Goal: Task Accomplishment & Management: Complete application form

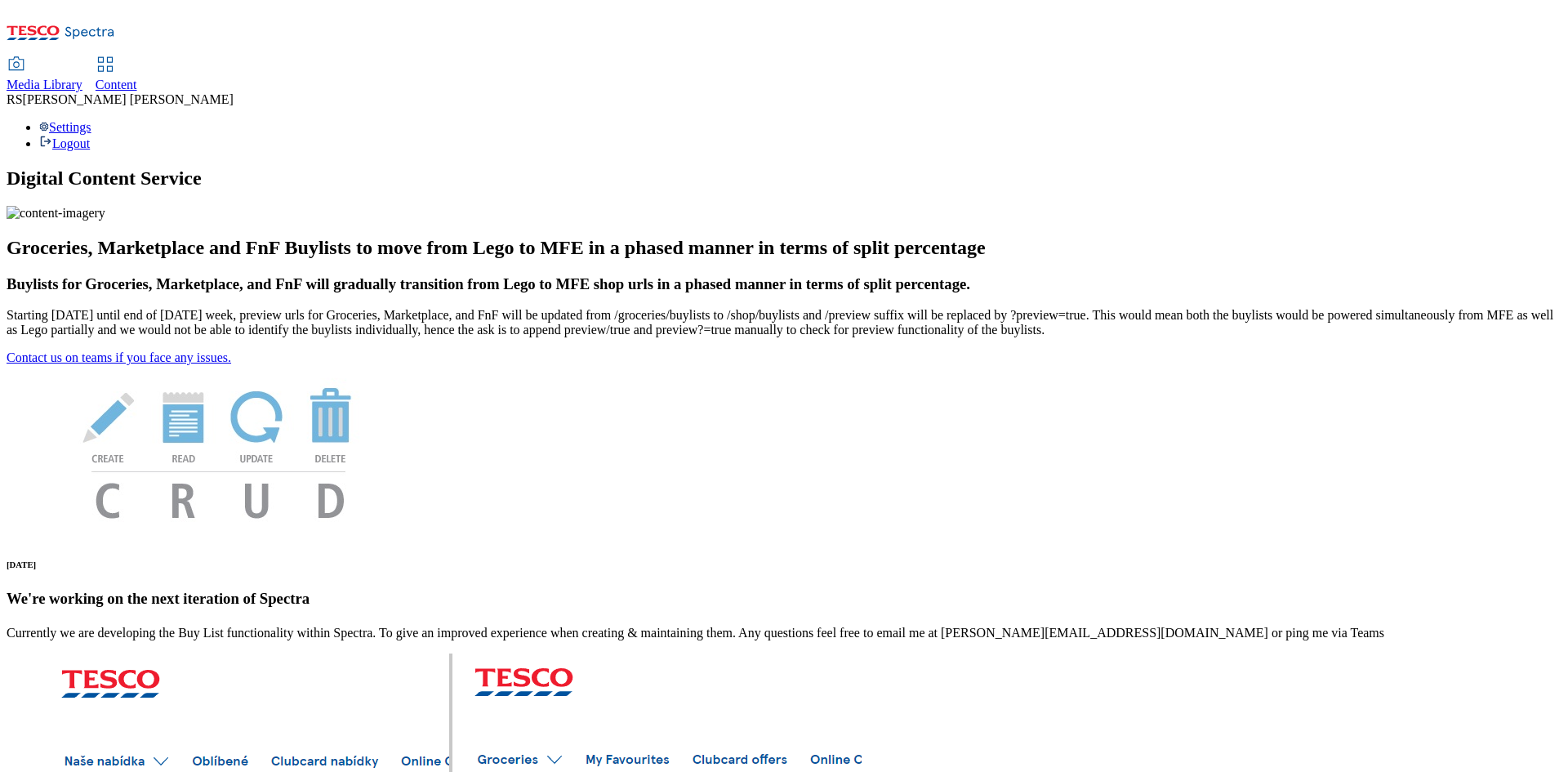
click at [137, 78] on span "Content" at bounding box center [116, 85] width 42 height 14
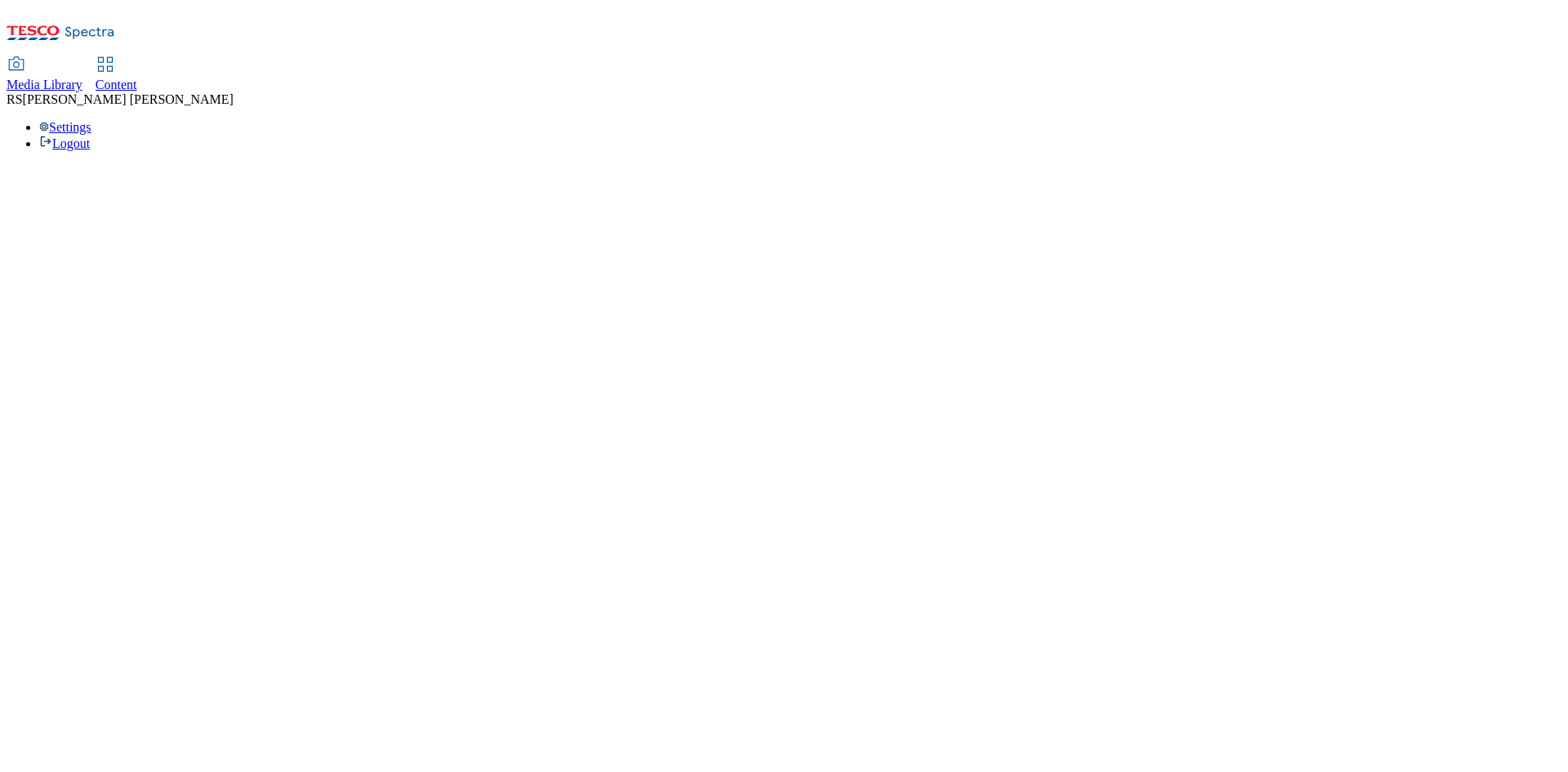
click at [859, 58] on div "Media Library Content RS Rituraj Sharma Settings Logout" at bounding box center [784, 105] width 1555 height 93
select select "ghs-uk"
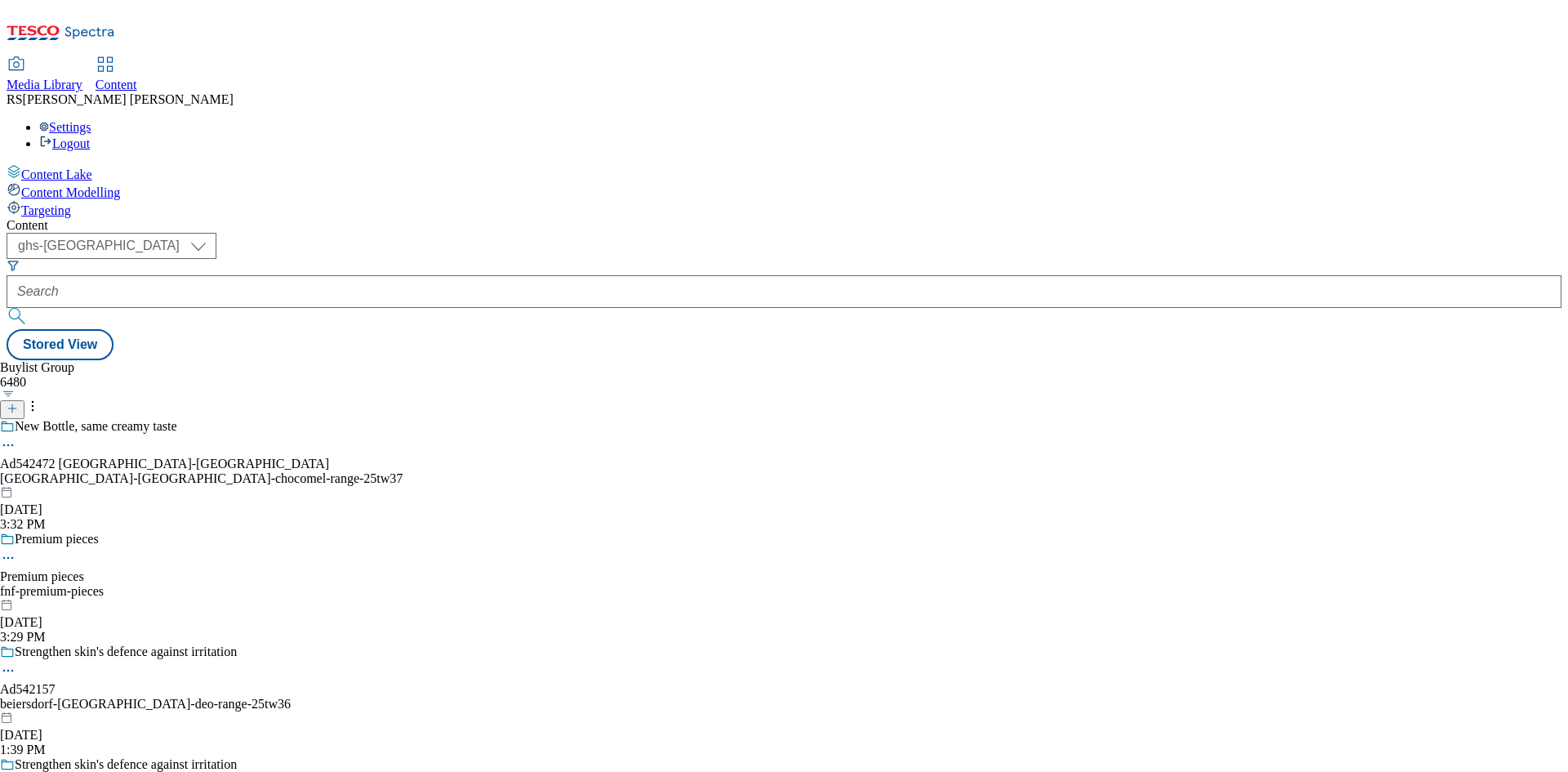
click at [13, 404] on line at bounding box center [13, 408] width 0 height 8
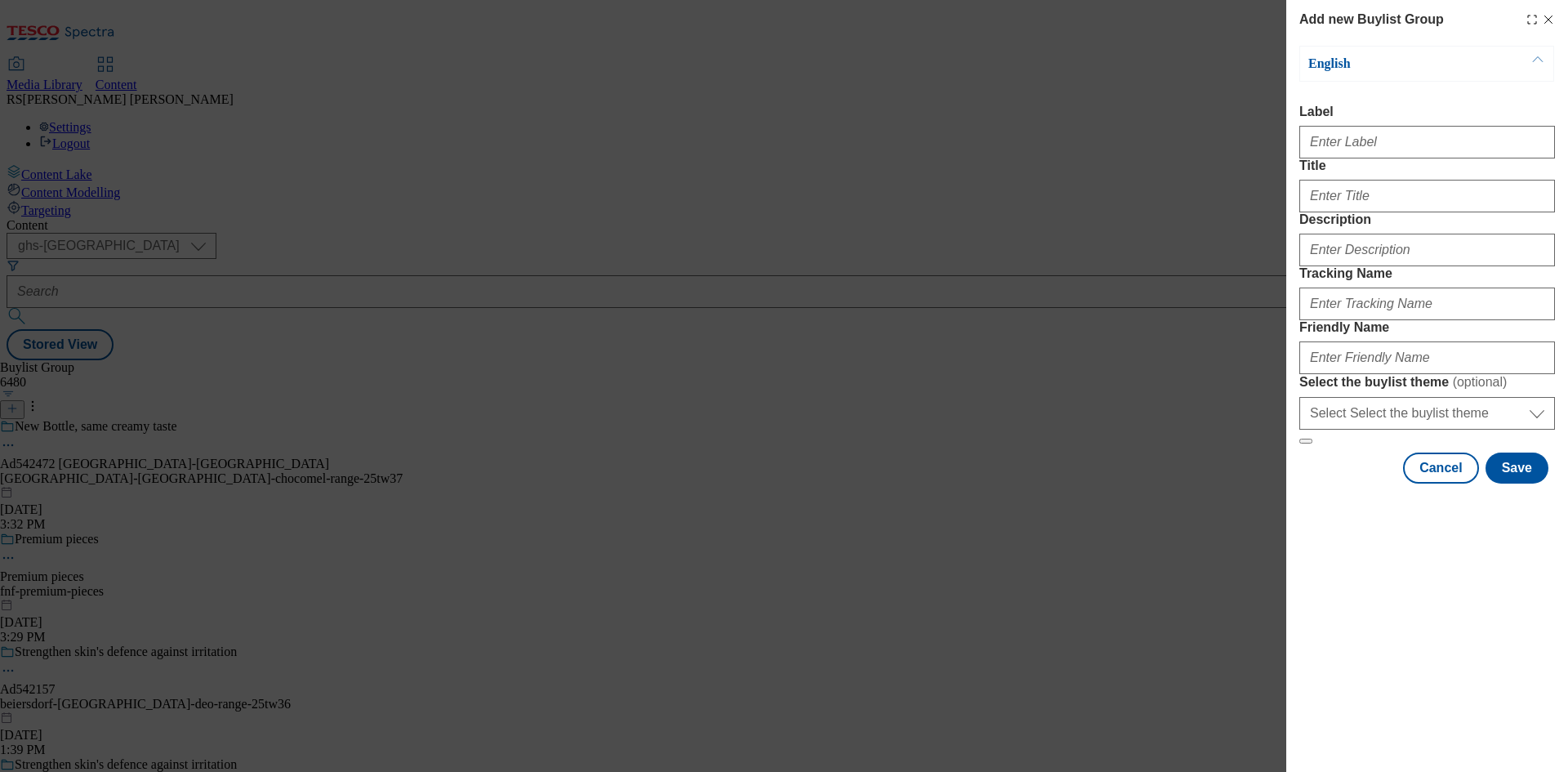
click at [1368, 210] on div "Modal" at bounding box center [1427, 193] width 256 height 39
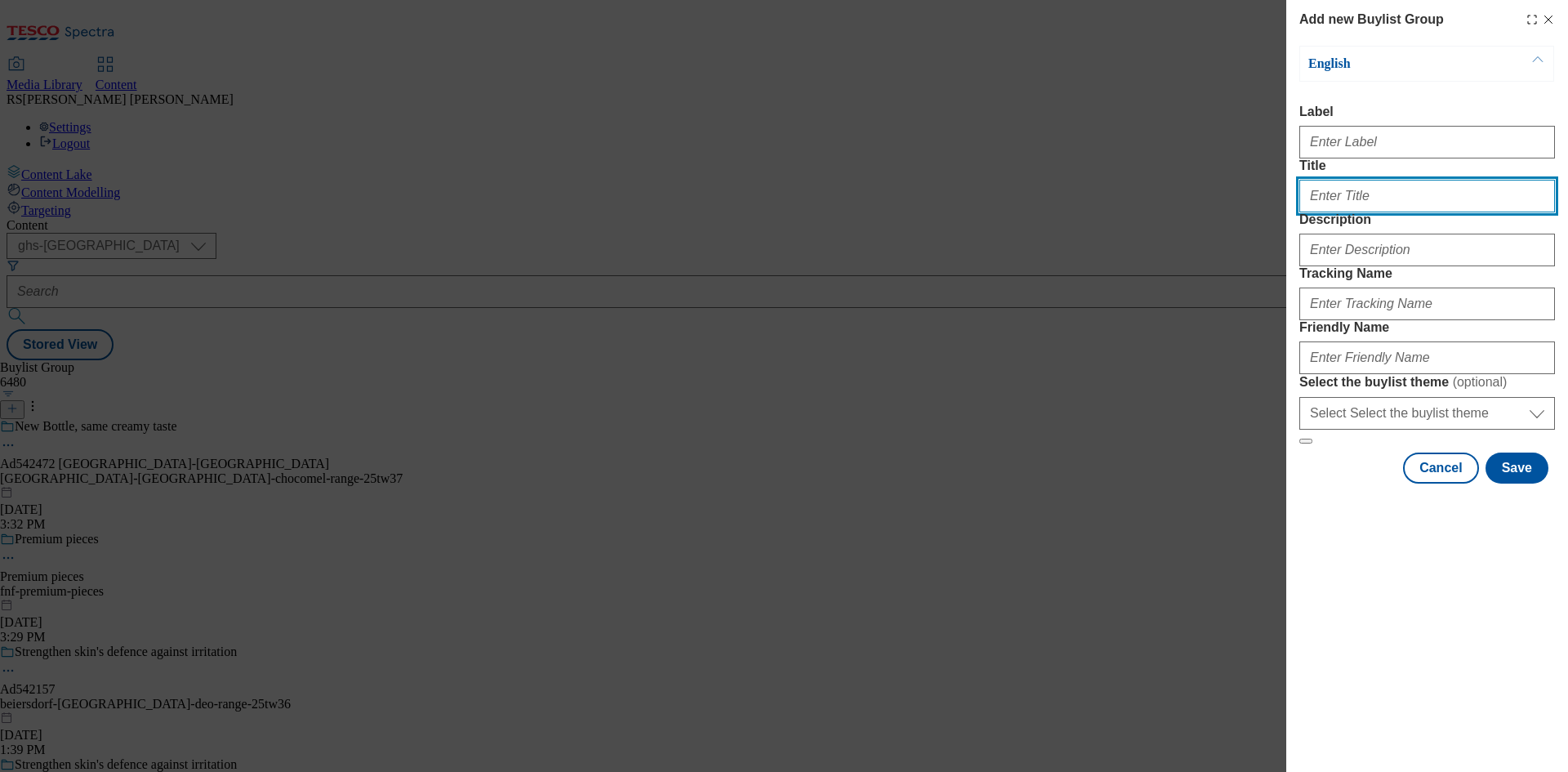
click at [1396, 212] on input "Title" at bounding box center [1427, 196] width 256 height 33
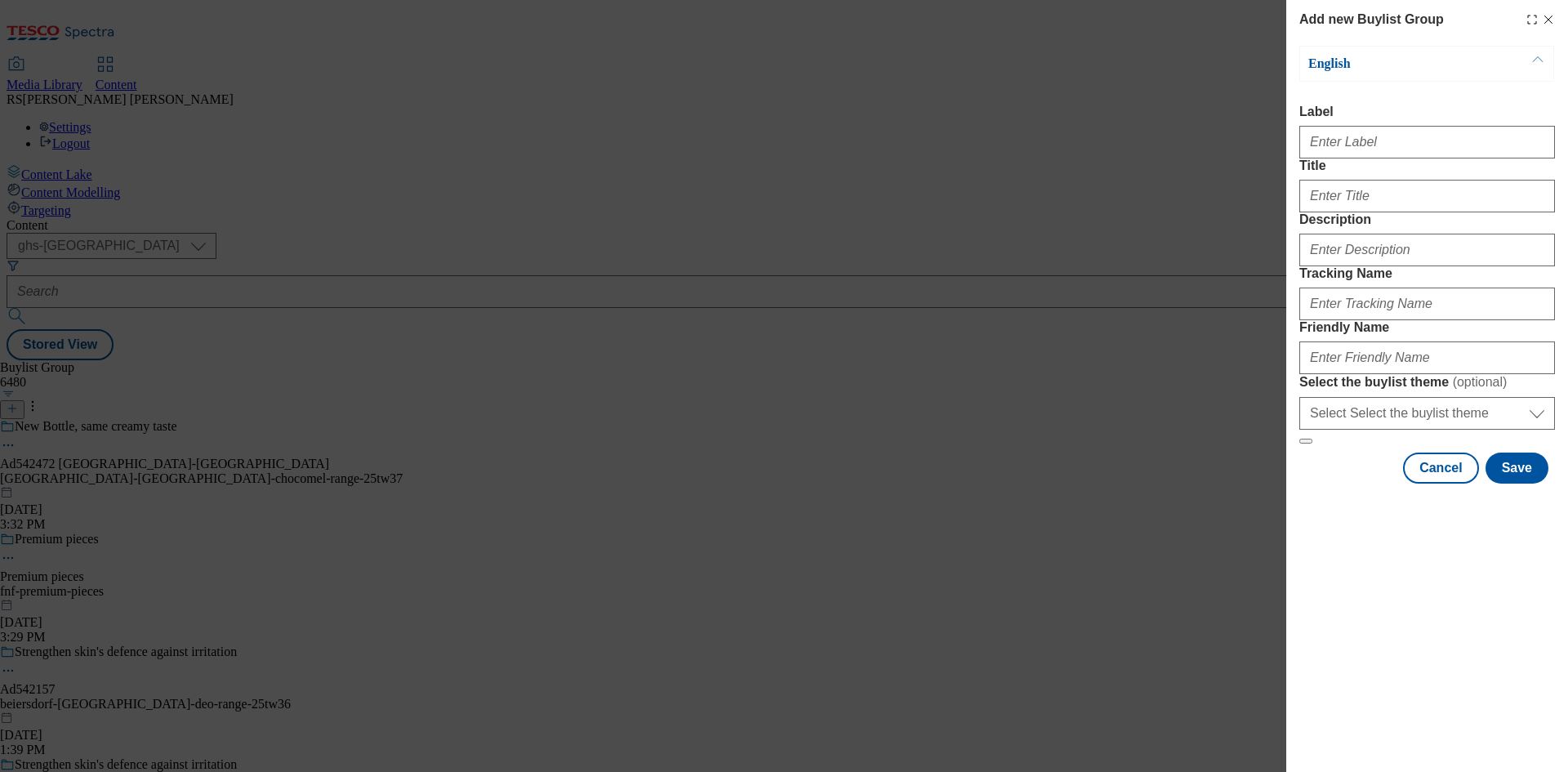
click at [1382, 158] on div "Modal" at bounding box center [1427, 139] width 256 height 39
click at [1376, 152] on input "Label" at bounding box center [1427, 142] width 256 height 33
paste input "542466"
type input "Ad542466"
paste input "542466"
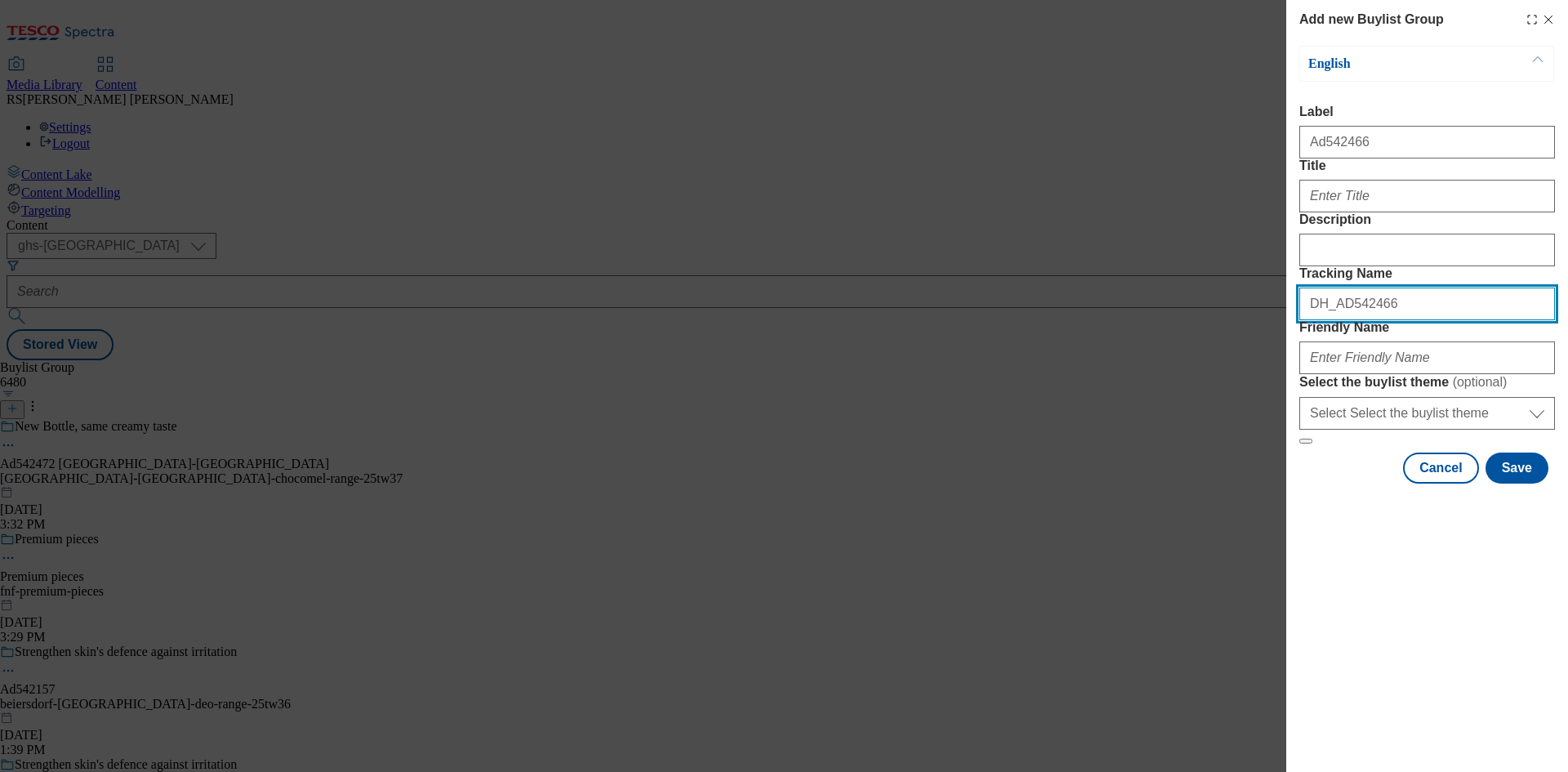
type input "DH_AD542466"
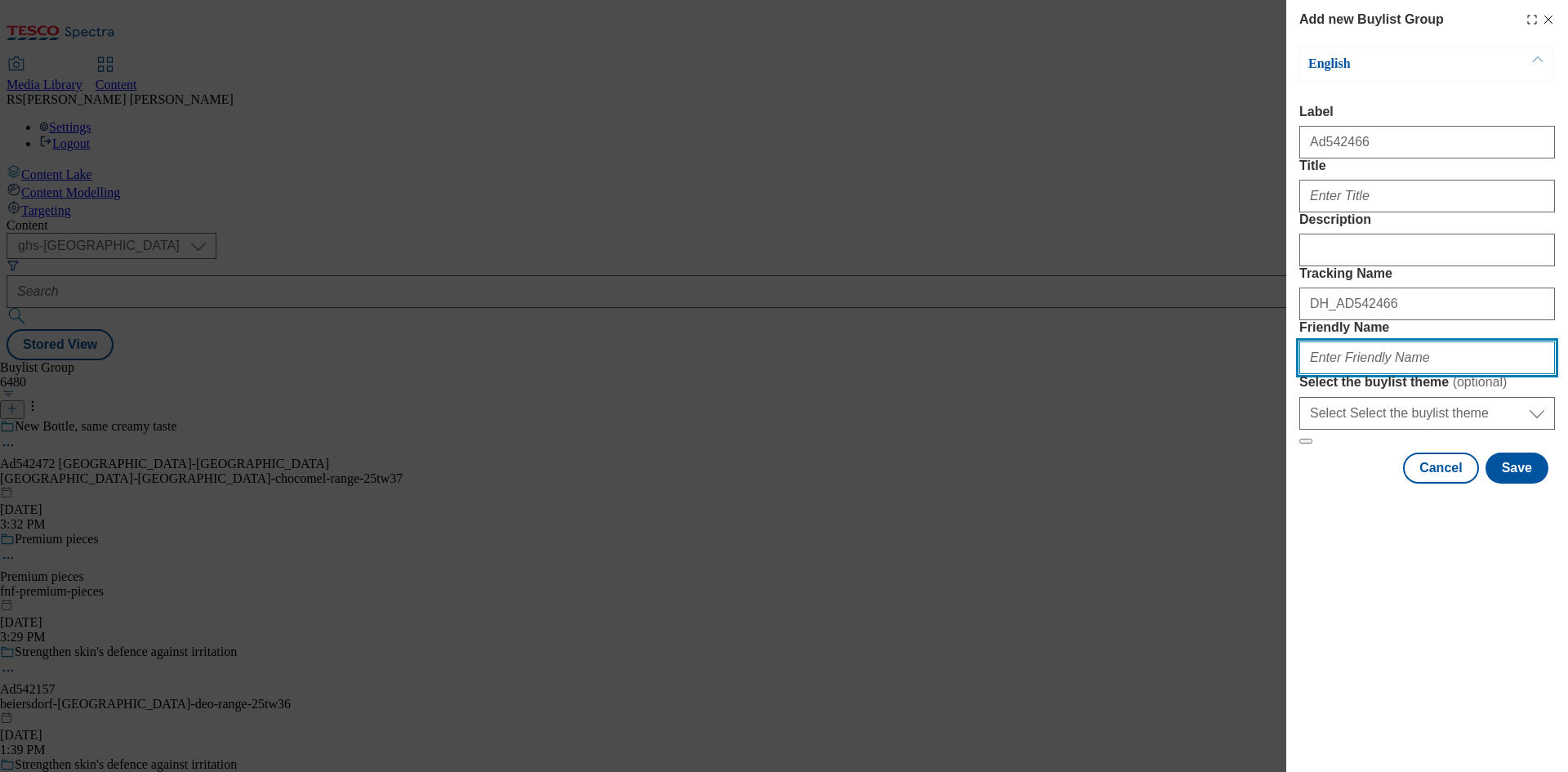
paste input "samworth-brothers-ginsters-25tw34"
type input "samworth-brothers-ginsters-25tw34"
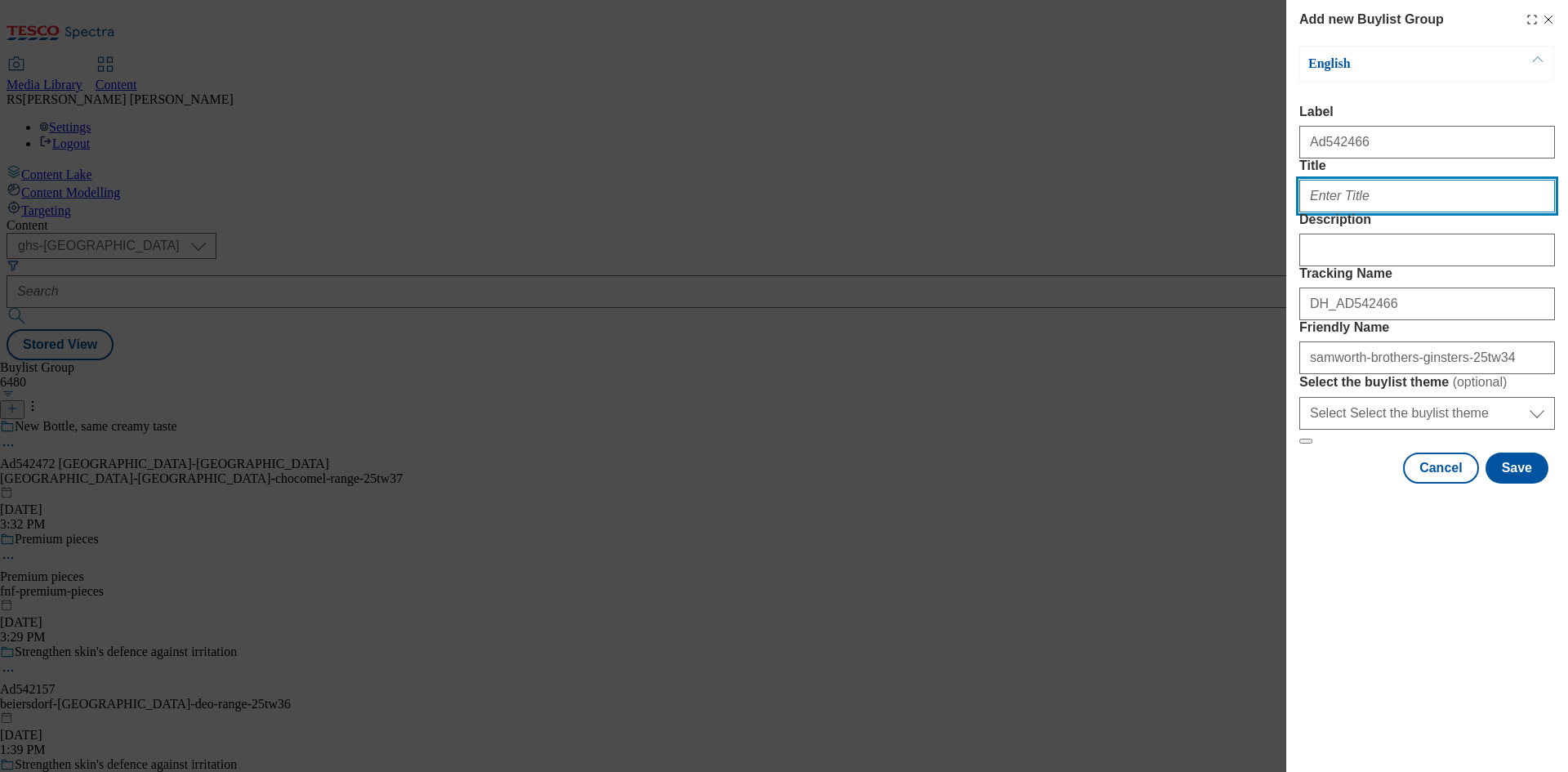
click at [1366, 212] on input "Title" at bounding box center [1427, 196] width 256 height 33
paste input "Taste the effort"
type input "Taste the effort"
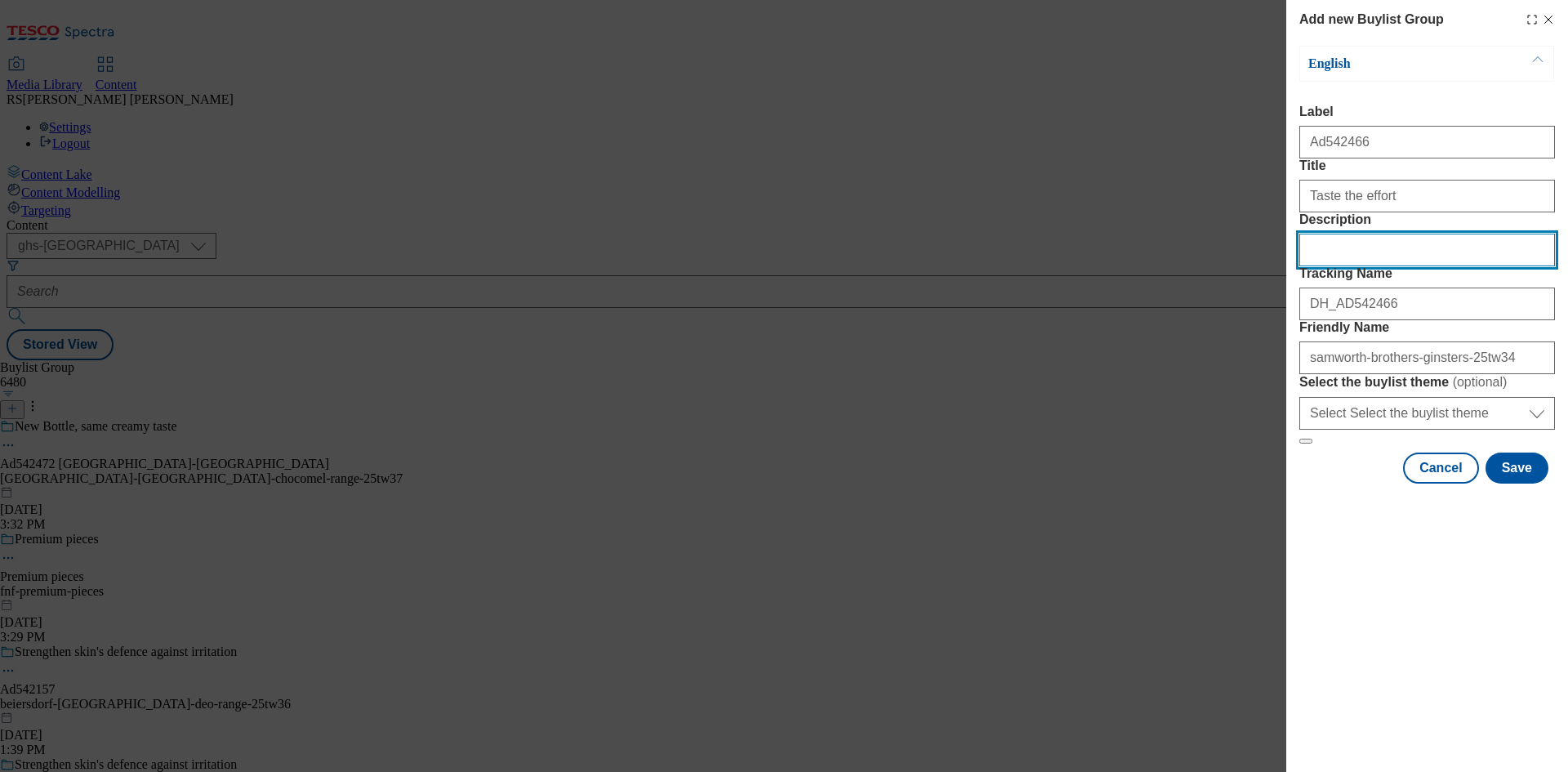
click at [1409, 267] on input "Description" at bounding box center [1427, 250] width 256 height 33
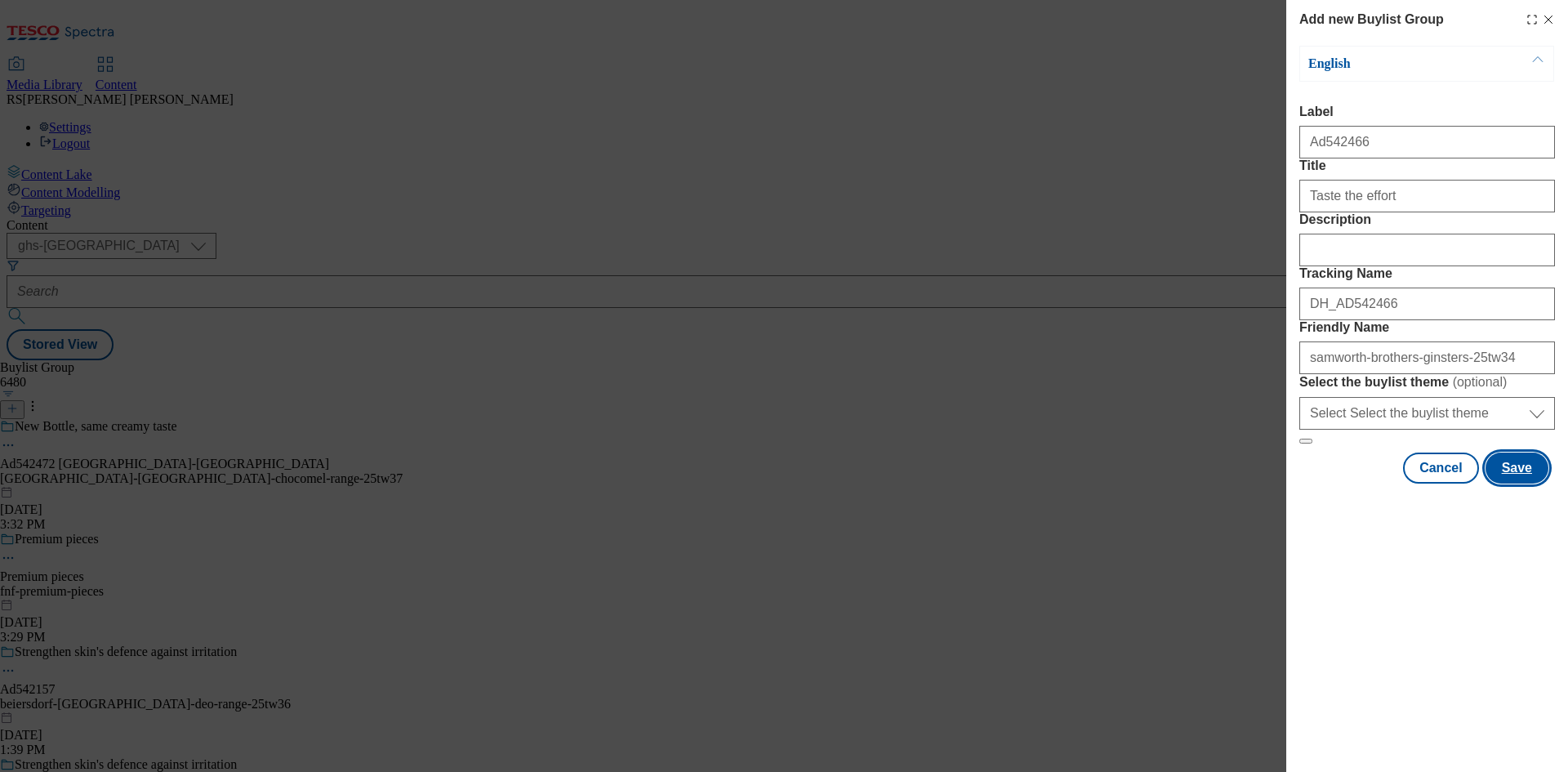
click at [1527, 483] on button "Save" at bounding box center [1516, 468] width 63 height 31
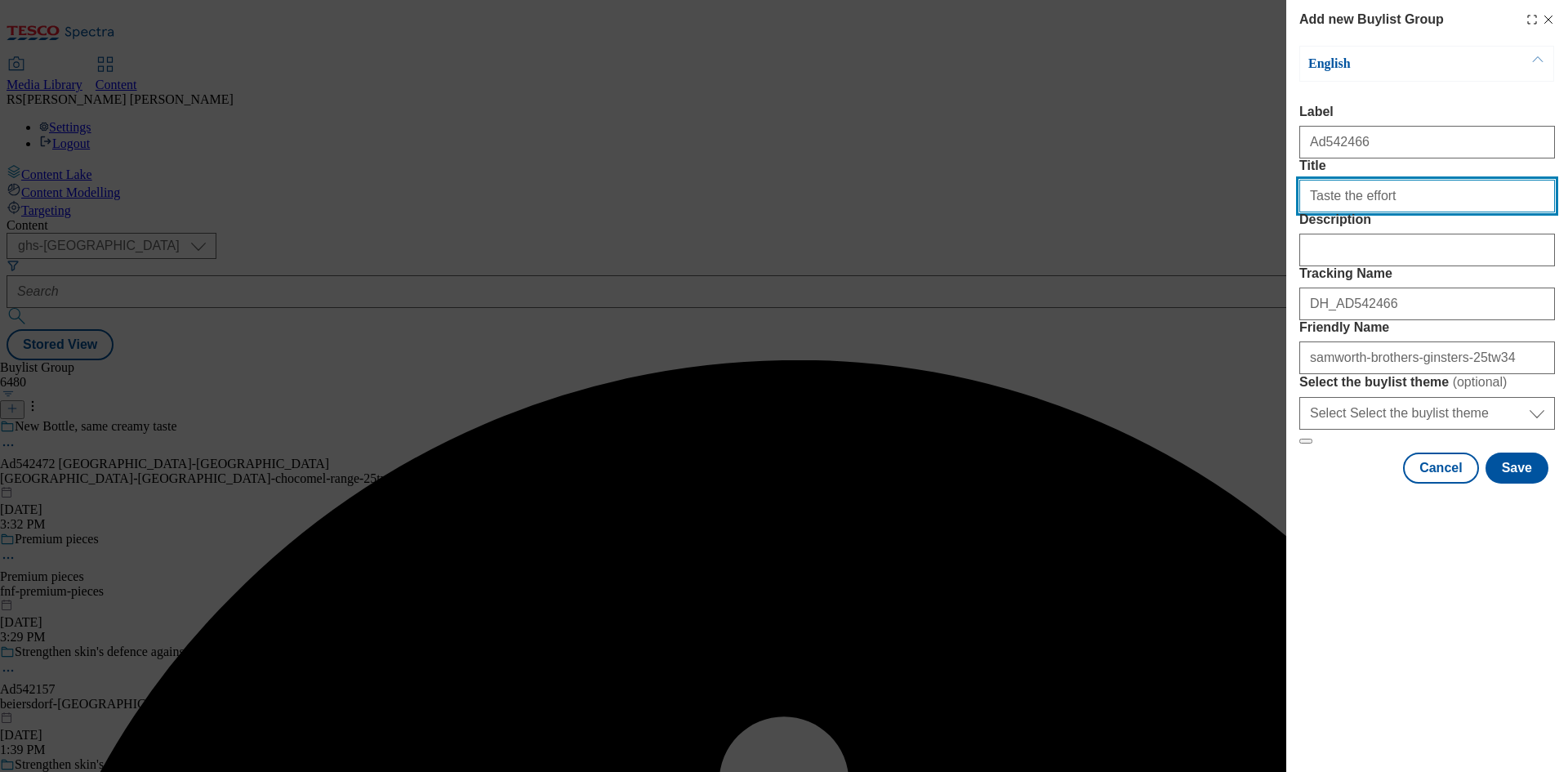
click at [1452, 212] on input "Taste the effort" at bounding box center [1427, 196] width 256 height 33
type input "Taste the effort"
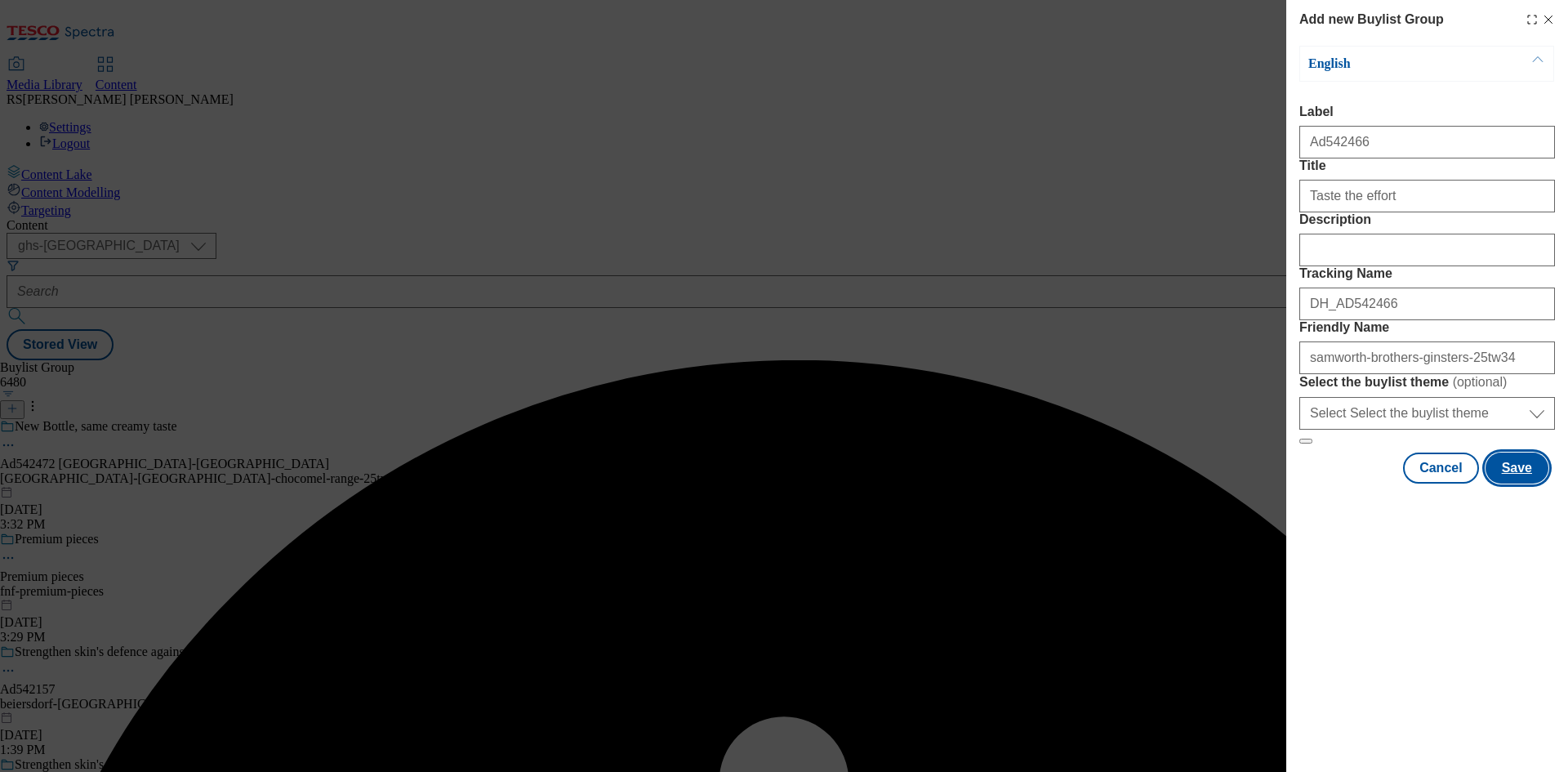
click at [1520, 483] on button "Save" at bounding box center [1516, 468] width 63 height 31
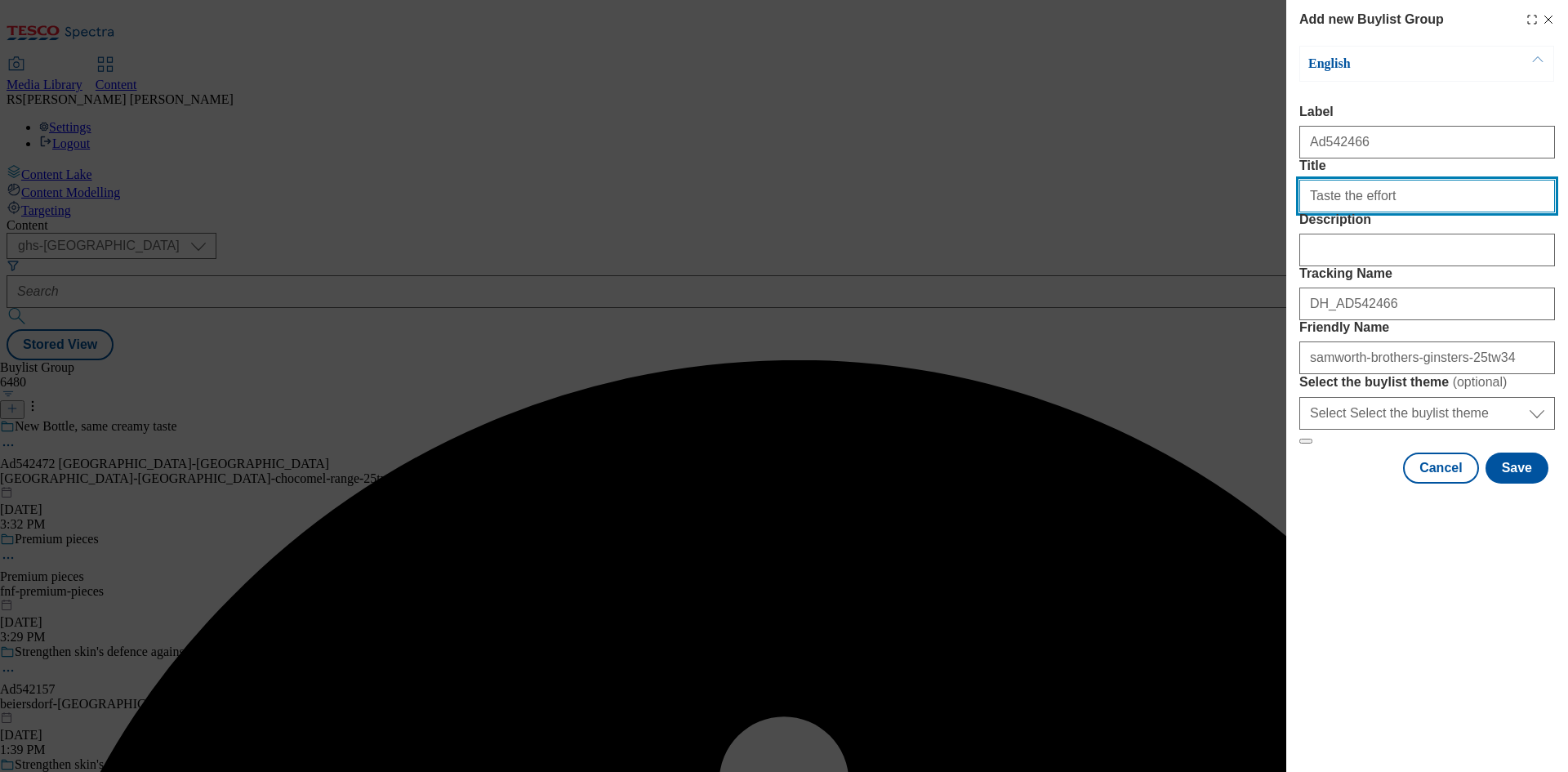
click at [1428, 212] on input "Title" at bounding box center [1427, 196] width 256 height 33
type input "Taste the effort"
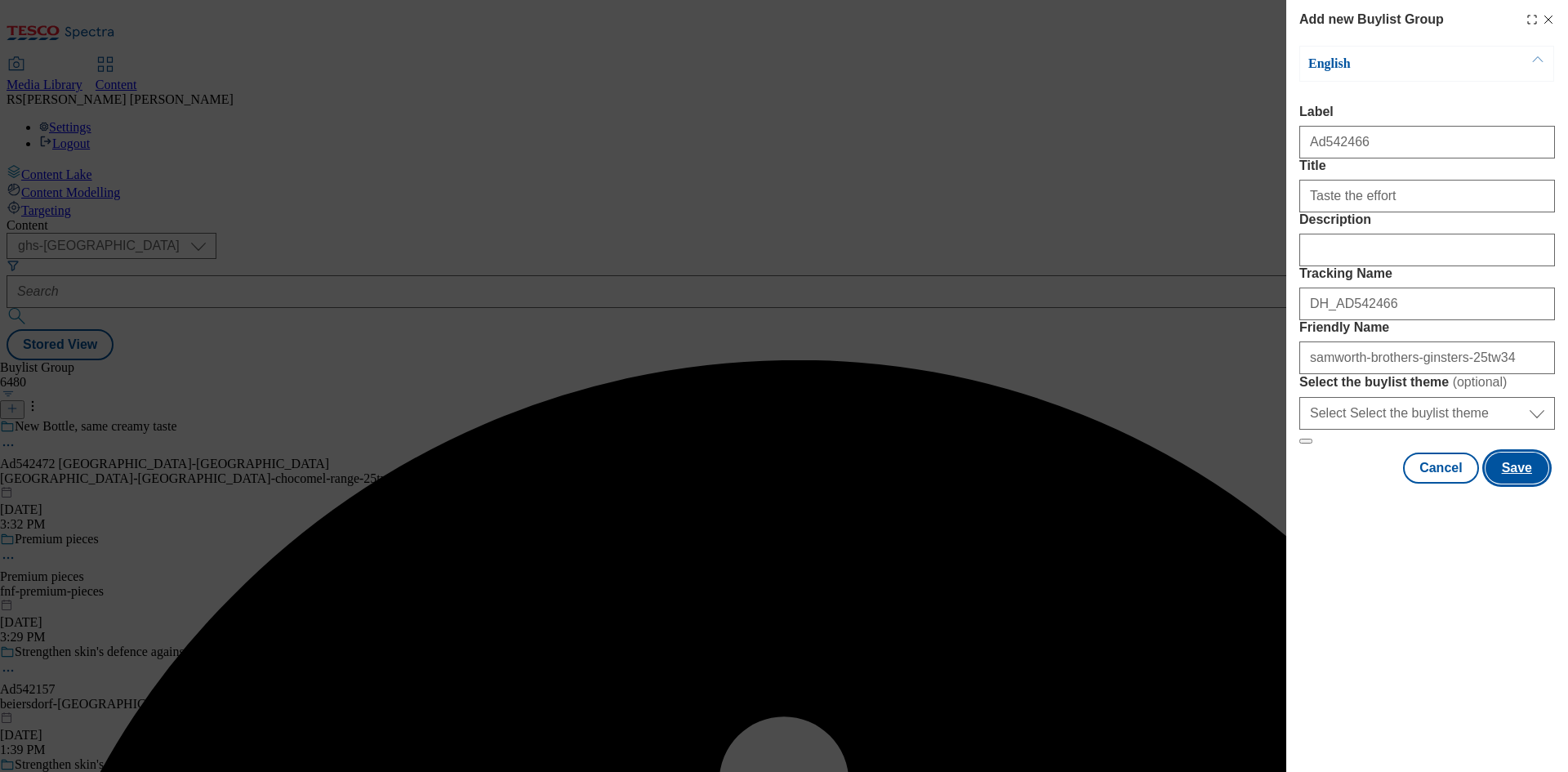
click at [1521, 483] on button "Save" at bounding box center [1516, 468] width 63 height 31
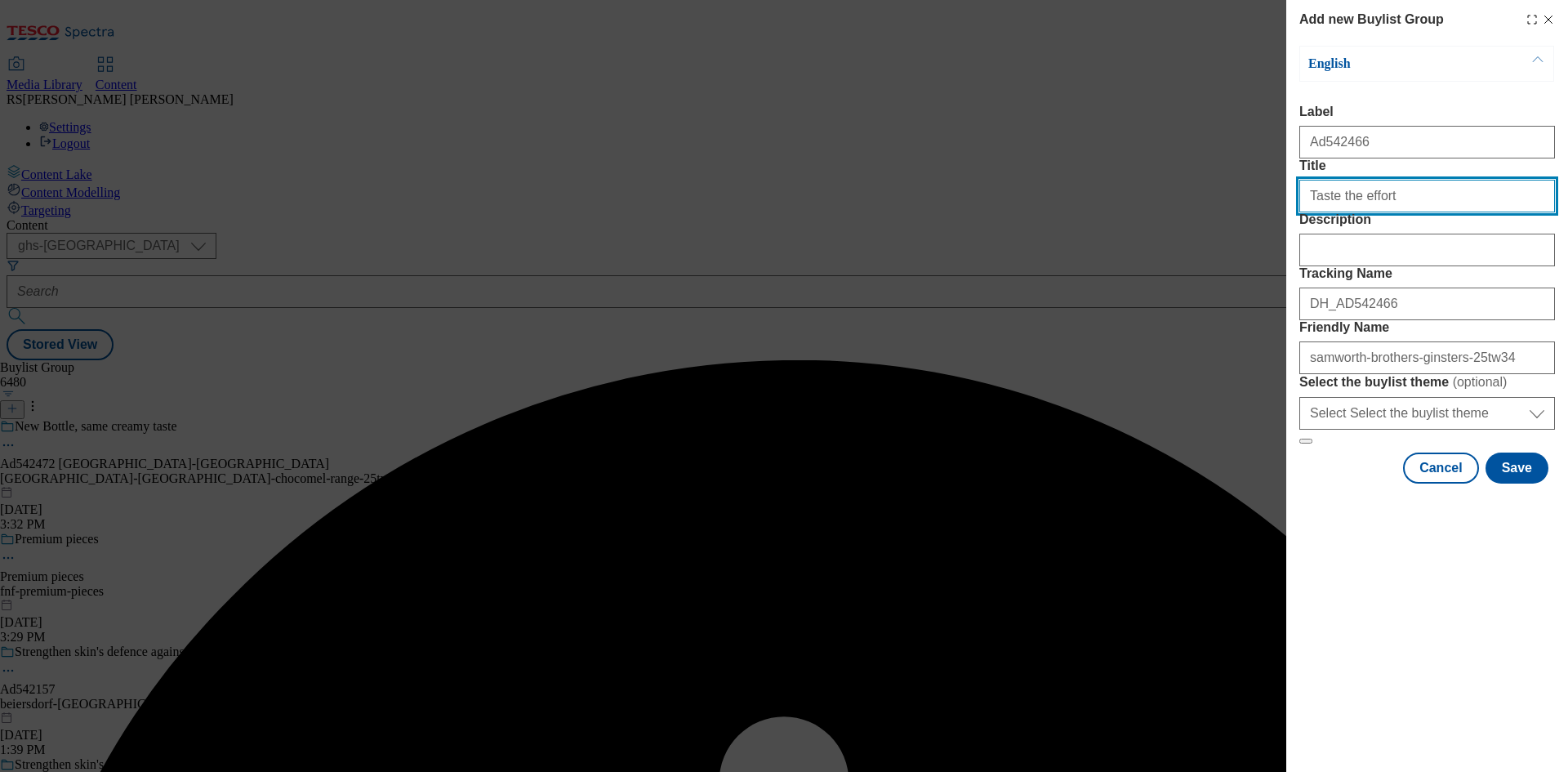
click at [1445, 212] on input "Title" at bounding box center [1427, 196] width 256 height 33
type input "Taste the effort"
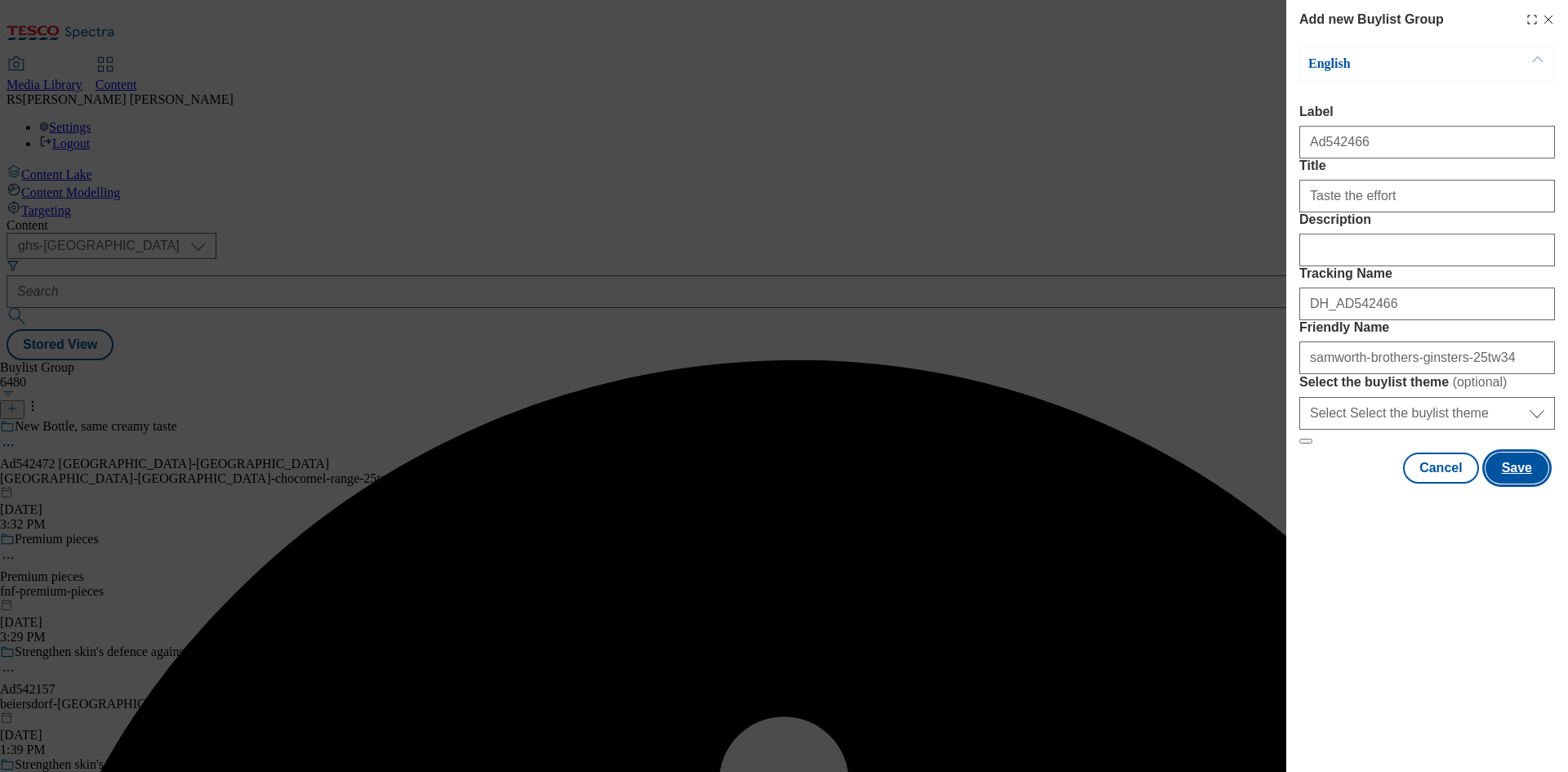
click at [1537, 483] on button "Save" at bounding box center [1516, 468] width 63 height 31
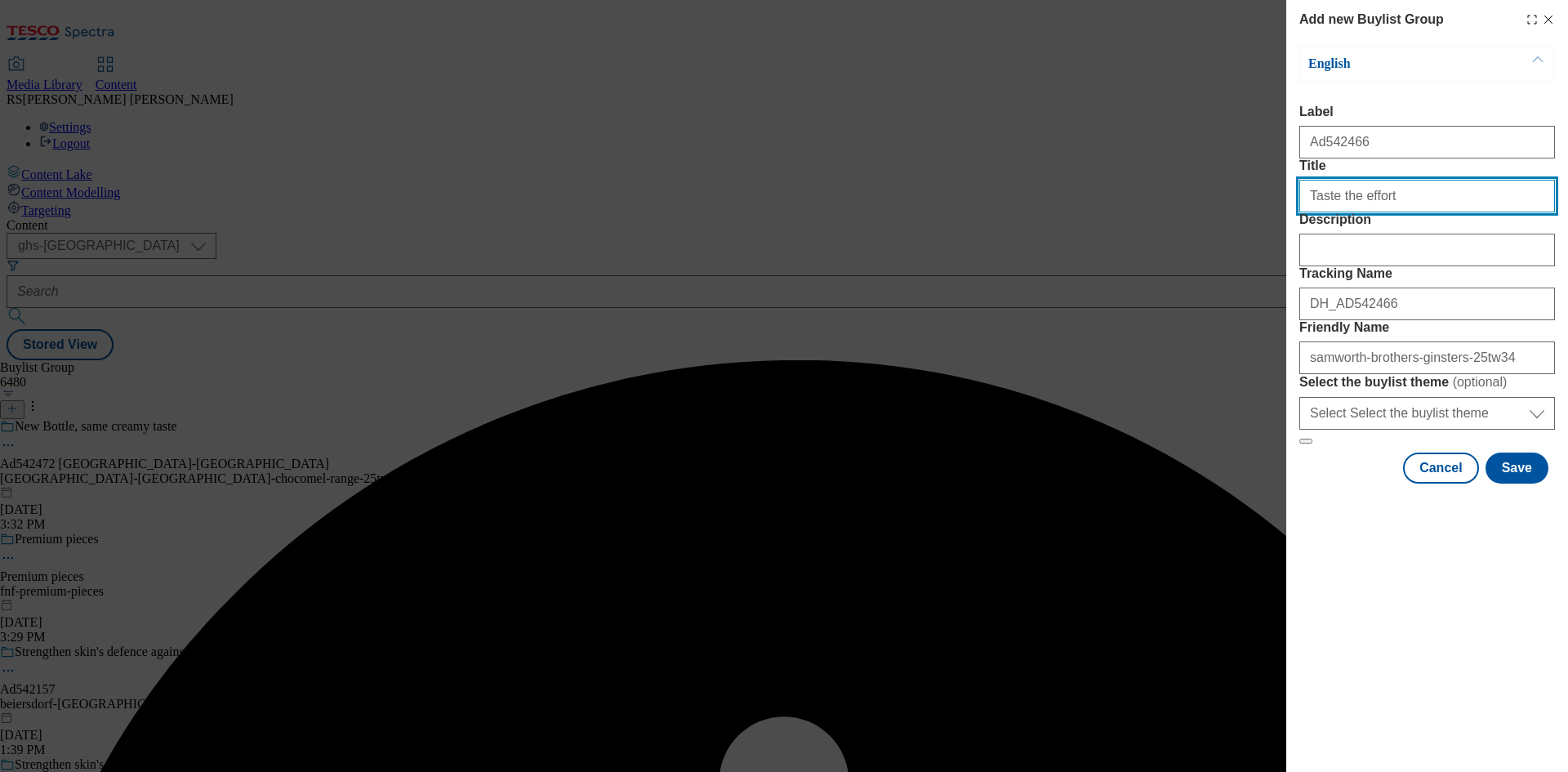
click at [1456, 212] on input "Title" at bounding box center [1427, 196] width 256 height 33
type input "Taste the effort"
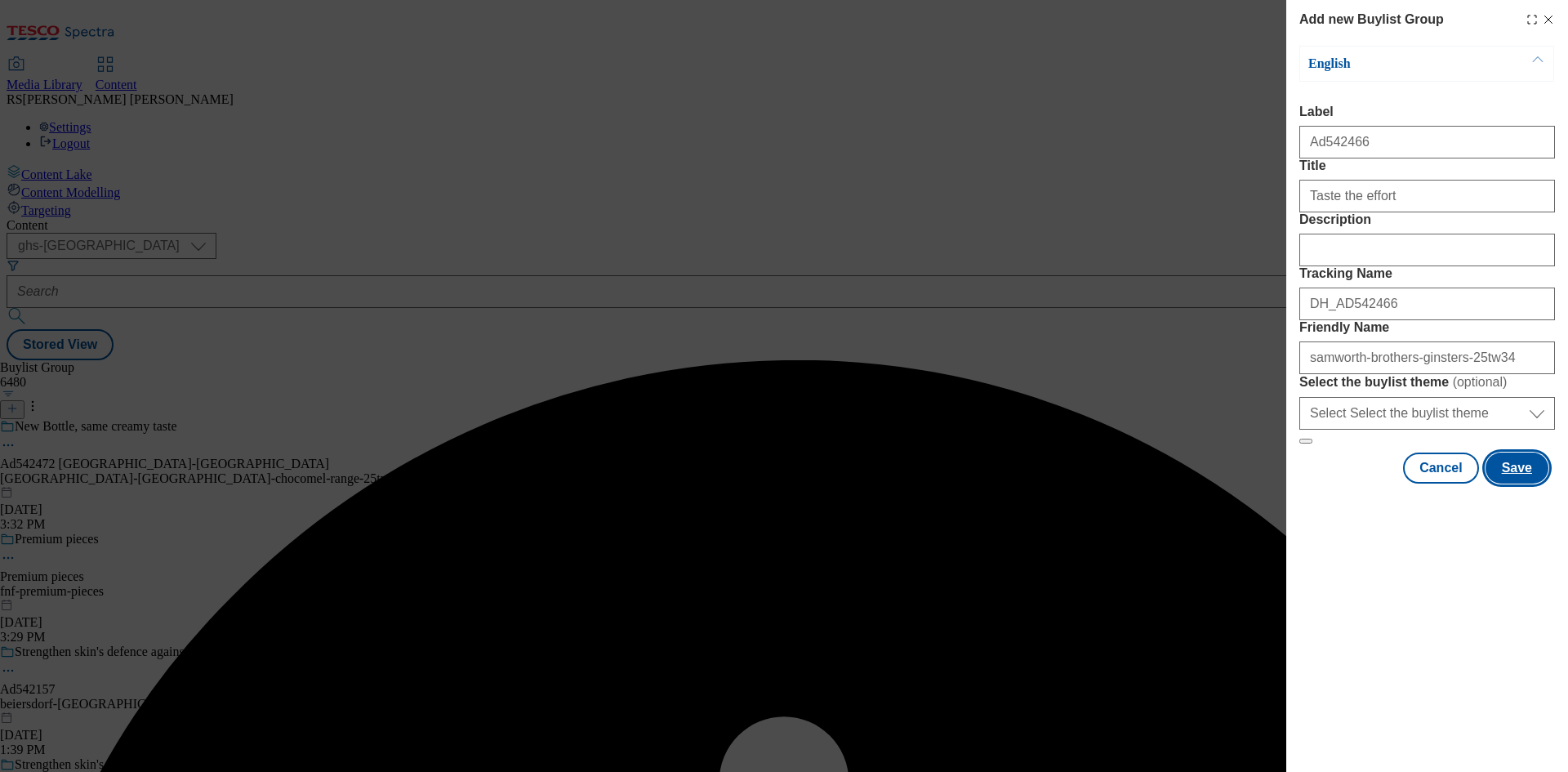
click at [1522, 483] on button "Save" at bounding box center [1516, 468] width 63 height 31
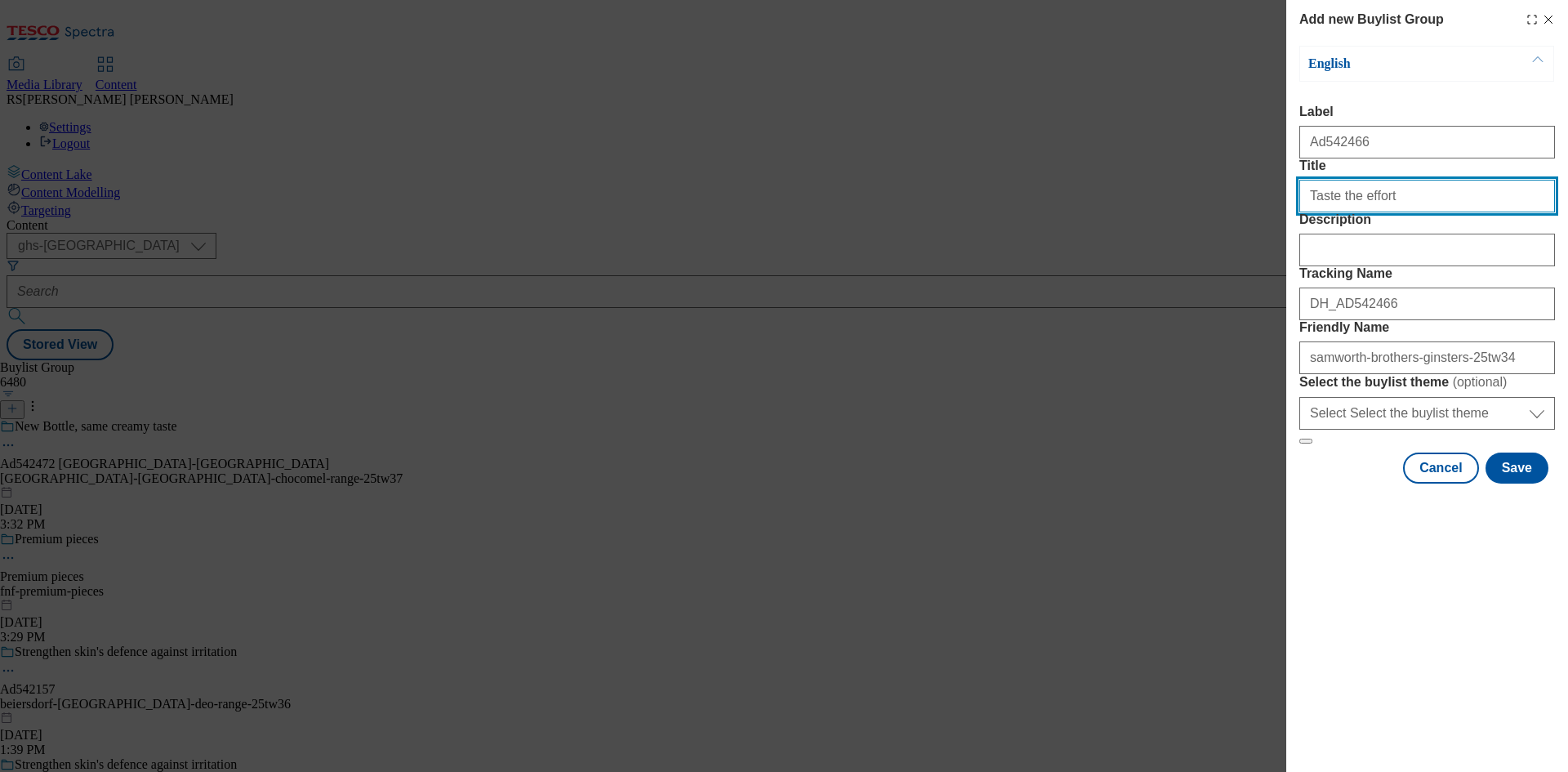
click at [1469, 212] on input "Taste the effort" at bounding box center [1427, 196] width 256 height 33
type input "Taste the effort"
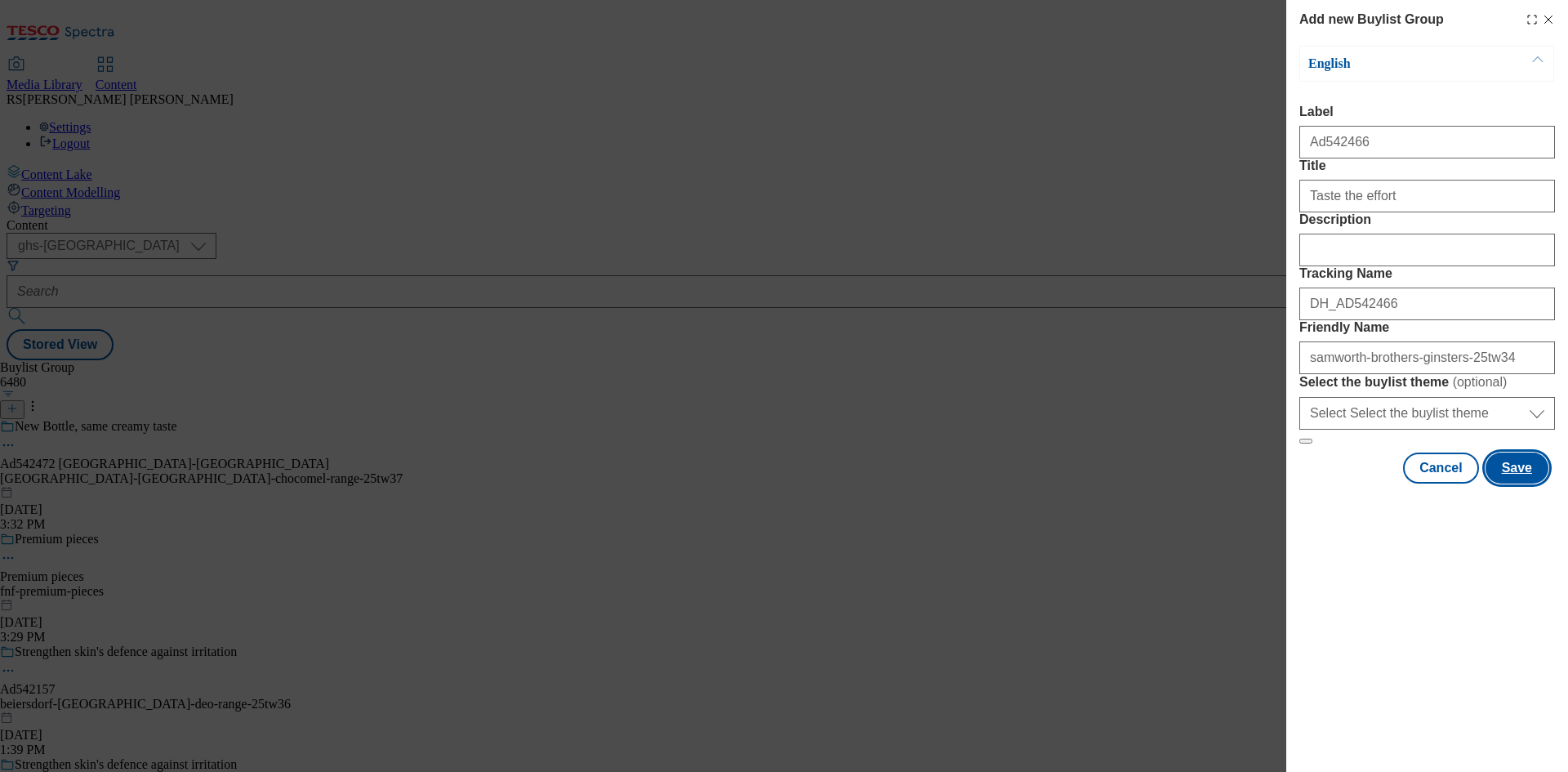
click at [1525, 483] on button "Save" at bounding box center [1516, 468] width 63 height 31
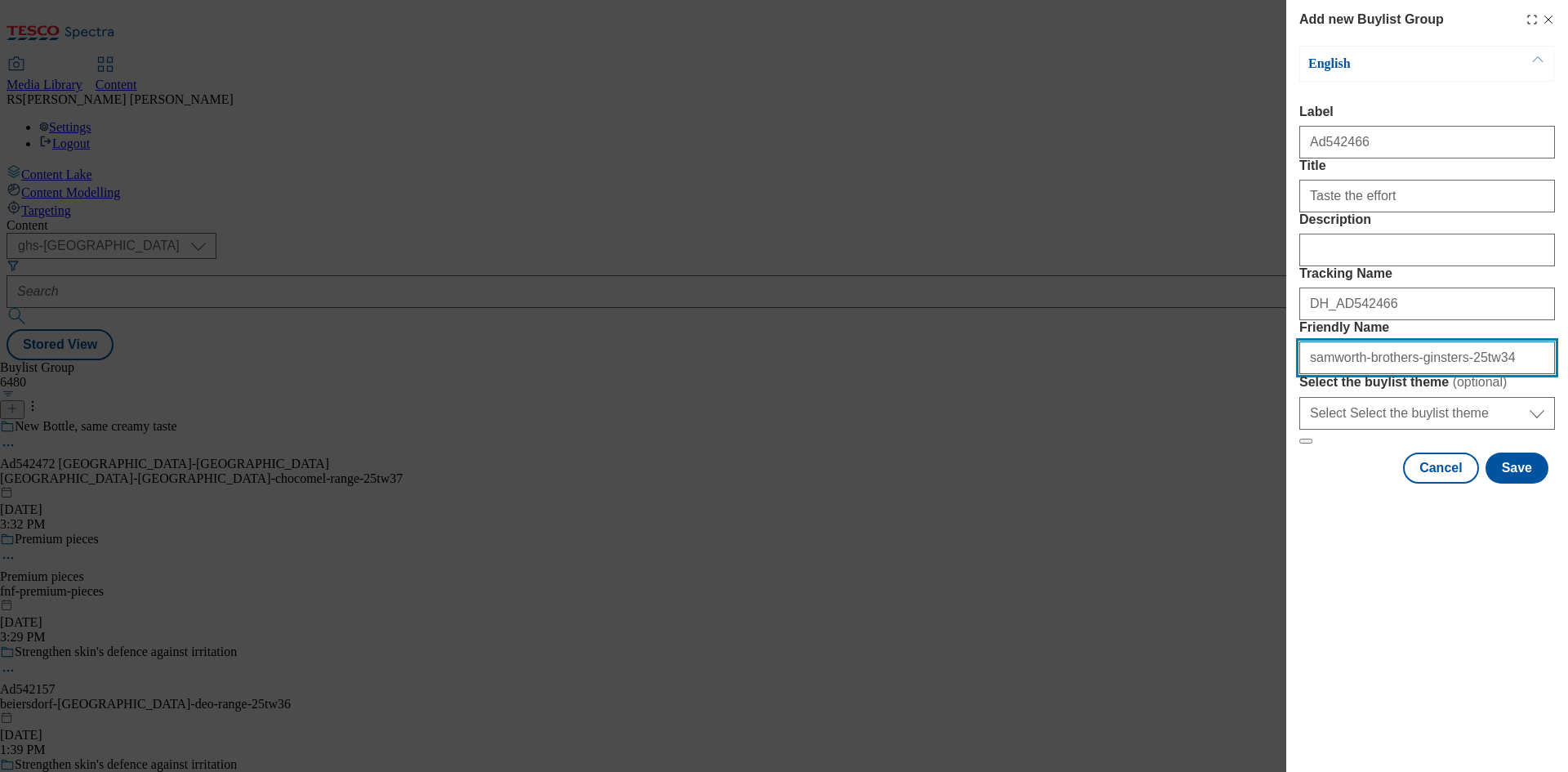
click at [1435, 374] on input "samworth-brothers-ginsters-25tw34" at bounding box center [1427, 358] width 256 height 33
type input "samworth-brothers-ginsters-beef-25tw34"
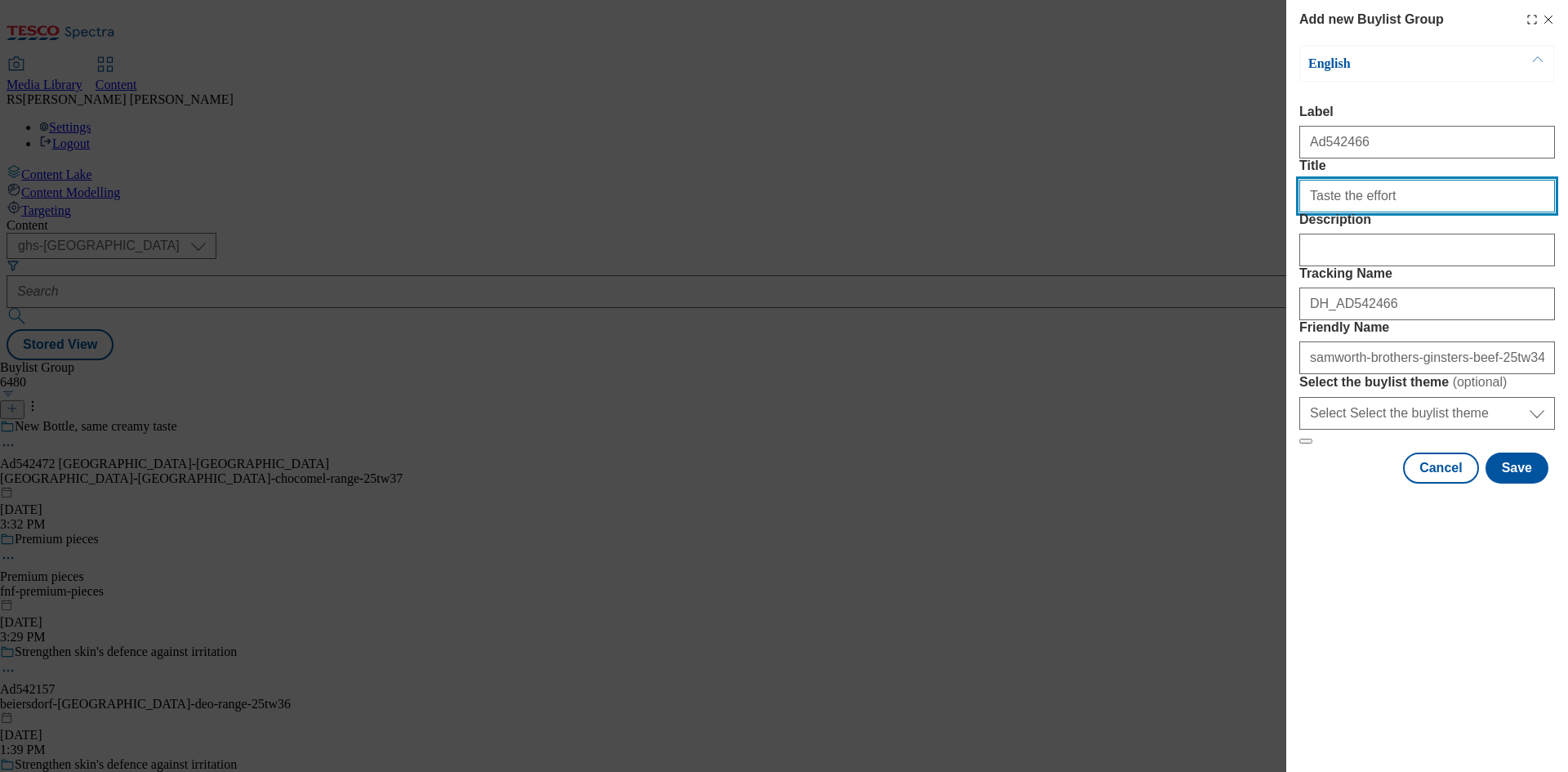
click at [1438, 212] on input "Taste the effort" at bounding box center [1427, 196] width 256 height 33
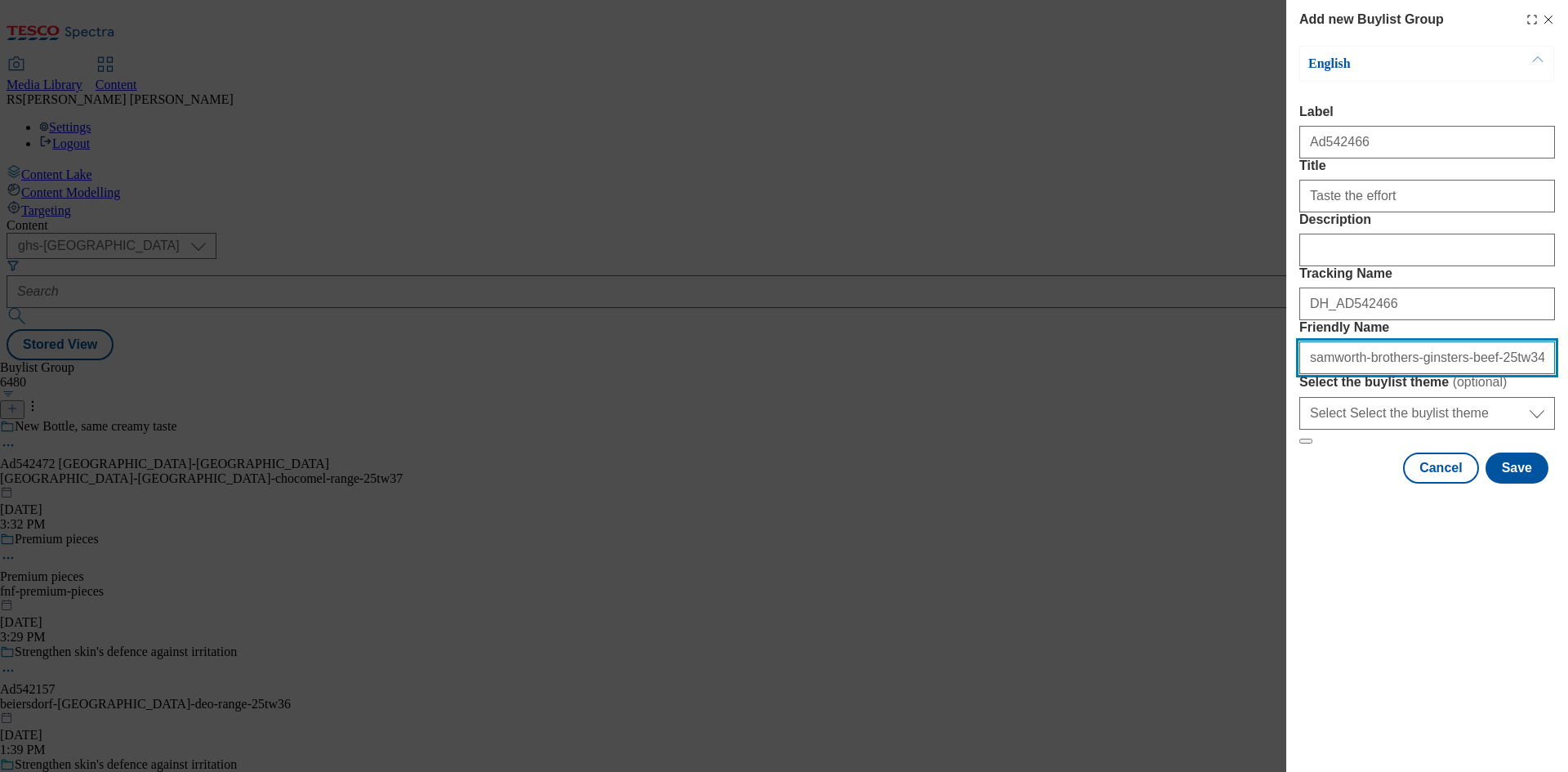
click at [1521, 374] on input "samworth-brothers-ginsters-beef-25tw34" at bounding box center [1427, 358] width 256 height 33
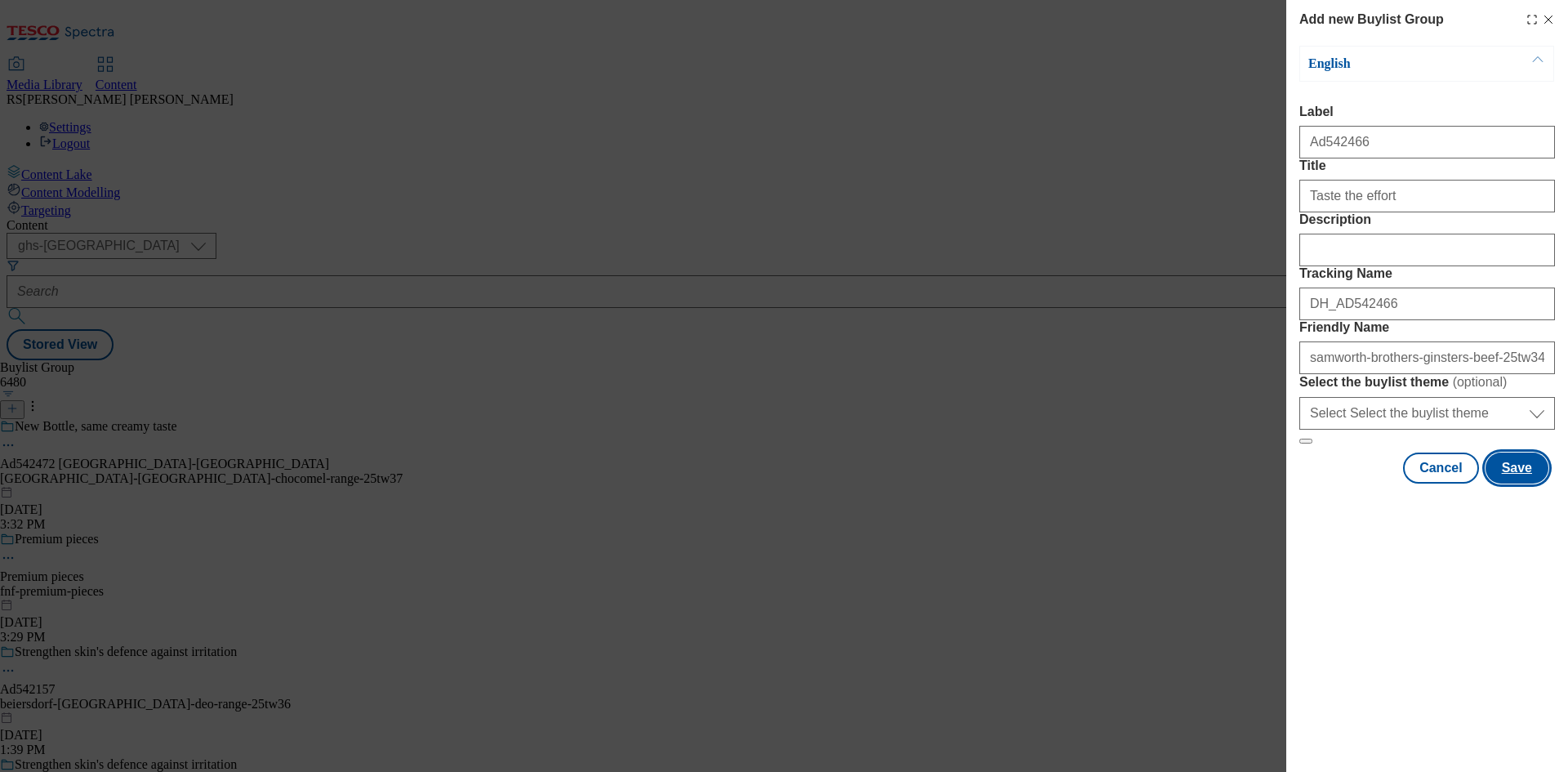
click at [1532, 483] on button "Save" at bounding box center [1516, 468] width 63 height 31
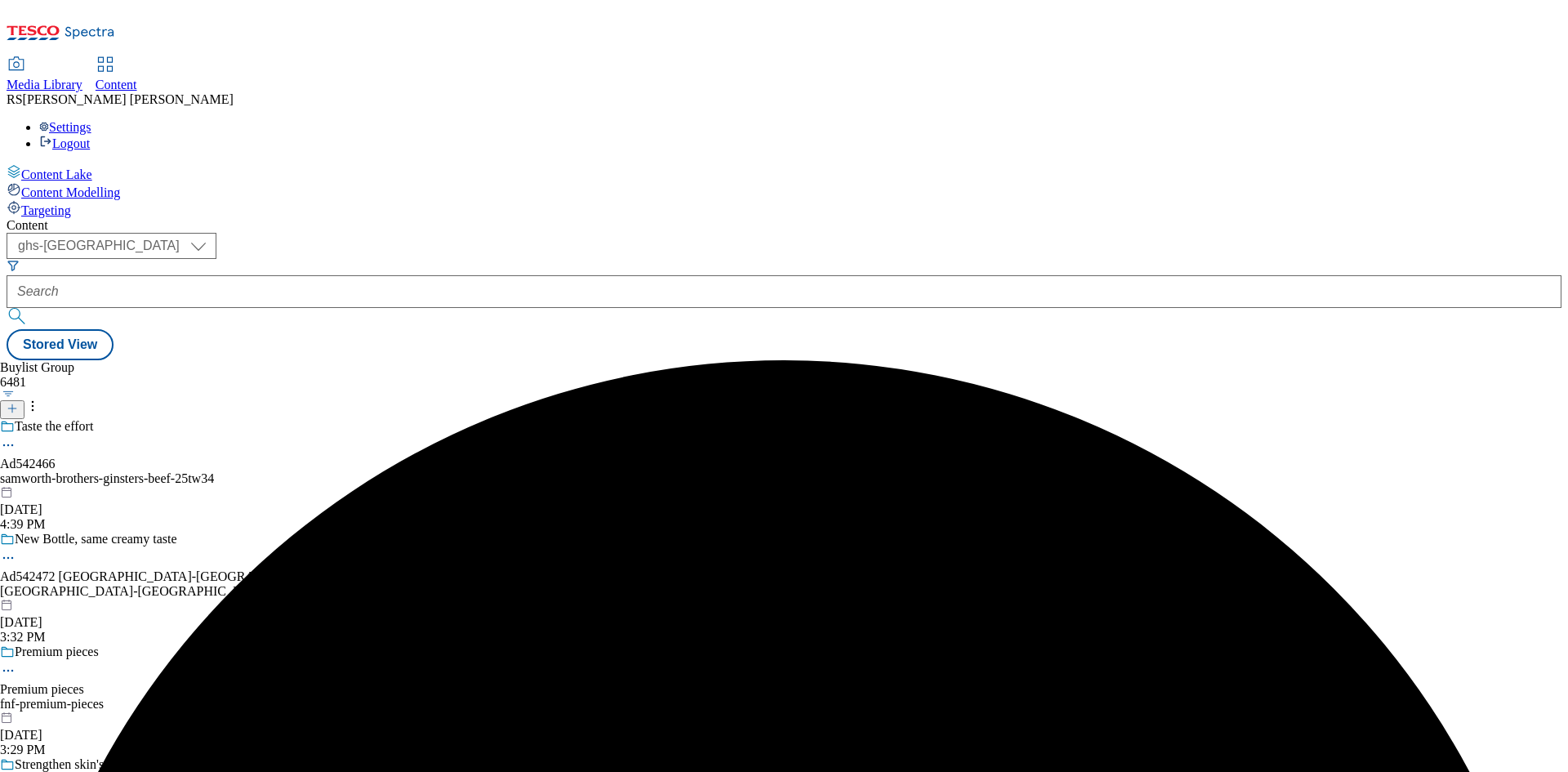
click at [403, 419] on div "Taste the effort Ad542466 samworth-brothers-ginsters-beef-25tw34 Oct 9, 2025 4:…" at bounding box center [201, 475] width 403 height 113
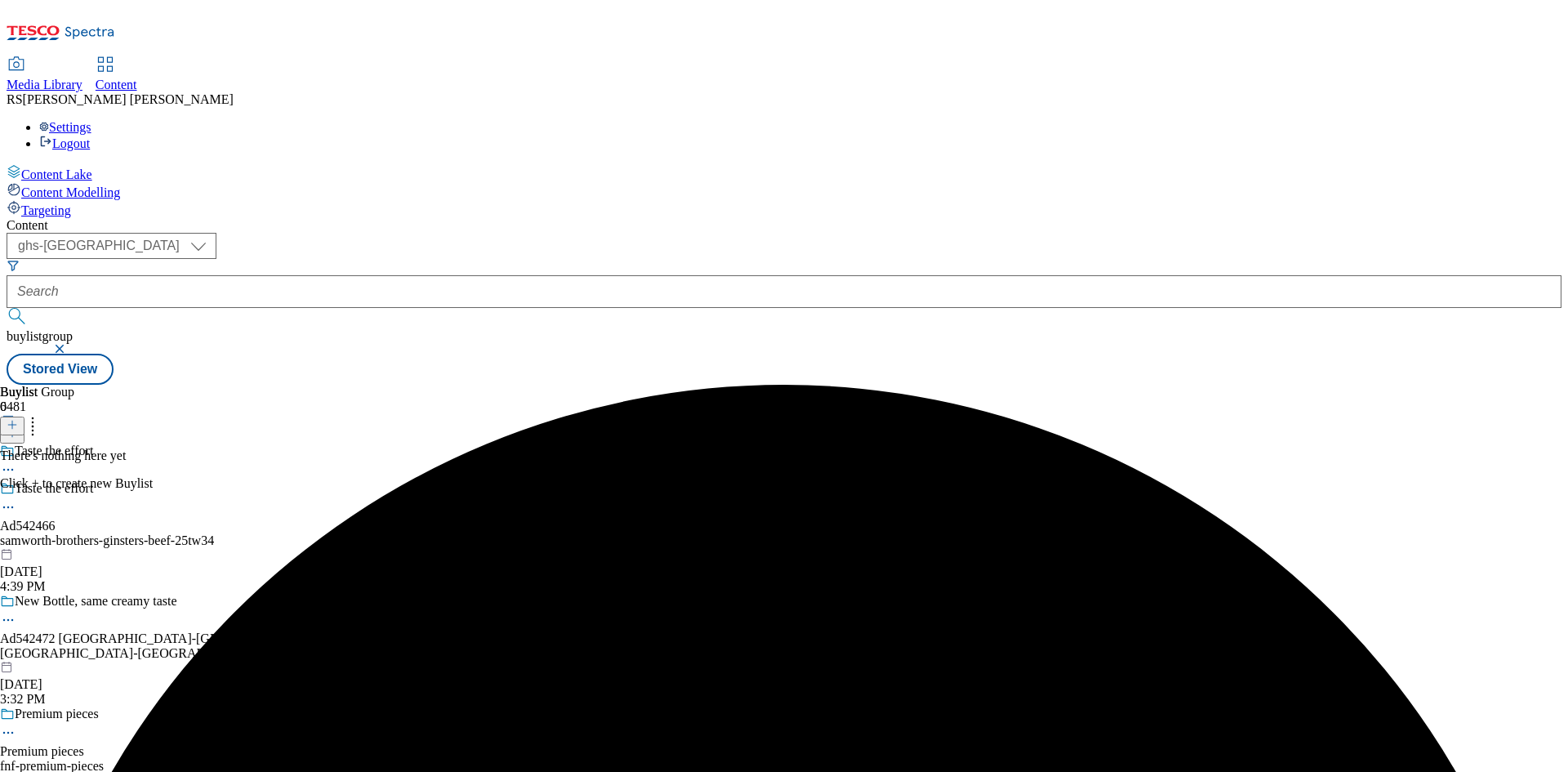
click at [18, 419] on icon at bounding box center [12, 424] width 12 height 12
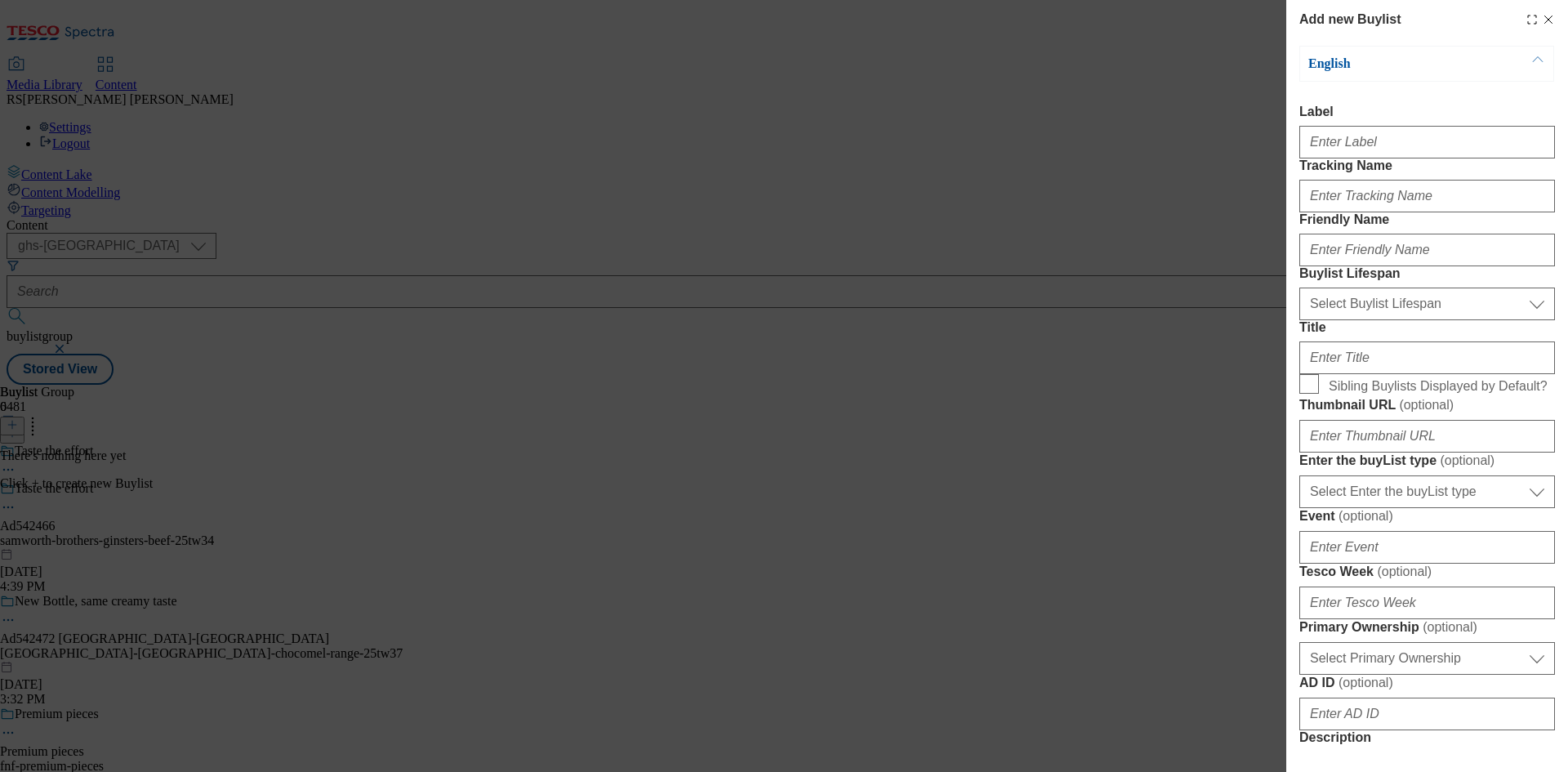
drag, startPoint x: 692, startPoint y: 301, endPoint x: 670, endPoint y: 335, distance: 40.5
click at [692, 301] on div "Add new Buylist English Label Tracking Name Friendly Name Buylist Lifespan Sele…" at bounding box center [784, 386] width 1568 height 772
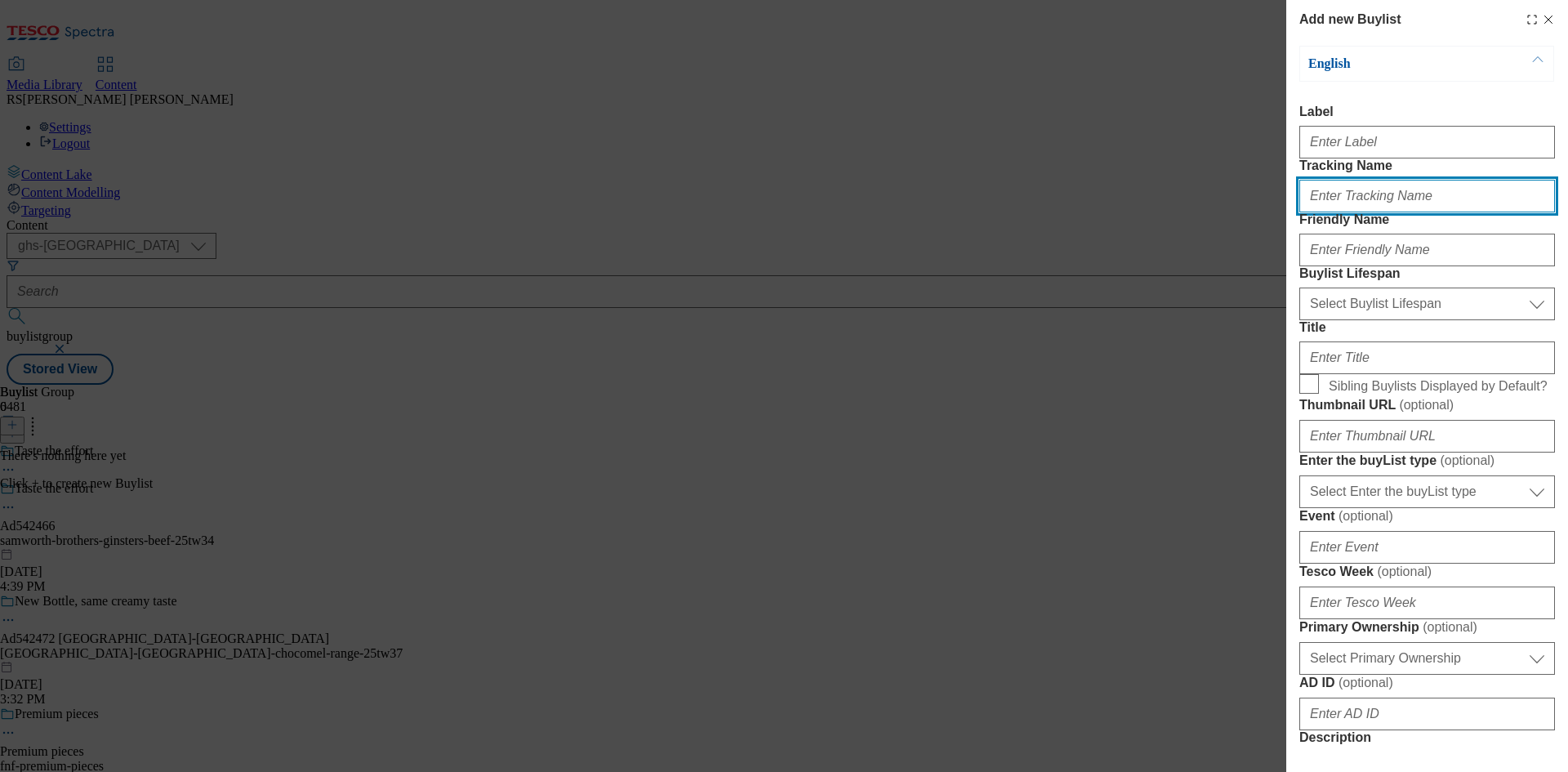
click at [1398, 212] on input "Tracking Name" at bounding box center [1427, 196] width 256 height 33
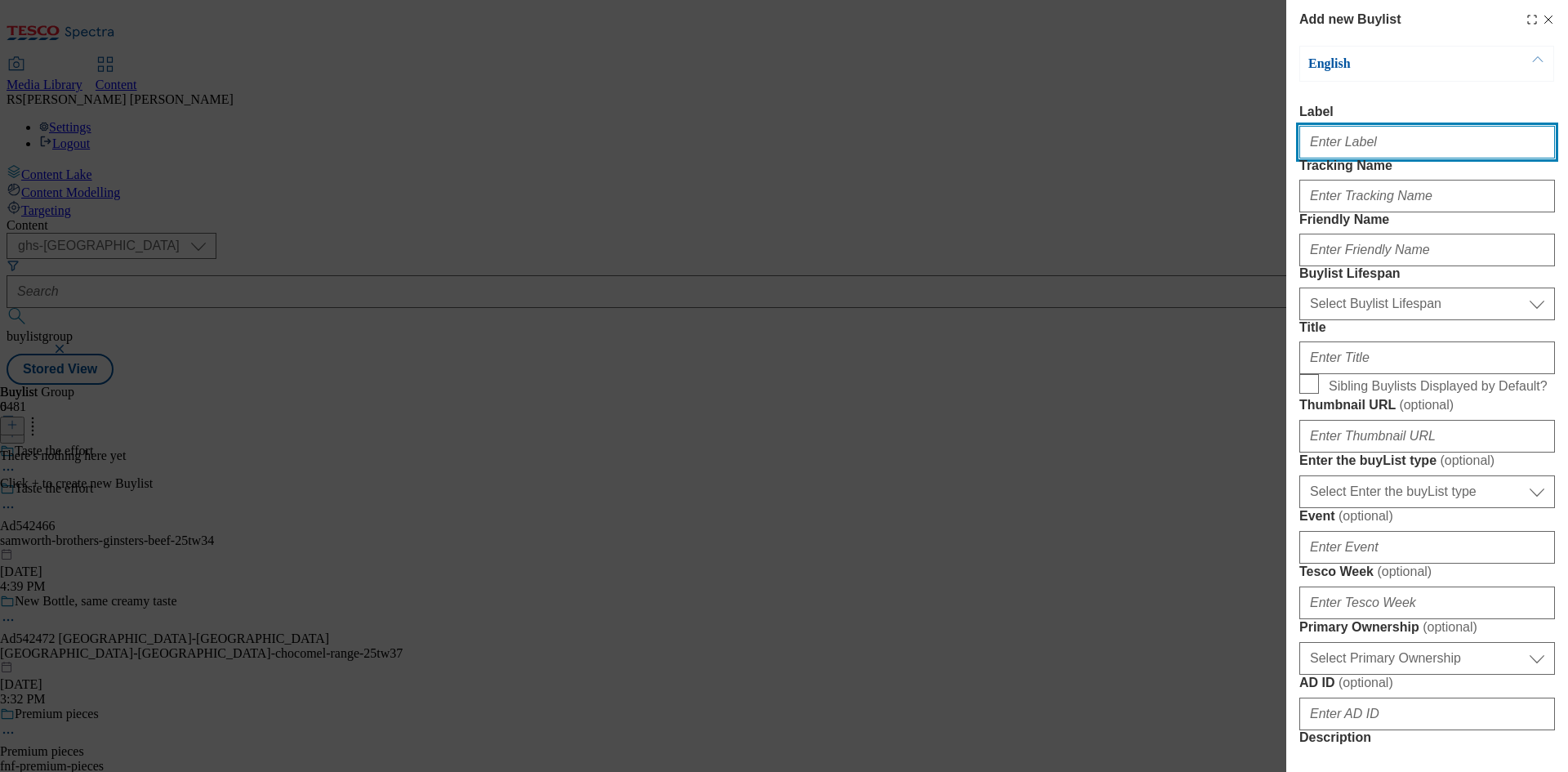
click at [1350, 142] on input "Label" at bounding box center [1427, 142] width 256 height 33
paste input "542466"
type input "Ad542466"
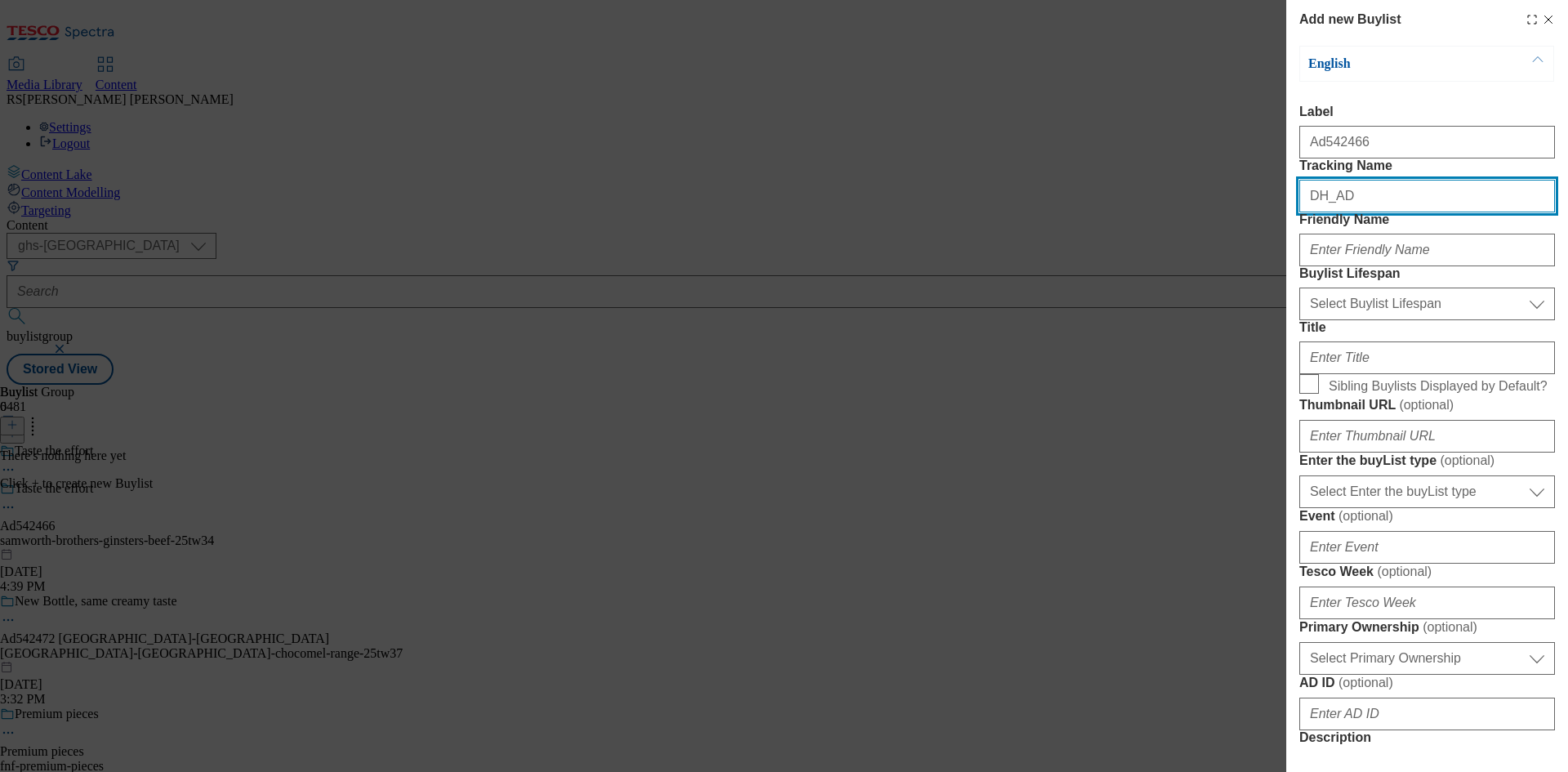
paste input "542466"
type input "DH_AD542466"
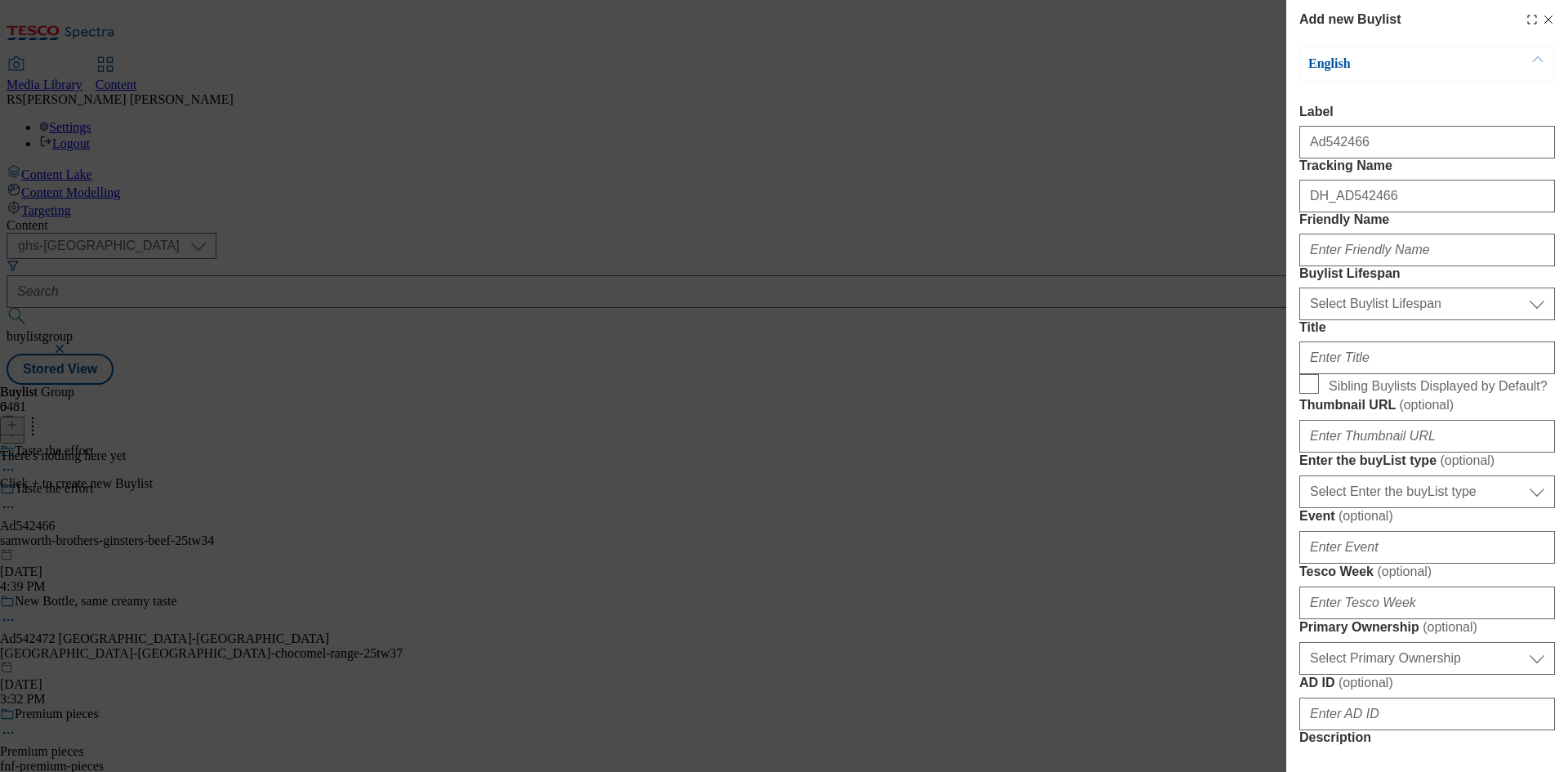
click at [894, 352] on div "Add new Buylist English Label Ad542466 Tracking Name DH_AD542466 Friendly Name …" at bounding box center [784, 386] width 1568 height 772
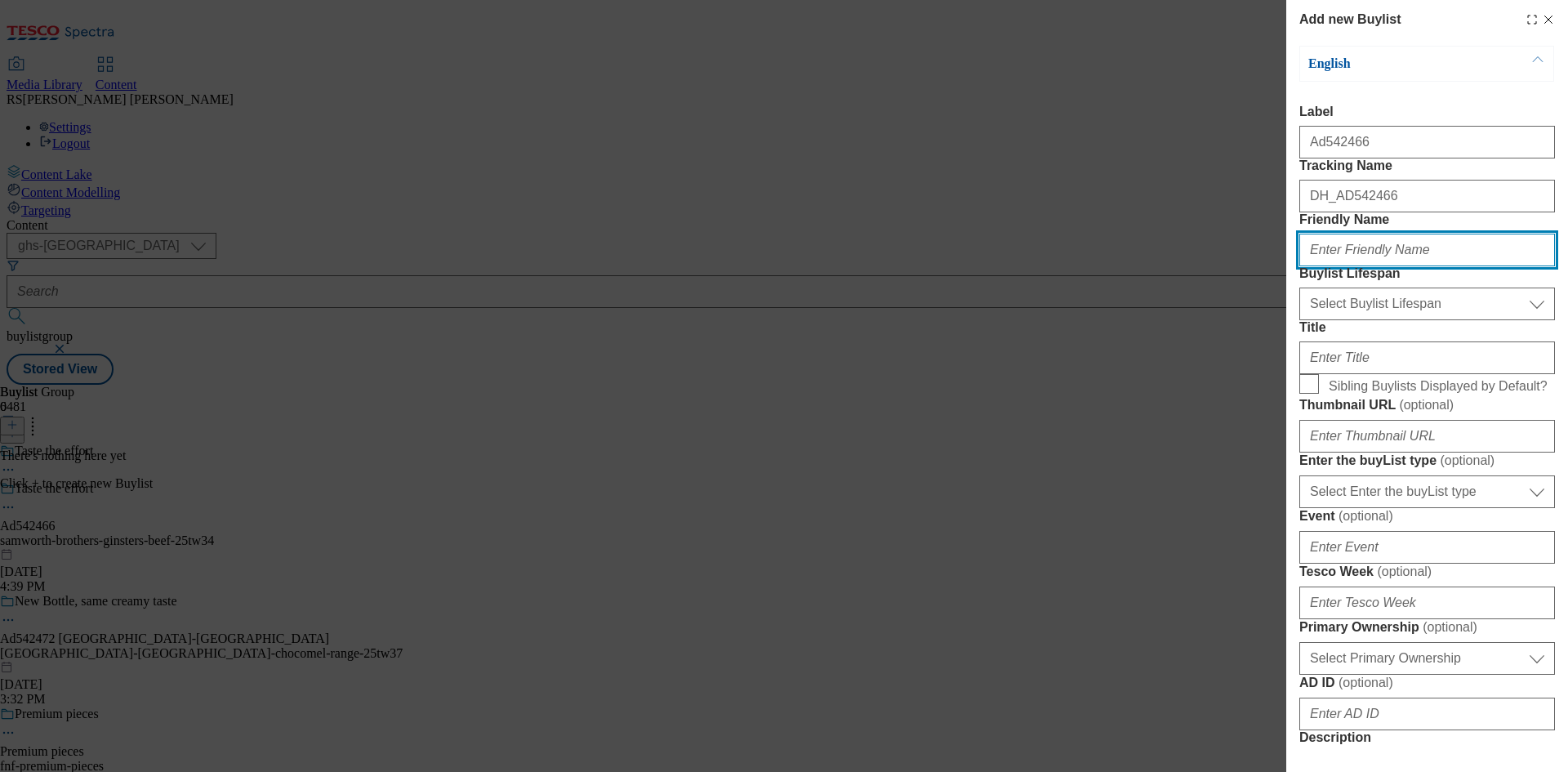
click at [1405, 267] on input "Friendly Name" at bounding box center [1427, 250] width 256 height 33
paste input "samworth-brothers"
type input "samworth-brothers"
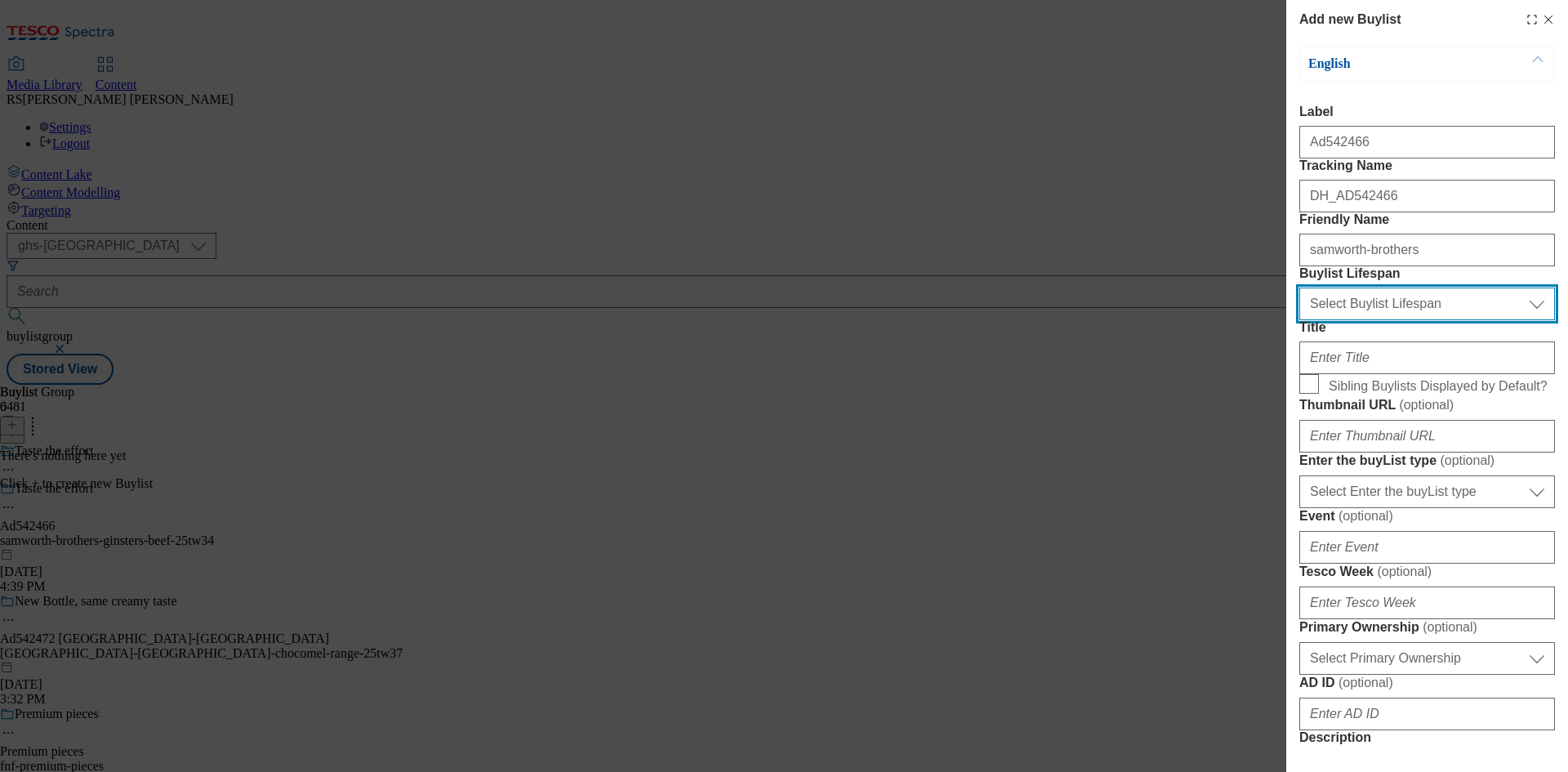
click at [1419, 320] on select "Select Buylist Lifespan evergreen seasonal tactical" at bounding box center [1427, 303] width 256 height 33
select select "tactical"
click at [1299, 320] on select "Select Buylist Lifespan evergreen seasonal tactical" at bounding box center [1427, 303] width 256 height 33
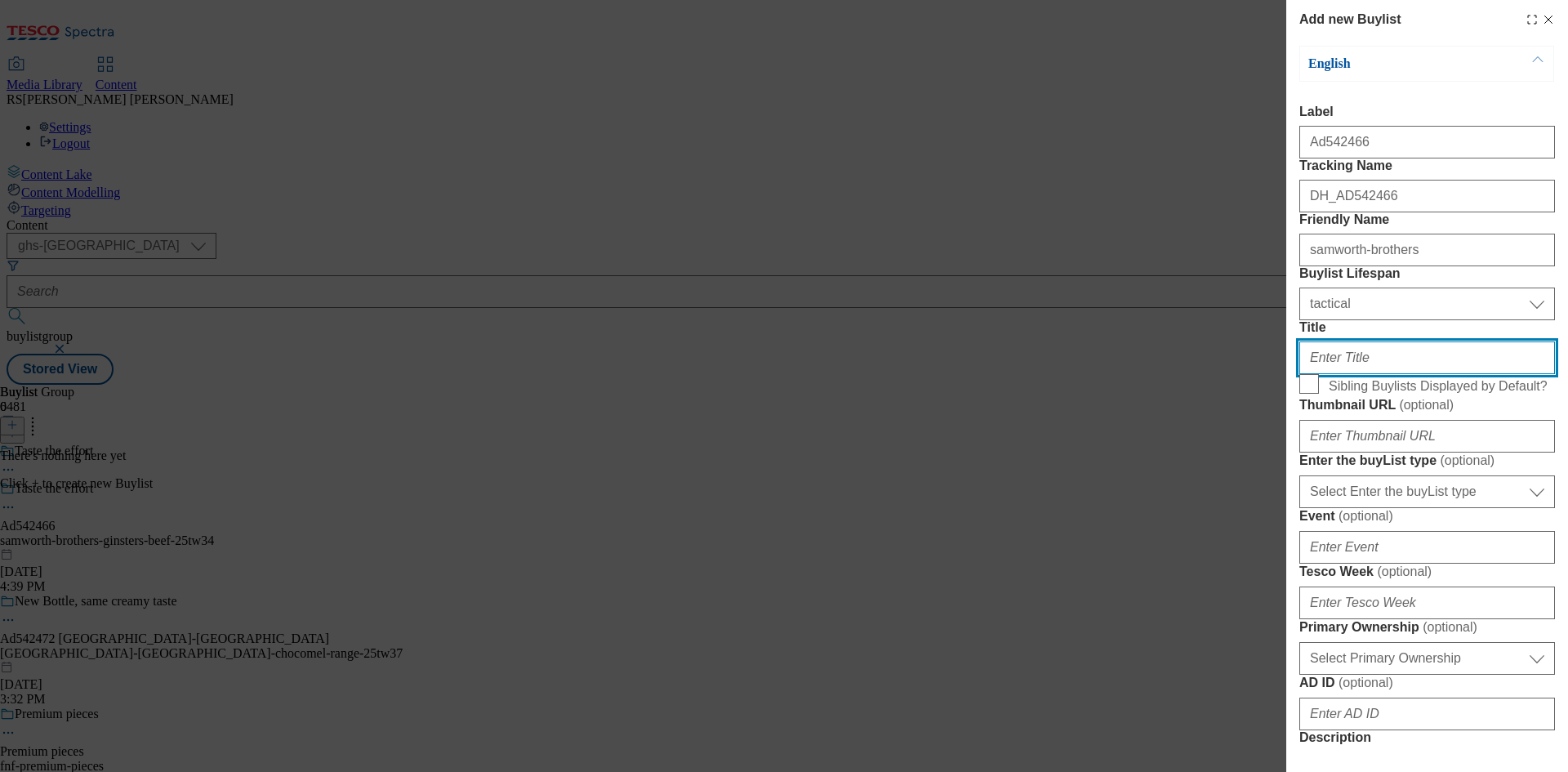
click at [1377, 374] on input "Title" at bounding box center [1427, 358] width 256 height 33
paste input "100% british beef"
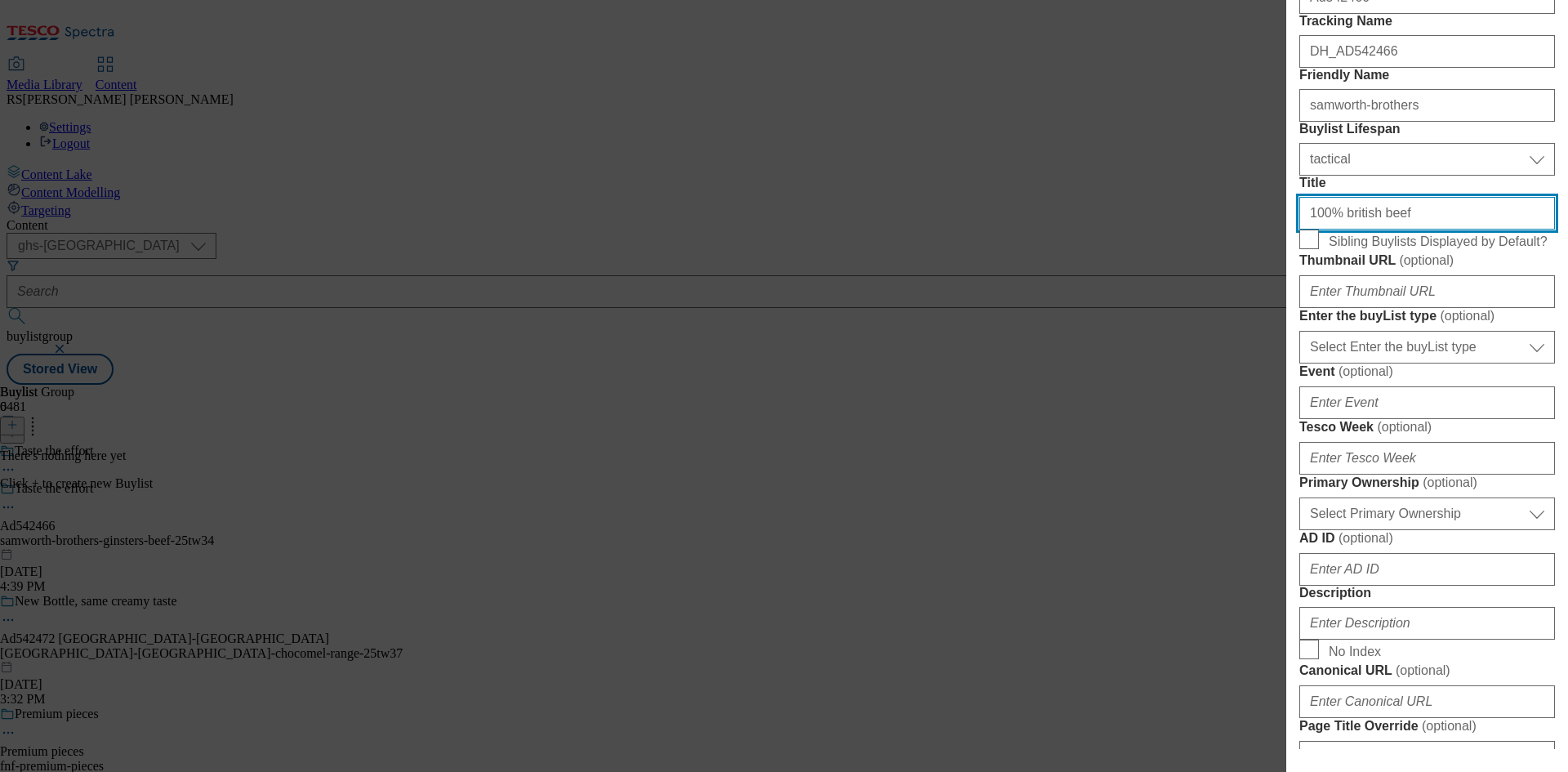
scroll to position [327, 0]
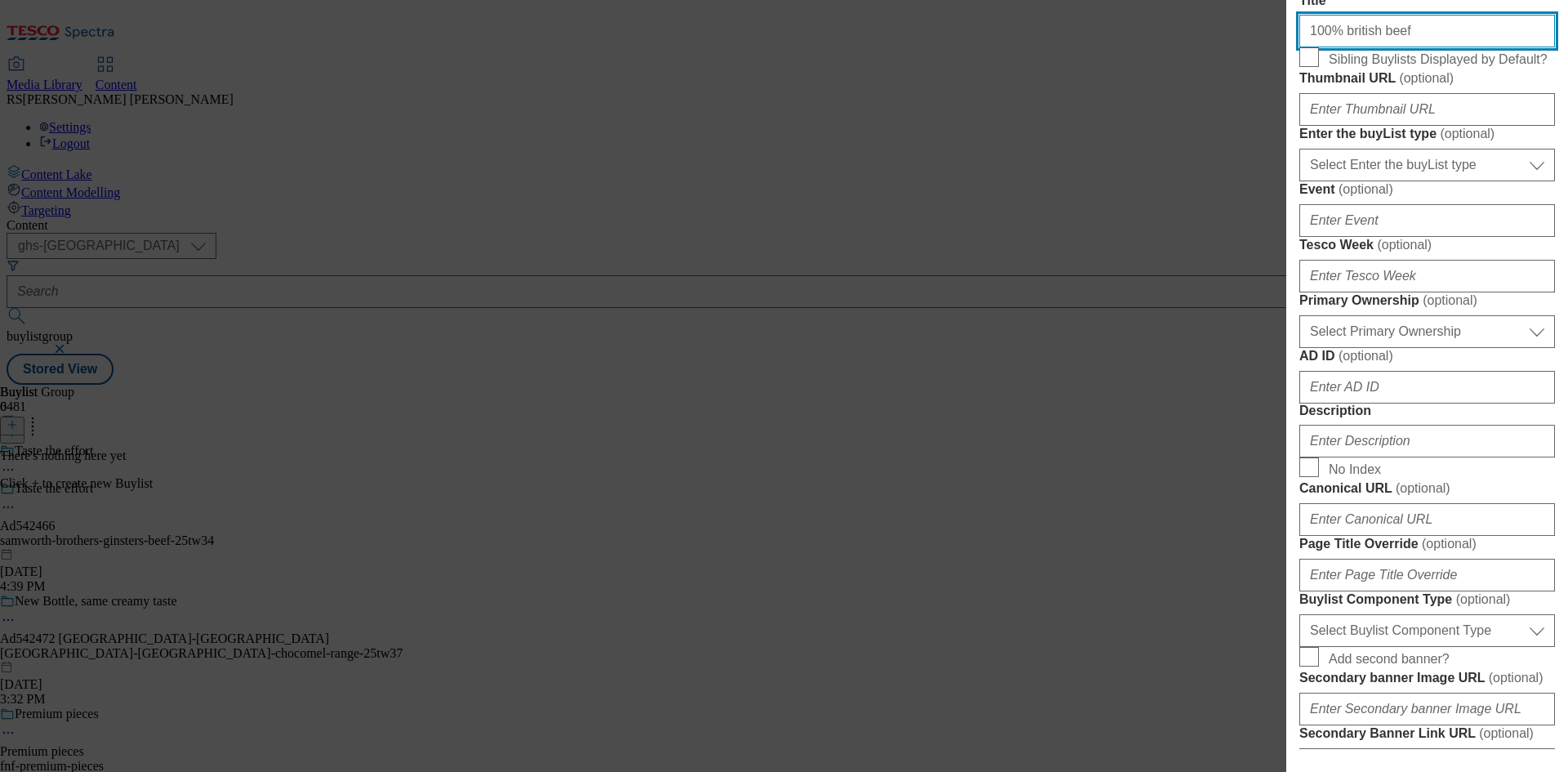
type input "100% british beef"
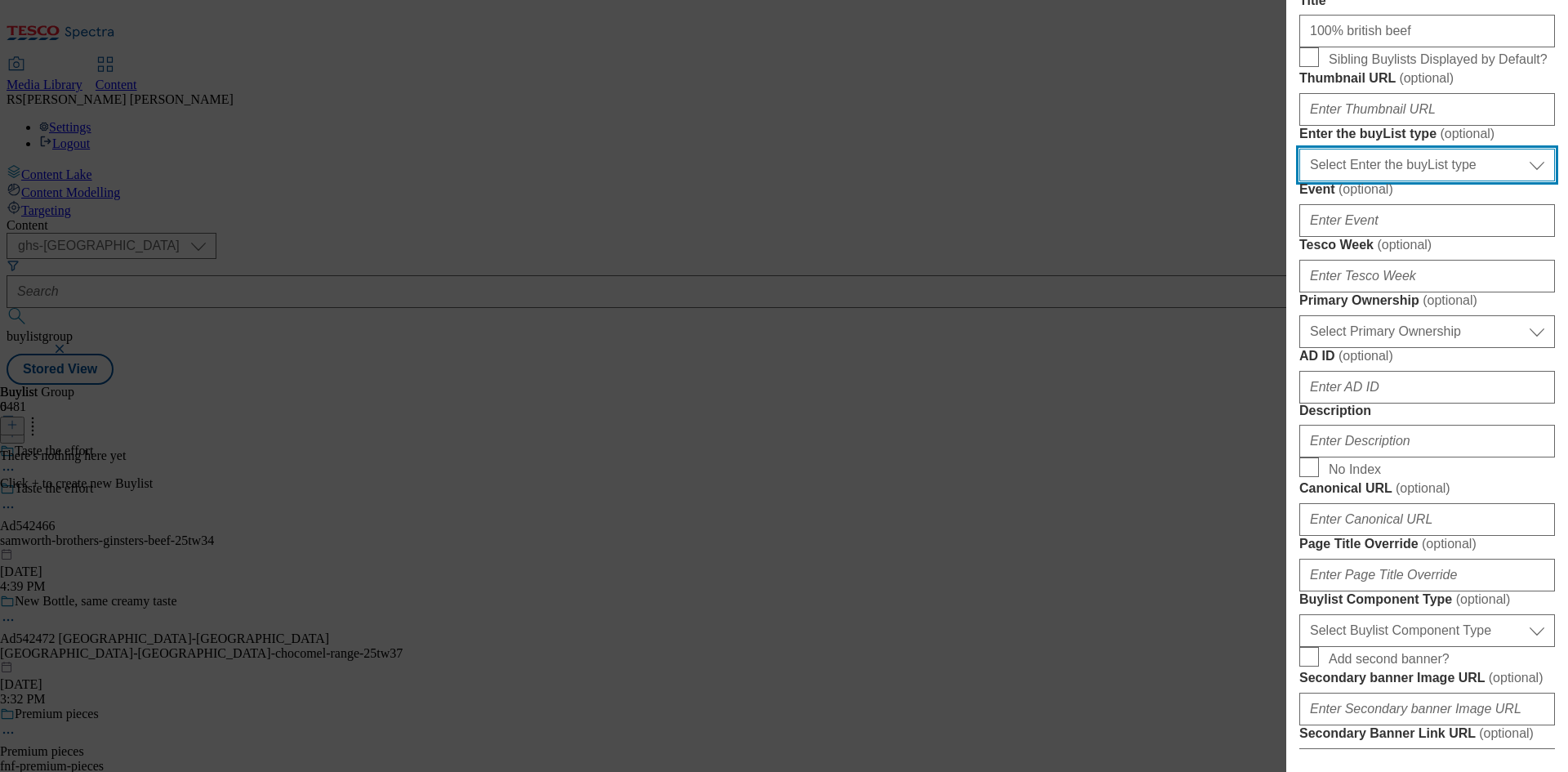
click at [1420, 182] on select "Select Enter the buyList type event supplier funded long term >4 weeks supplier…" at bounding box center [1427, 165] width 256 height 33
select select "supplier funded short term 1-3 weeks"
click at [1299, 182] on select "Select Enter the buyList type event supplier funded long term >4 weeks supplier…" at bounding box center [1427, 165] width 256 height 33
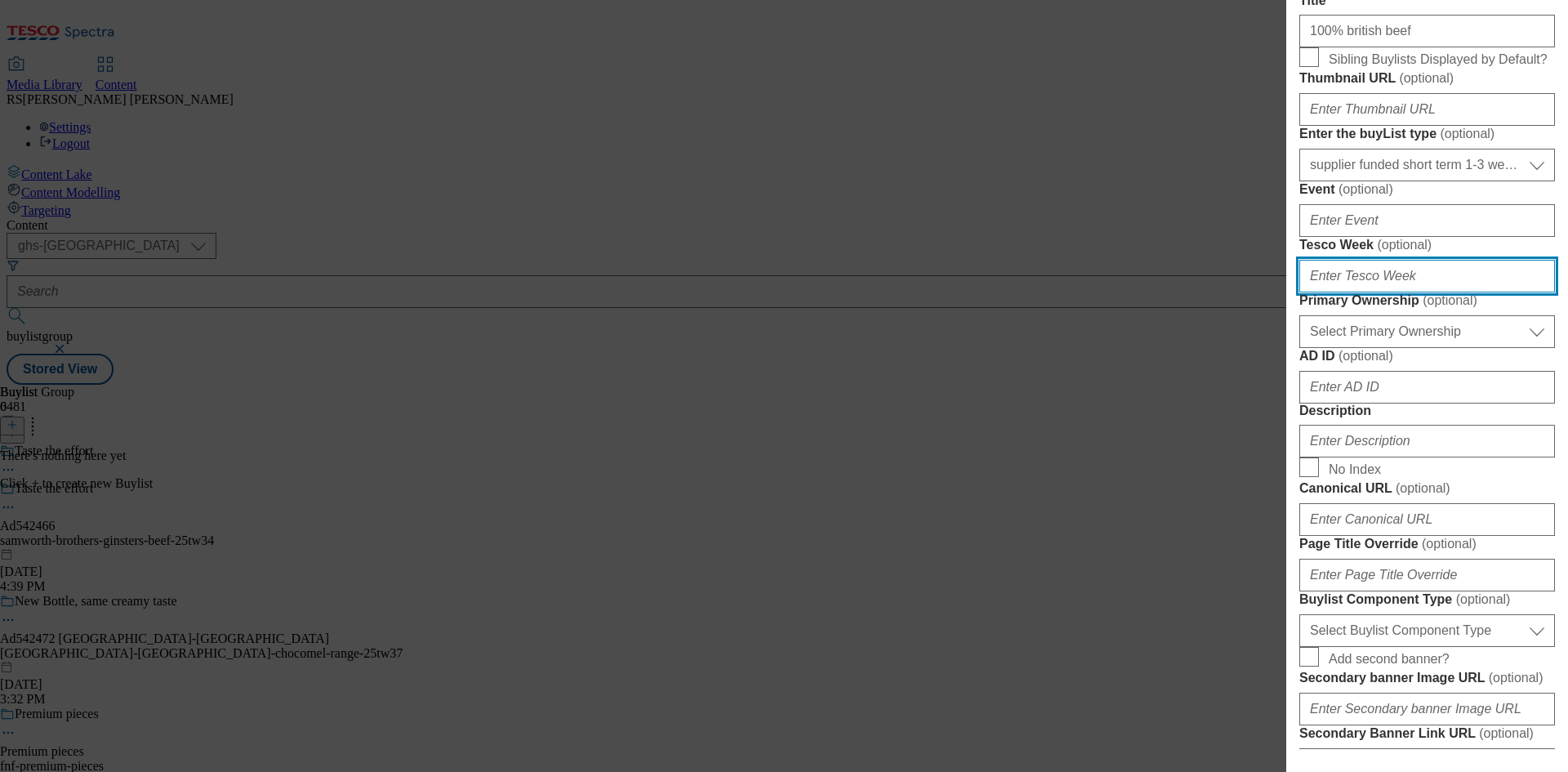
click at [1377, 293] on input "Tesco Week ( optional )" at bounding box center [1427, 276] width 256 height 33
type input "34"
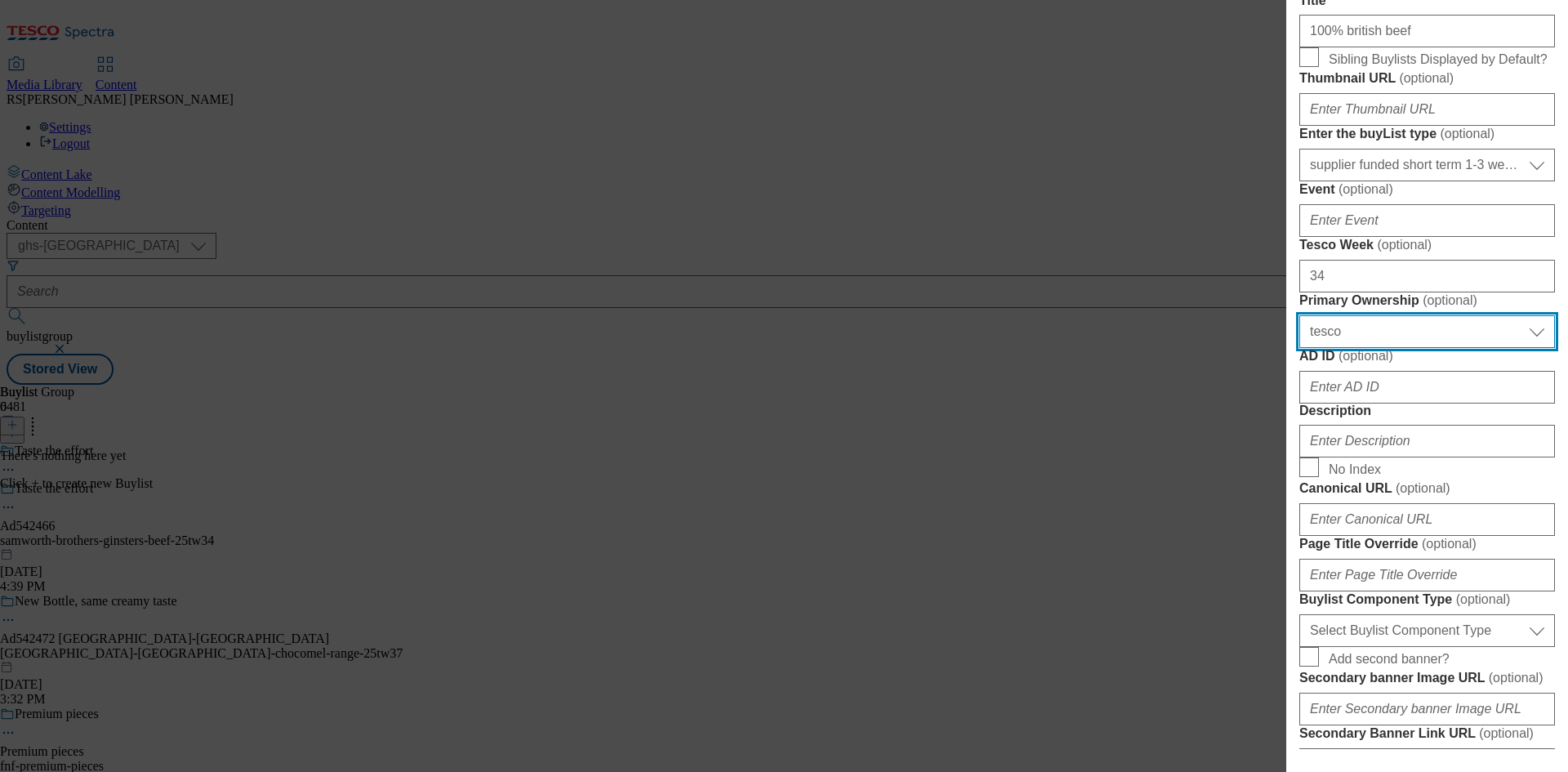
select select "dunnhumby"
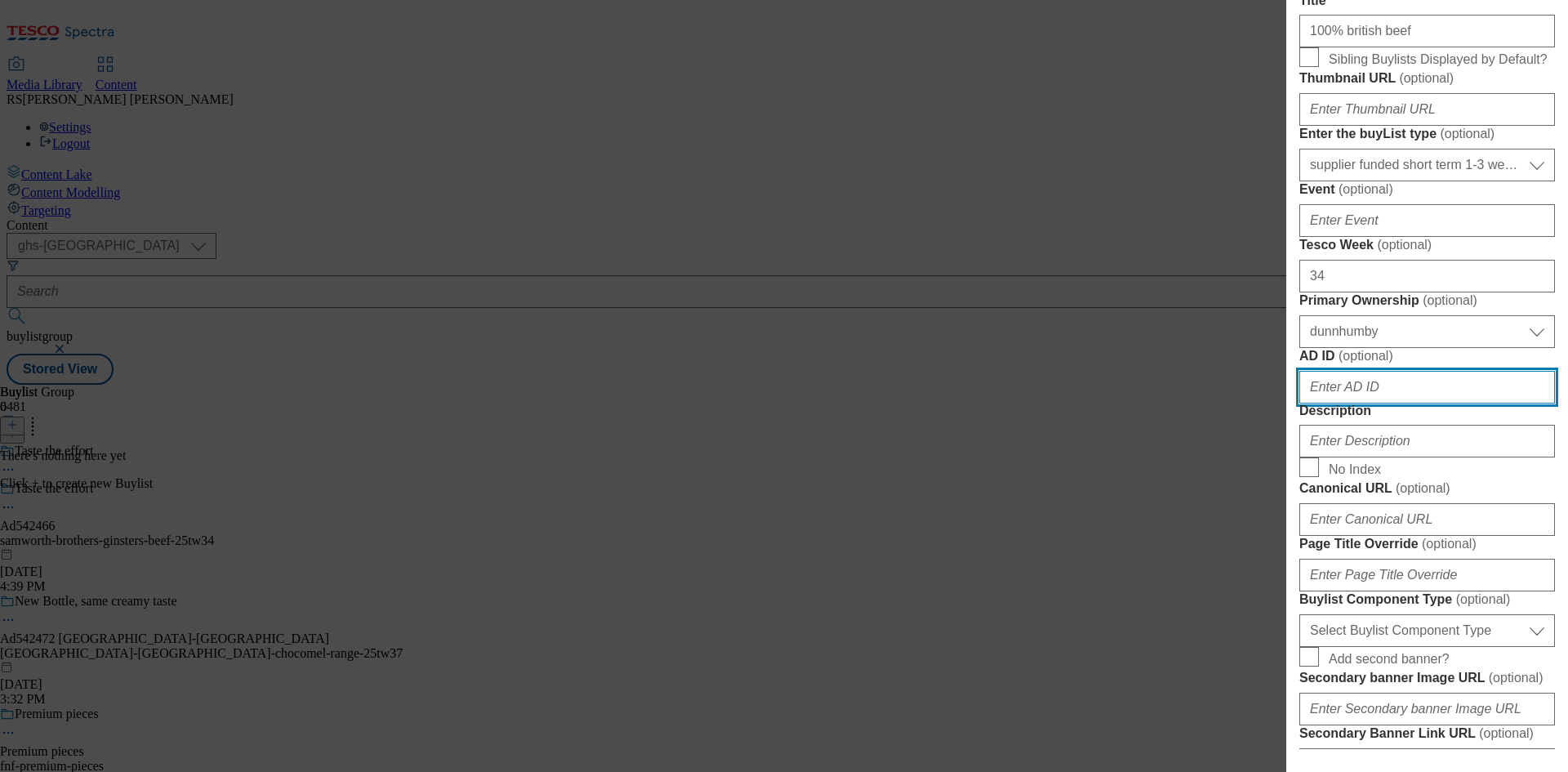
paste input "542466"
type input "542466"
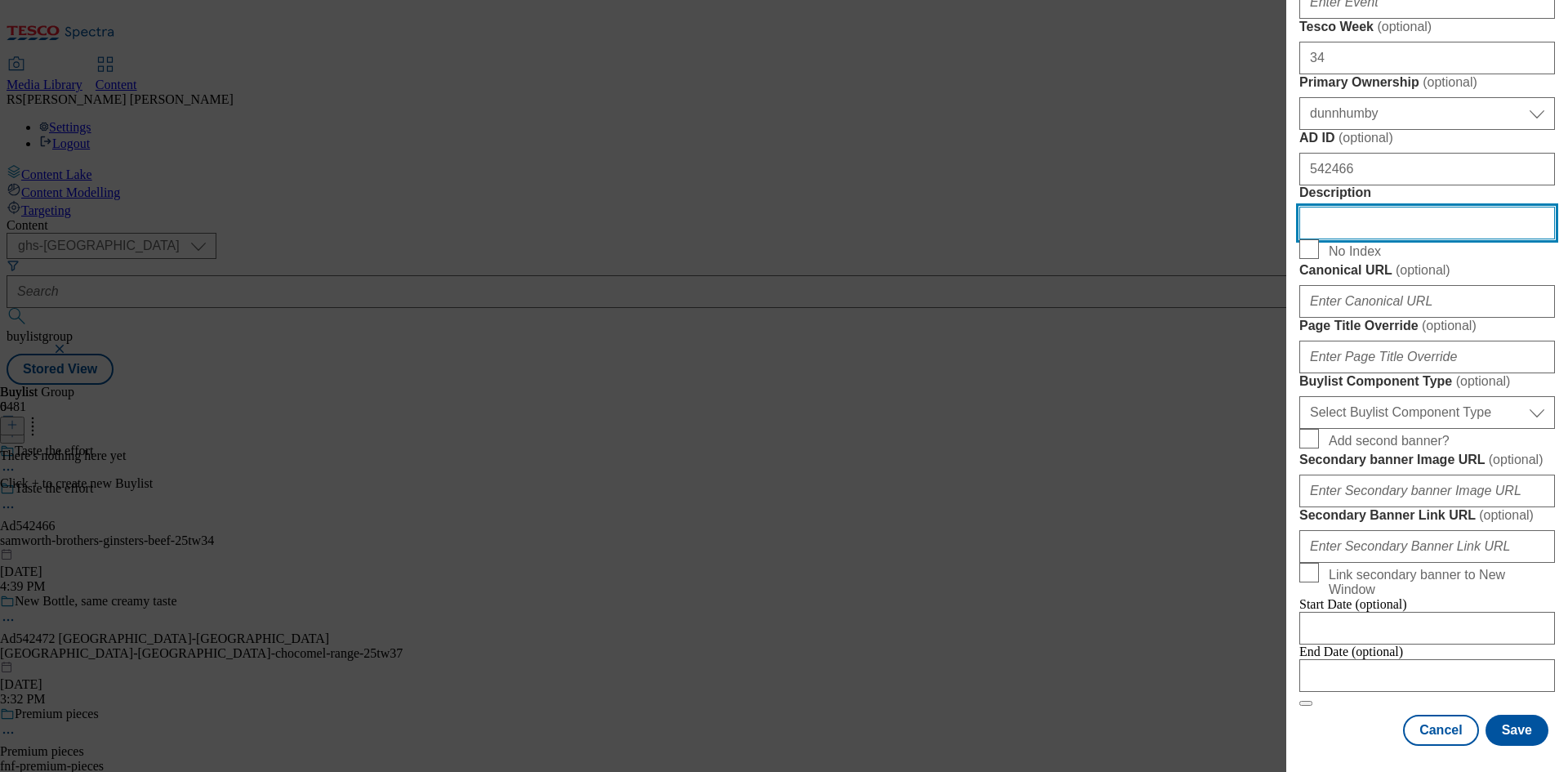
scroll to position [1011, 0]
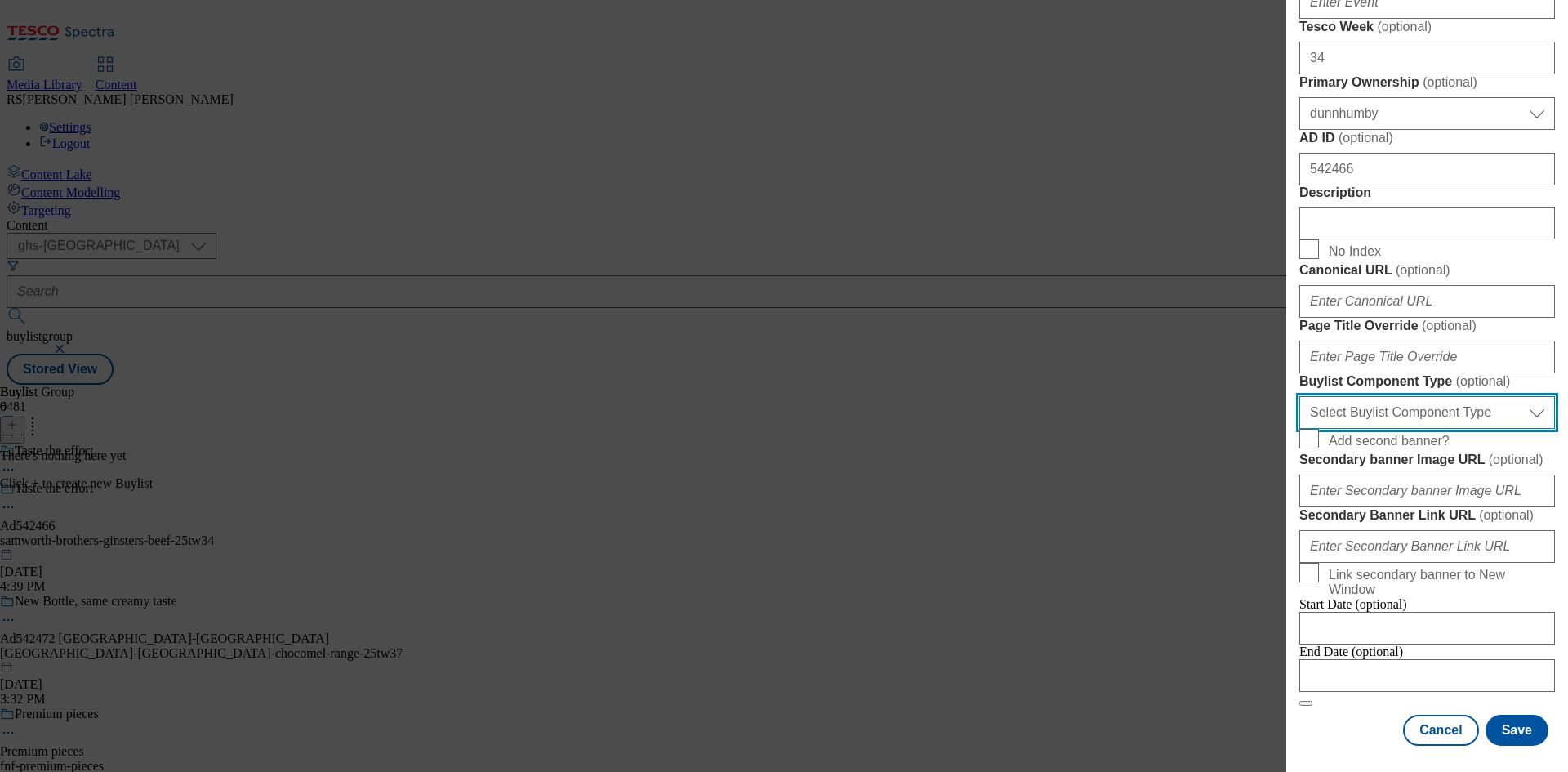
click at [1468, 396] on select "Select Buylist Component Type Banner Competition Header Meal" at bounding box center [1427, 412] width 256 height 33
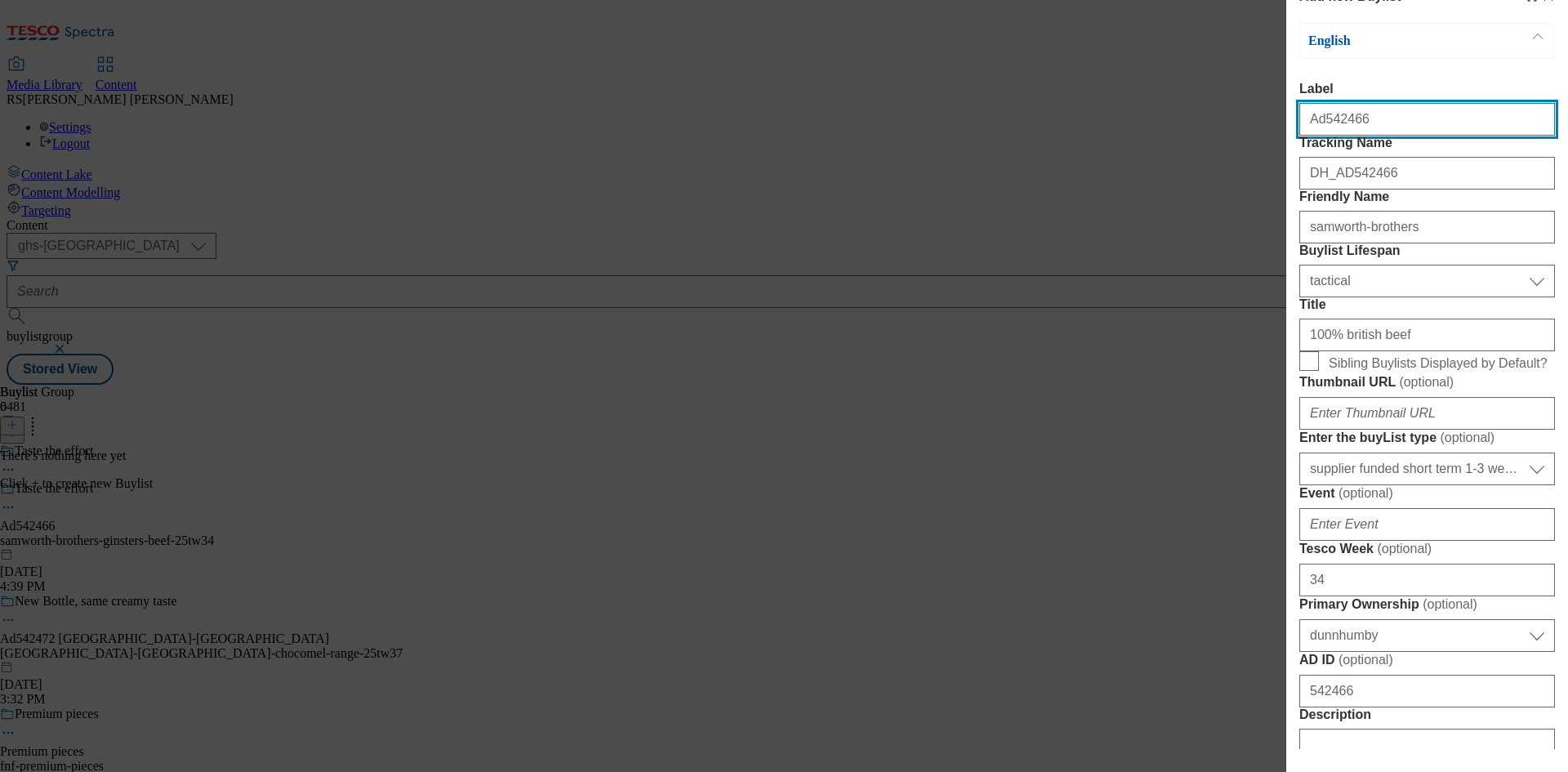
select select "Banner"
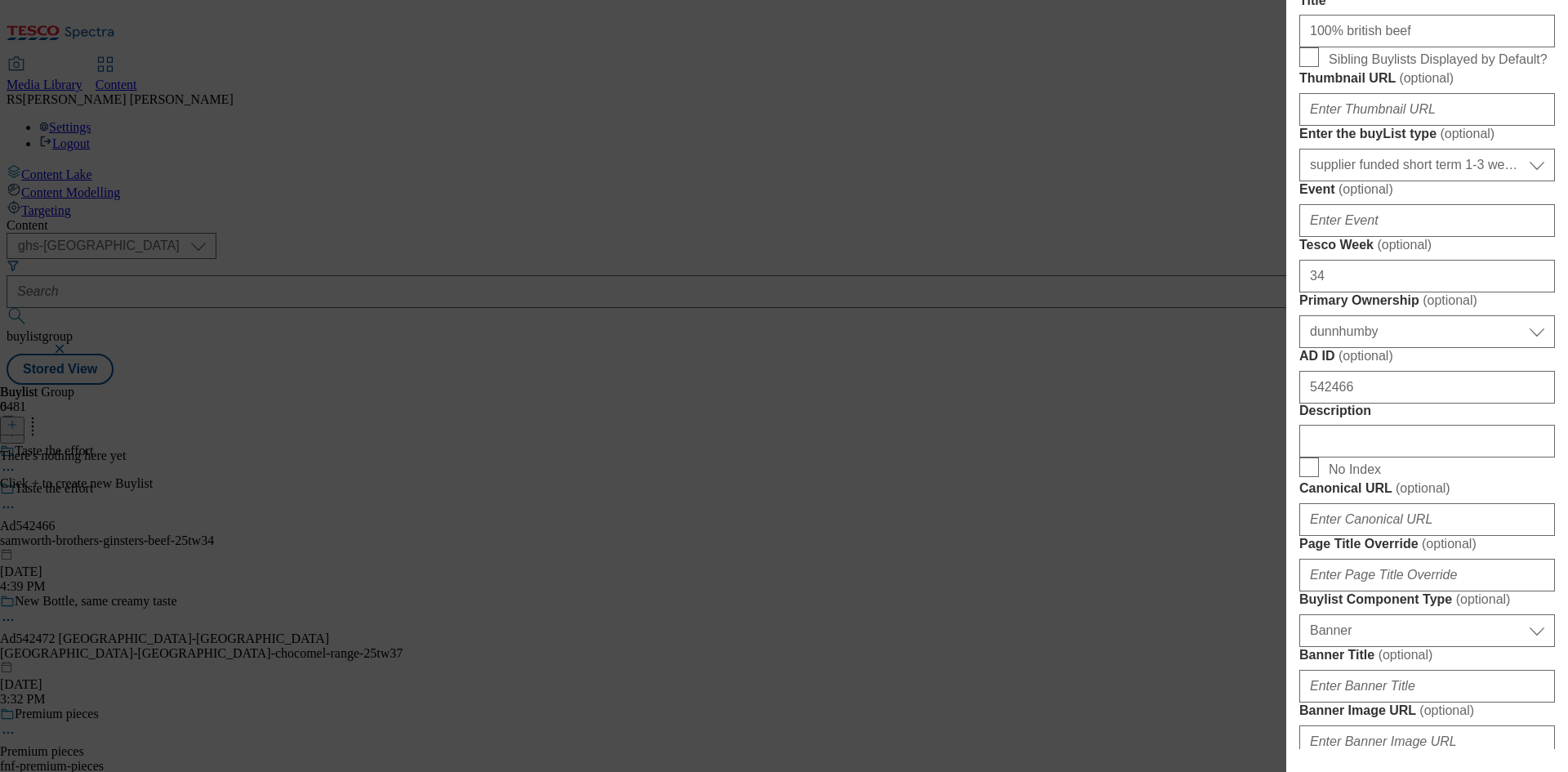
scroll to position [735, 0]
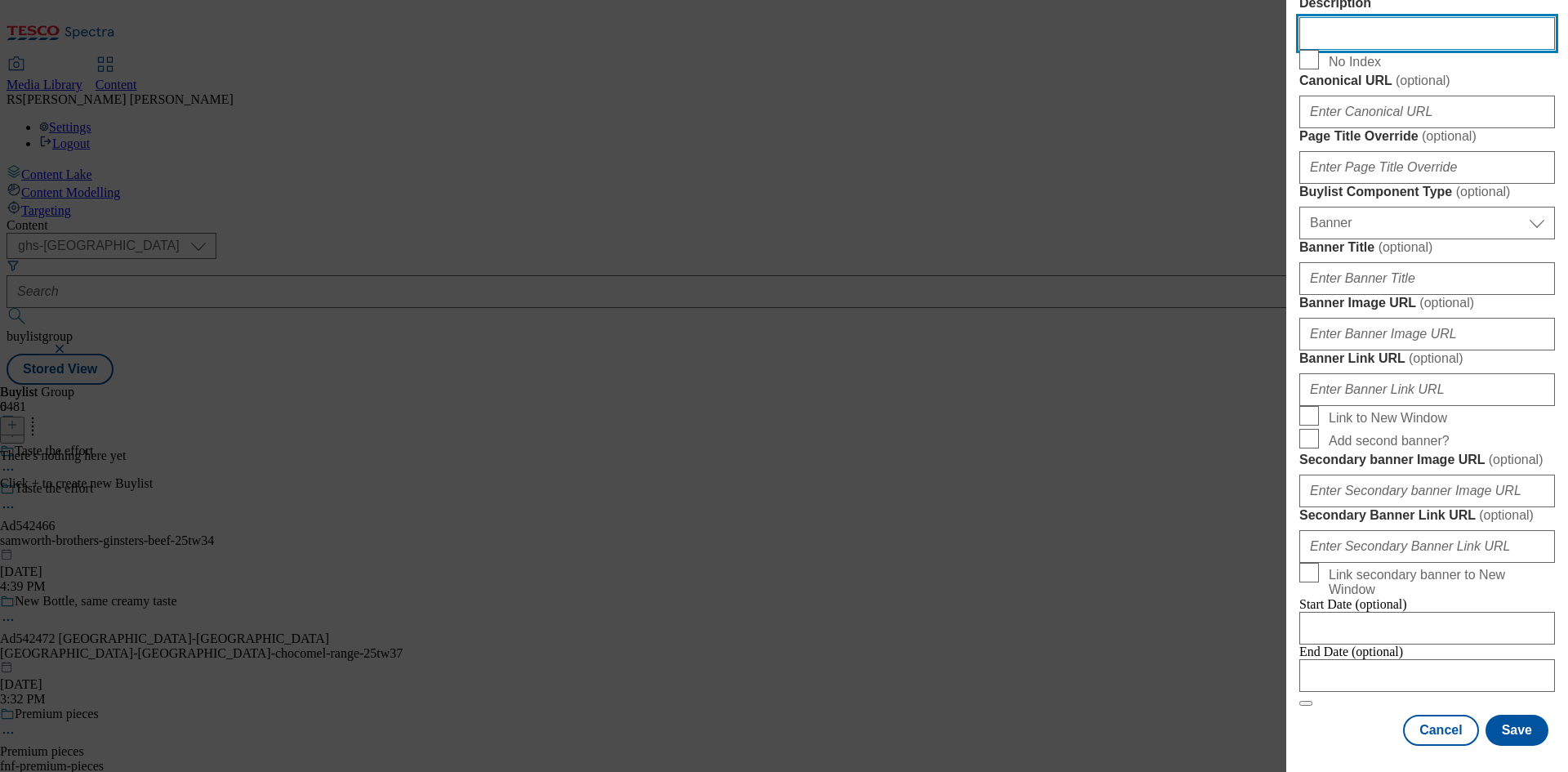
click at [1394, 50] on input "Description" at bounding box center [1427, 33] width 256 height 33
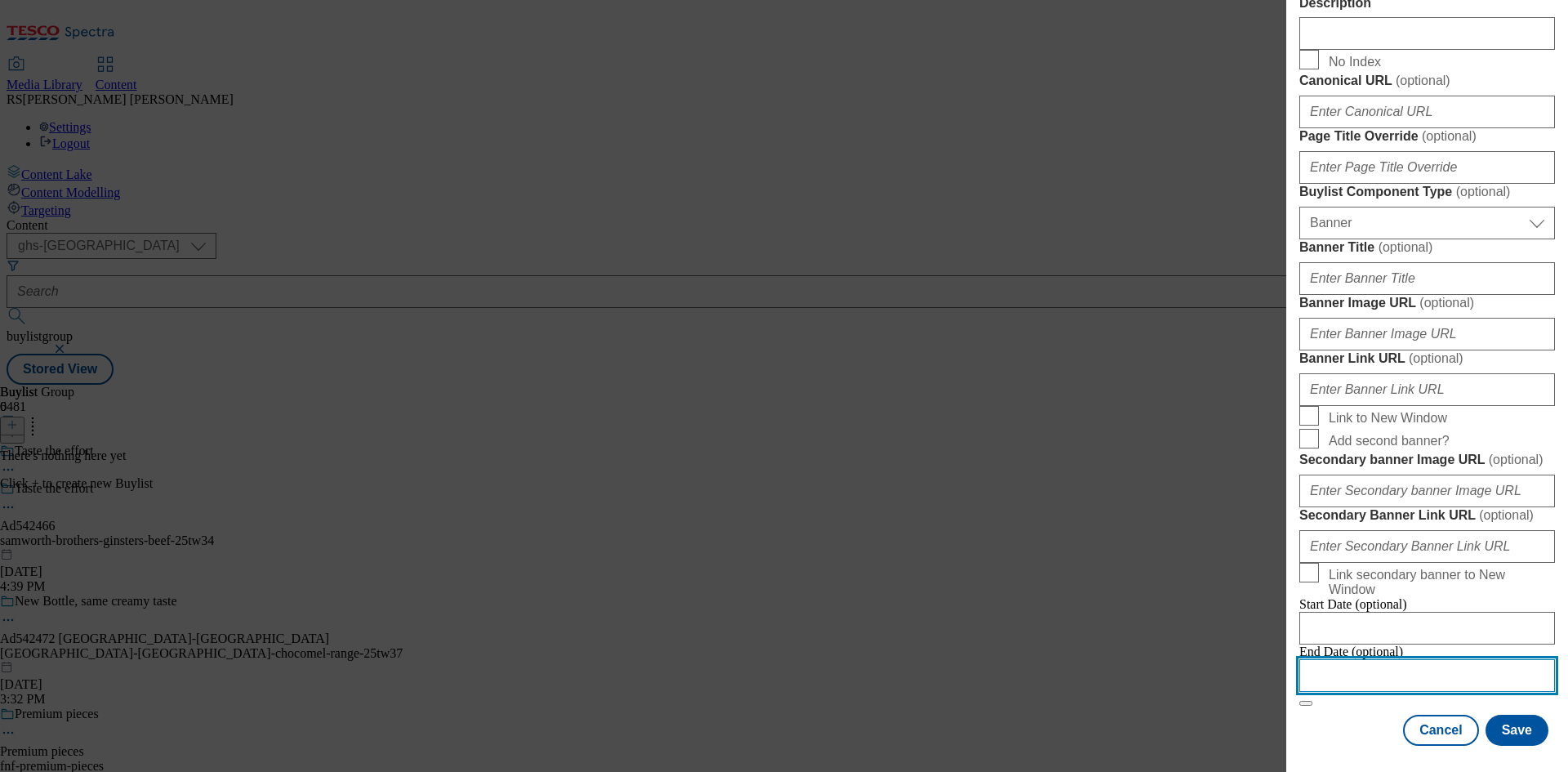
click at [1418, 672] on input "Modal" at bounding box center [1427, 675] width 256 height 33
select select "2025"
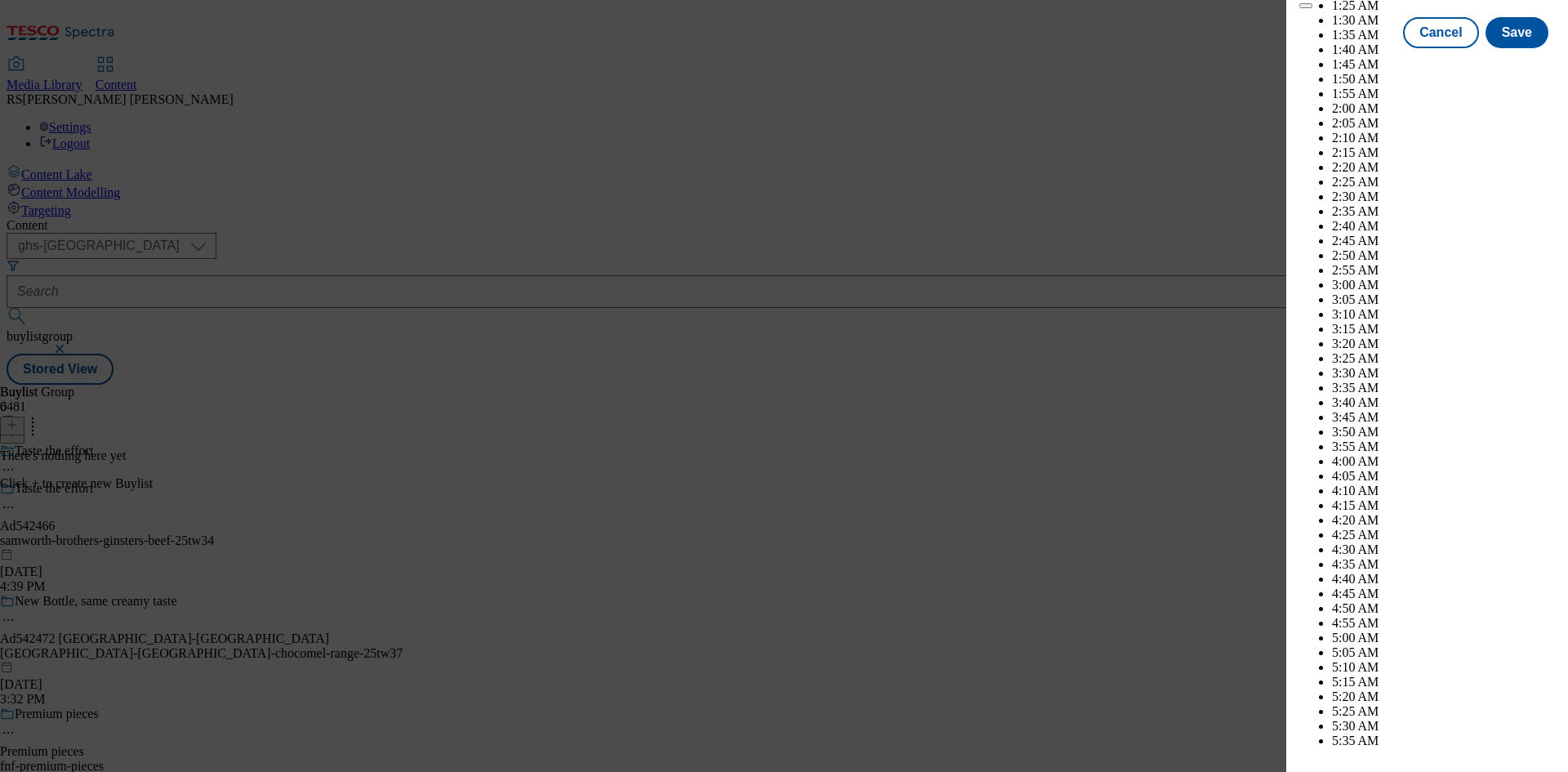
scroll to position [6032, 0]
select select "December"
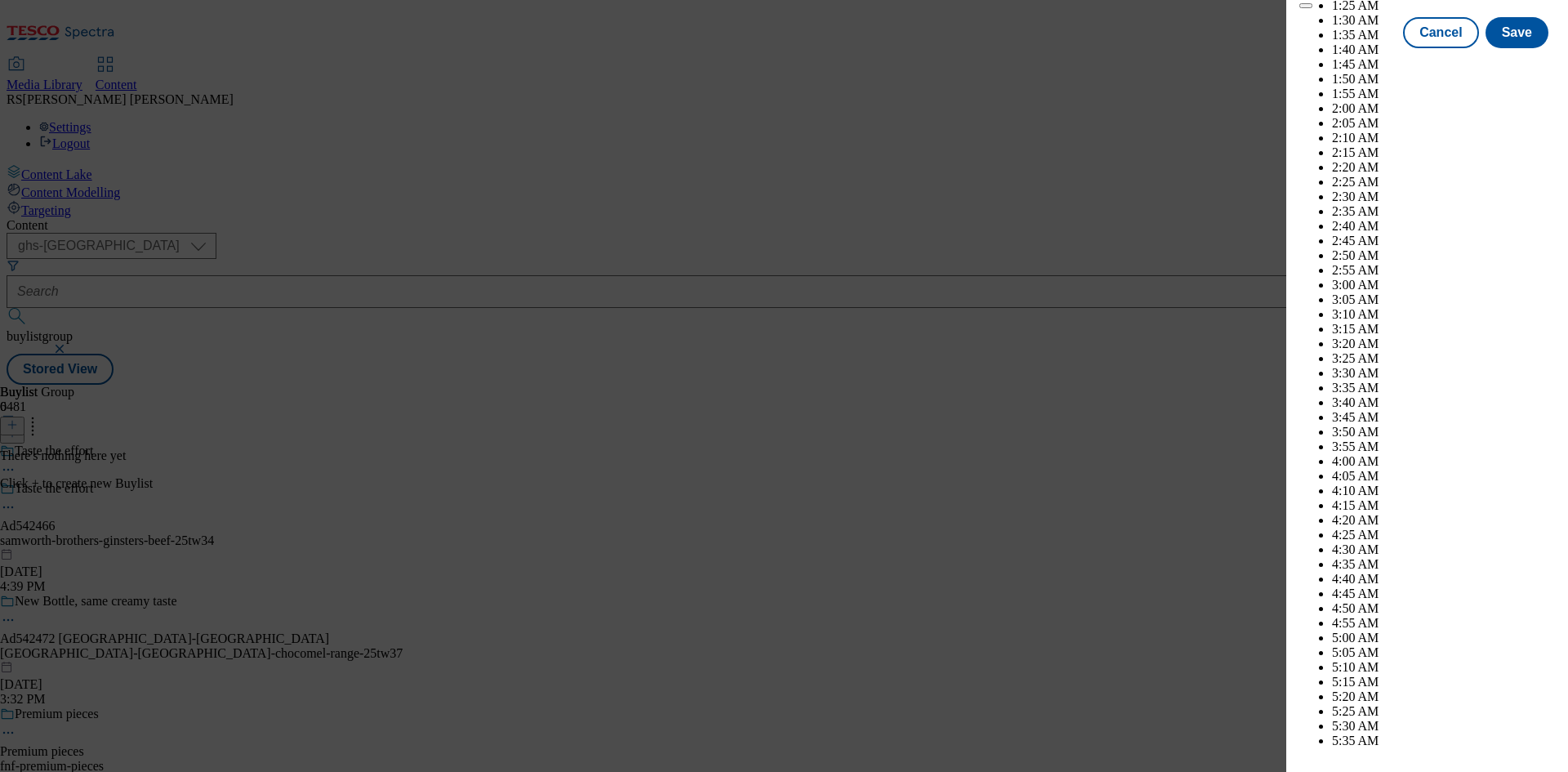
select select "2026"
select select "January"
click at [1504, 63] on button "Save" at bounding box center [1516, 47] width 63 height 31
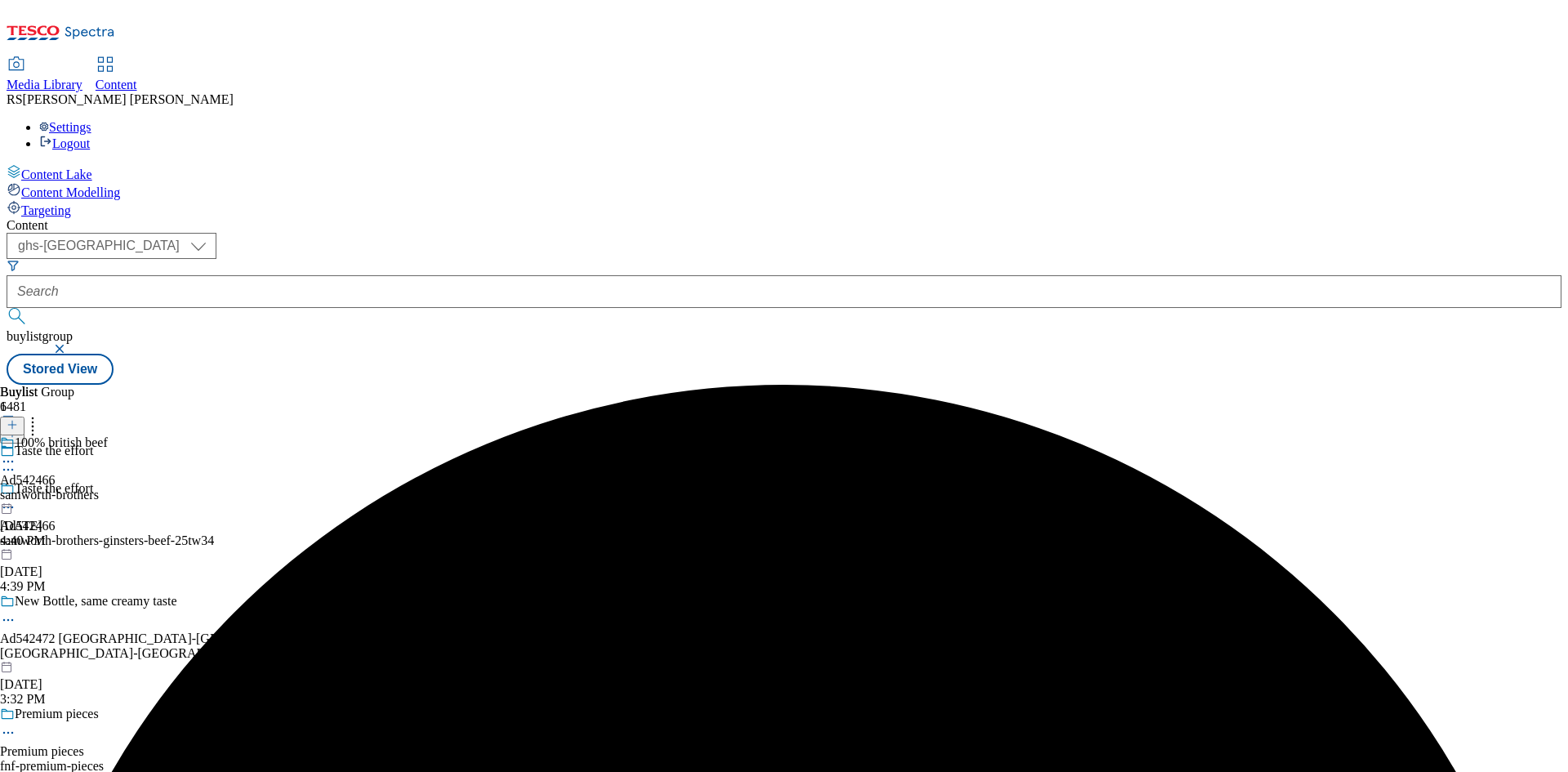
click at [107, 488] on div "samworth-brothers" at bounding box center [54, 495] width 107 height 14
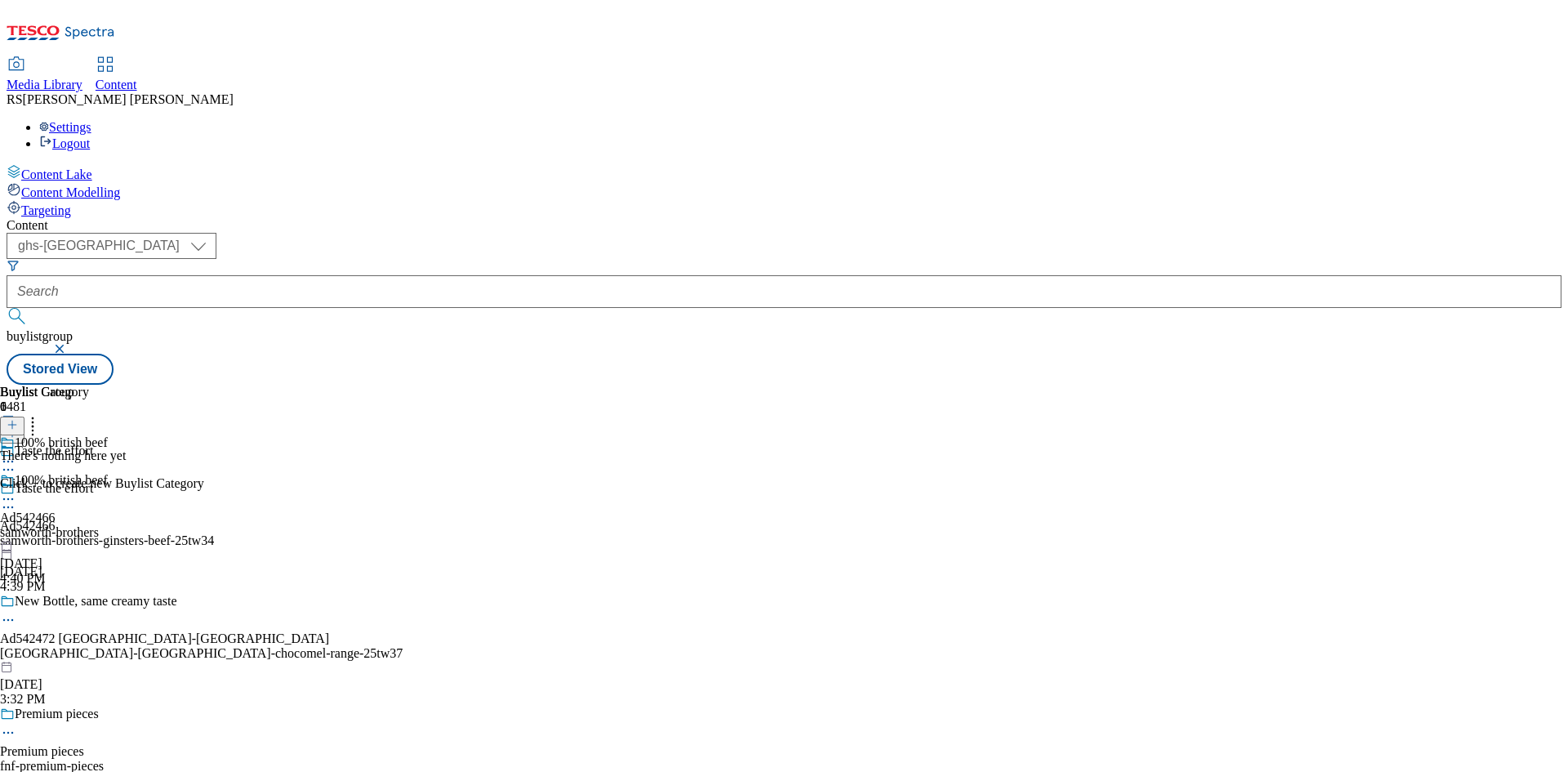
click at [18, 419] on icon at bounding box center [12, 424] width 12 height 12
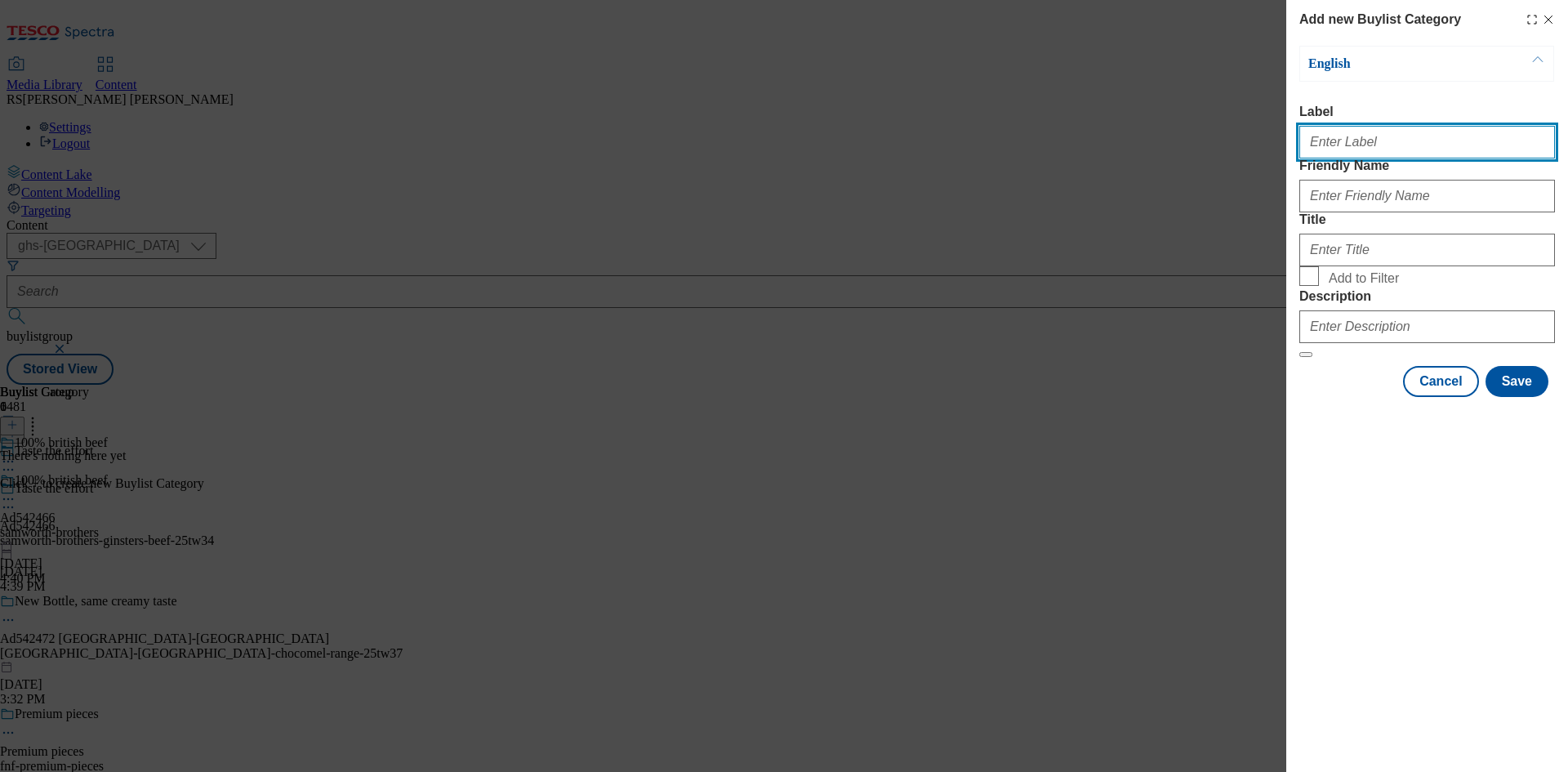
click at [1391, 148] on input "Label" at bounding box center [1427, 142] width 256 height 33
paste input "542466"
type input "Ad542466"
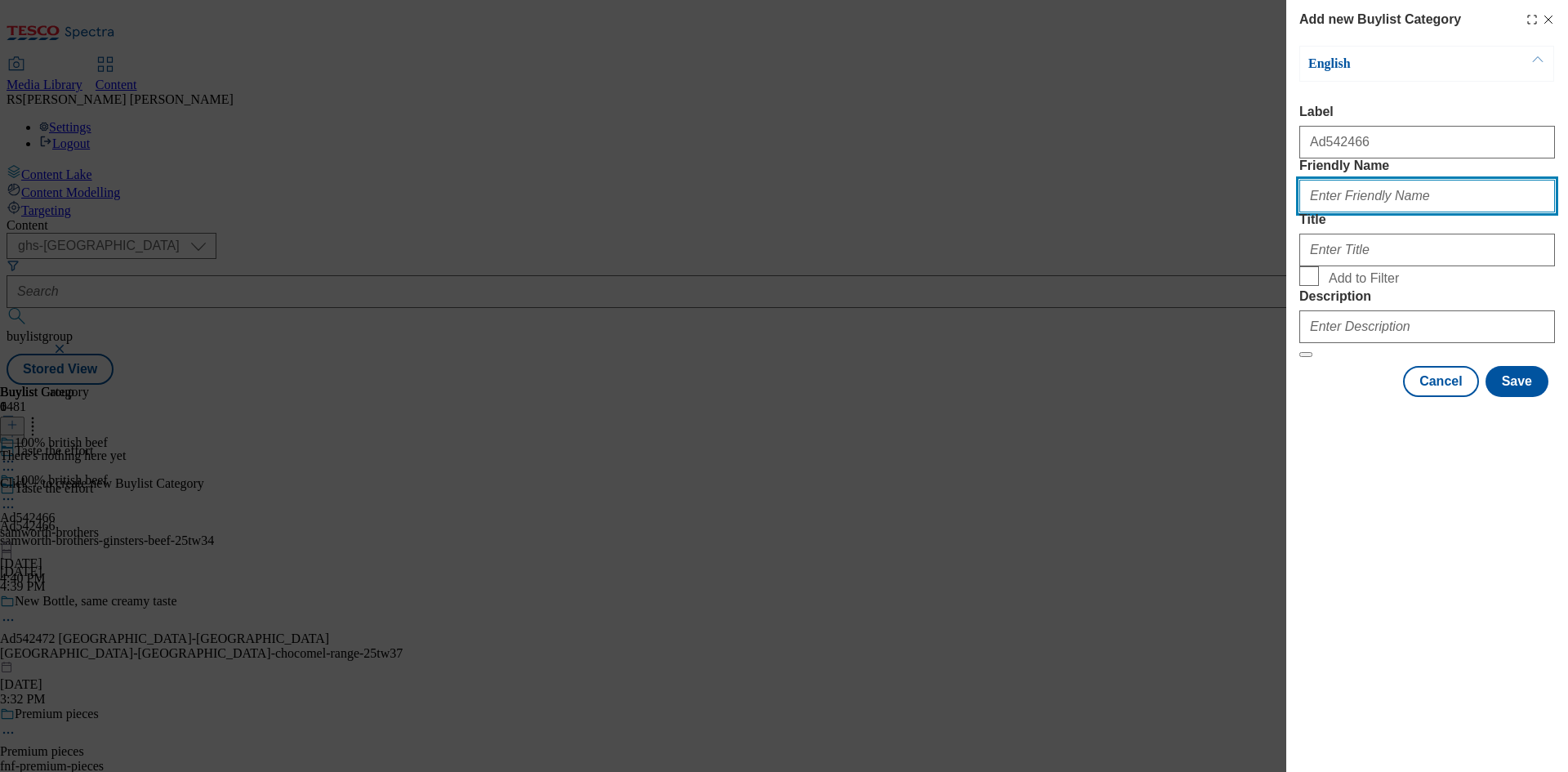
click at [1507, 212] on input "Friendly Name" at bounding box center [1427, 196] width 256 height 33
paste input "samworth-brothers-ginsters-beef"
type input "samworth-brothers-ginsters-beef"
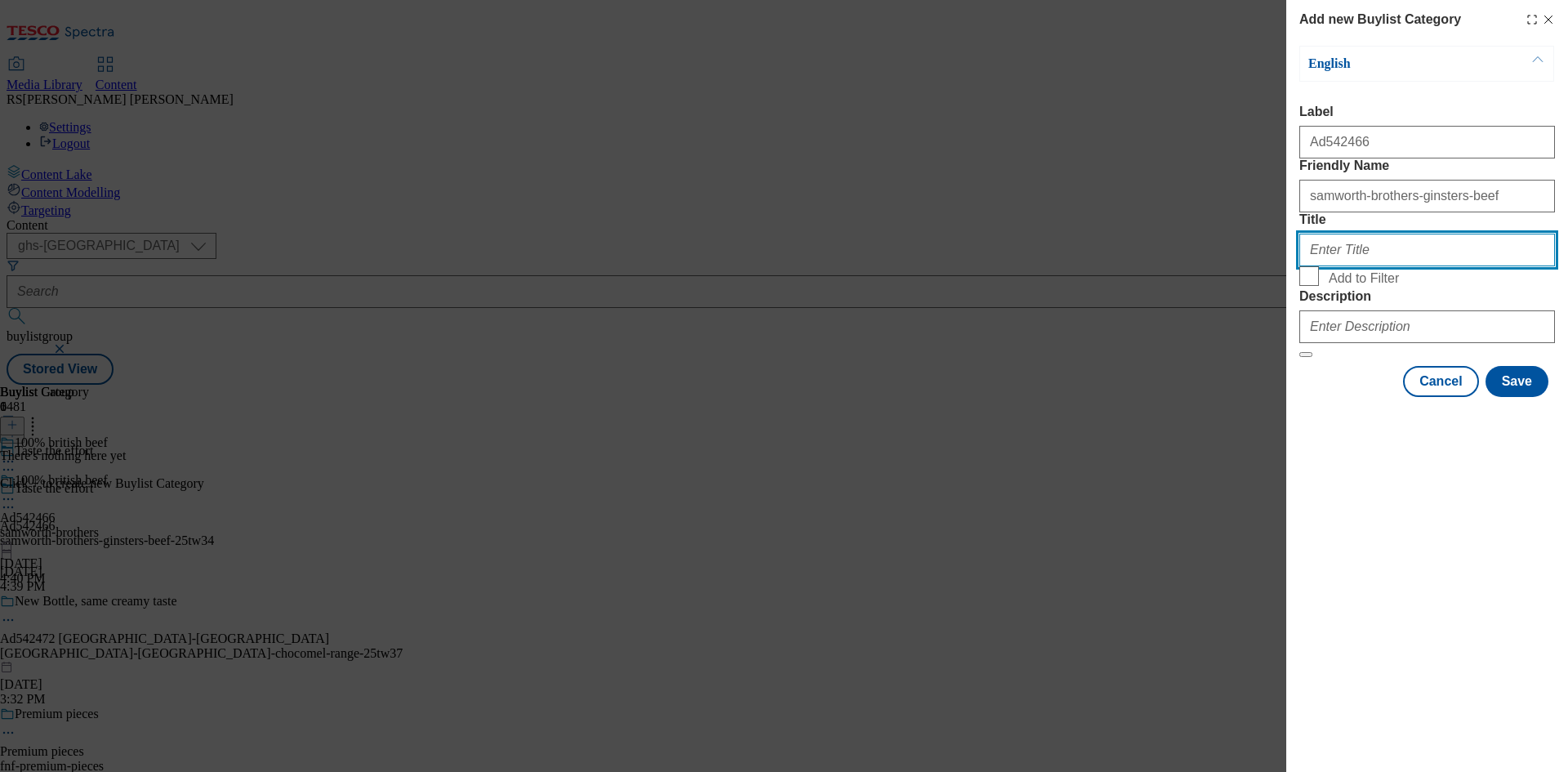
paste input "Samworth Brothers Ltd"
type input "Samworth Brothers Ltd"
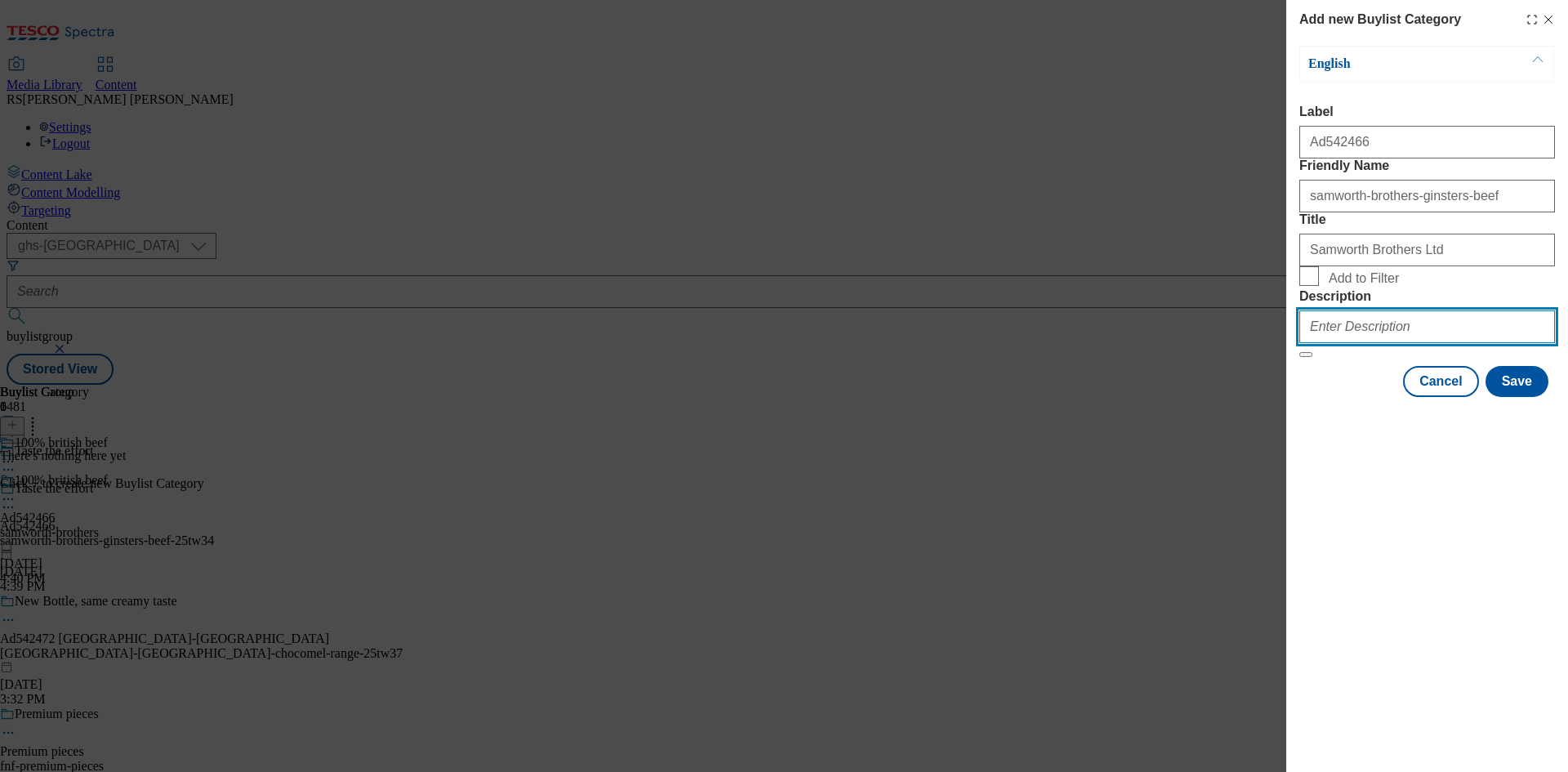
click at [1400, 343] on input "Description" at bounding box center [1427, 327] width 256 height 33
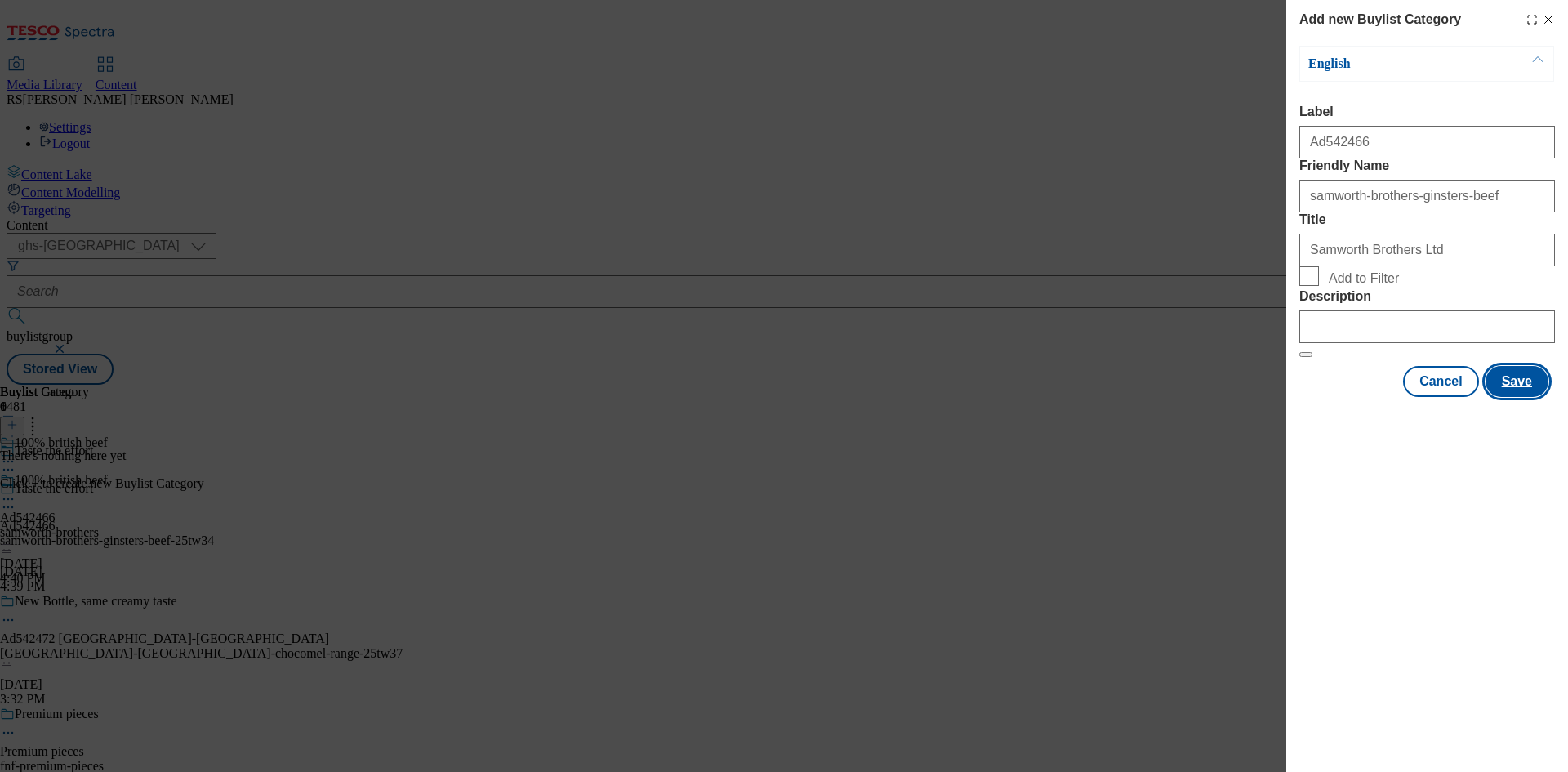
click at [1522, 397] on button "Save" at bounding box center [1516, 381] width 63 height 31
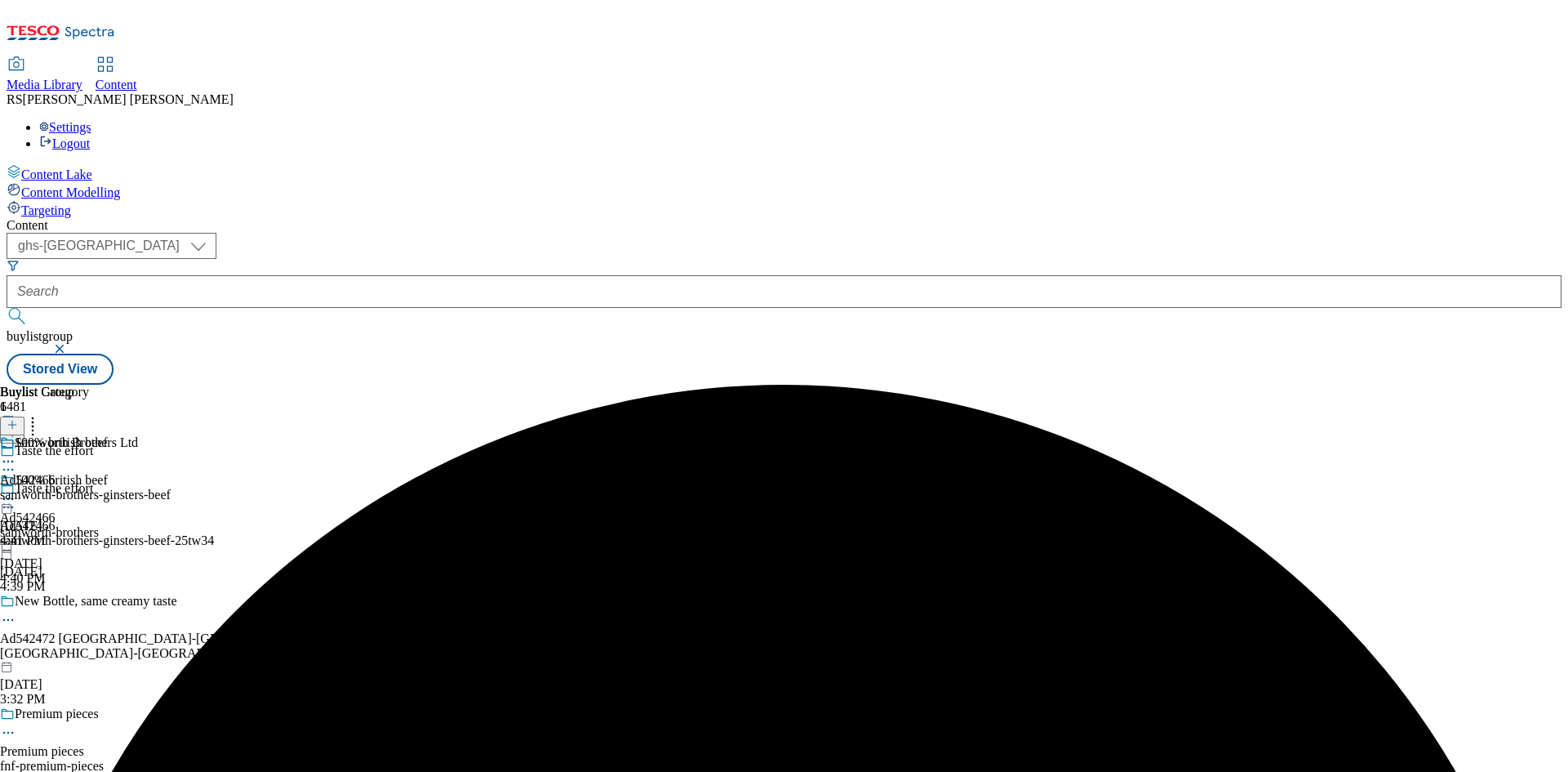
click at [171, 436] on div "Samworth Brothers Ltd Ad542466 samworth-brothers-ginsters-beef Oct 9, 2025 4:41…" at bounding box center [85, 492] width 171 height 113
click at [171, 488] on div "samworth-brothers-ginsters-beef" at bounding box center [85, 495] width 171 height 14
click at [18, 419] on icon at bounding box center [12, 424] width 12 height 12
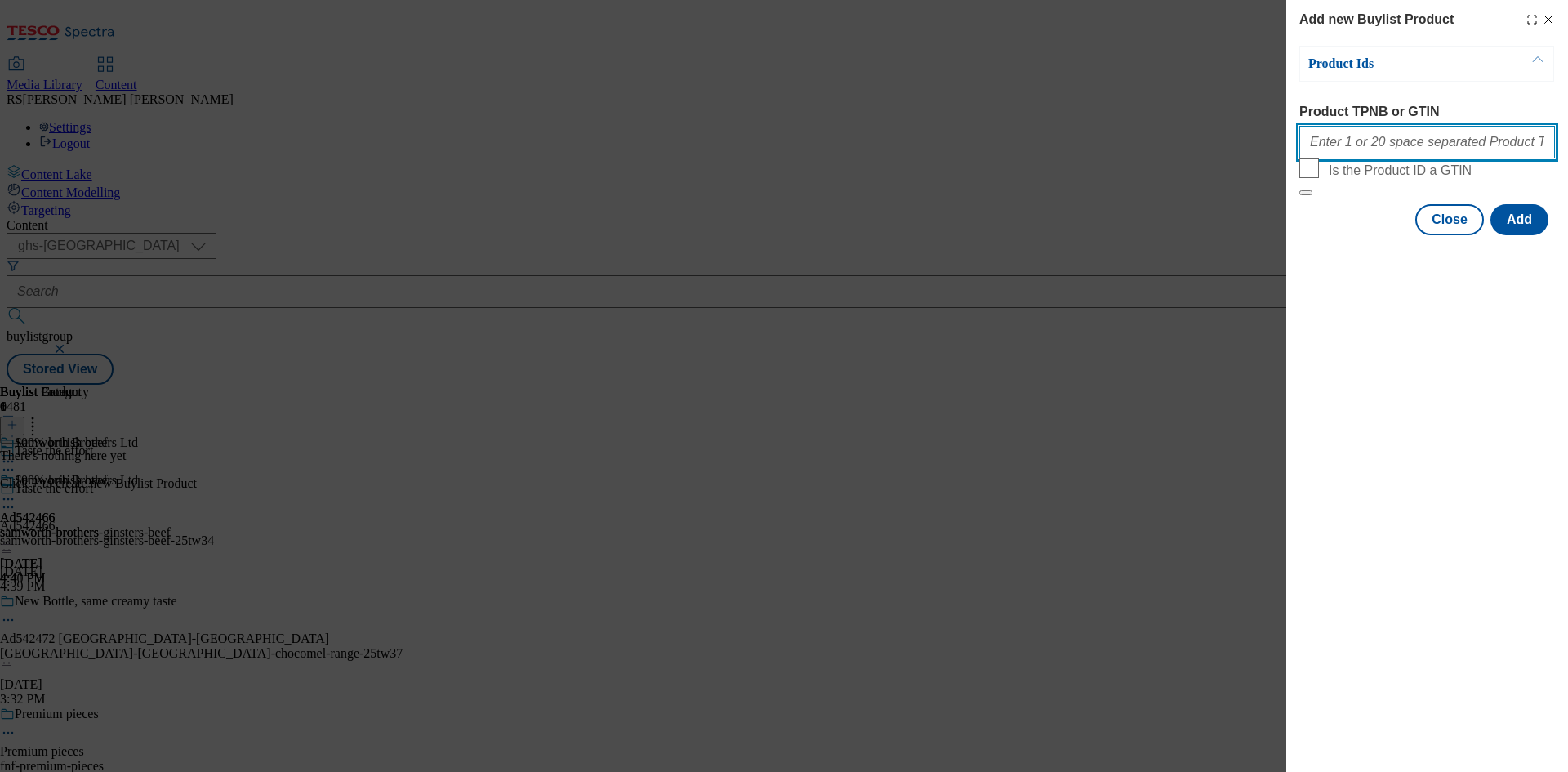
click at [1413, 148] on input "Product TPNB or GTIN" at bounding box center [1427, 142] width 256 height 33
paste input "51859790 64074183 64074160 57694219 76111104 50337447 92382772 96246179 57694248"
type input "51859790 64074183 64074160 57694219 76111104 50337447 92382772 96246179 57694248"
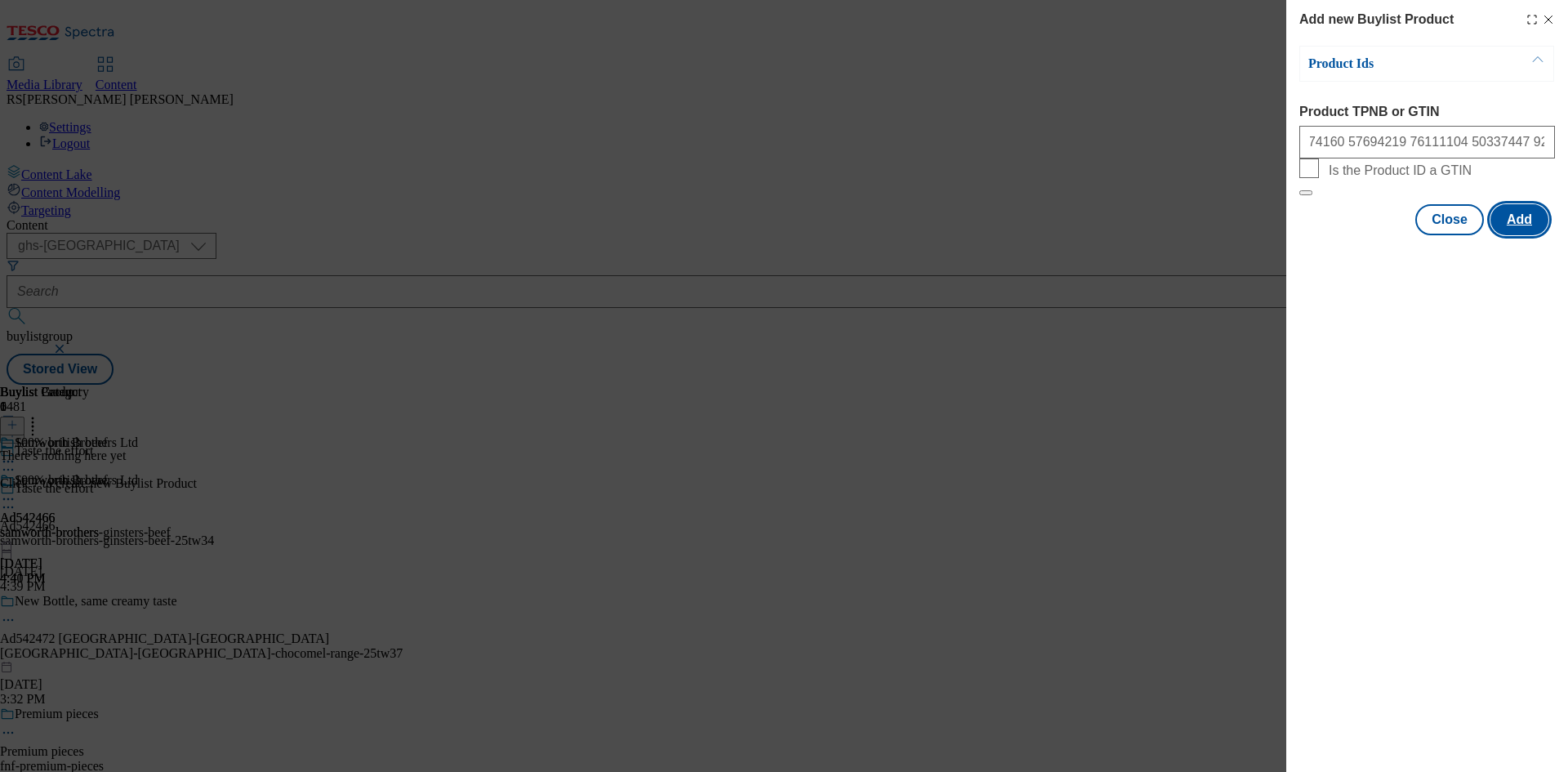
click at [1523, 235] on button "Add" at bounding box center [1519, 219] width 58 height 31
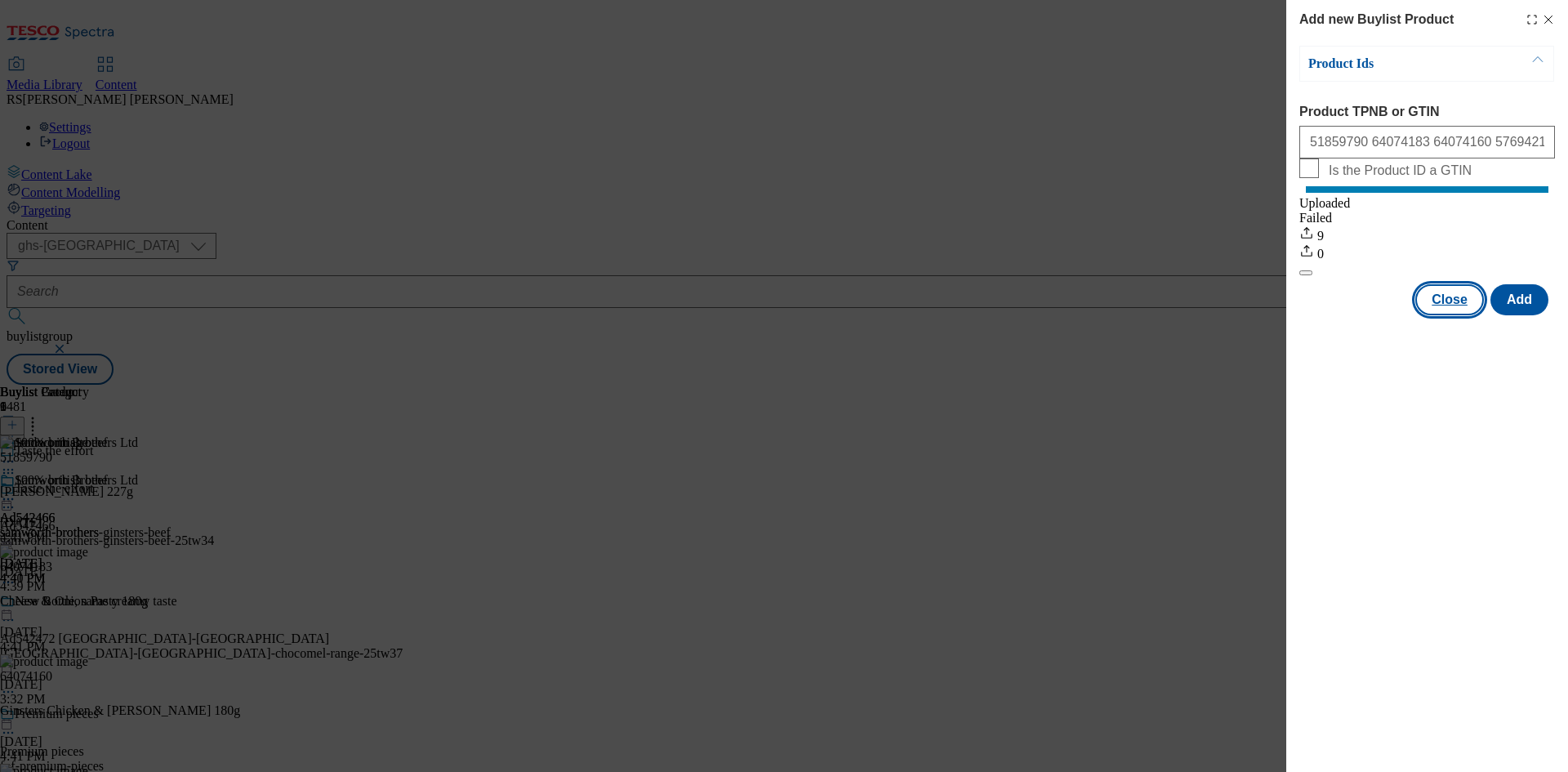
click at [1439, 315] on button "Close" at bounding box center [1449, 300] width 69 height 31
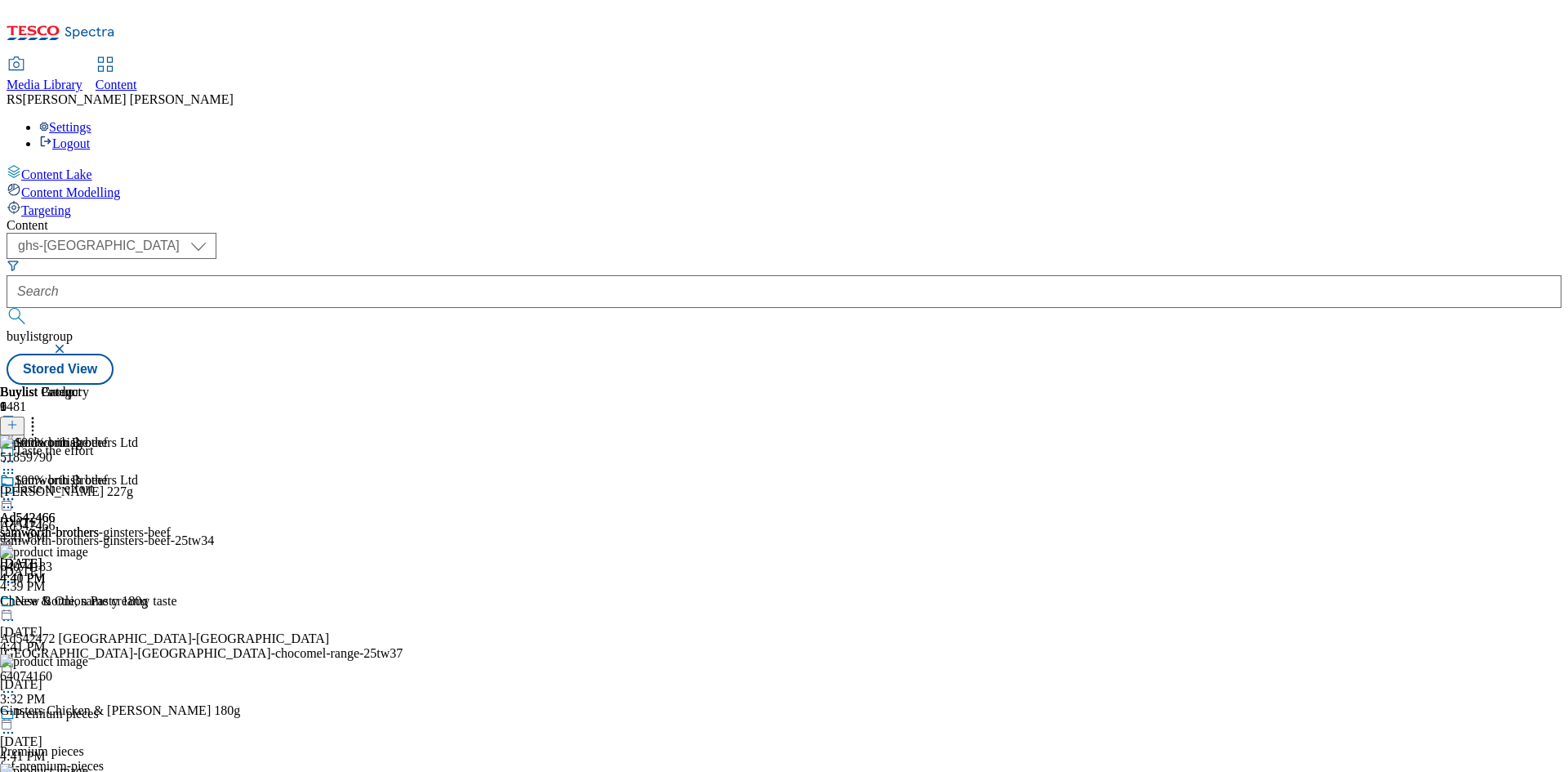
click at [16, 499] on icon at bounding box center [8, 507] width 16 height 16
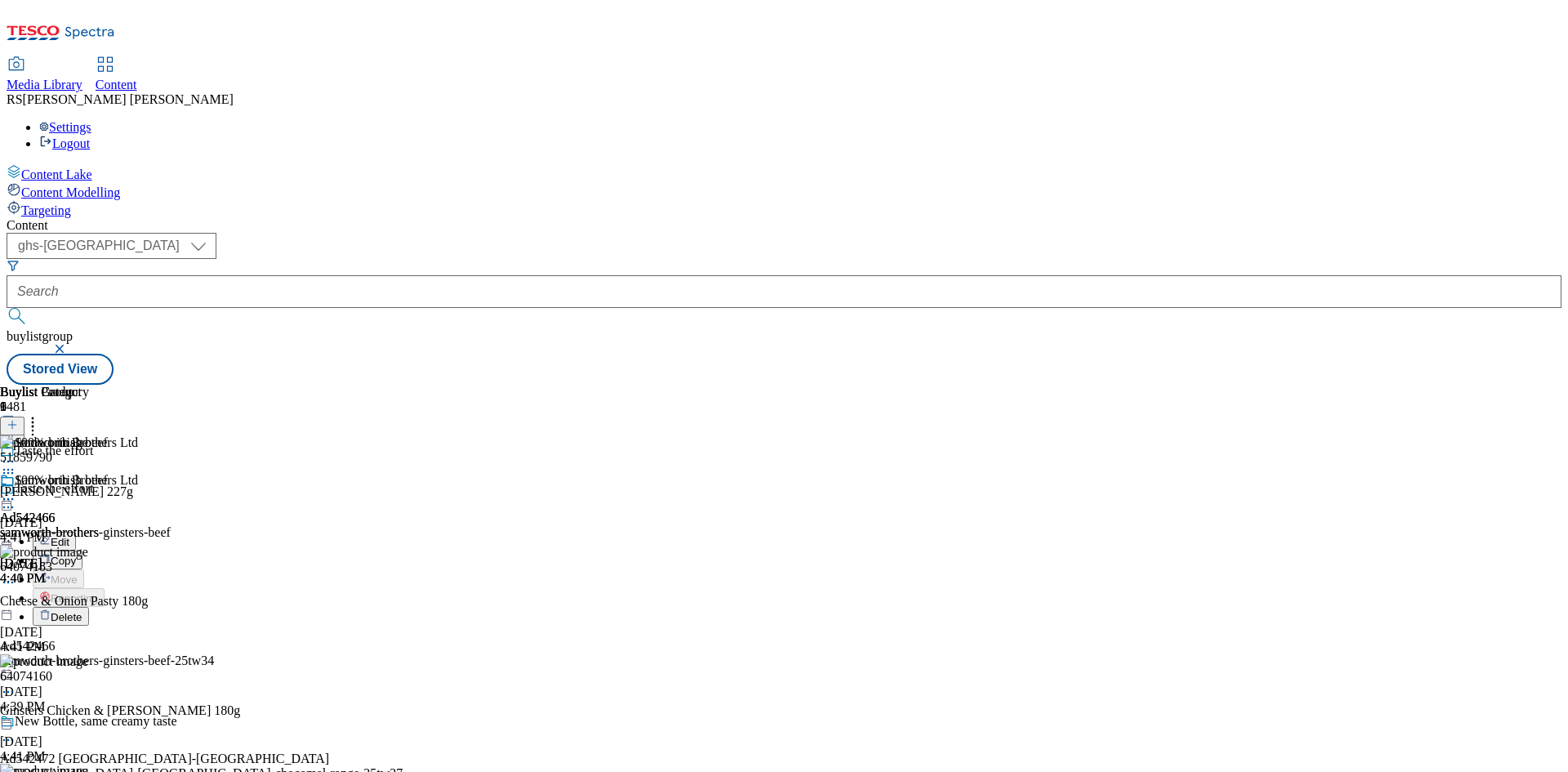
click at [70, 536] on span "Edit" at bounding box center [60, 542] width 19 height 13
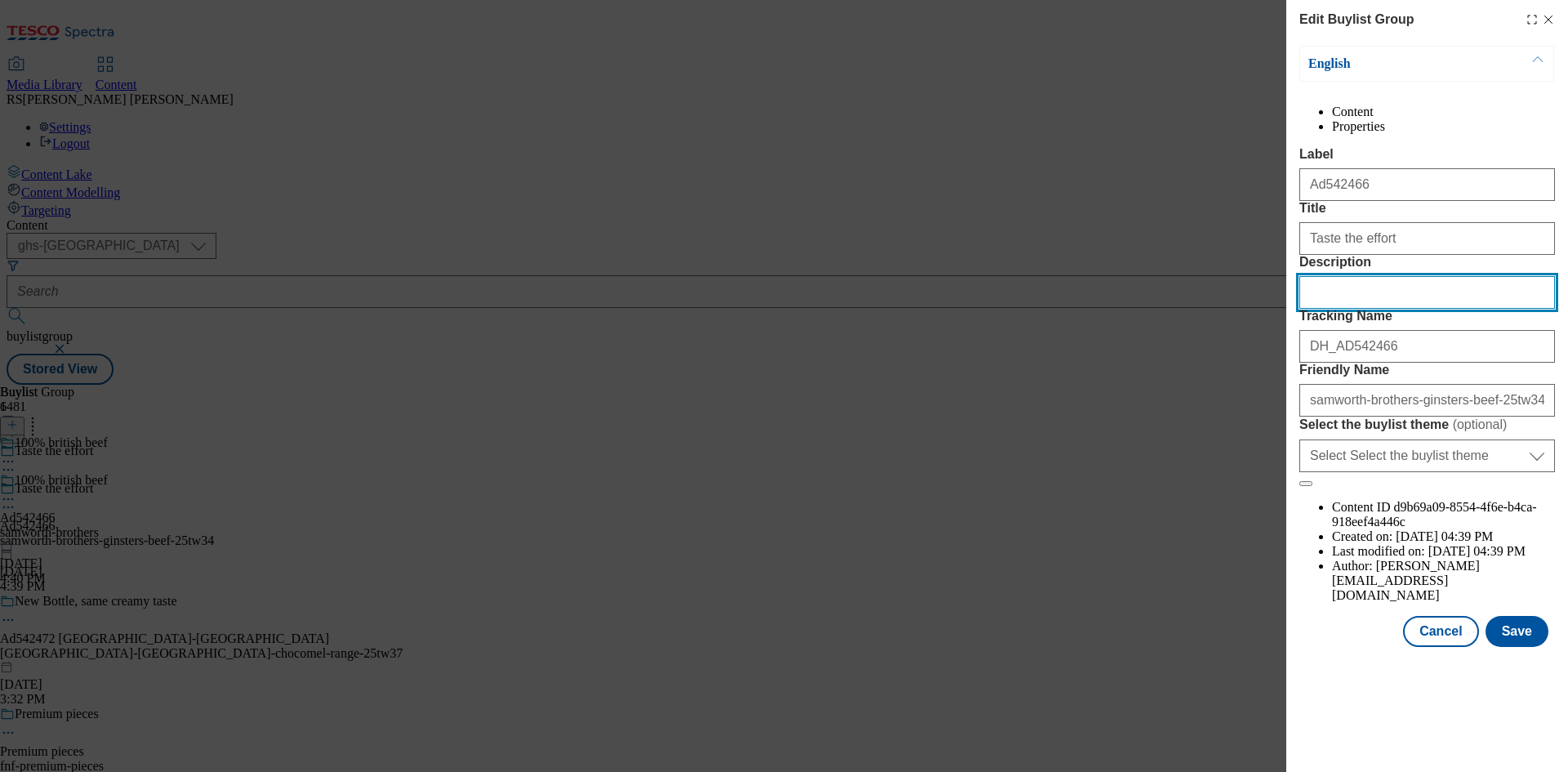
drag, startPoint x: 1402, startPoint y: 390, endPoint x: 1419, endPoint y: 410, distance: 26.2
click at [1402, 309] on input "Description" at bounding box center [1427, 293] width 256 height 33
paste input "Cornish Pasty 227g"
type input "Cornish Pasty 227g"
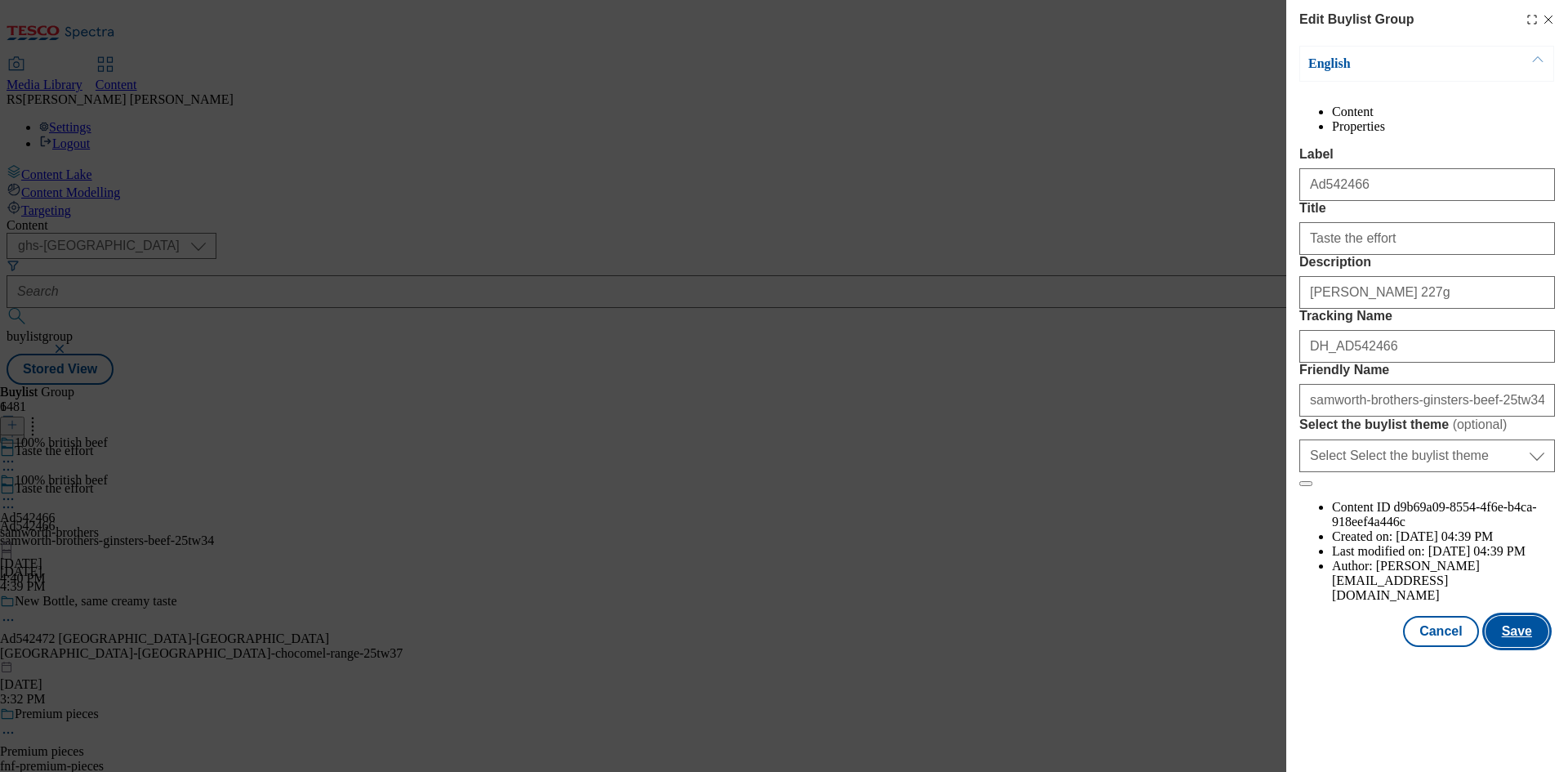
click at [1513, 647] on button "Save" at bounding box center [1516, 631] width 63 height 31
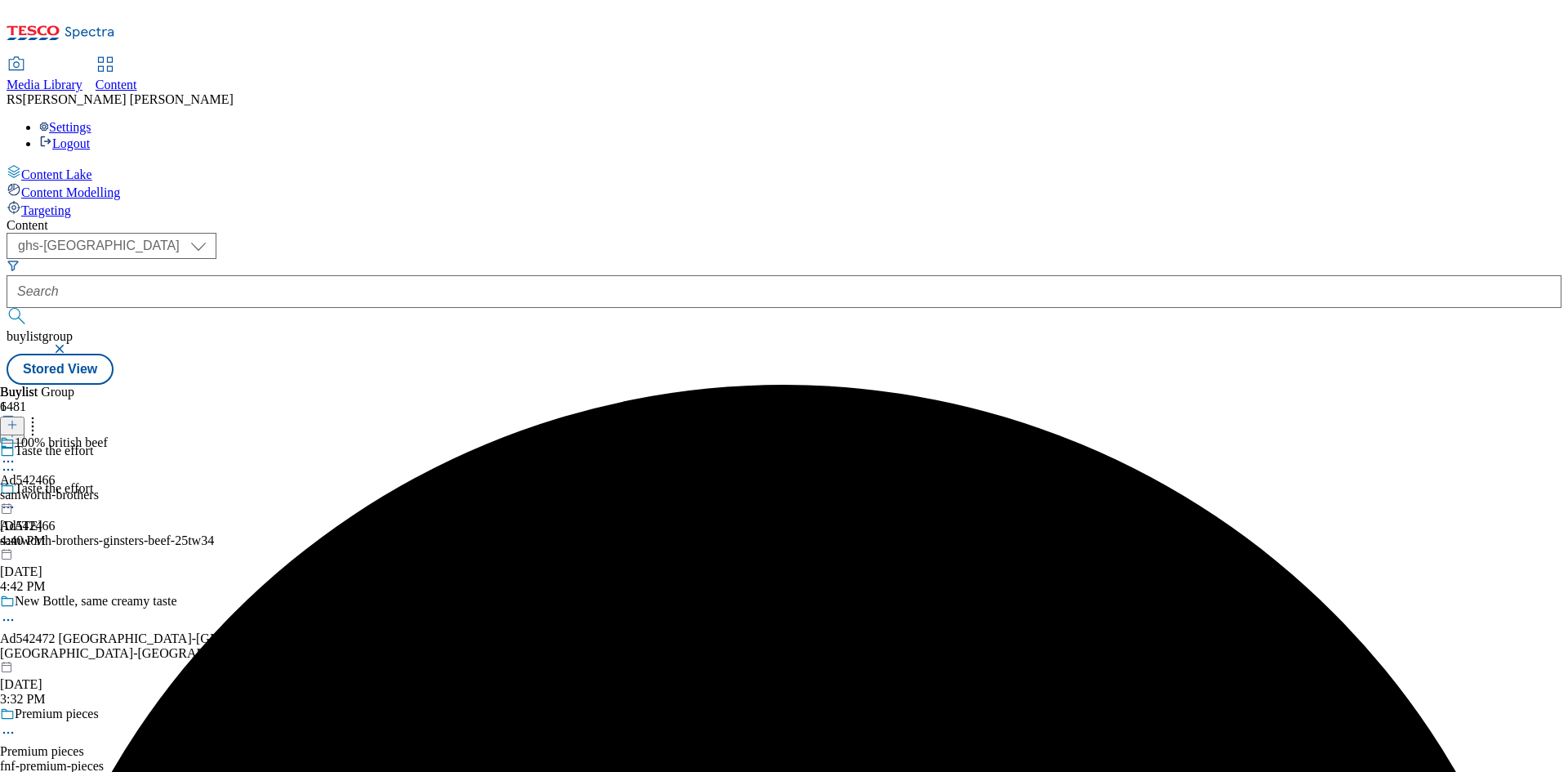
click at [16, 454] on icon at bounding box center [8, 462] width 16 height 16
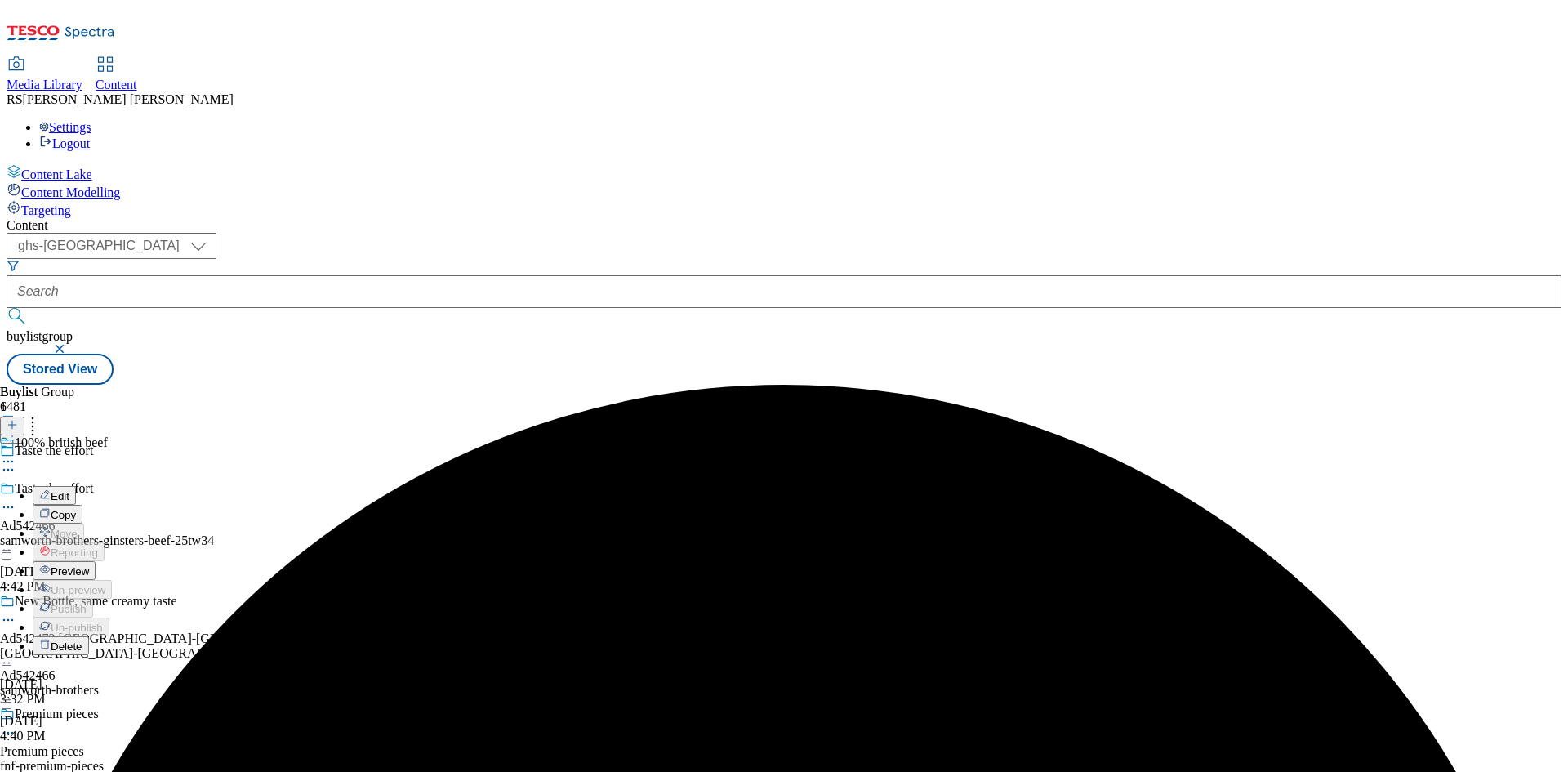
click at [70, 490] on span "Edit" at bounding box center [60, 496] width 19 height 13
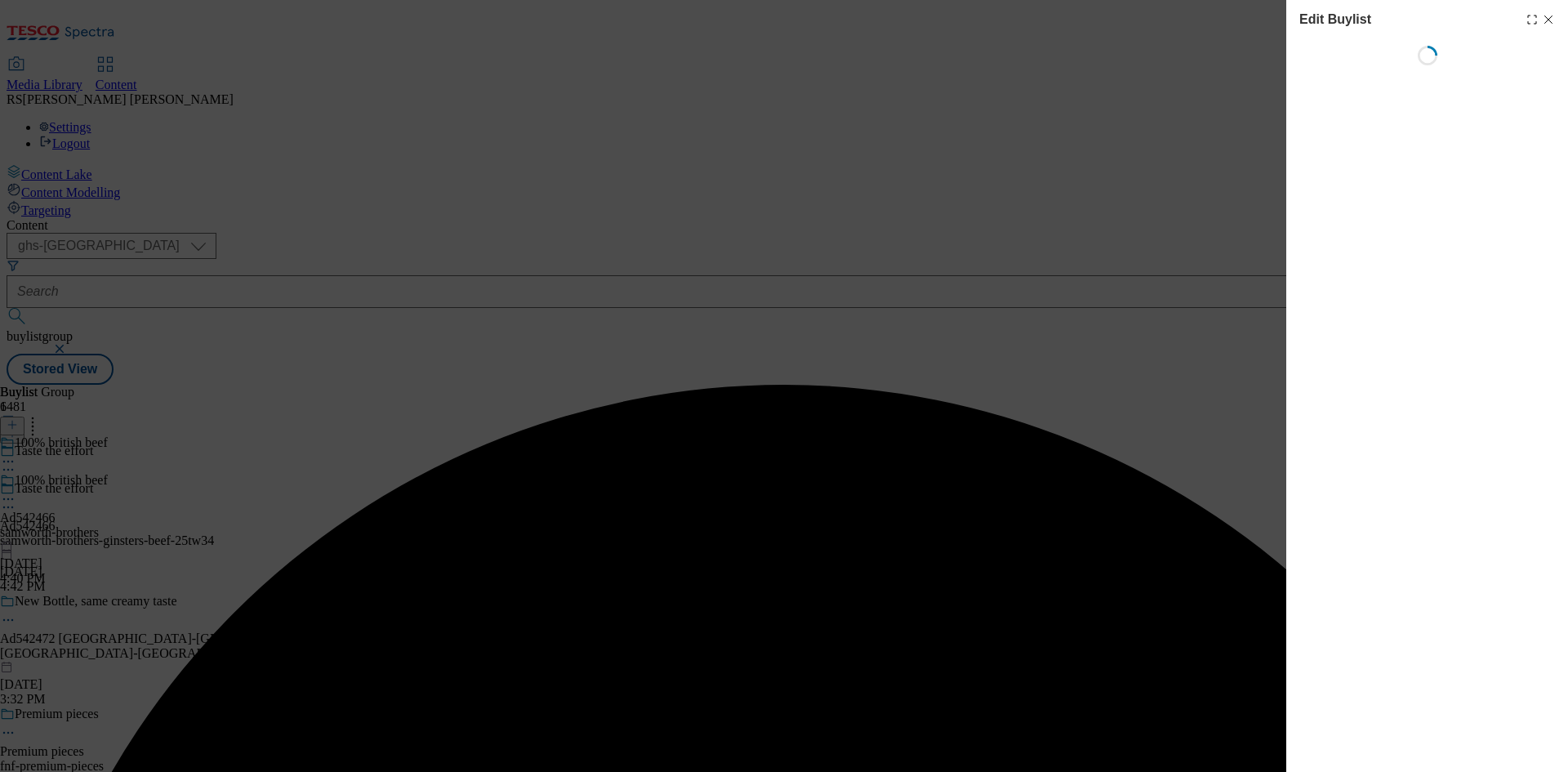
select select "tactical"
select select "supplier funded short term 1-3 weeks"
select select "dunnhumby"
select select "Banner"
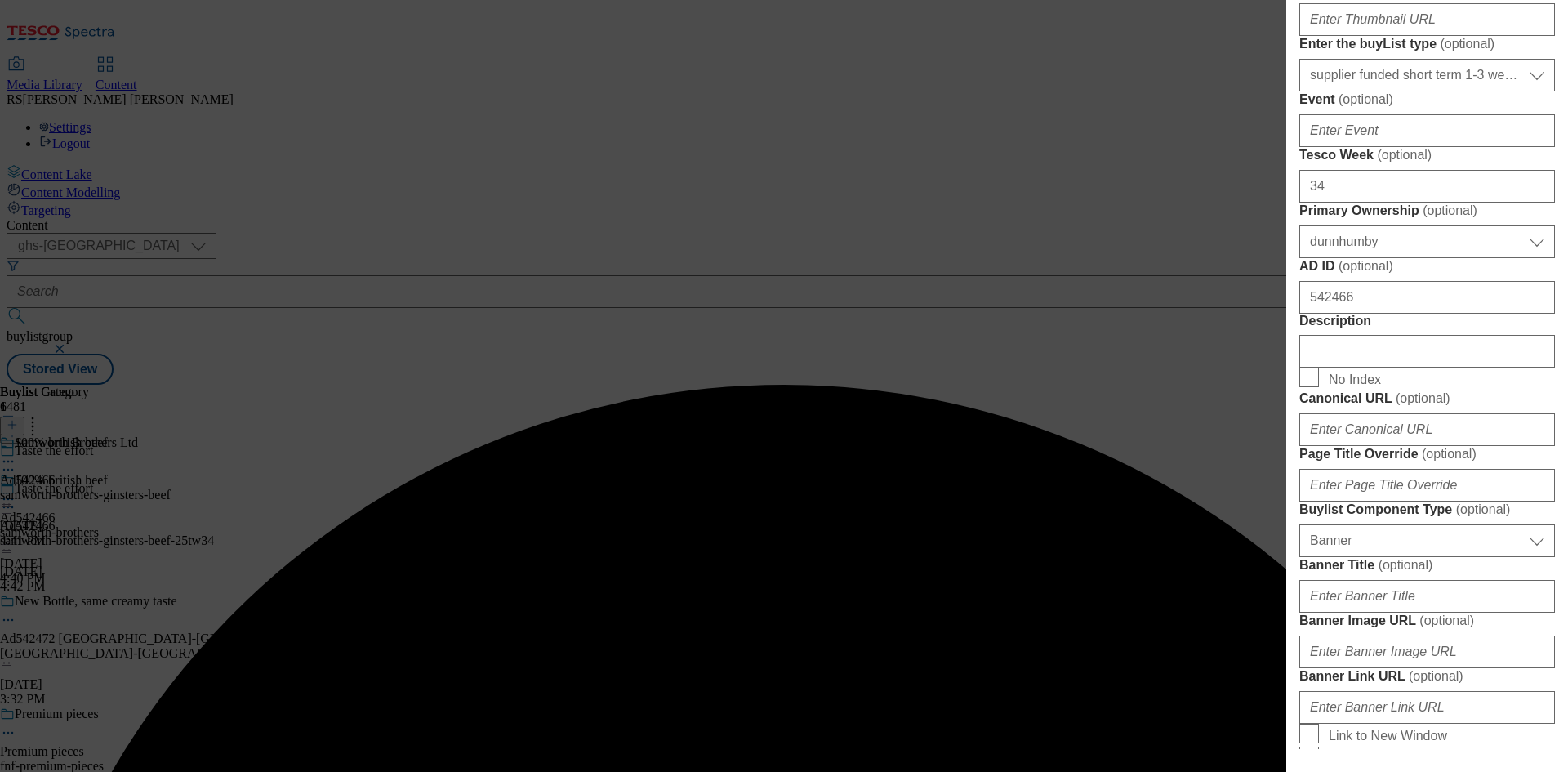
scroll to position [653, 0]
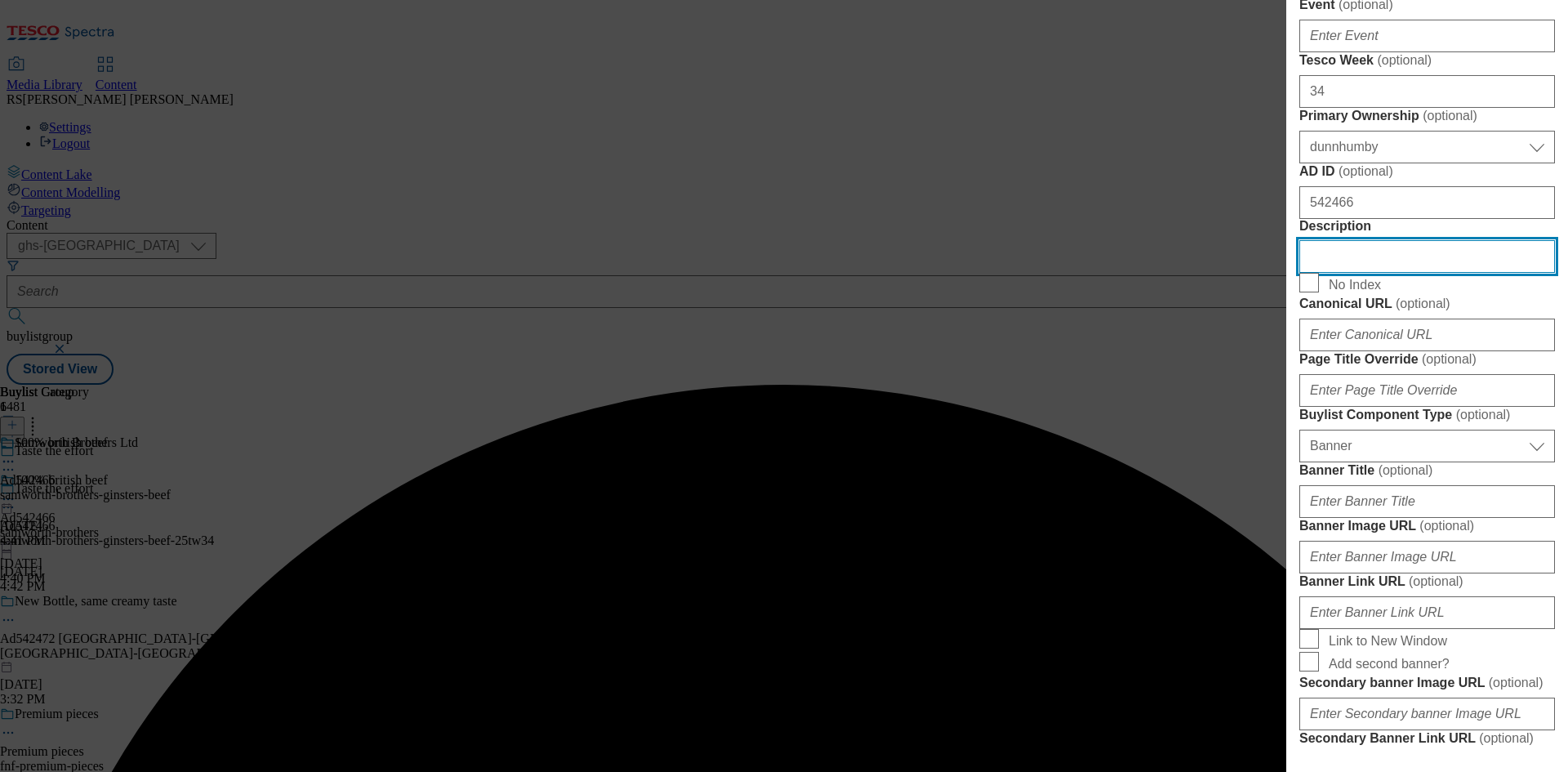
click at [1386, 273] on input "Description" at bounding box center [1427, 256] width 256 height 33
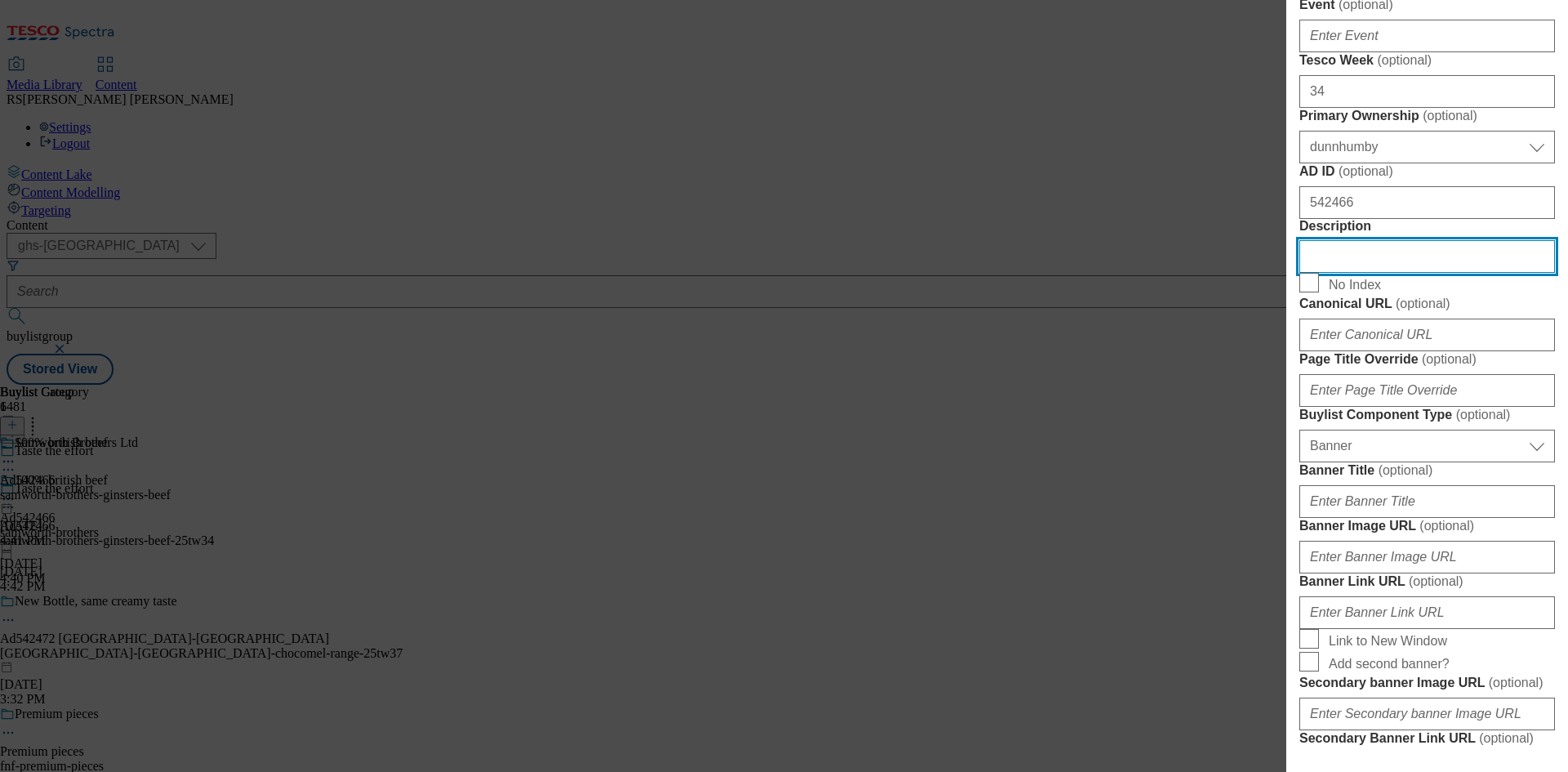
paste input "Cornish Pasty 227g"
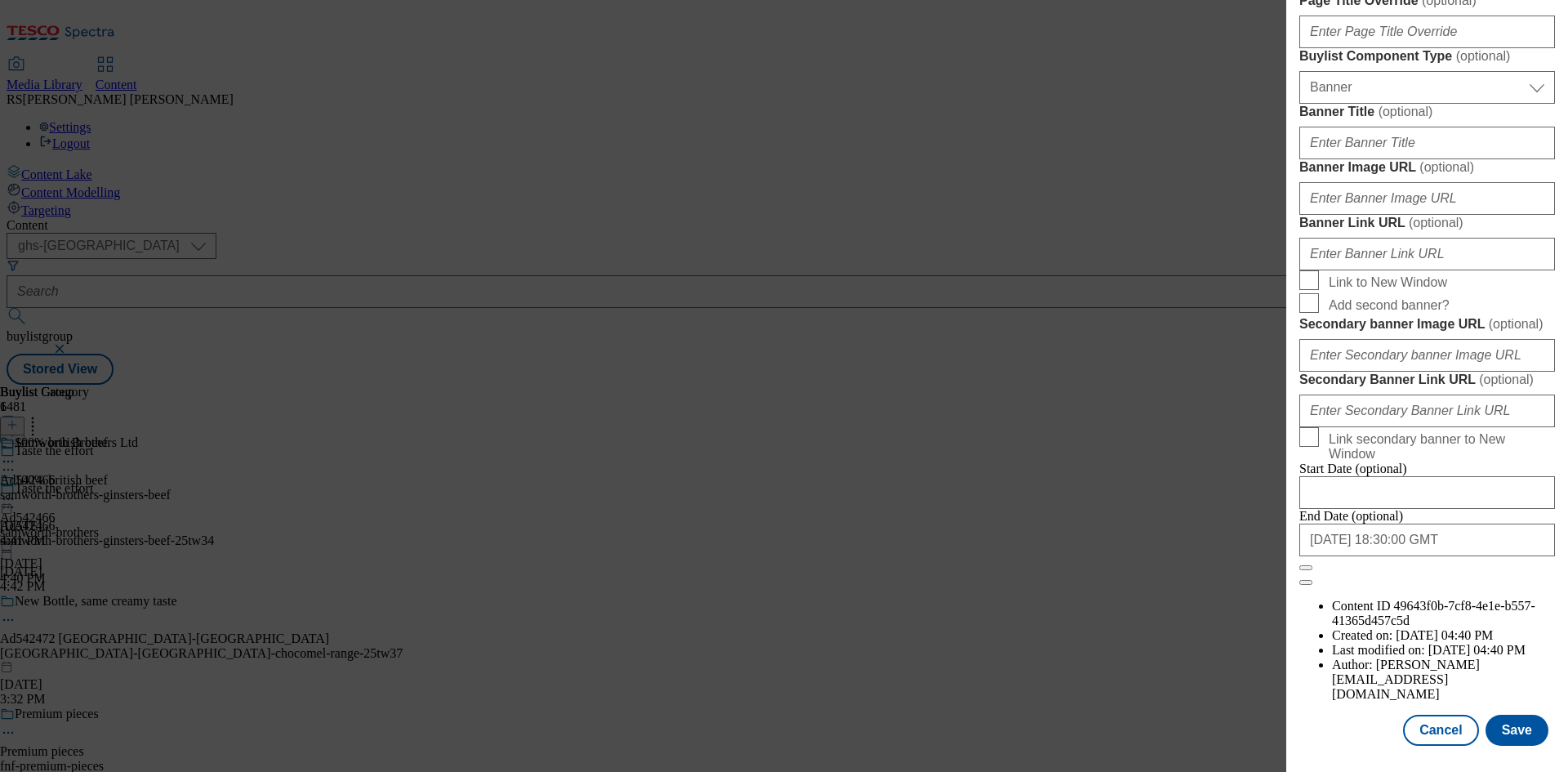
scroll to position [1604, 0]
type input "Cornish Pasty 227g"
click at [1503, 736] on button "Save" at bounding box center [1516, 730] width 63 height 31
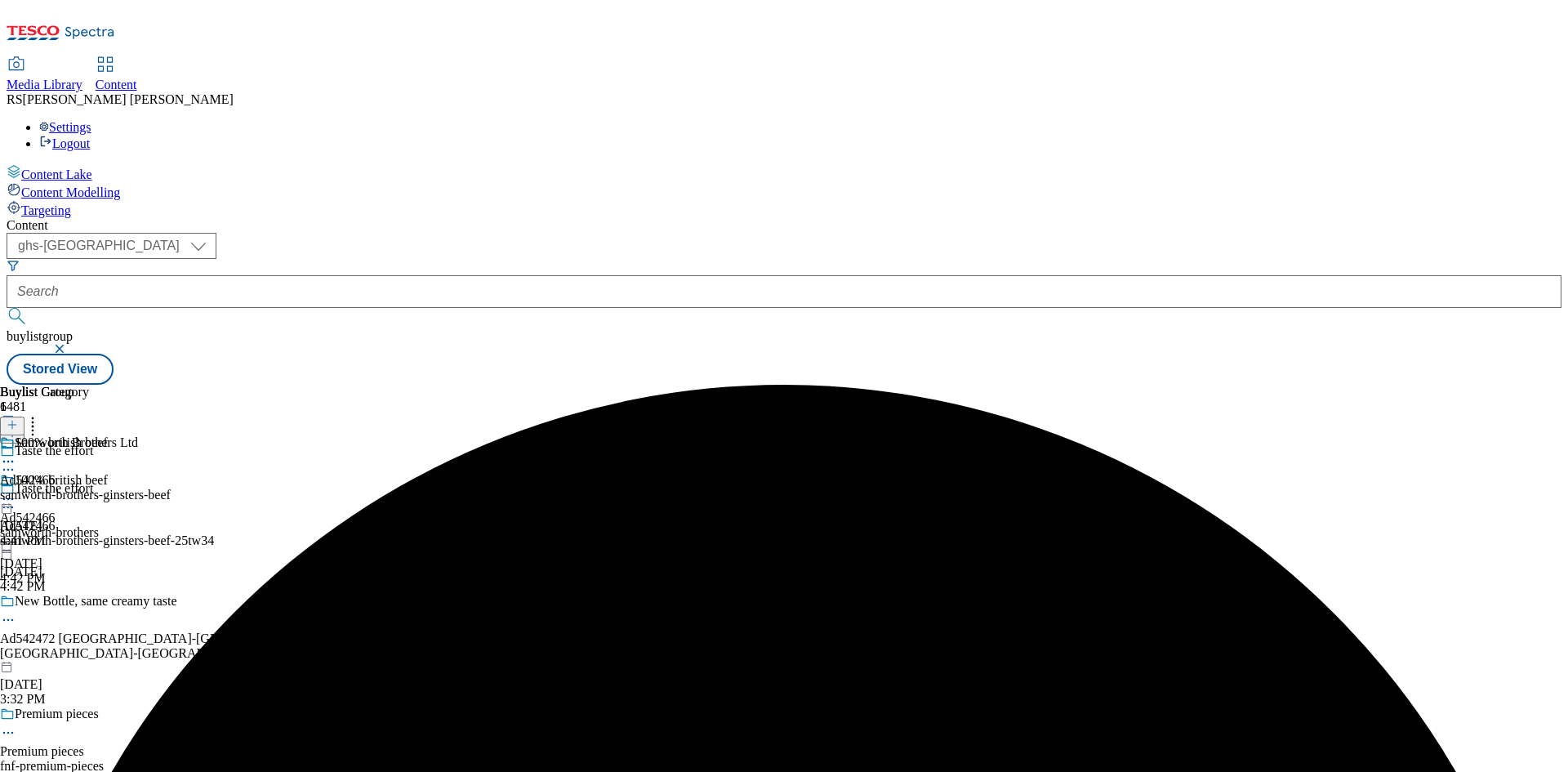
click at [16, 454] on icon at bounding box center [8, 462] width 16 height 16
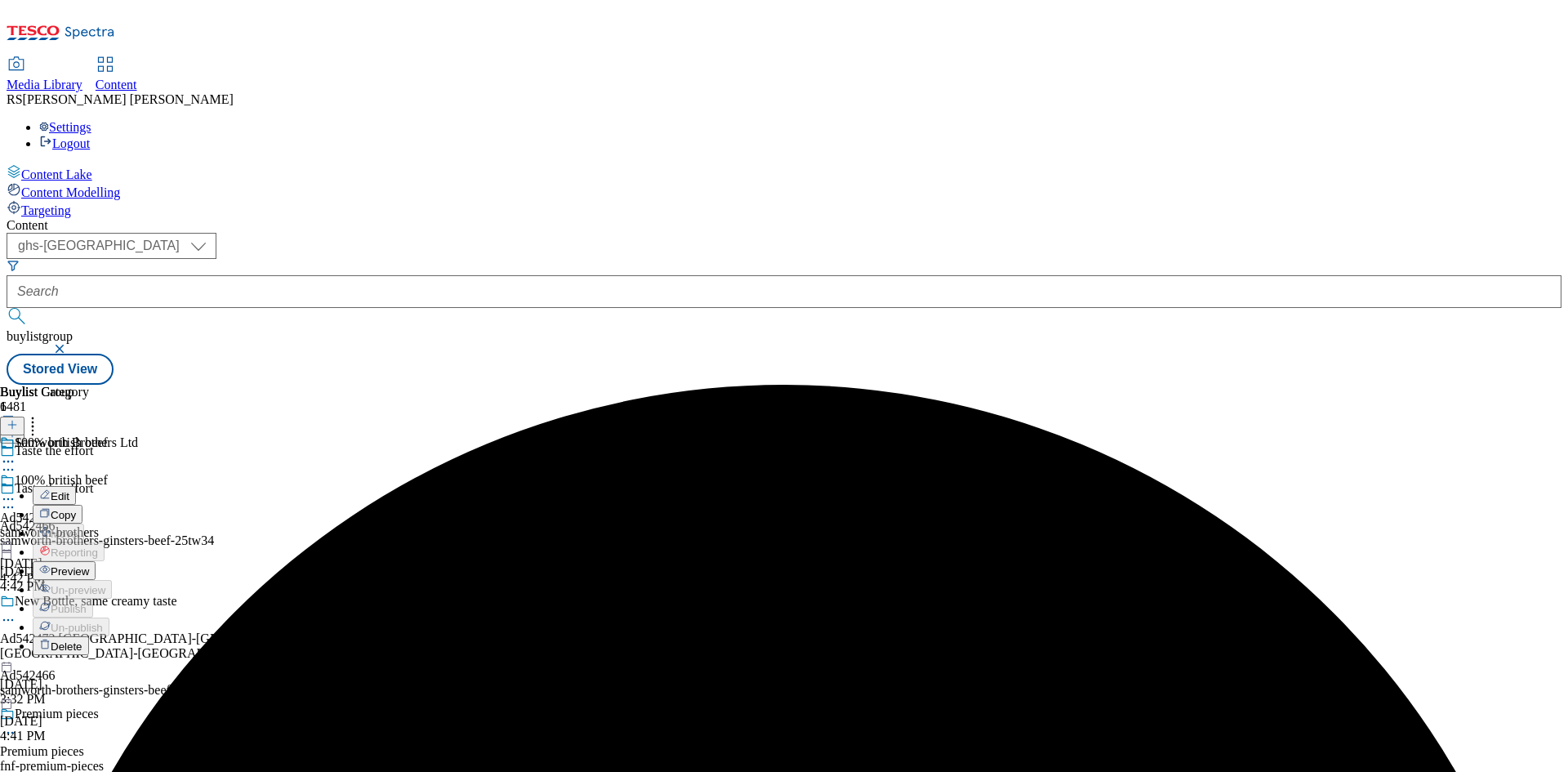
click at [70, 490] on span "Edit" at bounding box center [60, 496] width 19 height 13
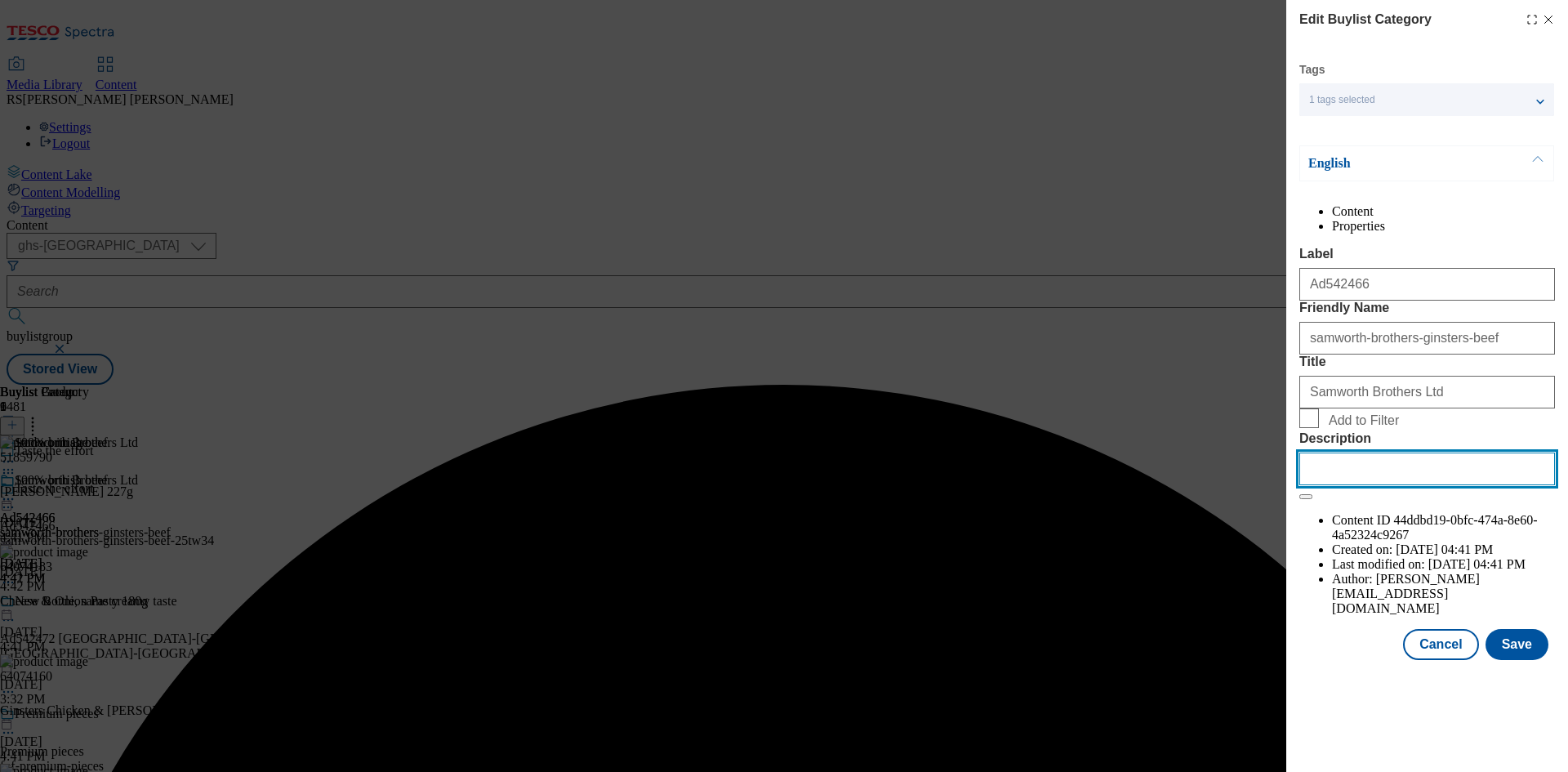
click at [1437, 485] on input "Description" at bounding box center [1427, 469] width 256 height 33
paste input "Cornish Pasty 227g"
type input "Cornish Pasty 227g"
click at [1531, 660] on button "Save" at bounding box center [1516, 644] width 63 height 31
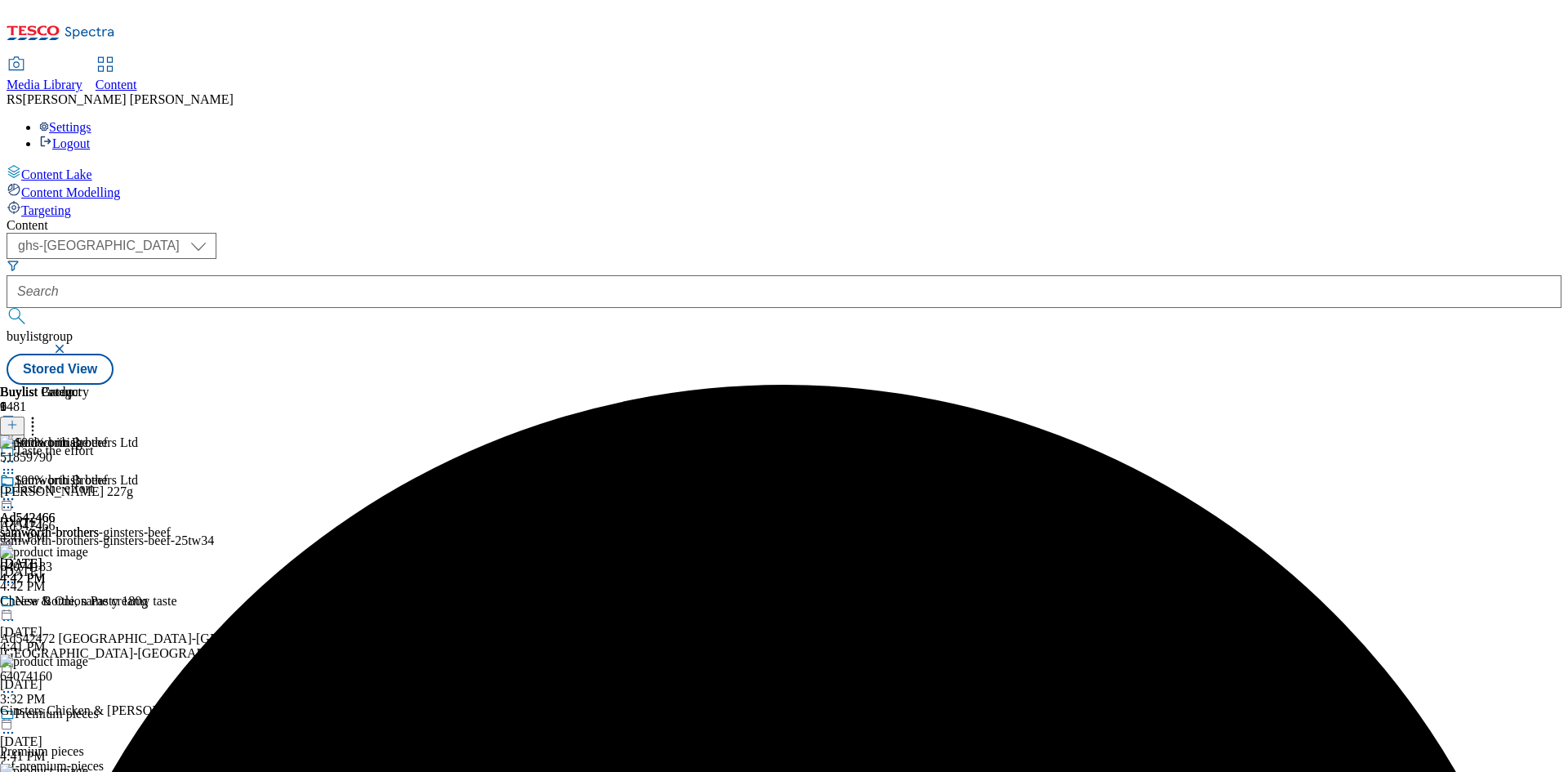
click at [16, 491] on icon at bounding box center [8, 499] width 16 height 16
click at [89, 603] on span "Preview" at bounding box center [70, 609] width 38 height 13
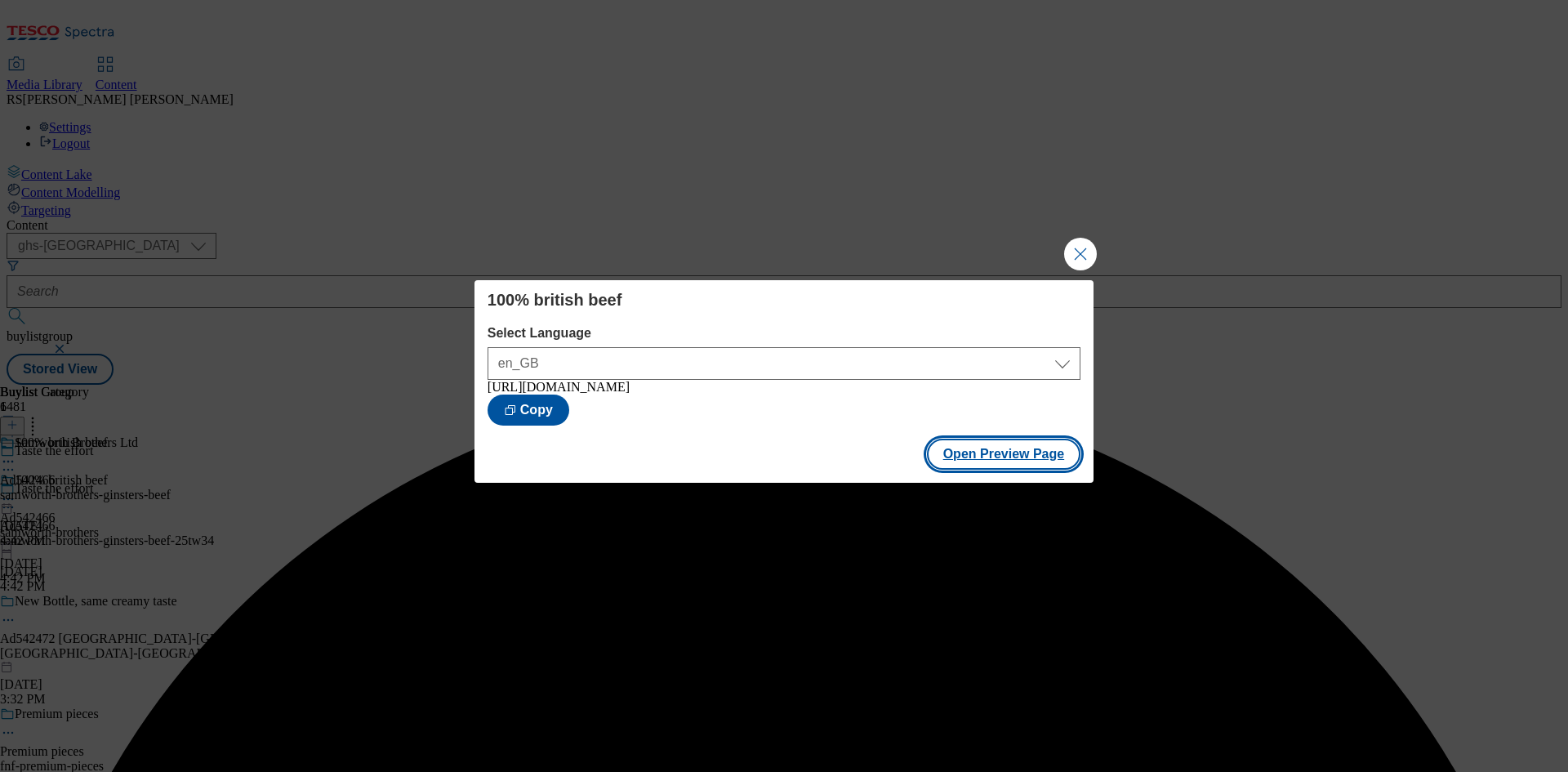
click at [1008, 462] on button "Open Preview Page" at bounding box center [1004, 454] width 155 height 31
click at [1072, 252] on button "Close Modal" at bounding box center [1080, 254] width 33 height 33
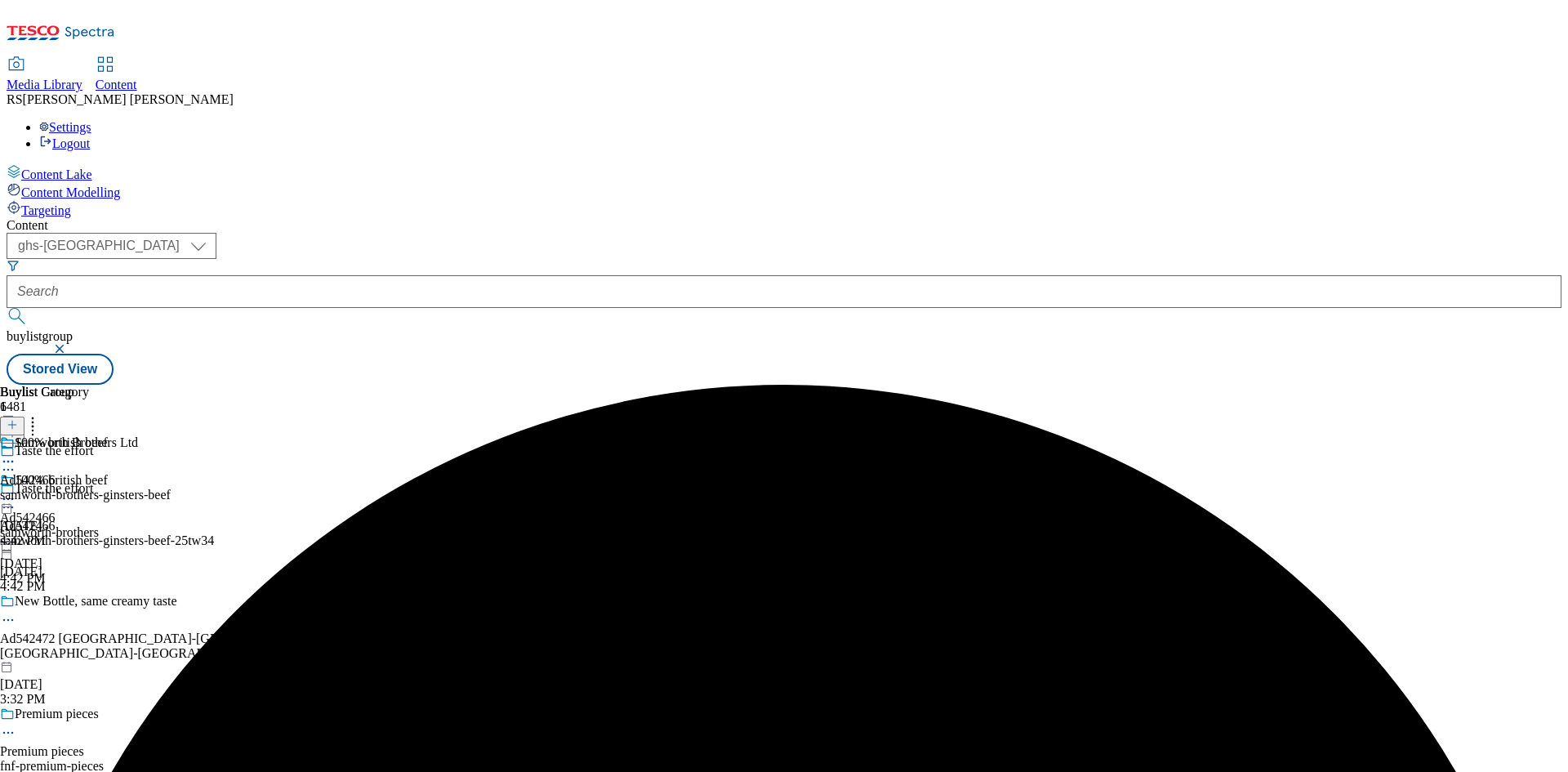
click at [16, 491] on icon at bounding box center [8, 499] width 16 height 16
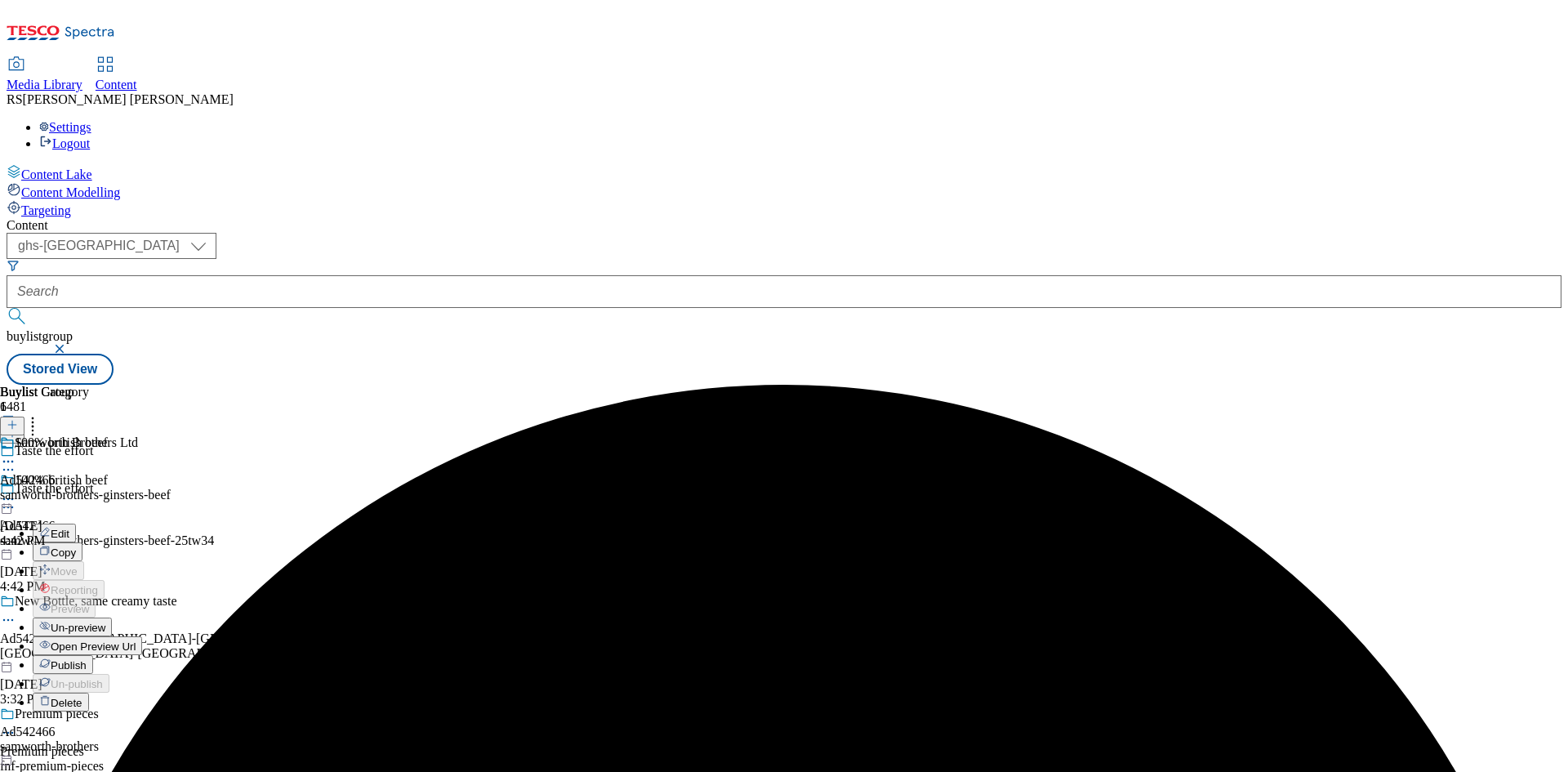
click at [87, 659] on span "Publish" at bounding box center [69, 666] width 36 height 13
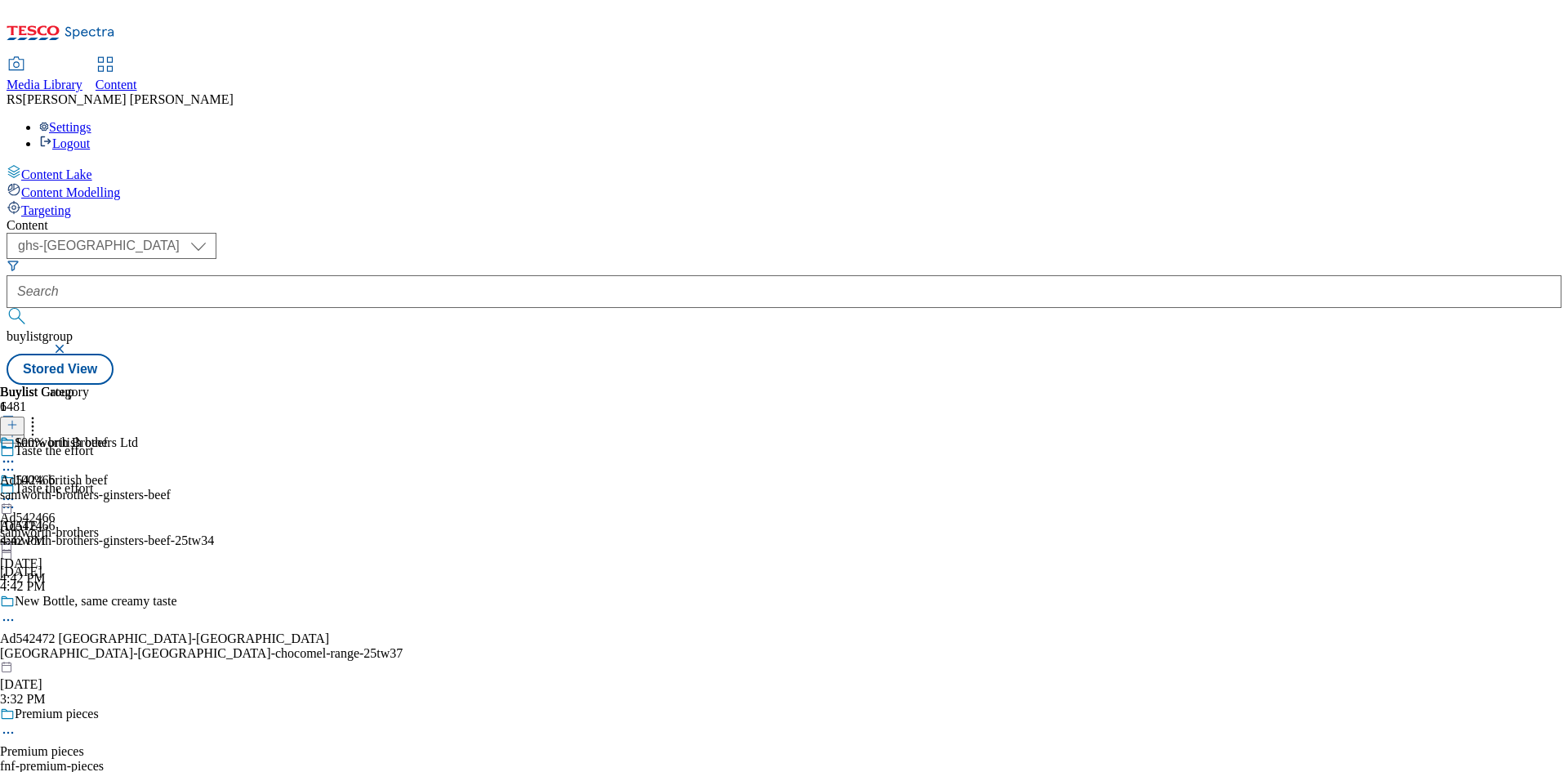
click at [18, 427] on icon at bounding box center [12, 432] width 12 height 12
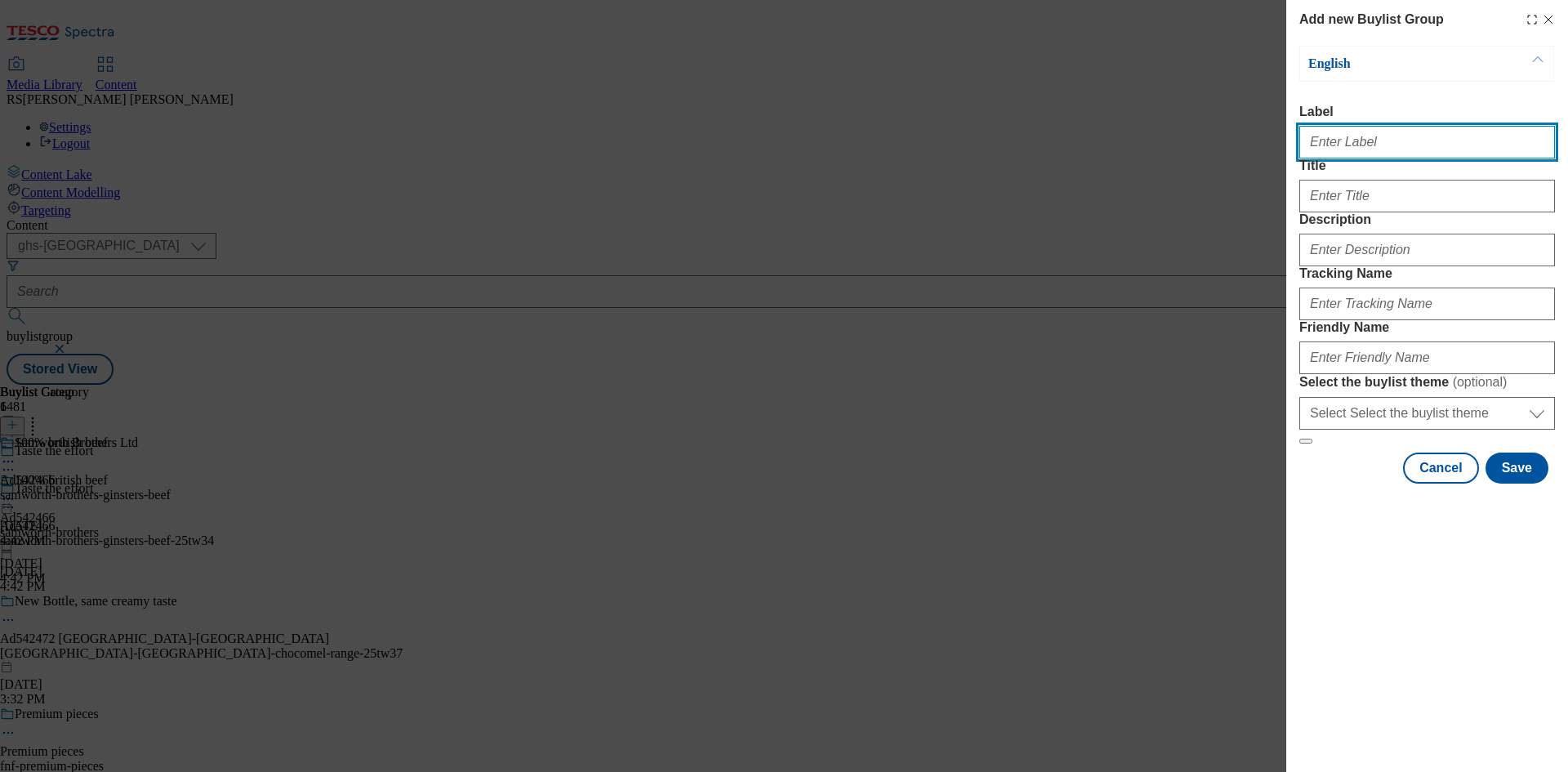
click at [1408, 155] on input "Label" at bounding box center [1427, 142] width 256 height 33
paste input "542473"
type input "Ad542473"
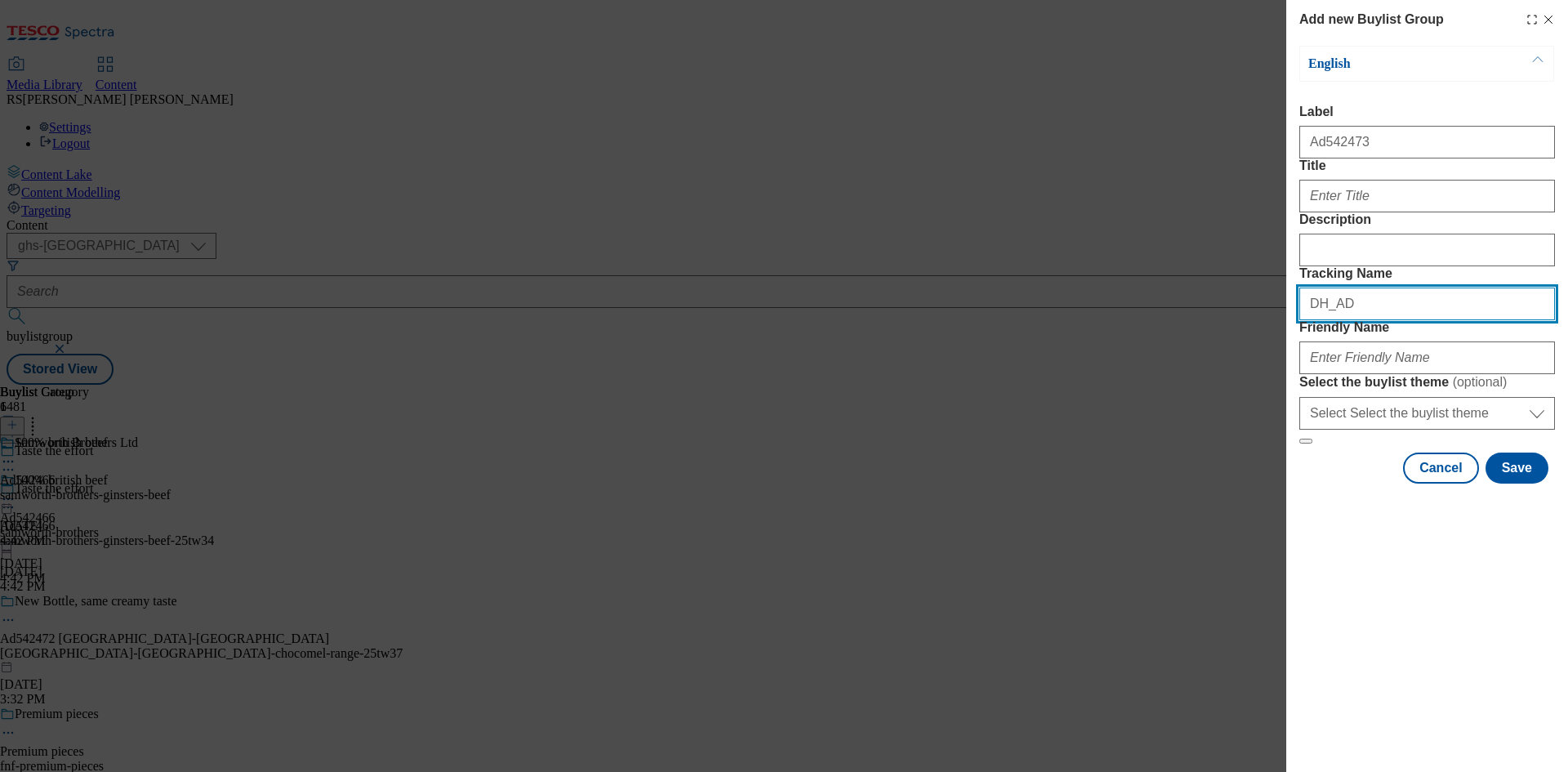
paste input "542473"
type input "DH_AD542473"
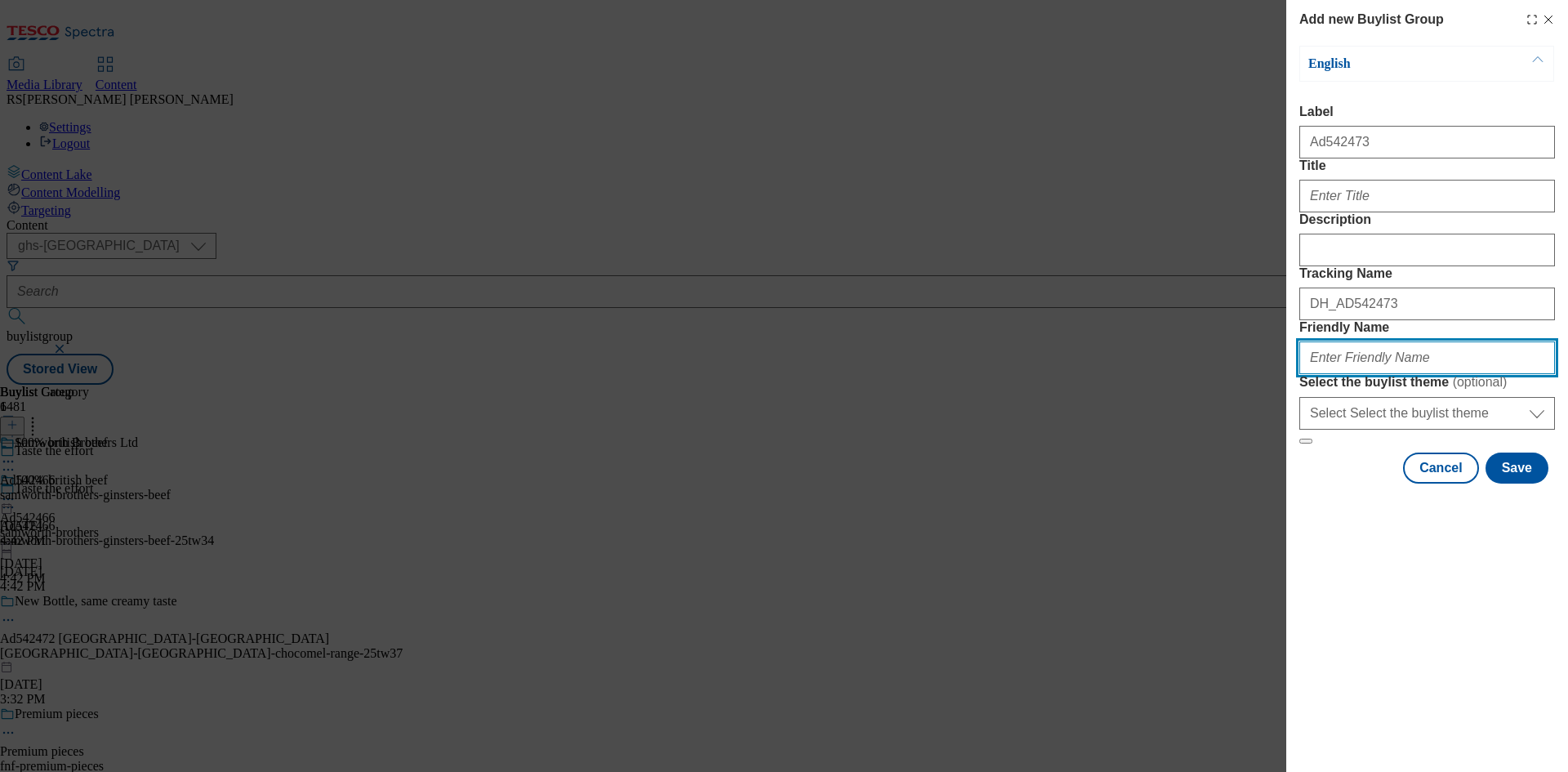
paste input "samworth-brothers-ginsters-25tw37"
type input "samworth-brothers-ginsters-25tw37"
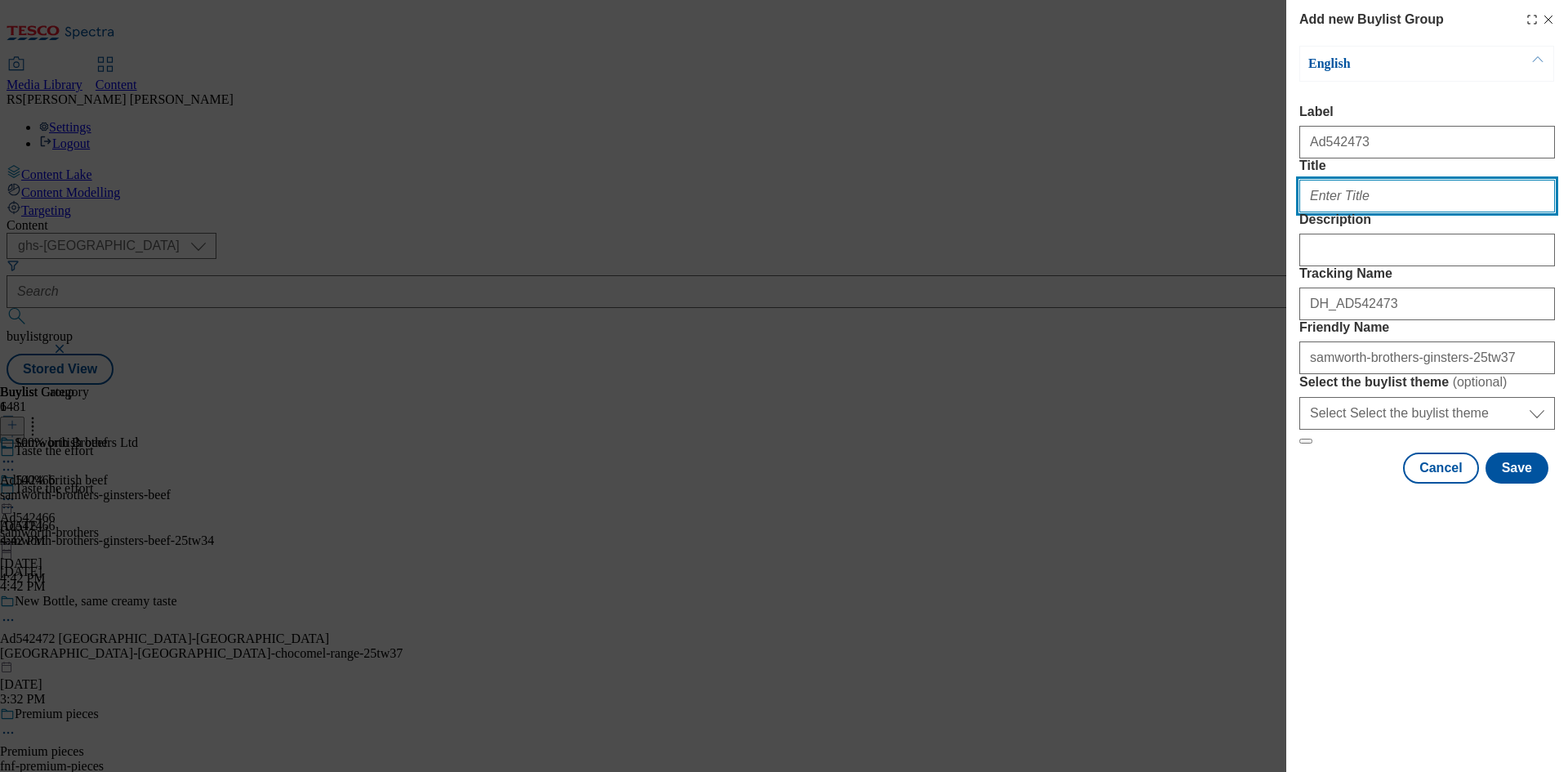
click at [1378, 212] on input "Title" at bounding box center [1427, 196] width 256 height 33
paste input "Taste the effort"
type input "Taste the effort"
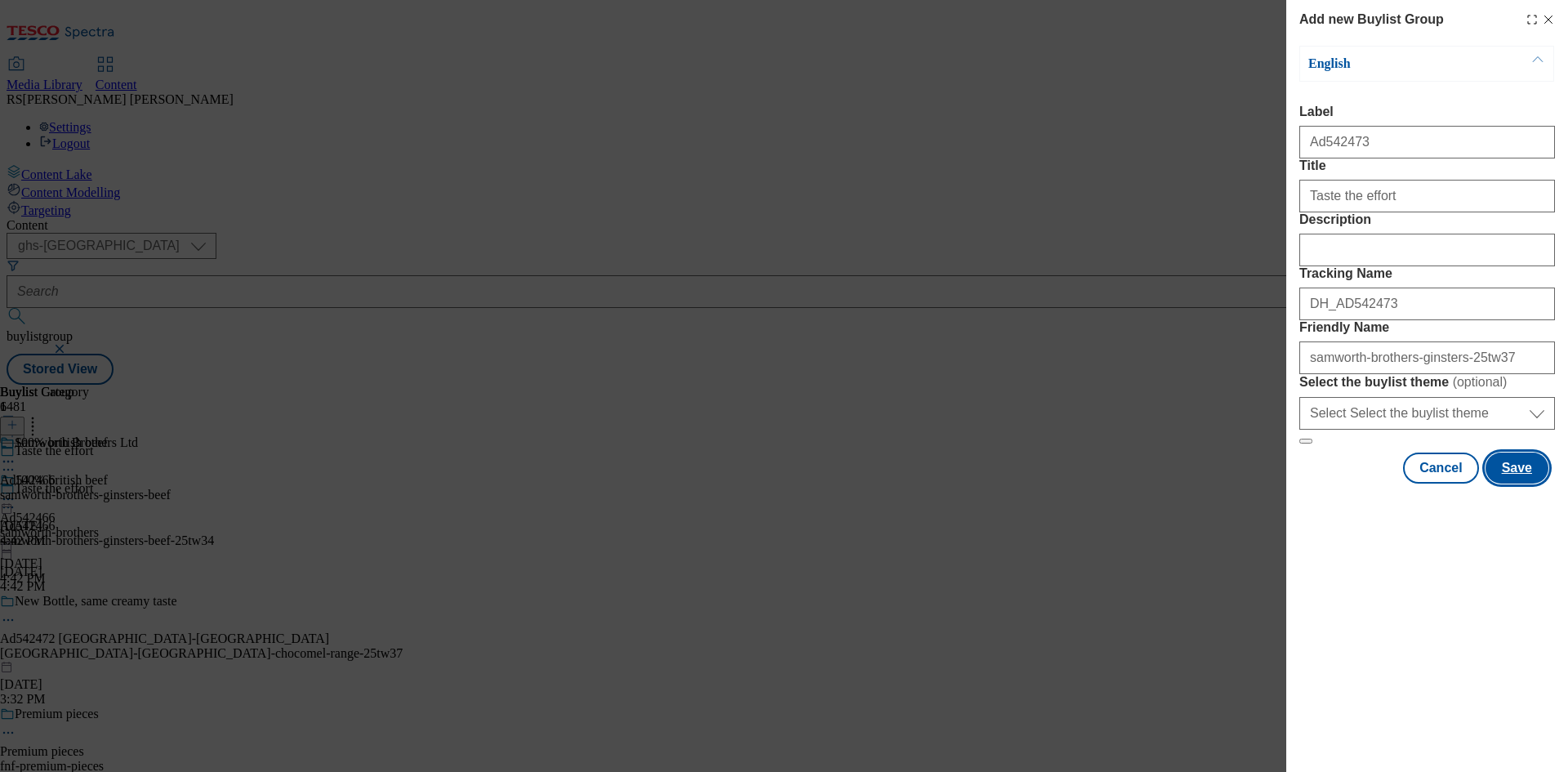
click at [1530, 483] on button "Save" at bounding box center [1516, 468] width 63 height 31
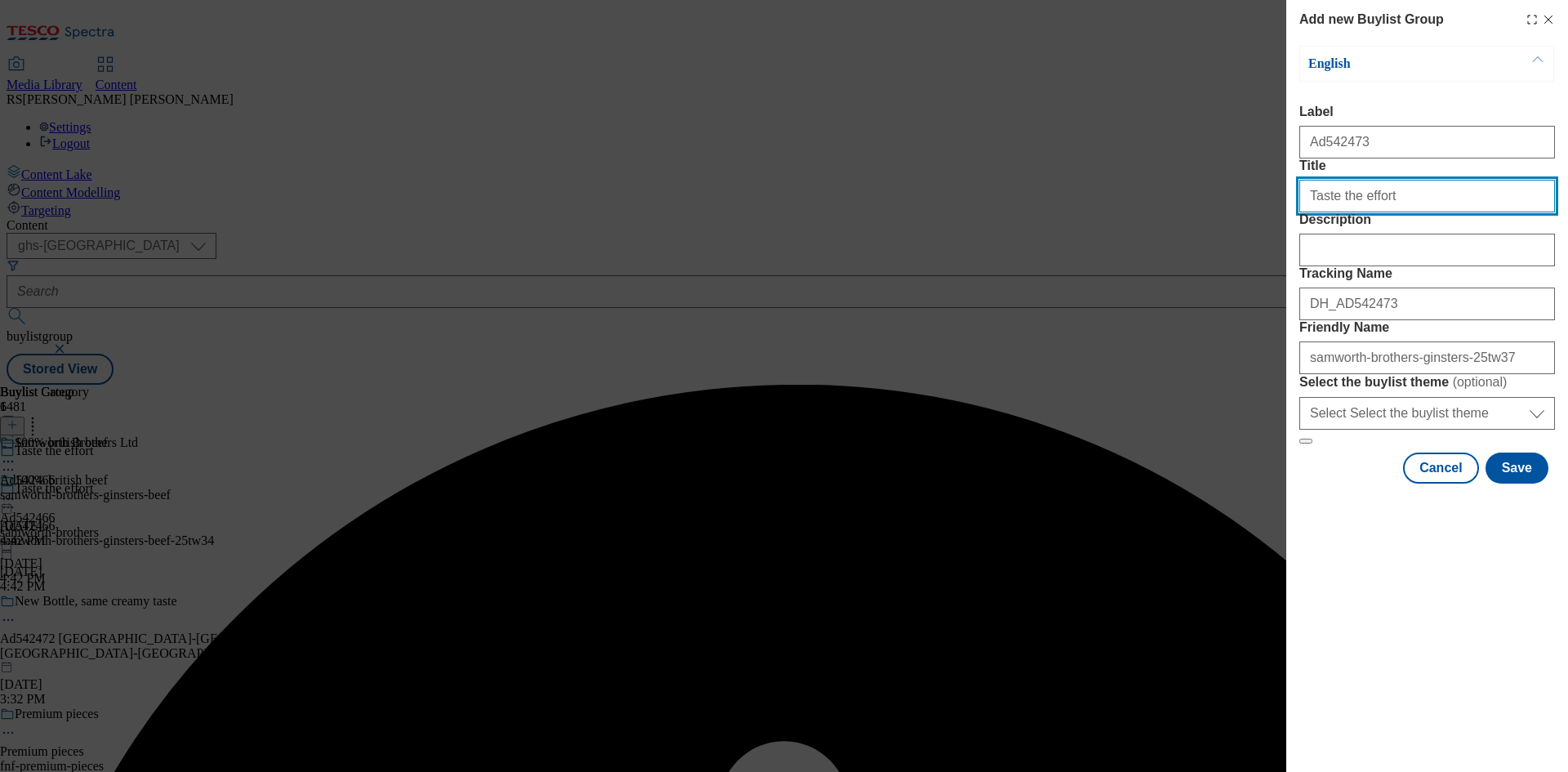
click at [1432, 212] on input "Taste the effort" at bounding box center [1427, 196] width 256 height 33
type input "Taste the effort"
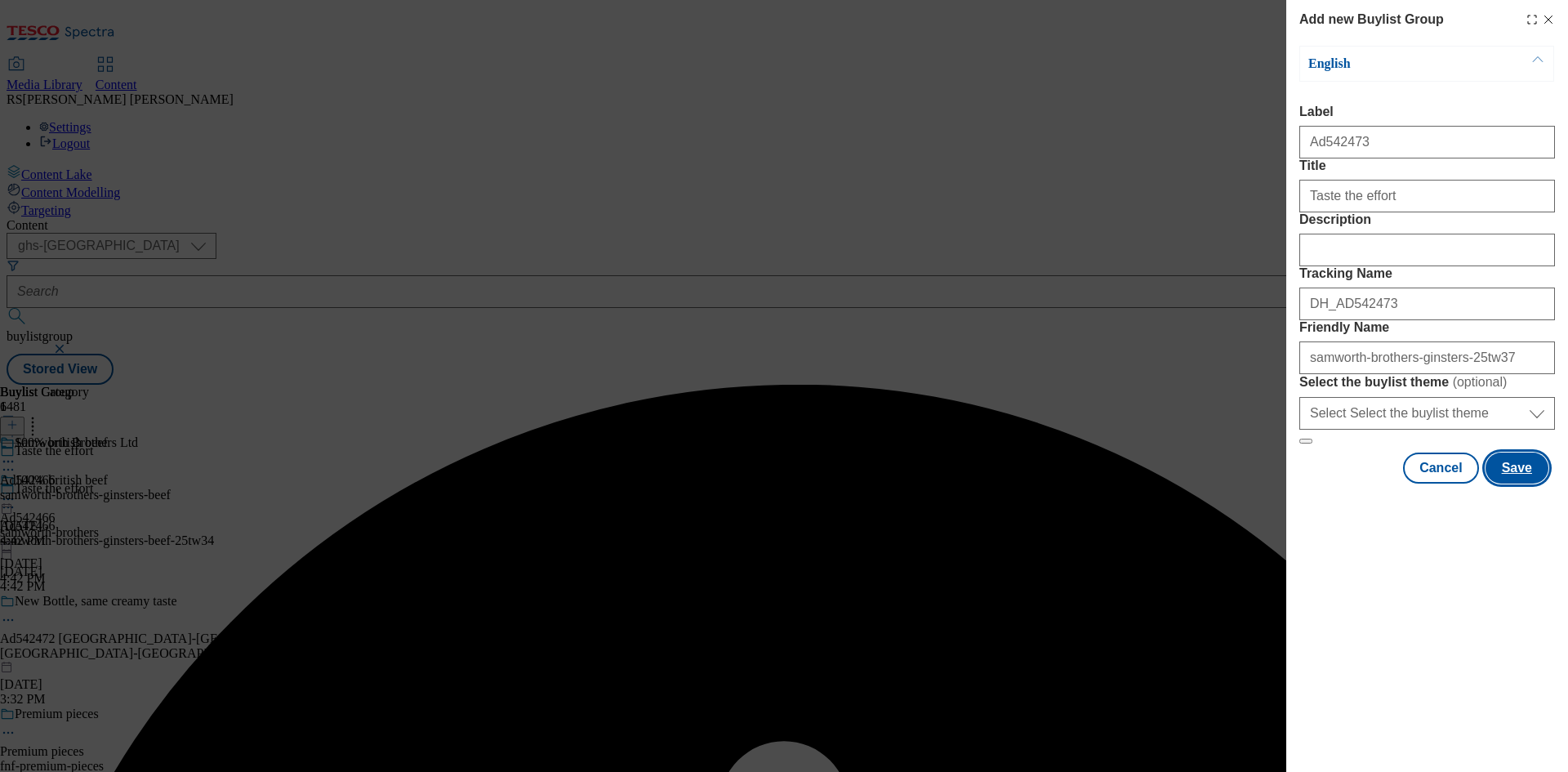
click at [1518, 483] on button "Save" at bounding box center [1516, 468] width 63 height 31
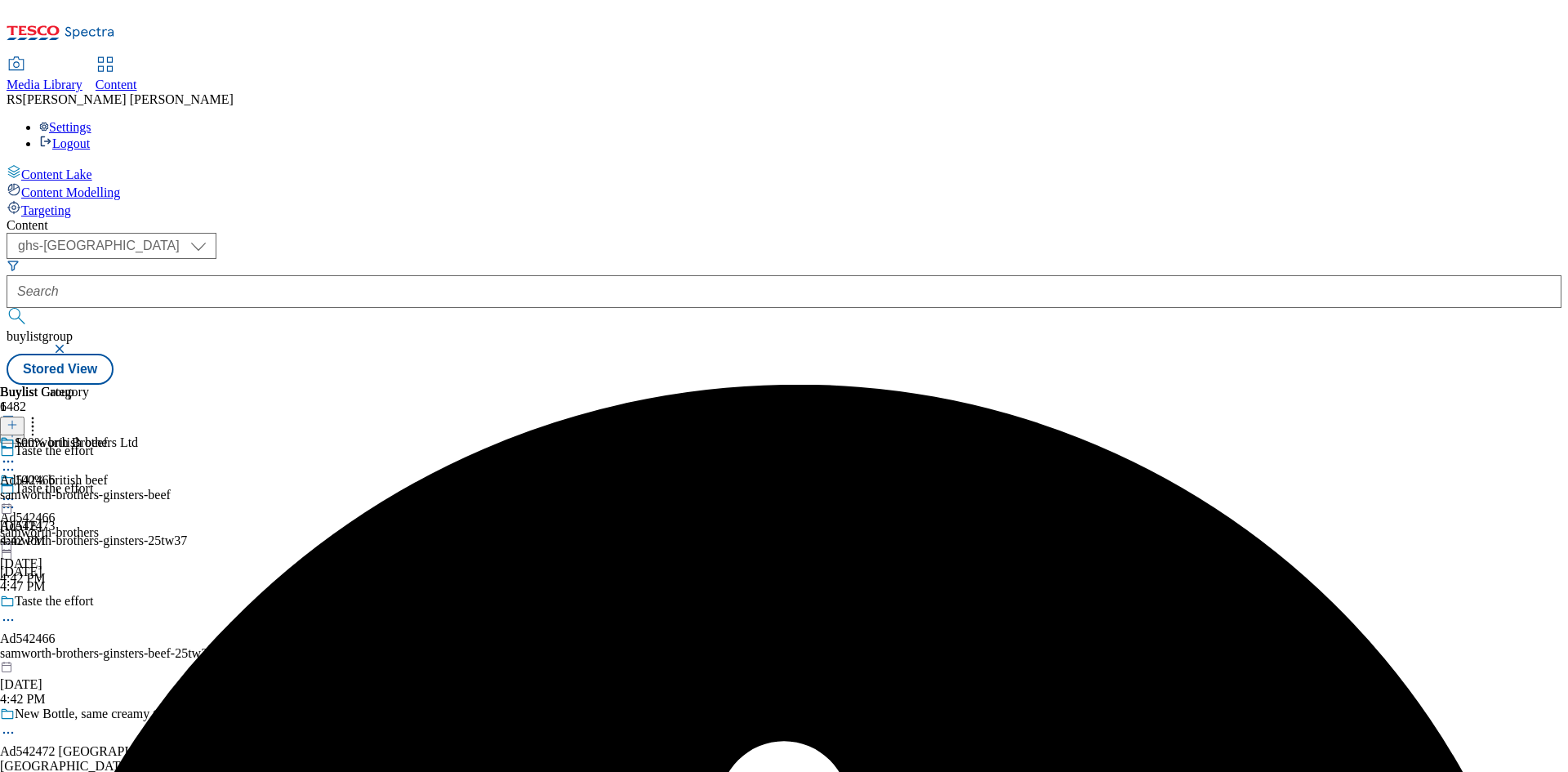
click at [403, 533] on div "samworth-brothers-ginsters-25tw37" at bounding box center [201, 540] width 403 height 14
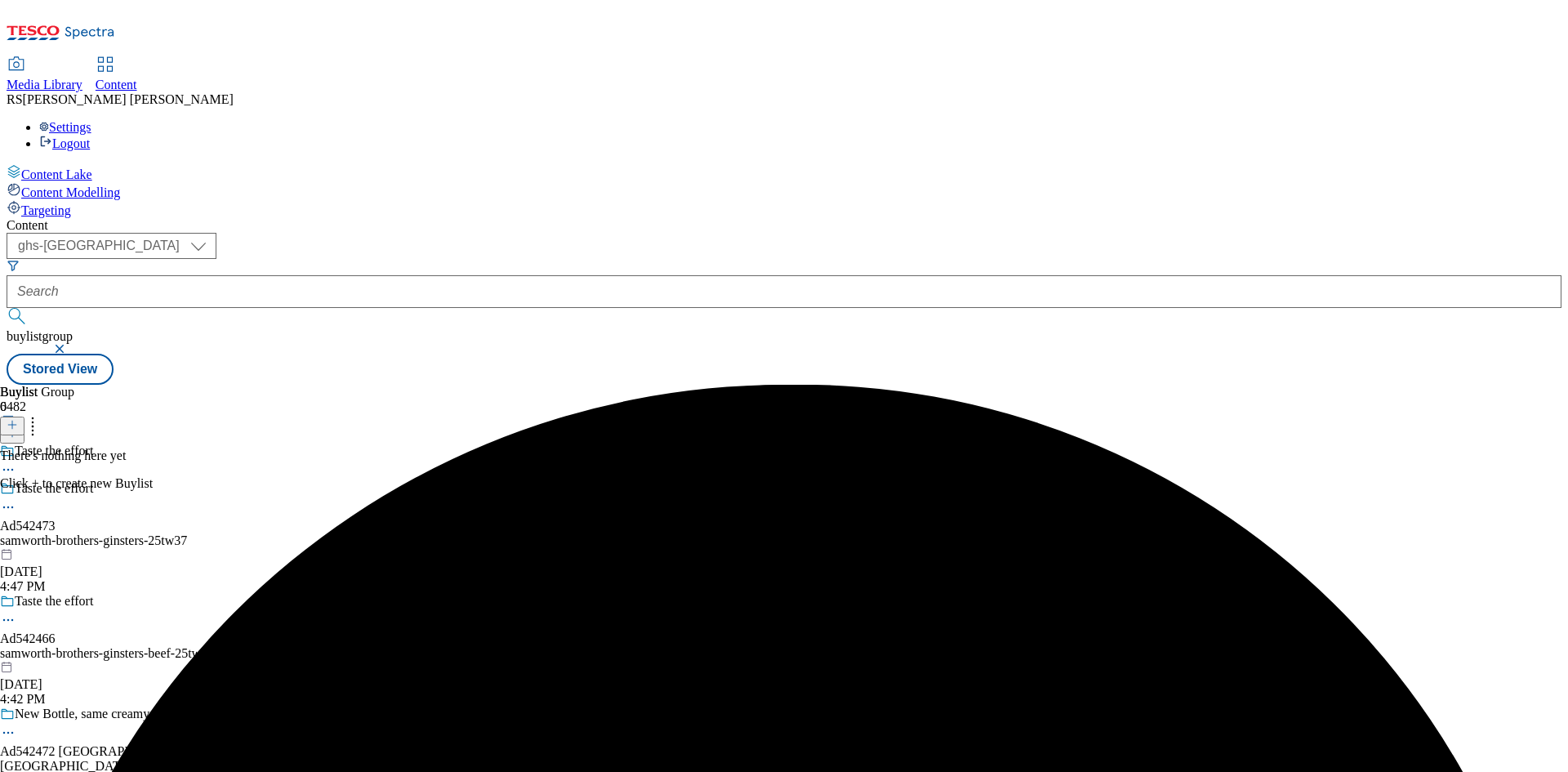
click at [18, 419] on icon at bounding box center [12, 424] width 12 height 12
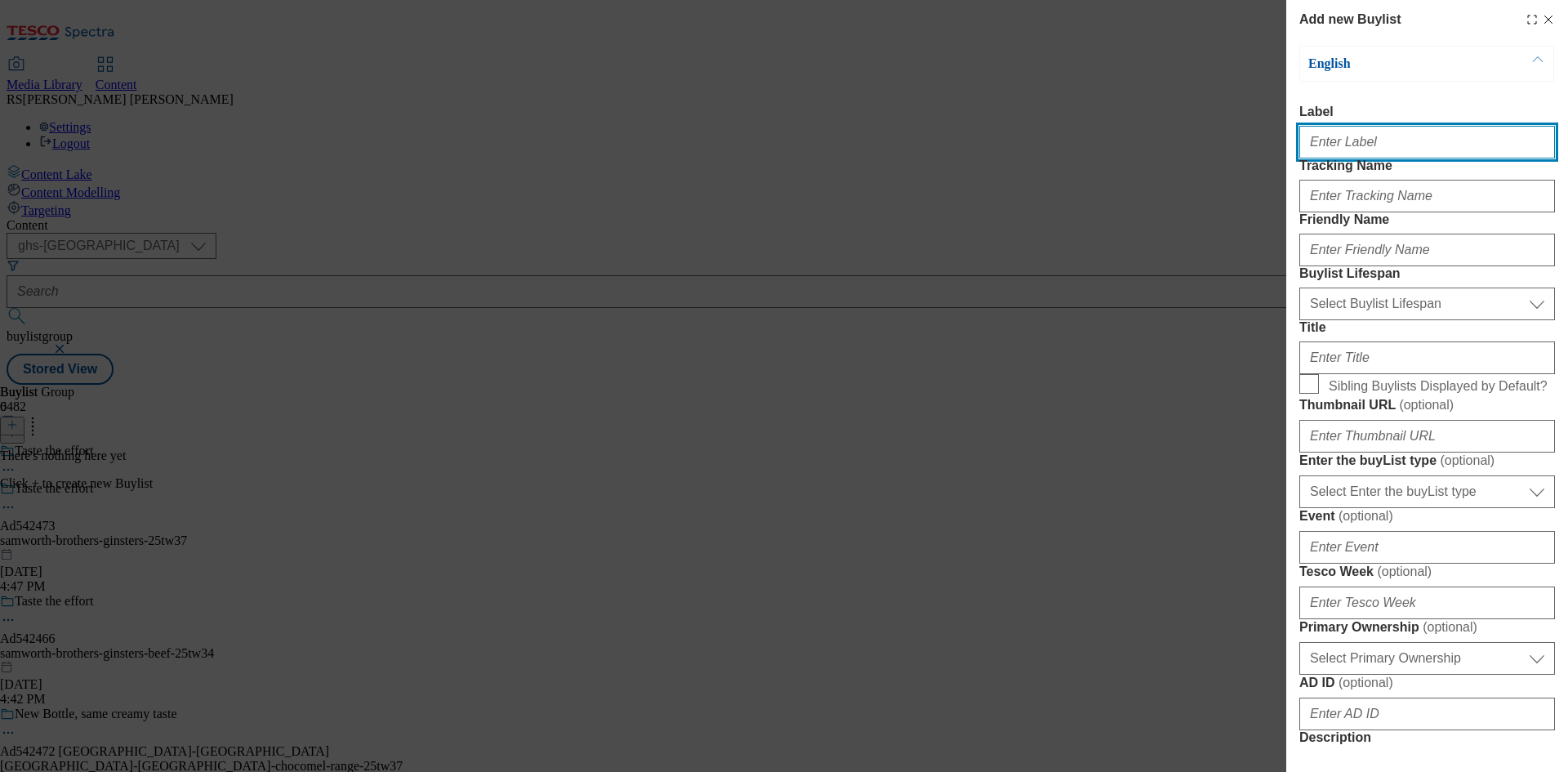
click at [1411, 145] on input "Label" at bounding box center [1427, 142] width 256 height 33
paste input "542473"
type input "Ad542473"
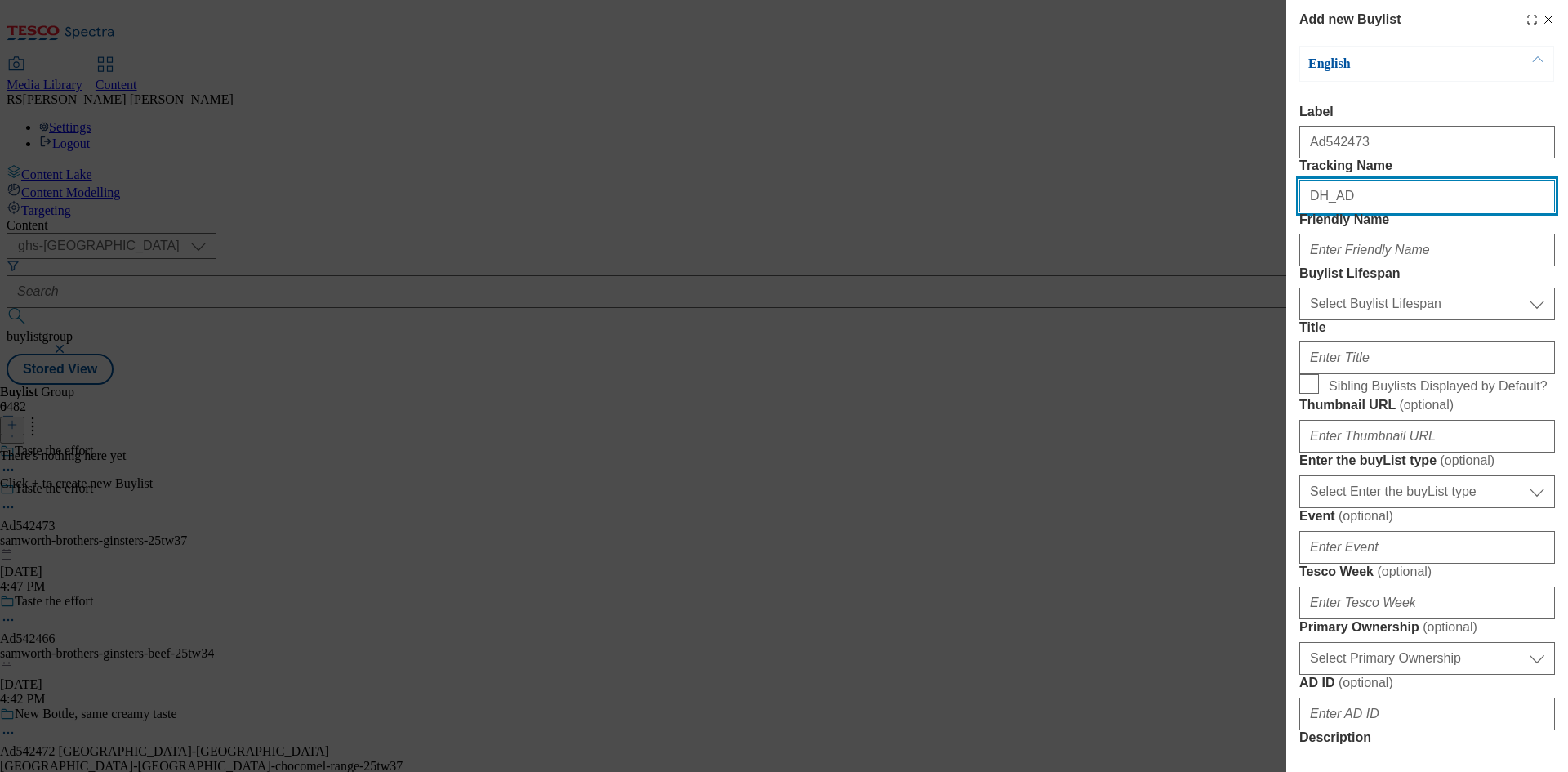
paste input "542473"
type input "DH_AD542473"
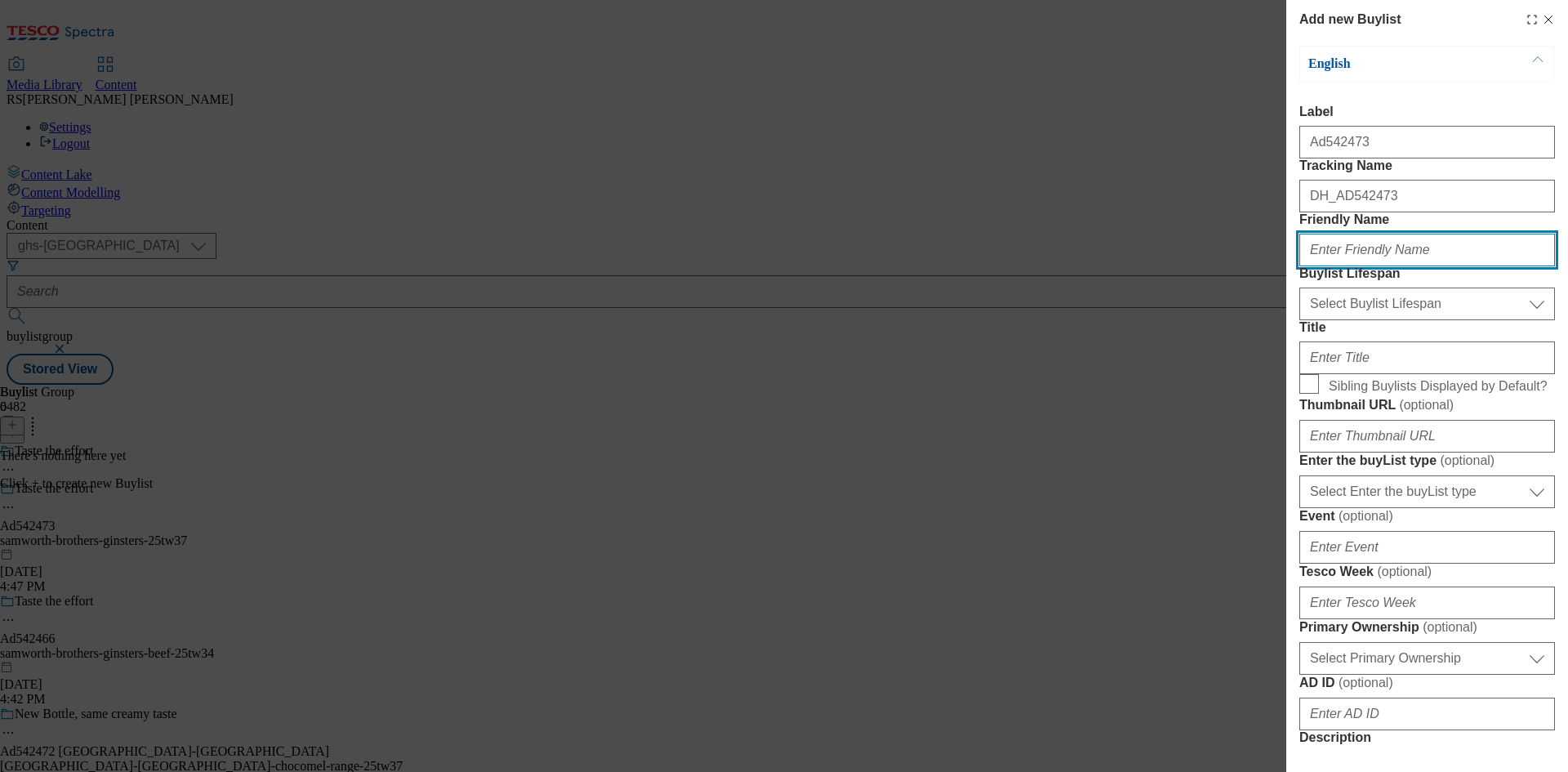
click at [1518, 267] on input "Friendly Name" at bounding box center [1427, 250] width 256 height 33
paste input "samworth-brothers"
type input "samworth-brothers"
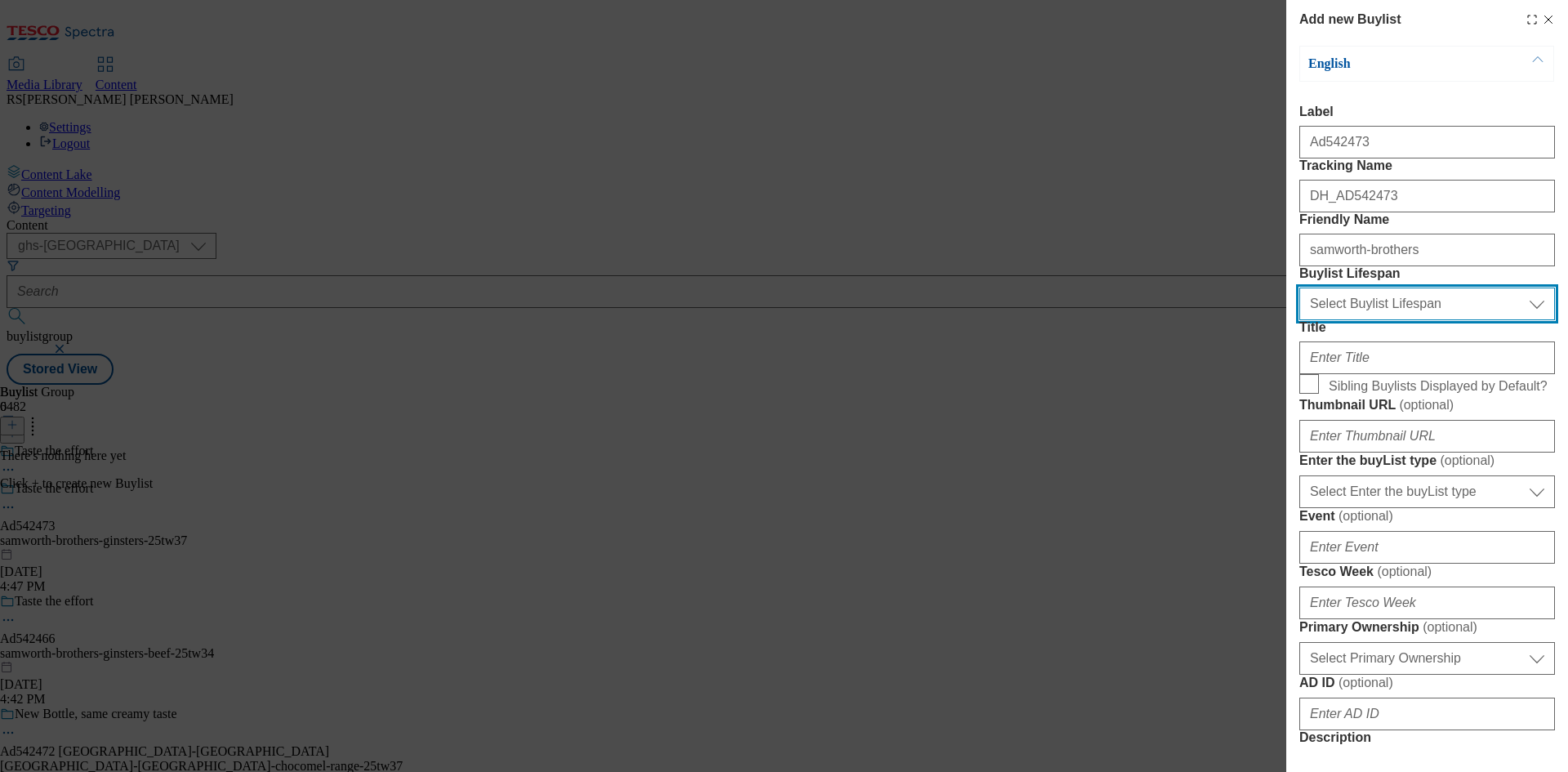
drag, startPoint x: 1485, startPoint y: 384, endPoint x: 1485, endPoint y: 400, distance: 16.0
click at [1485, 320] on select "Select Buylist Lifespan evergreen seasonal tactical" at bounding box center [1427, 303] width 256 height 33
select select "tactical"
click at [1299, 320] on select "Select Buylist Lifespan evergreen seasonal tactical" at bounding box center [1427, 303] width 256 height 33
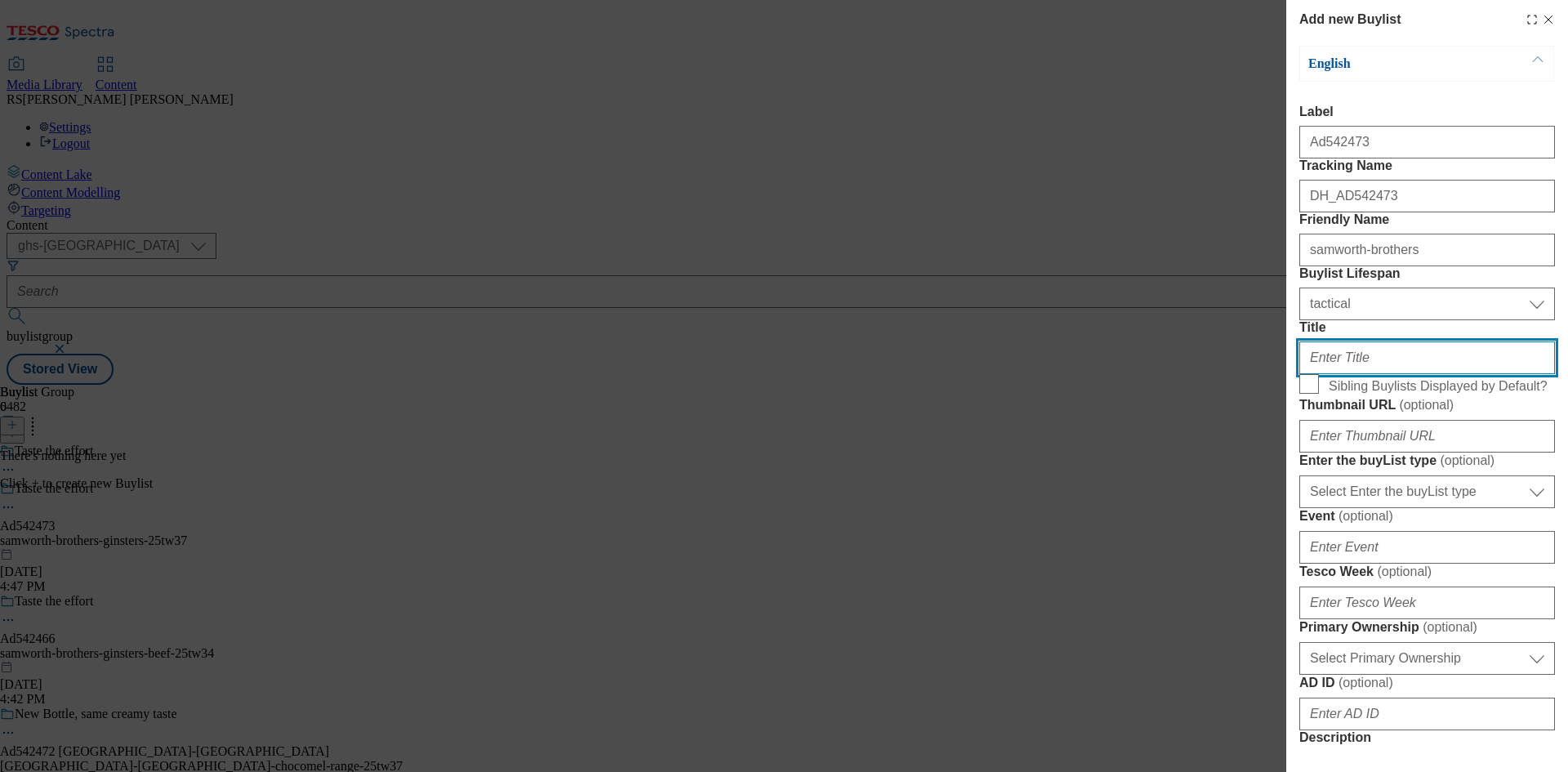
click at [1382, 374] on input "Title" at bounding box center [1427, 358] width 256 height 33
paste input "100% british beef"
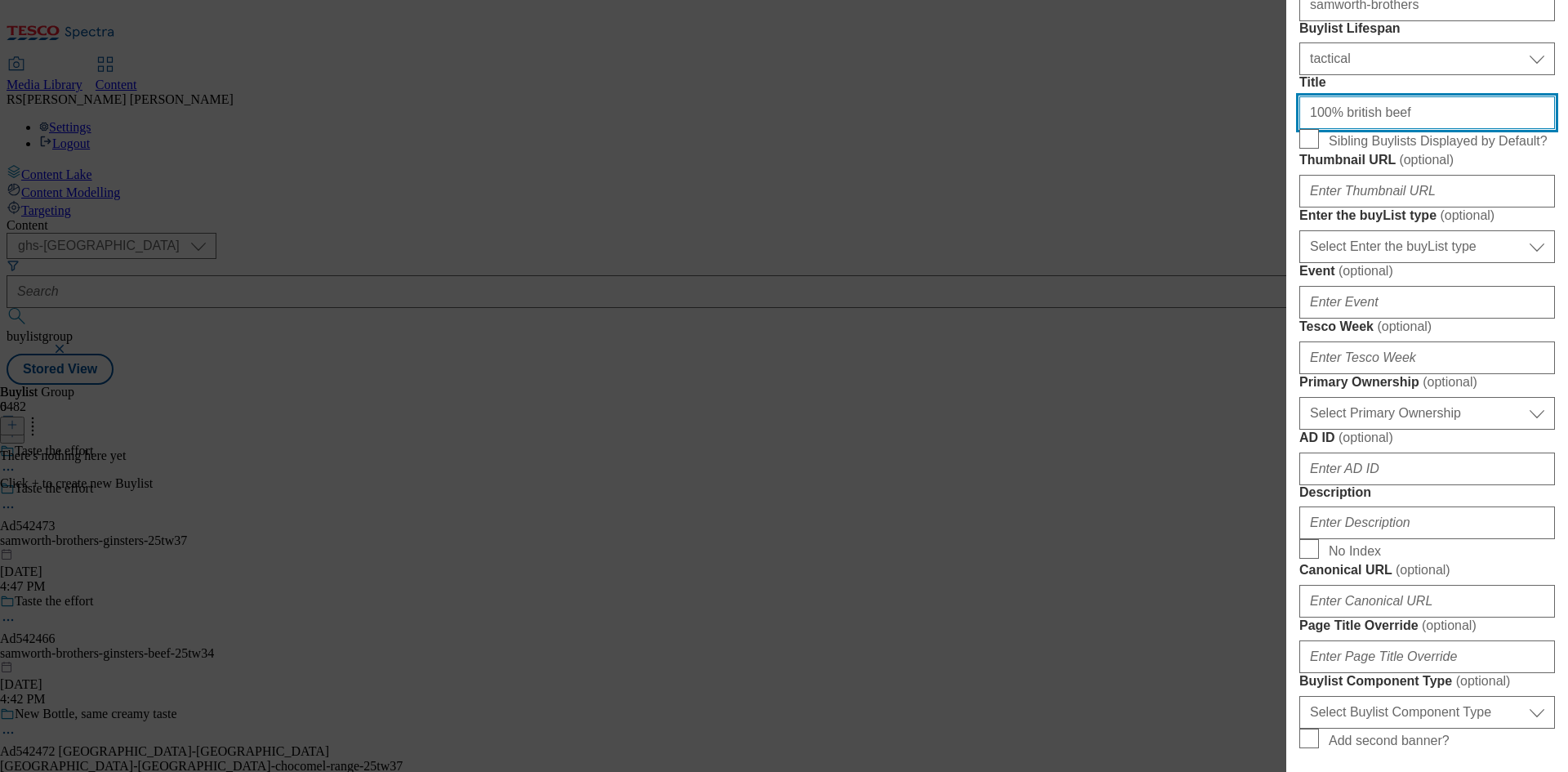
type input "100% british beef"
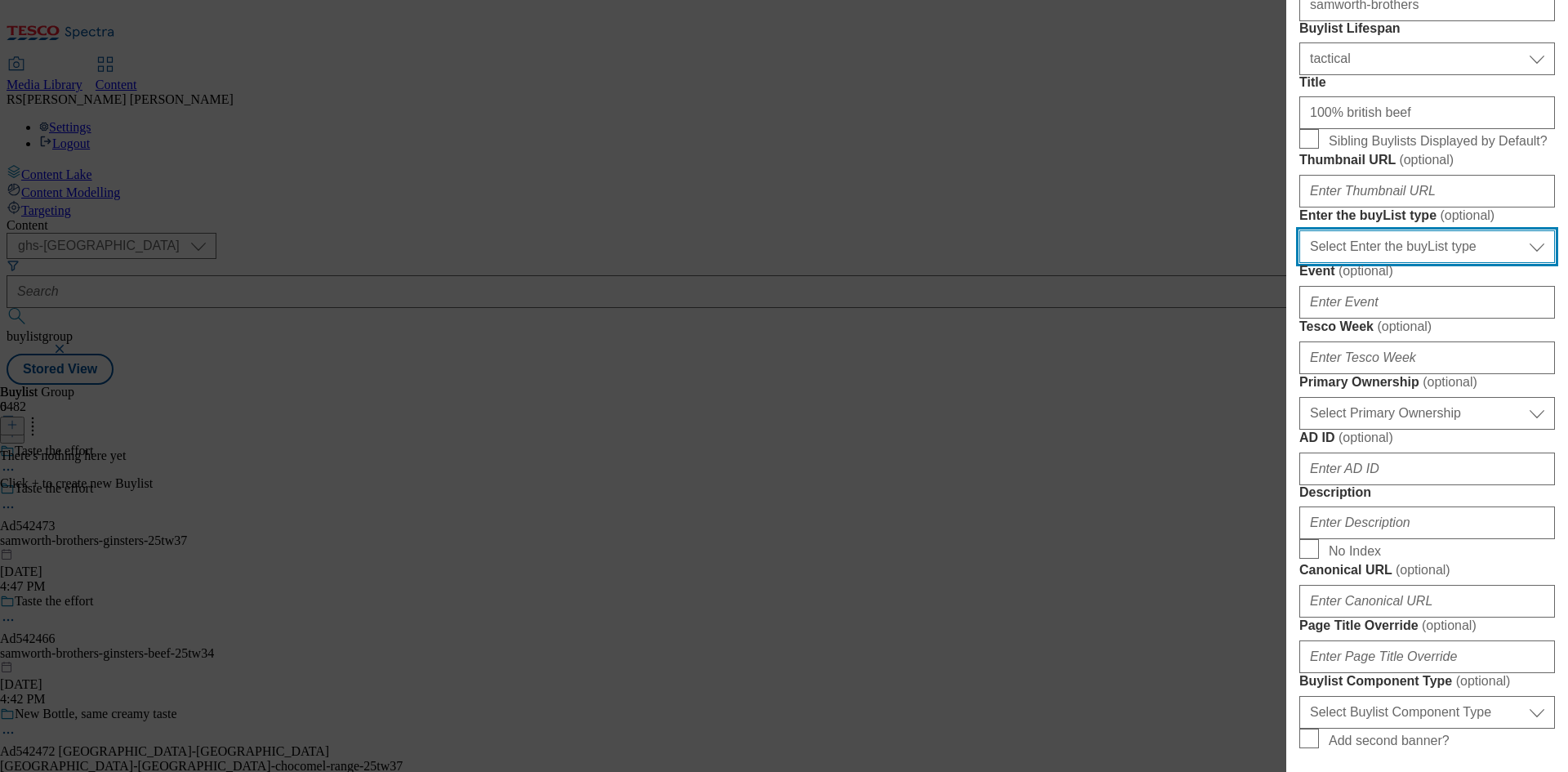
click at [1422, 263] on select "Select Enter the buyList type event supplier funded long term >4 weeks supplier…" at bounding box center [1427, 246] width 256 height 33
select select "supplier funded short term 1-3 weeks"
click at [1299, 263] on select "Select Enter the buyList type event supplier funded long term >4 weeks supplier…" at bounding box center [1427, 246] width 256 height 33
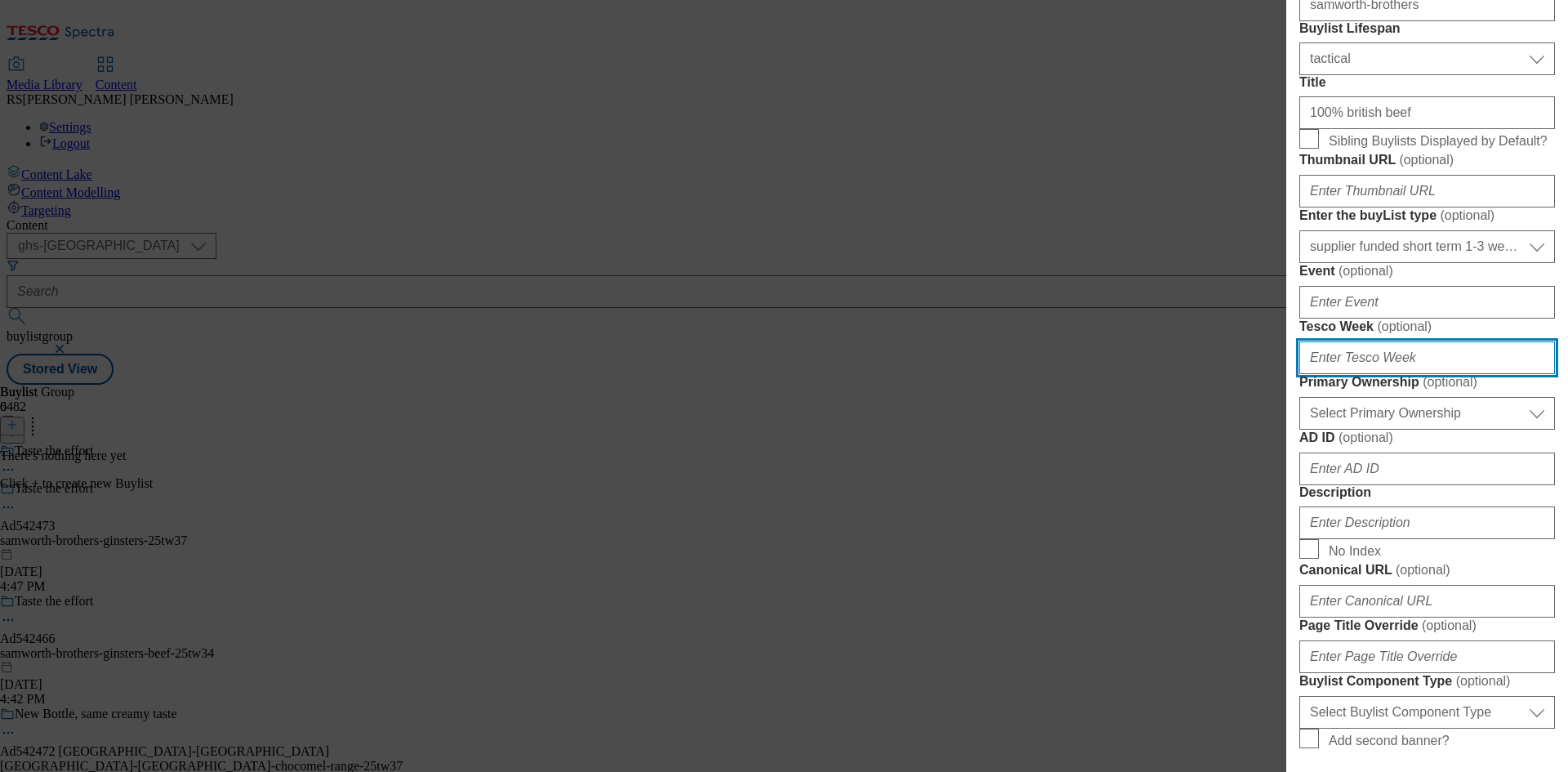
click at [1392, 374] on input "Tesco Week ( optional )" at bounding box center [1427, 358] width 256 height 33
type input "37"
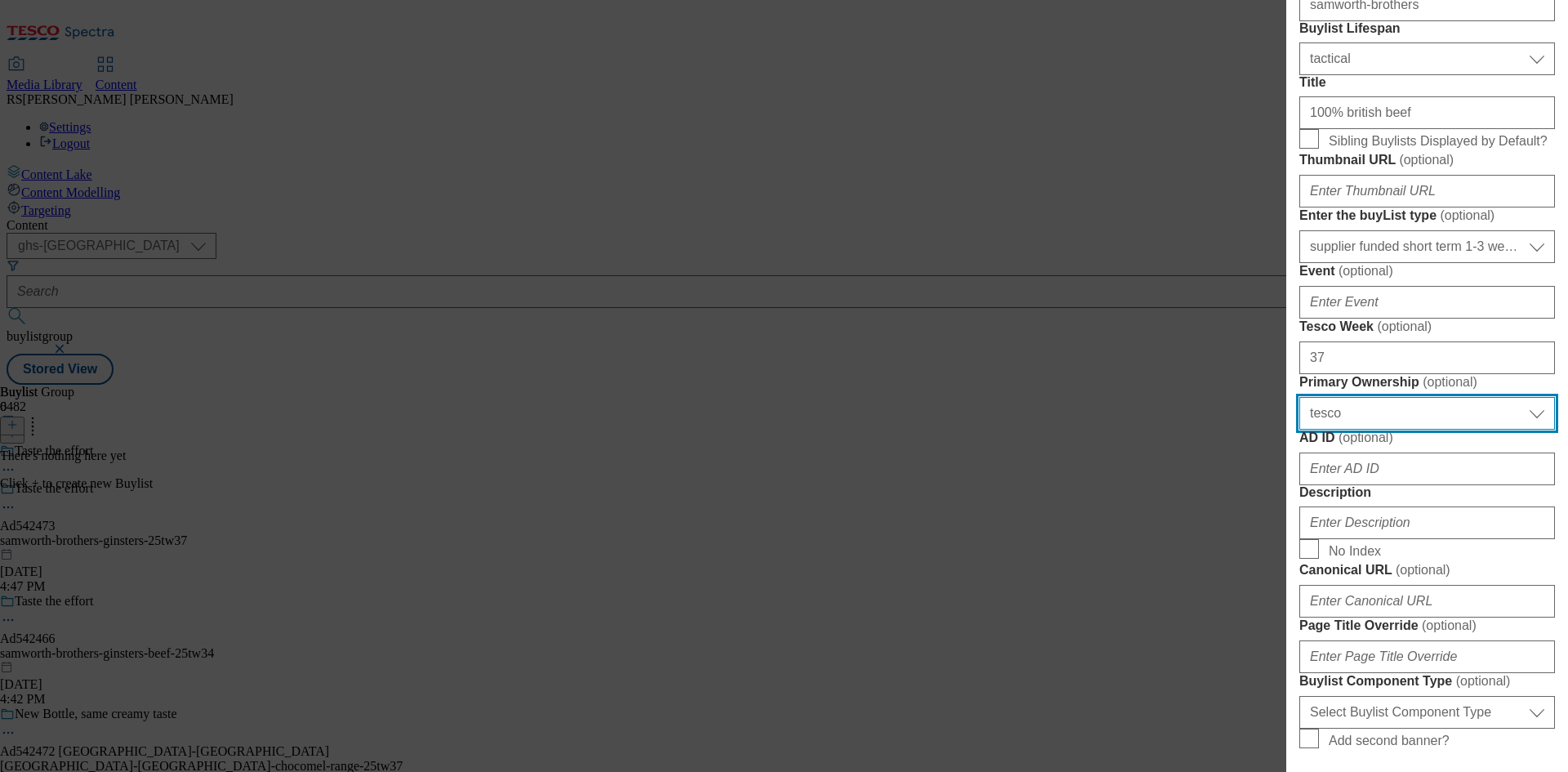
select select "dunnhumby"
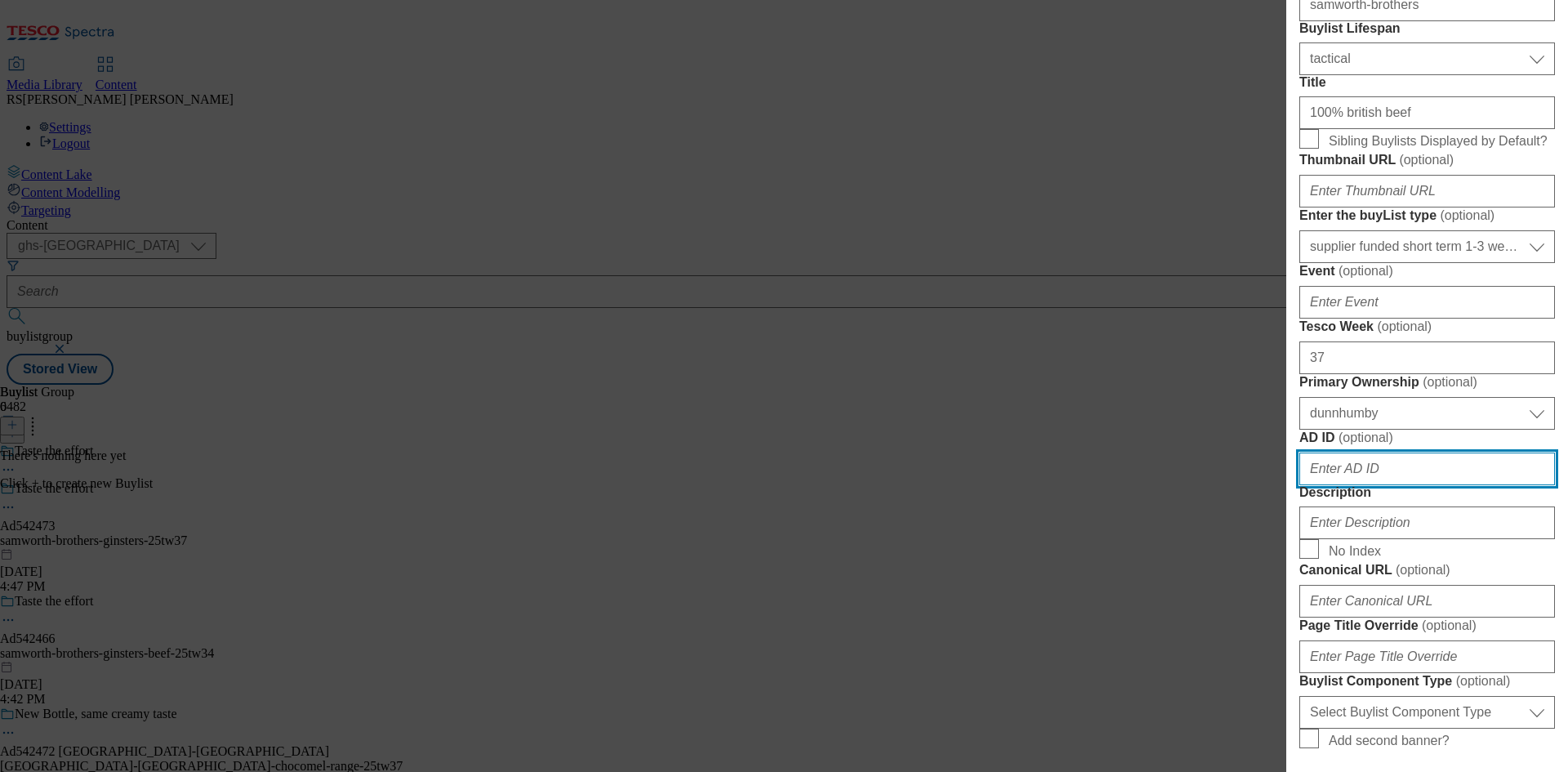
scroll to position [276, 0]
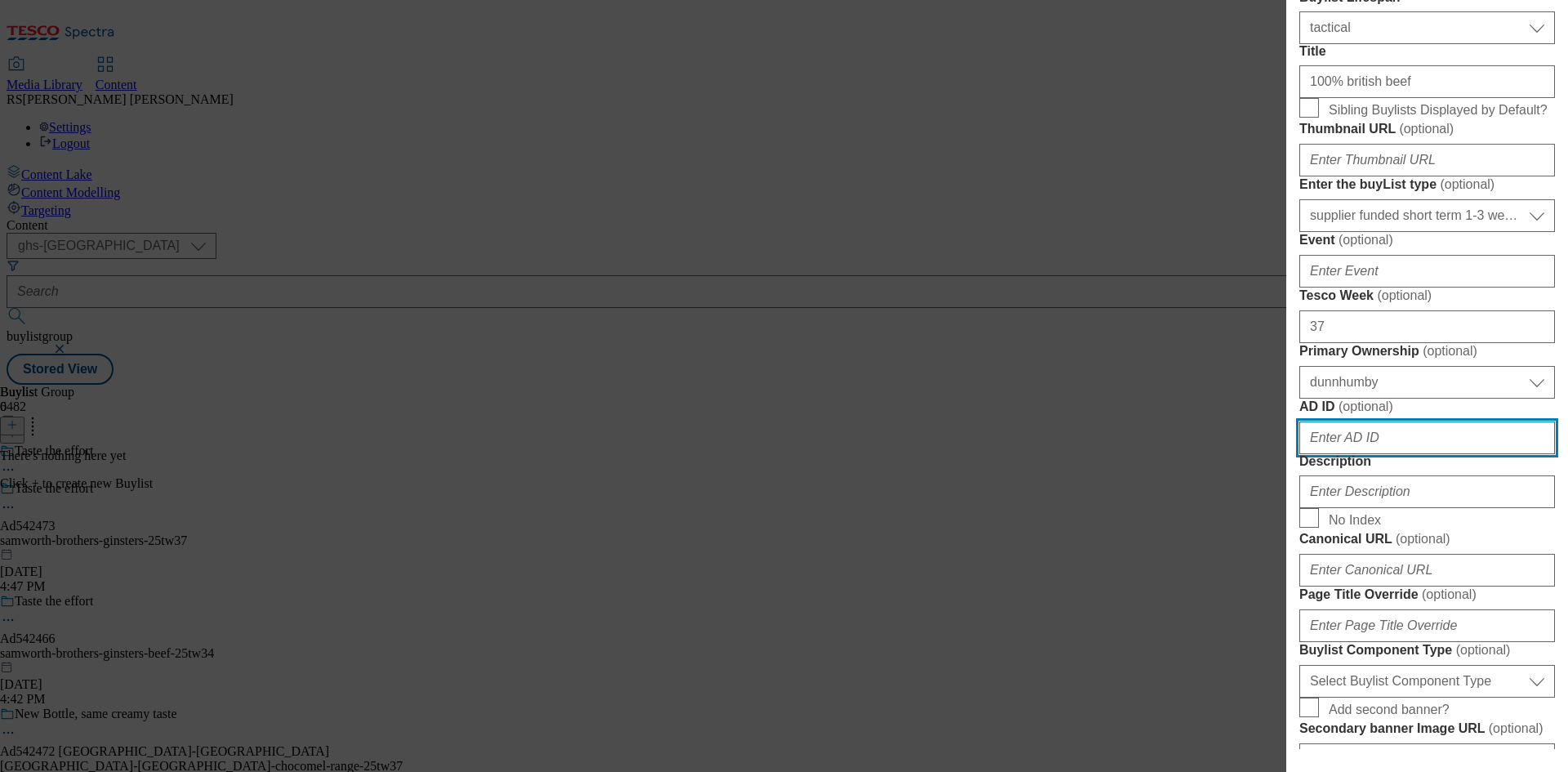
paste input "542473"
type input "542473"
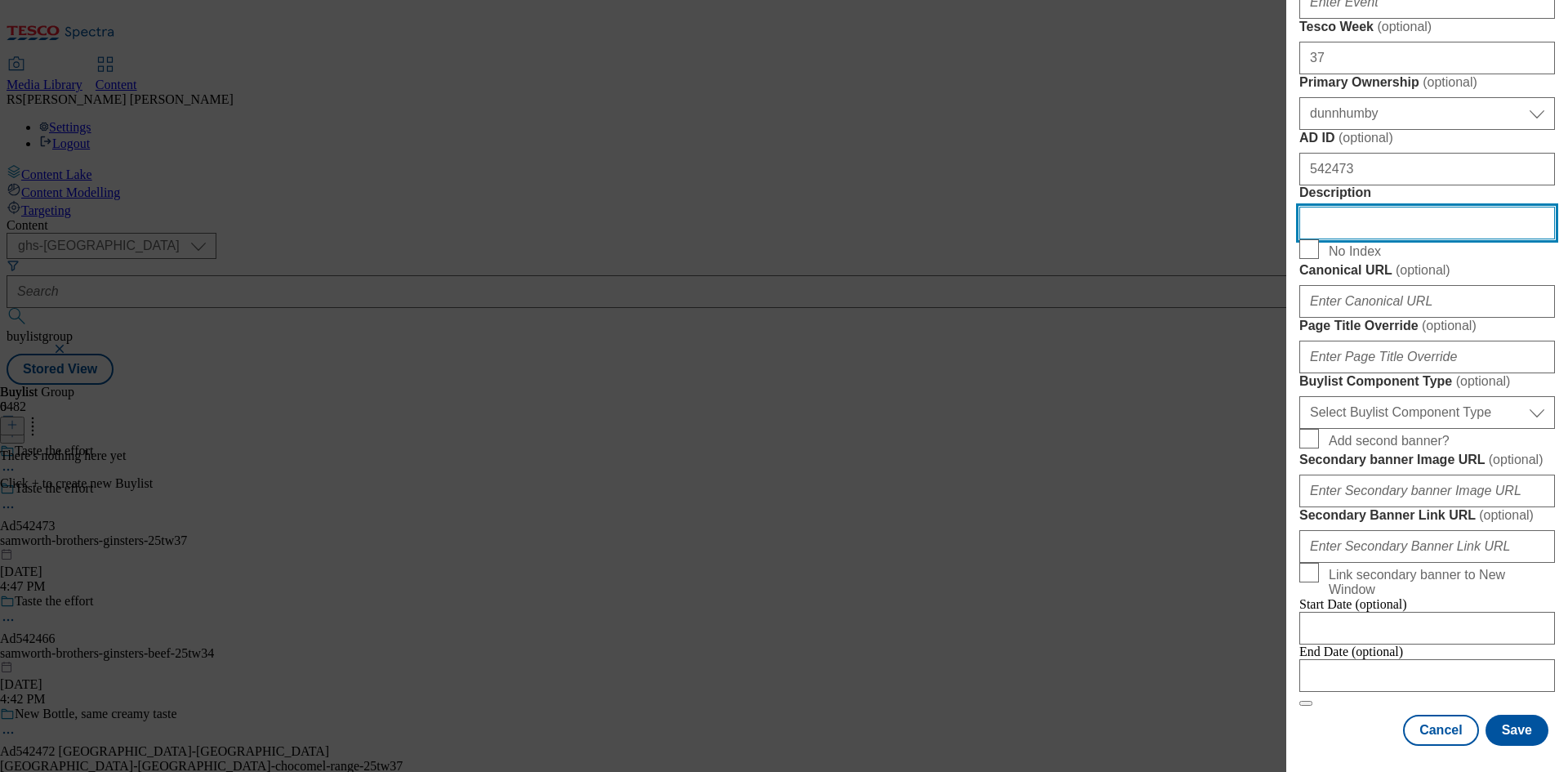
scroll to position [879, 0]
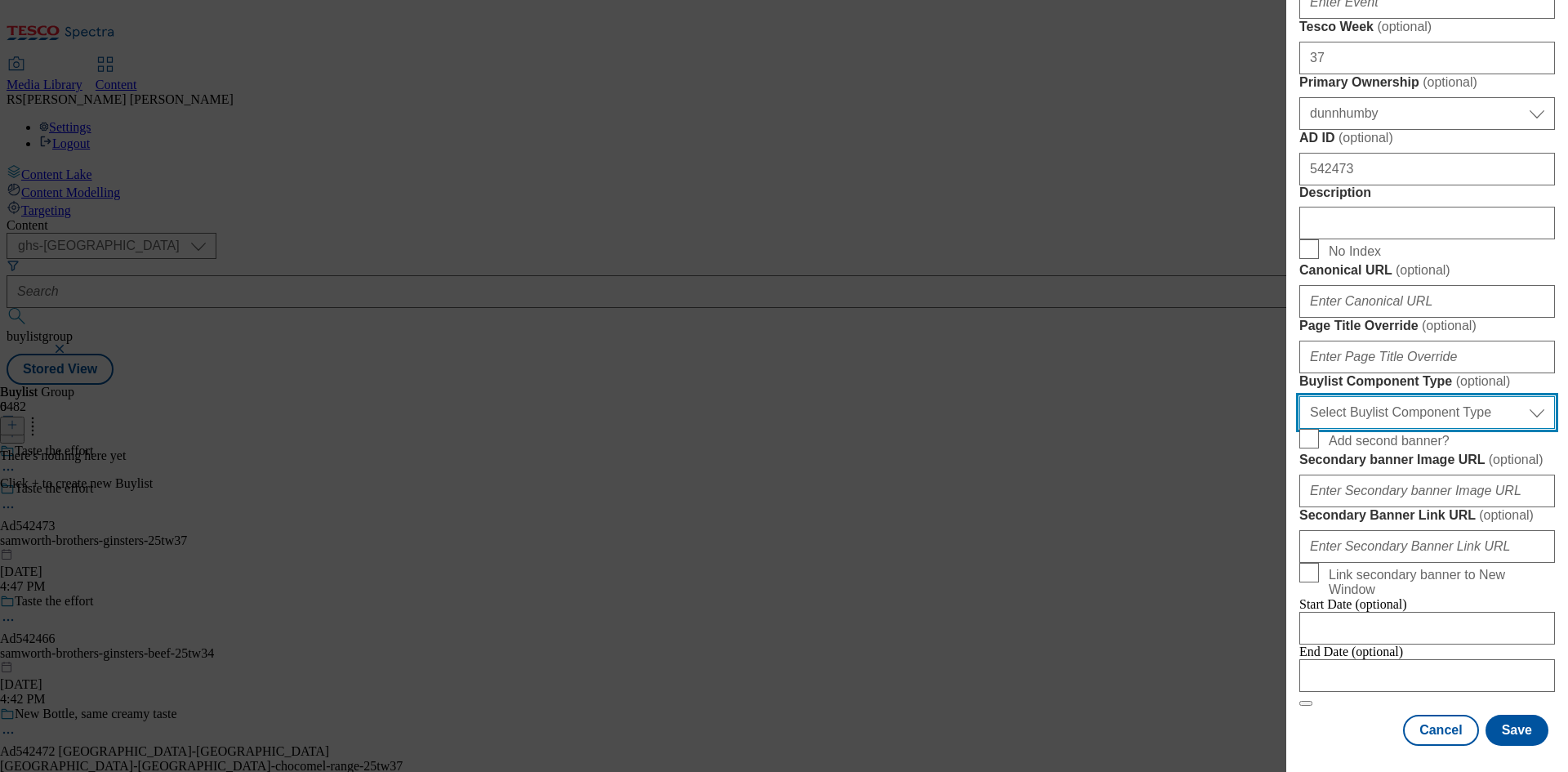
drag, startPoint x: 1470, startPoint y: 509, endPoint x: 1468, endPoint y: 518, distance: 9.2
click at [1470, 428] on select "Select Buylist Component Type Banner Competition Header Meal" at bounding box center [1427, 412] width 256 height 33
select select "Banner"
click at [1299, 428] on select "Select Buylist Component Type Banner Competition Header Meal" at bounding box center [1427, 412] width 256 height 33
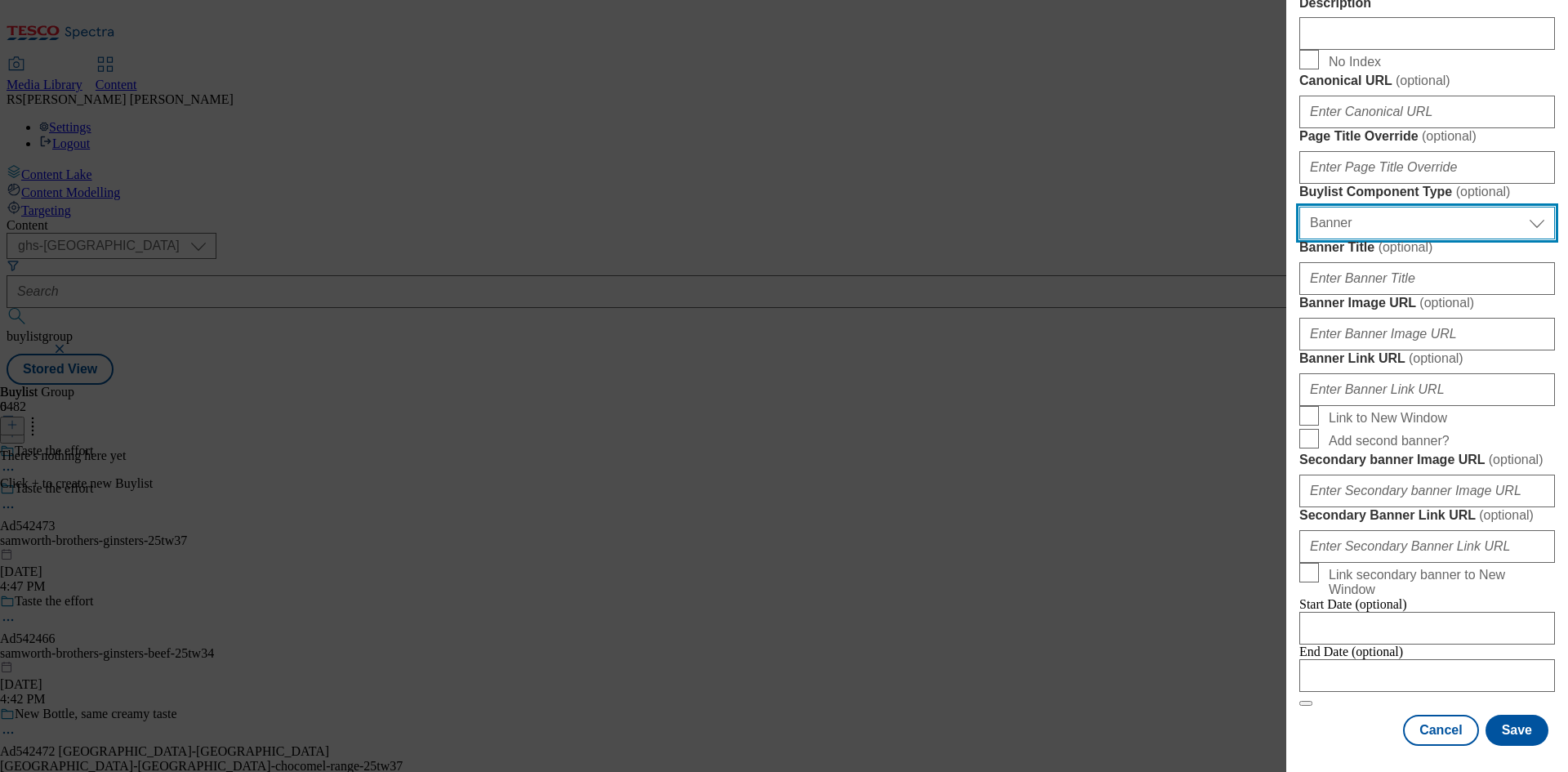
scroll to position [1431, 0]
click at [1380, 720] on div "Cancel Save" at bounding box center [1427, 730] width 256 height 31
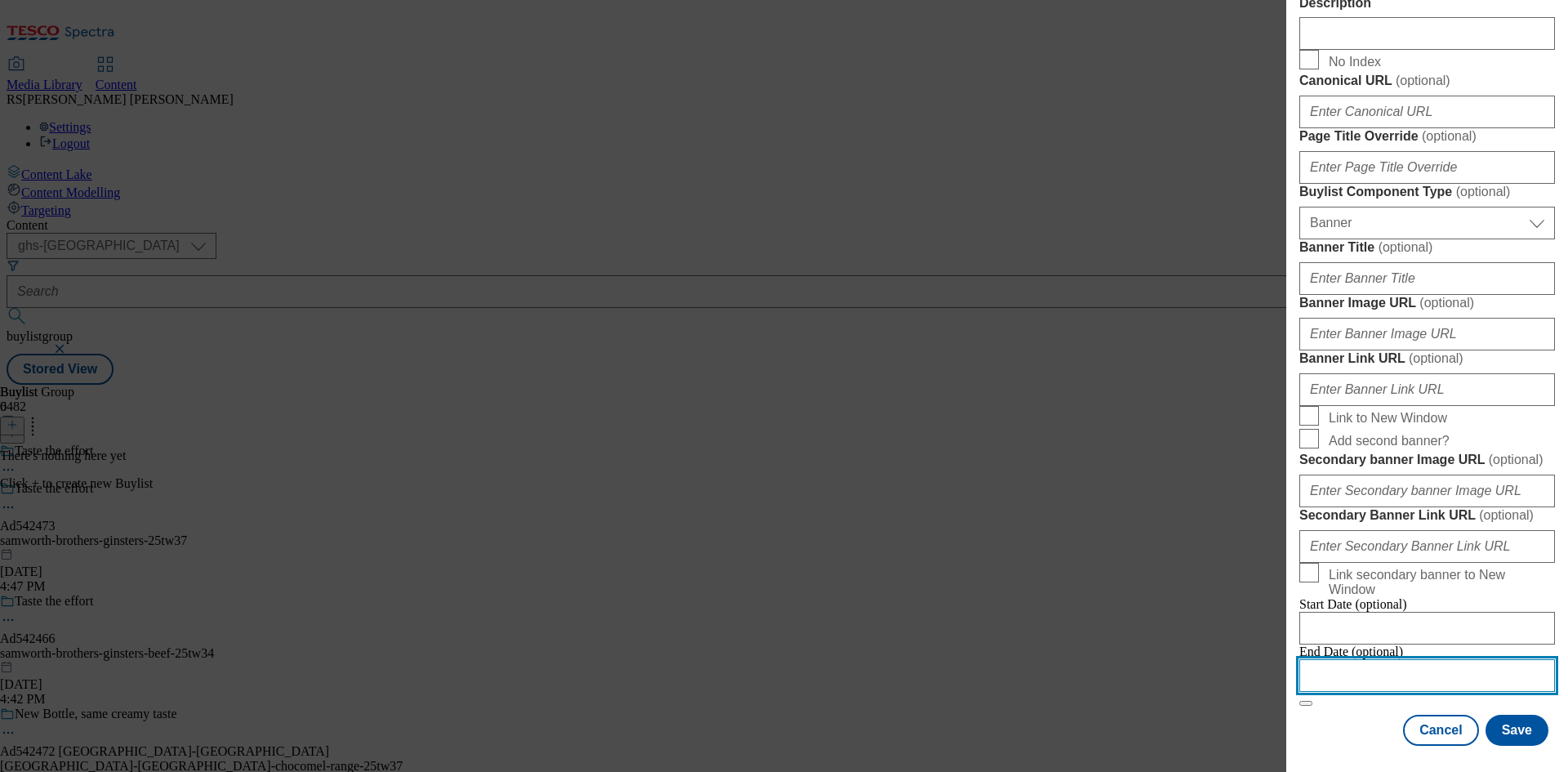
click at [1447, 668] on input "Modal" at bounding box center [1427, 675] width 256 height 33
select select "2025"
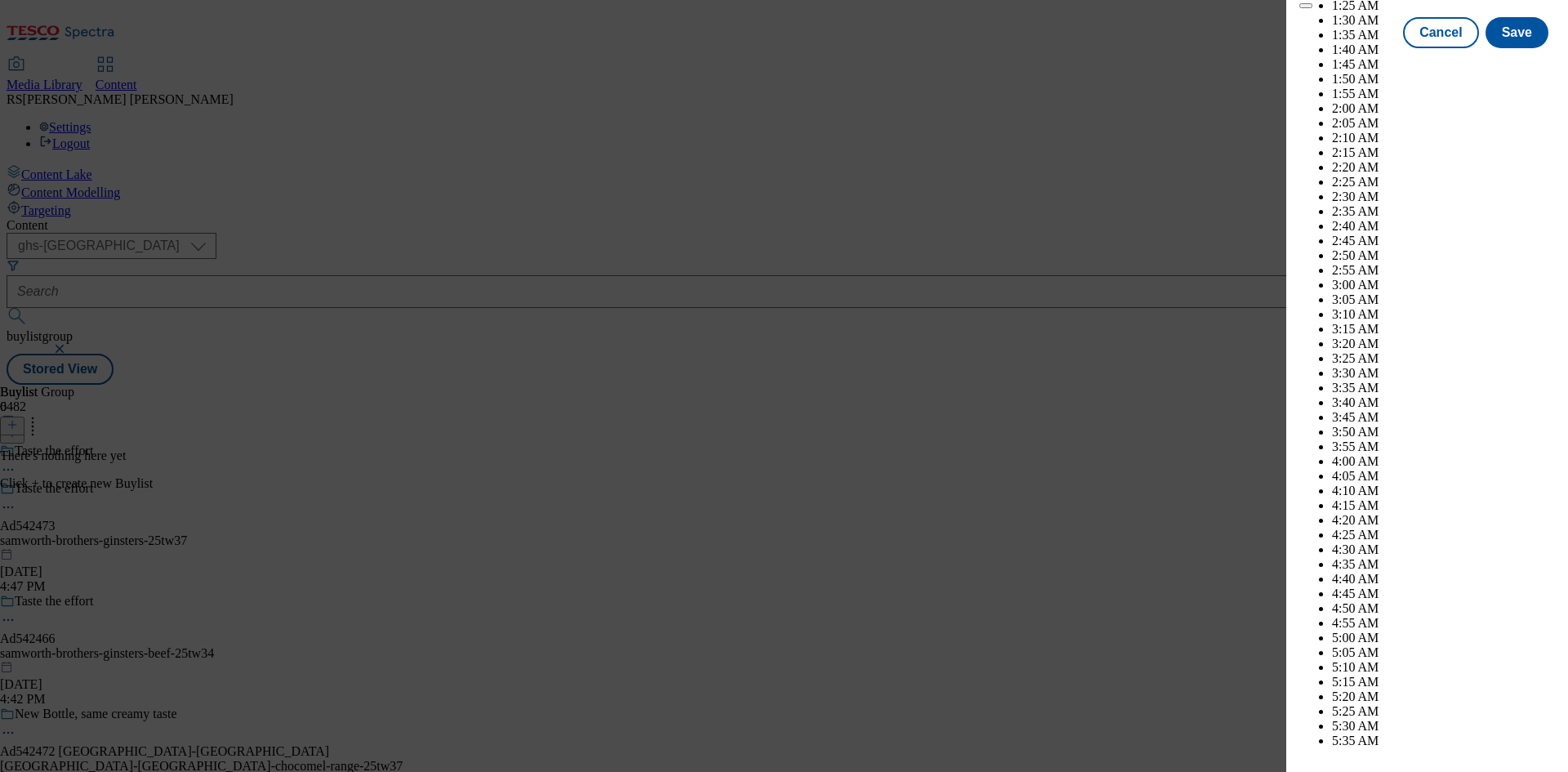
scroll to position [6062, 0]
select select "December"
drag, startPoint x: 1507, startPoint y: 210, endPoint x: 1536, endPoint y: 335, distance: 128.3
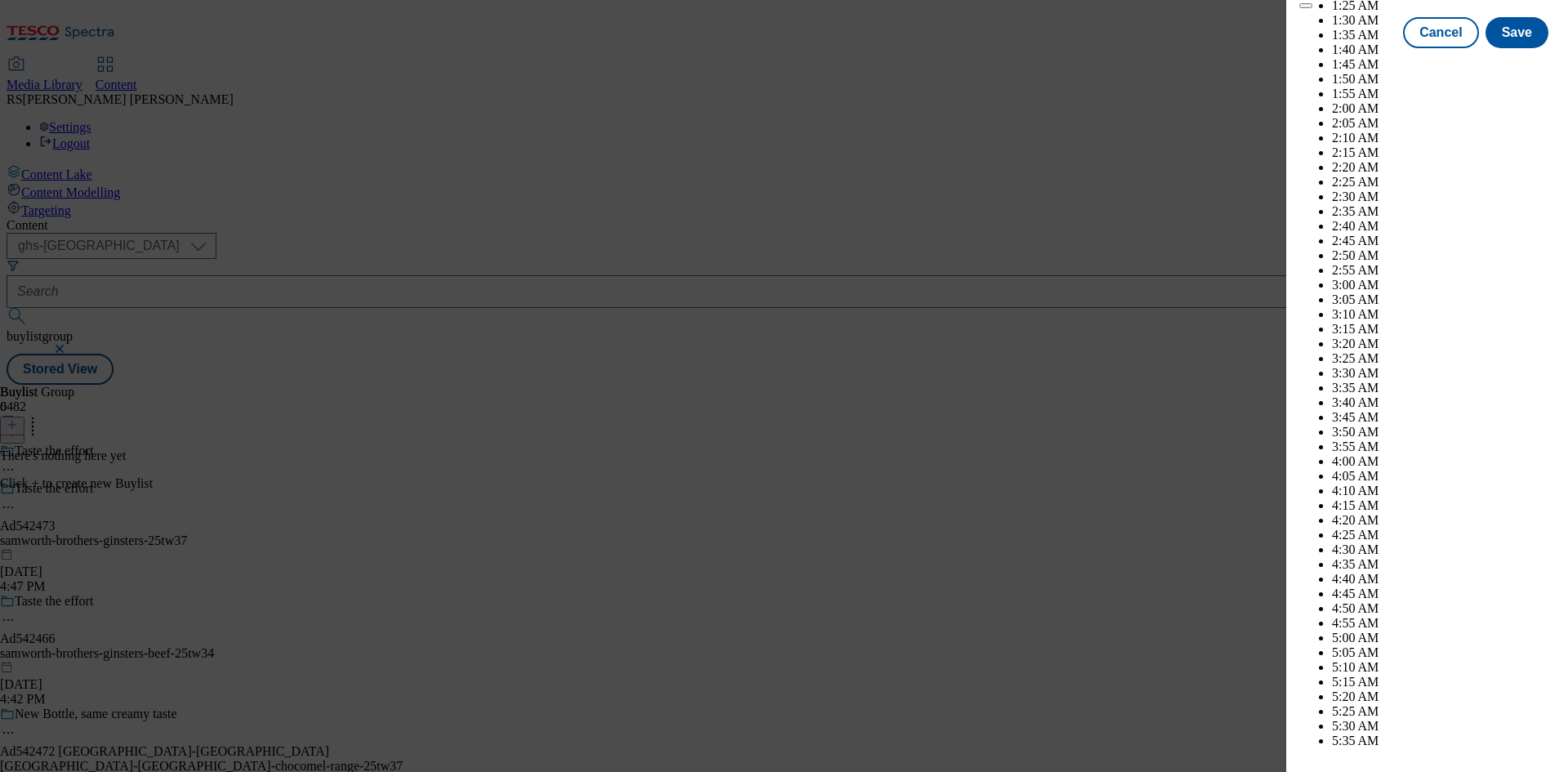
select select "2026"
select select "January"
click at [1505, 63] on button "Save" at bounding box center [1516, 47] width 63 height 31
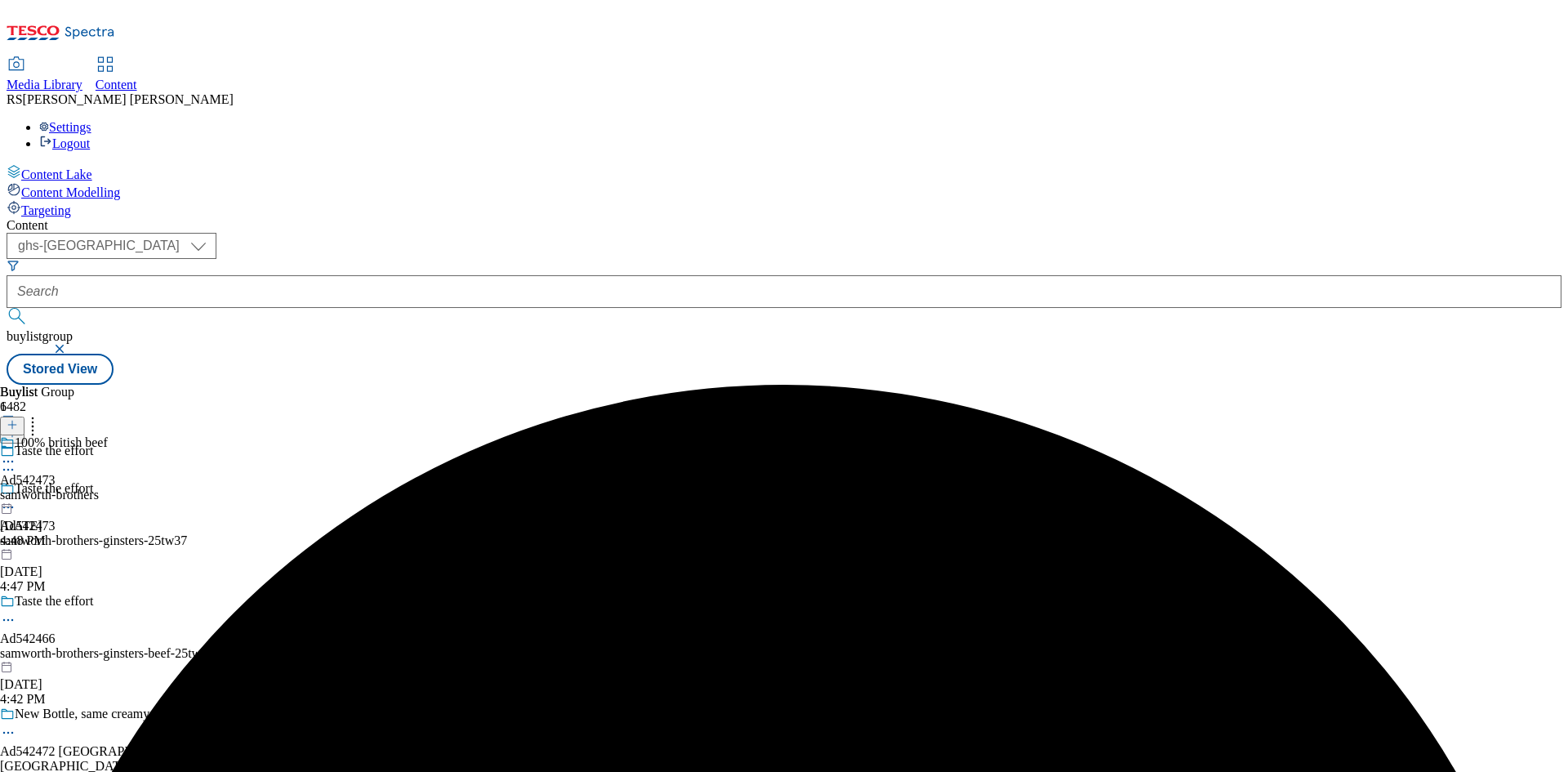
click at [107, 488] on div "samworth-brothers" at bounding box center [54, 495] width 107 height 14
click at [18, 419] on icon at bounding box center [12, 424] width 12 height 12
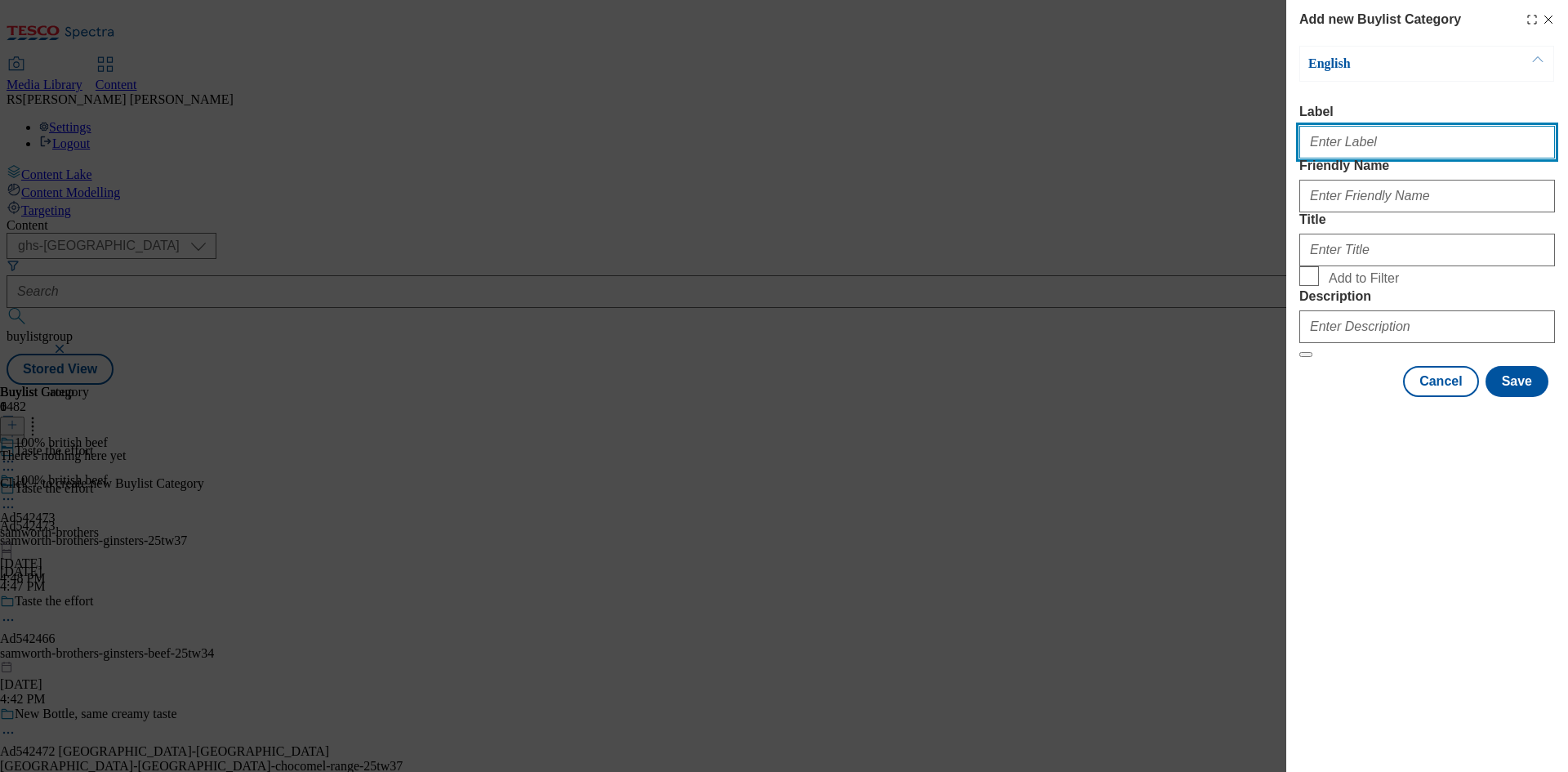
click at [1403, 135] on input "Label" at bounding box center [1427, 142] width 256 height 33
paste input "542473"
type input "Ad542473"
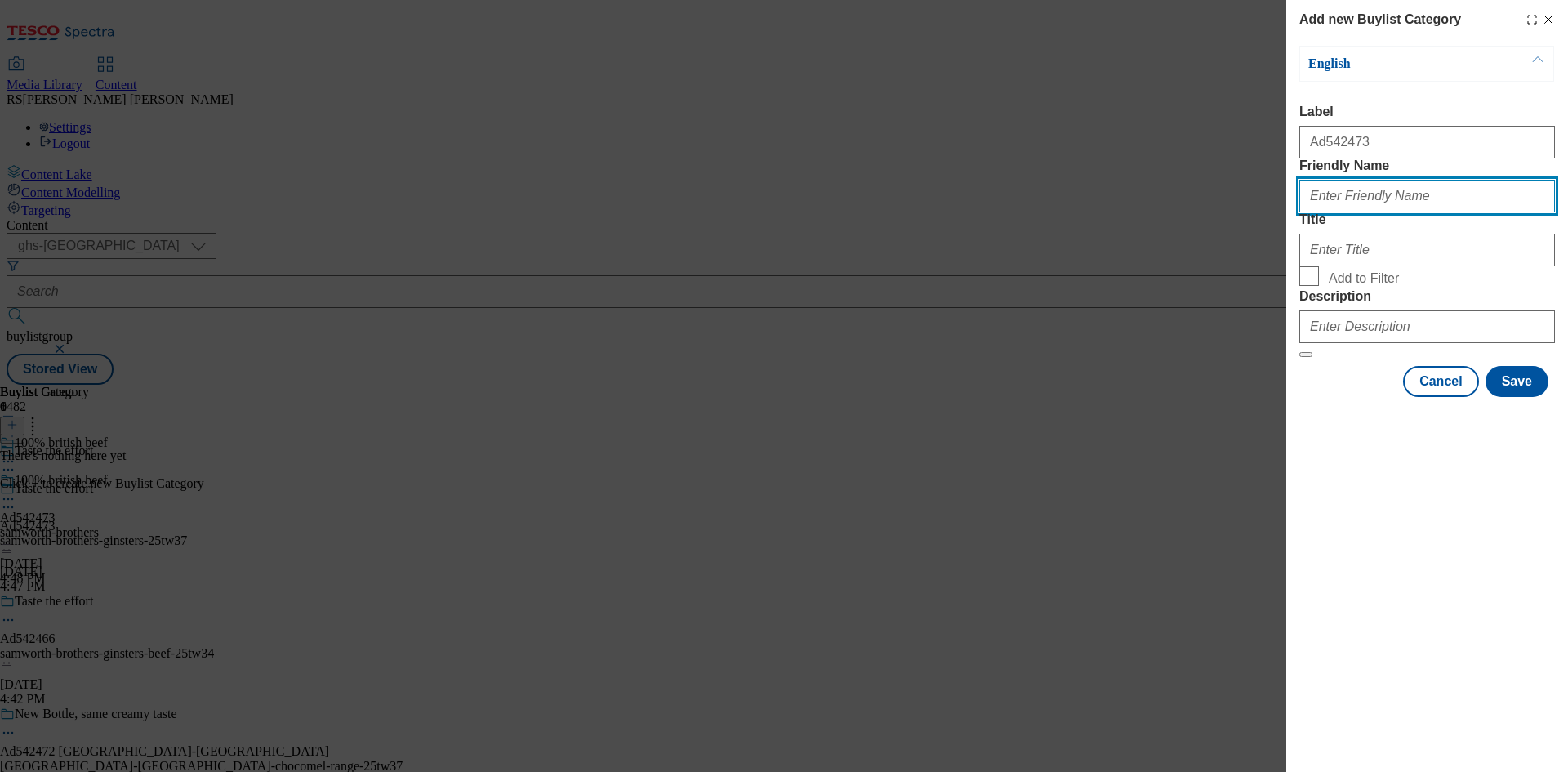
click at [1504, 212] on input "Friendly Name" at bounding box center [1427, 196] width 256 height 33
paste input "samworth-brothers-ginsters"
type input "samworth-brothers-ginsters"
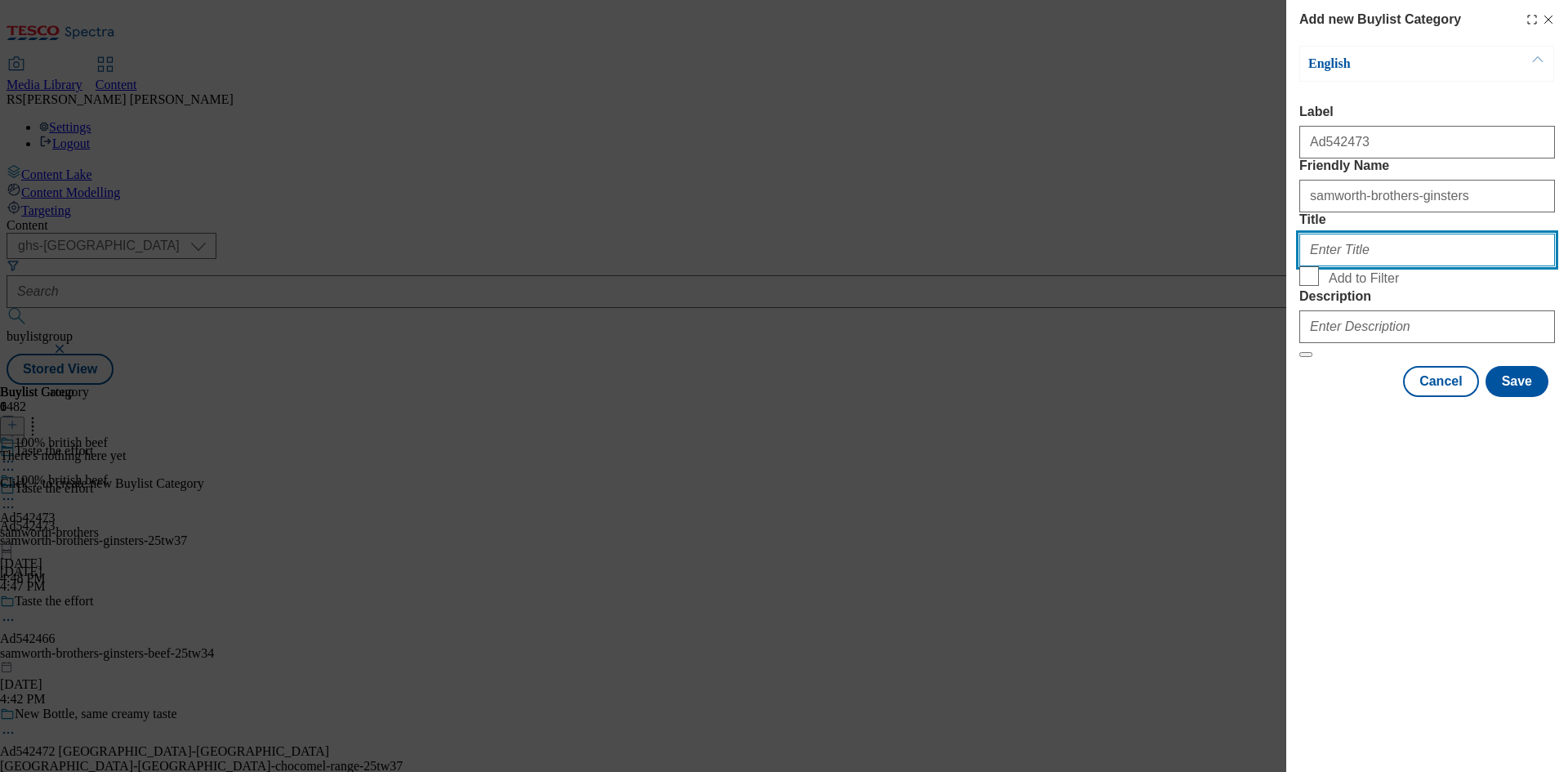
paste input "Samworth Brothers Ltd"
type input "Samworth Brothers Ltd"
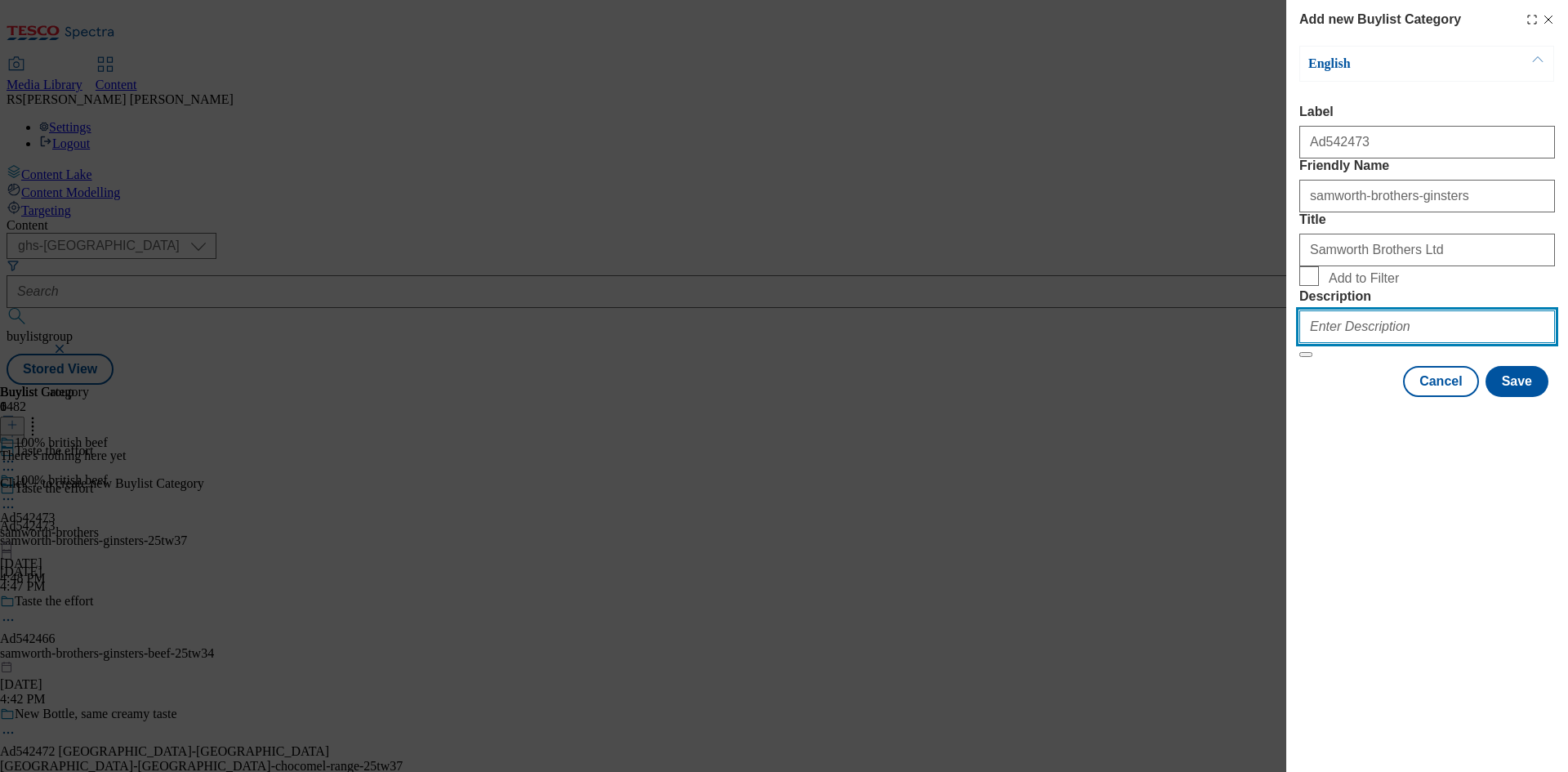
click at [1427, 343] on input "Description" at bounding box center [1427, 327] width 256 height 33
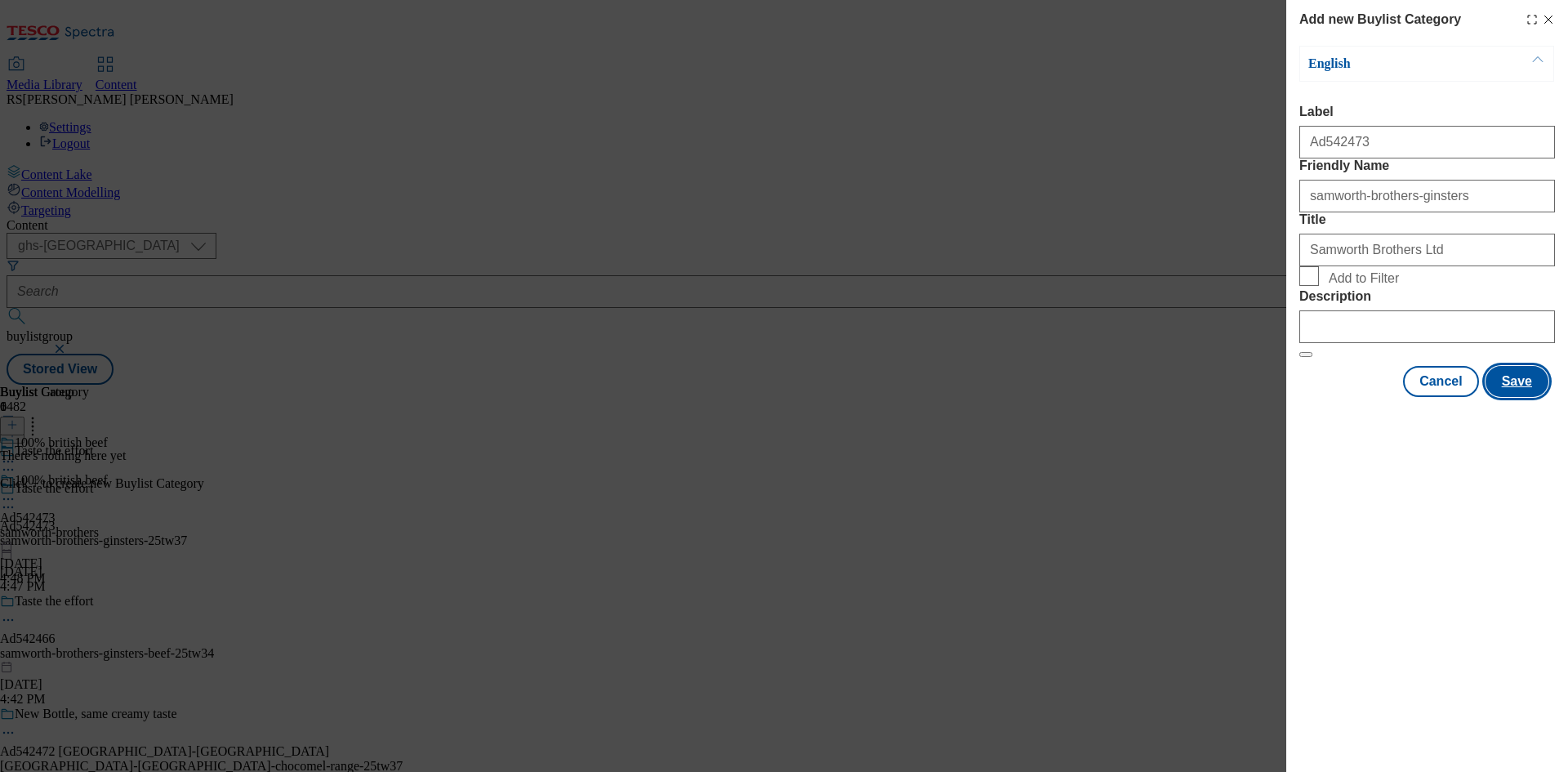
click at [1518, 397] on button "Save" at bounding box center [1516, 381] width 63 height 31
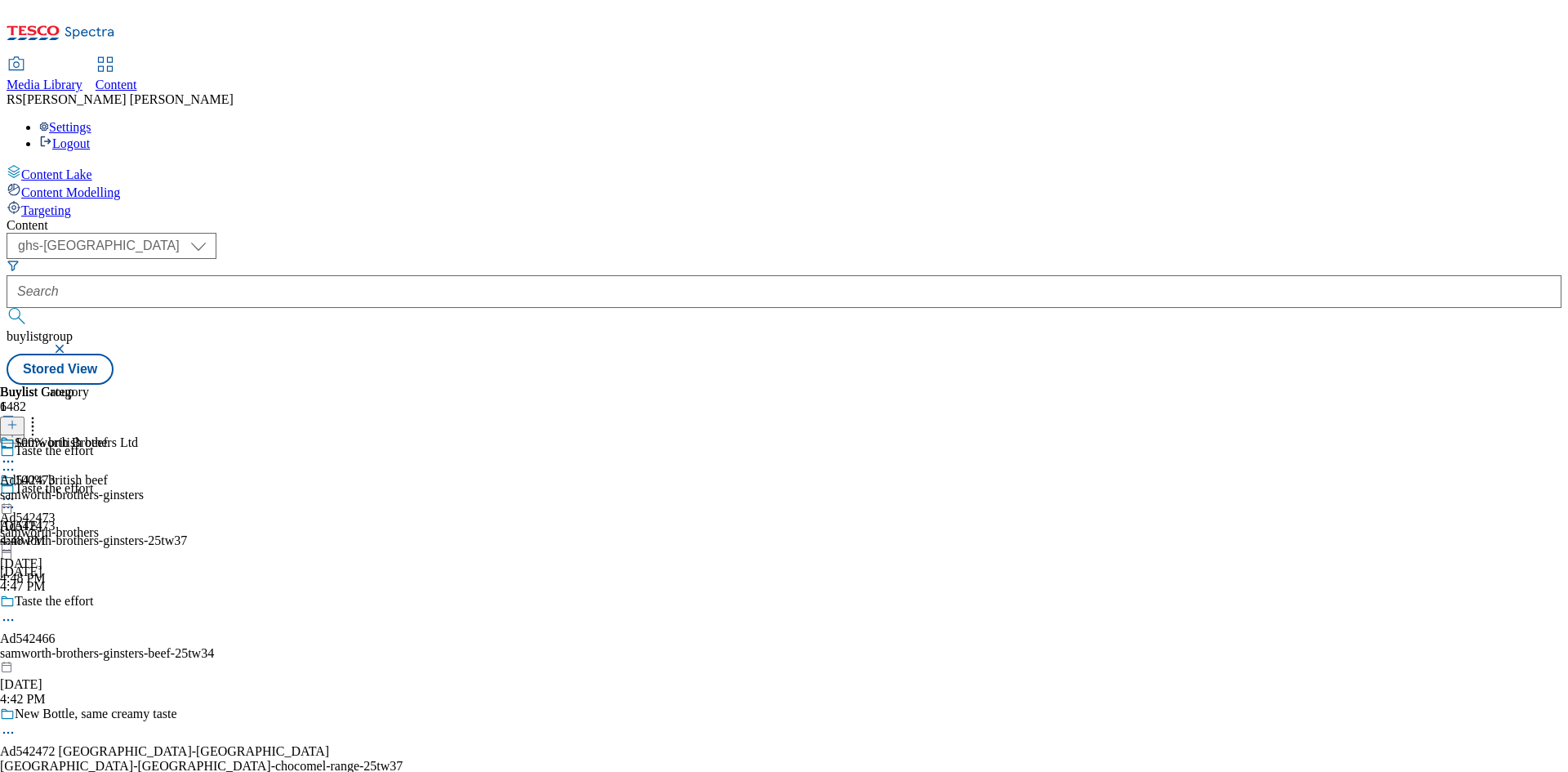
click at [144, 488] on div "samworth-brothers-ginsters" at bounding box center [72, 495] width 144 height 14
click at [18, 419] on icon at bounding box center [12, 424] width 12 height 12
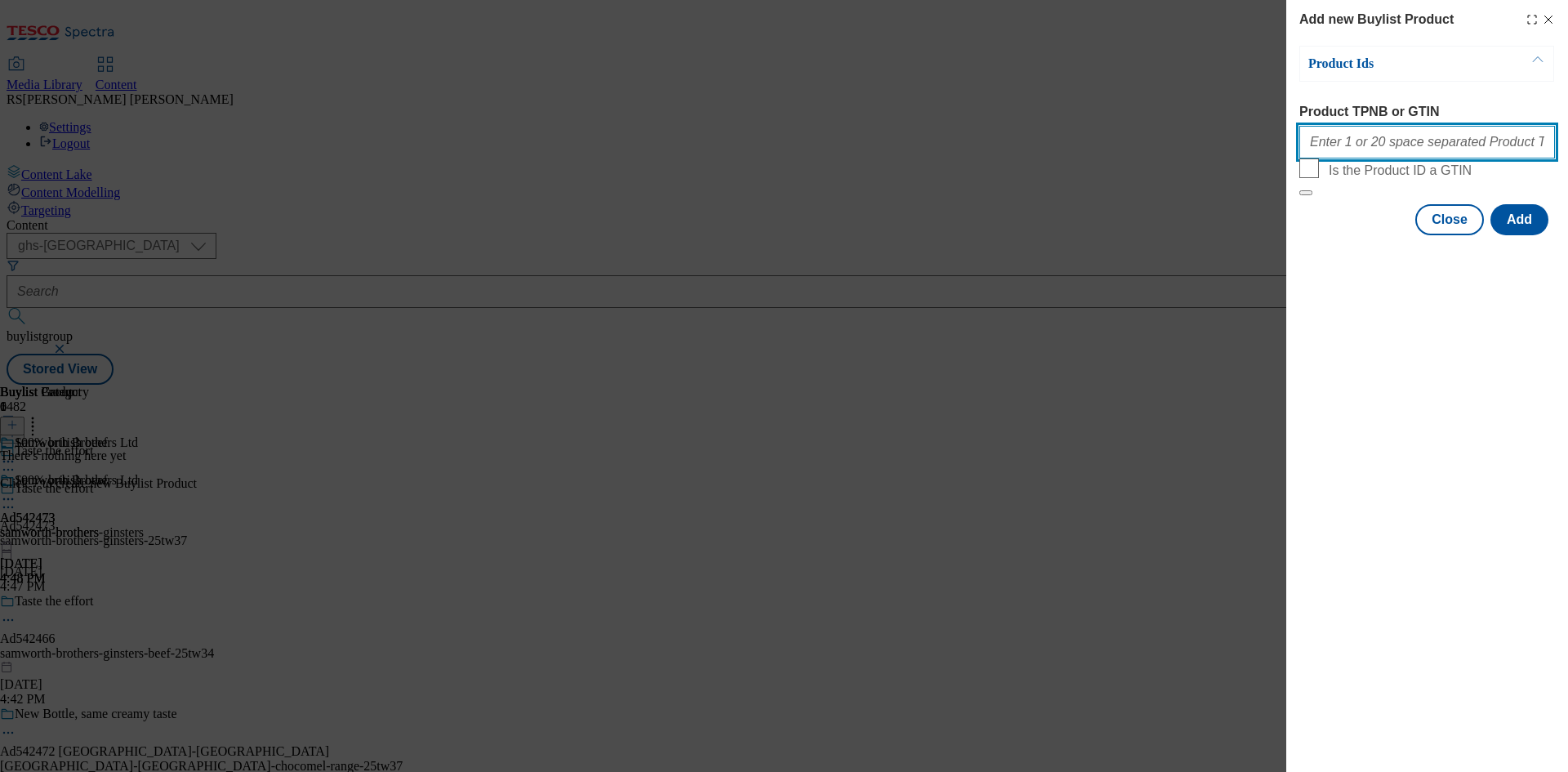
click at [1471, 136] on input "Product TPNB or GTIN" at bounding box center [1427, 142] width 256 height 33
paste input "51859790 64074183 64074160 57694219 76111104 50337447 92382772 96246179 57694248"
type input "51859790 64074183 64074160 57694219 76111104 50337447 92382772 96246179 57694248"
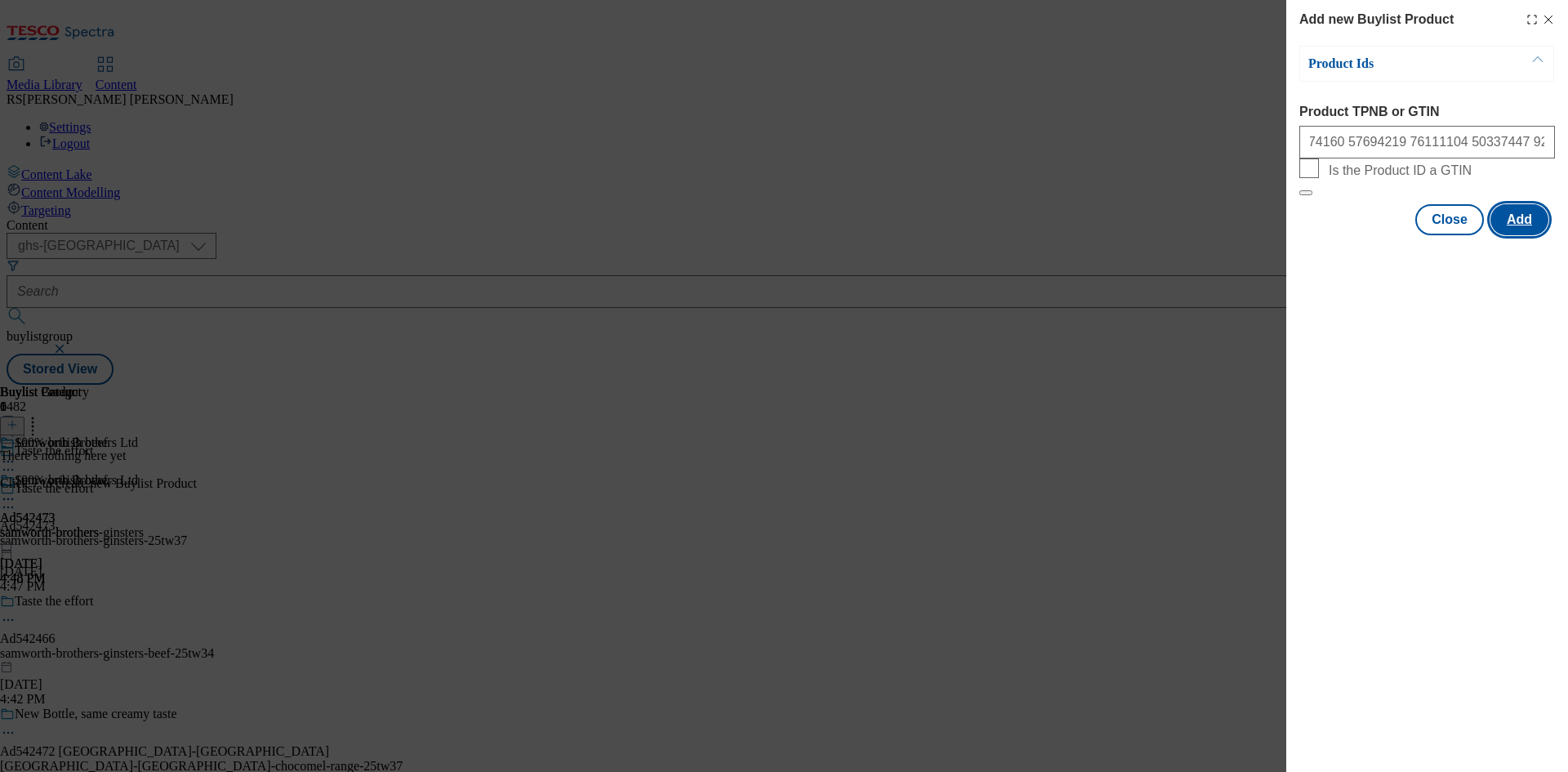
click at [1522, 235] on button "Add" at bounding box center [1519, 219] width 58 height 31
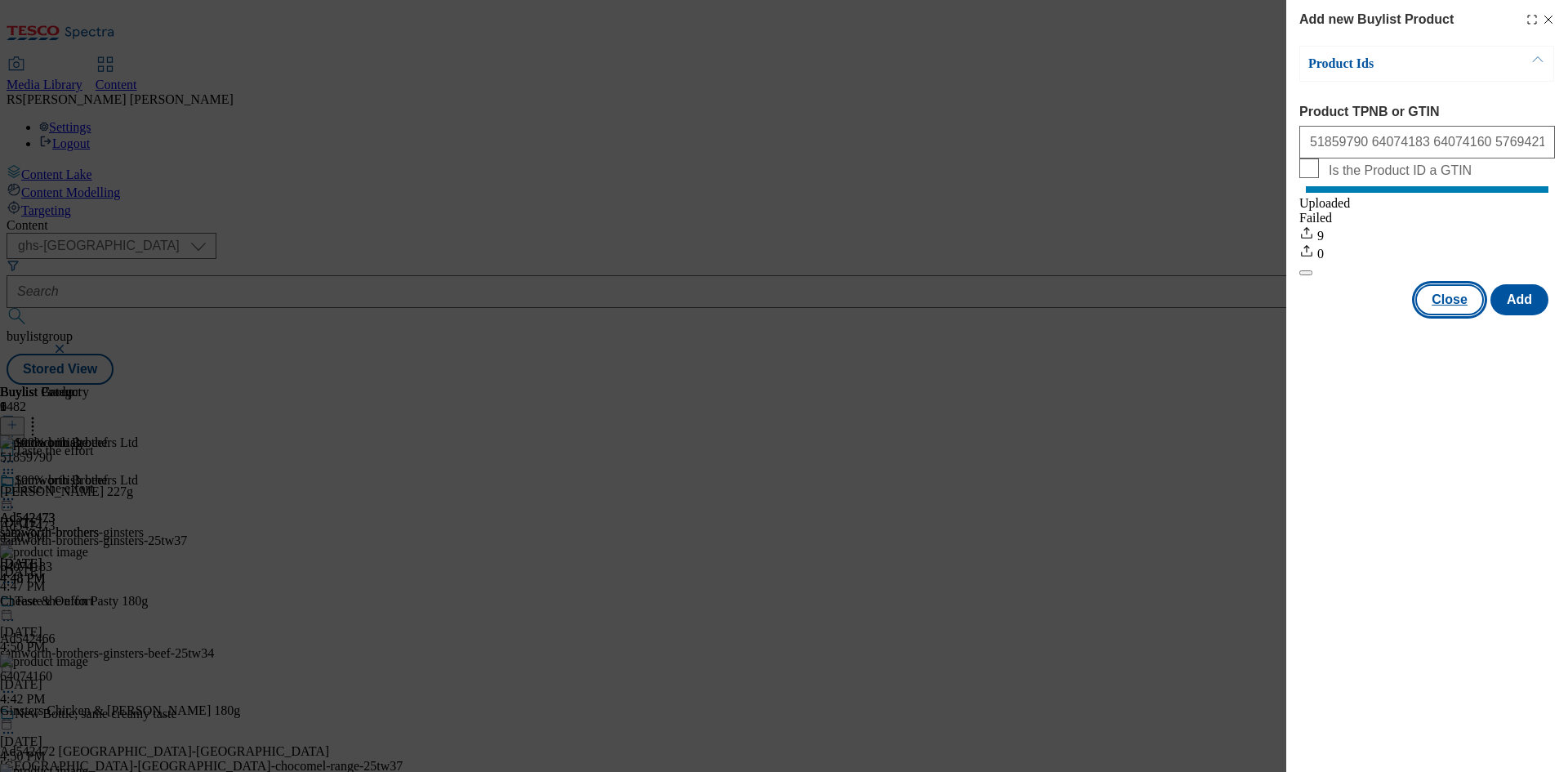
click at [1459, 315] on button "Close" at bounding box center [1449, 300] width 69 height 31
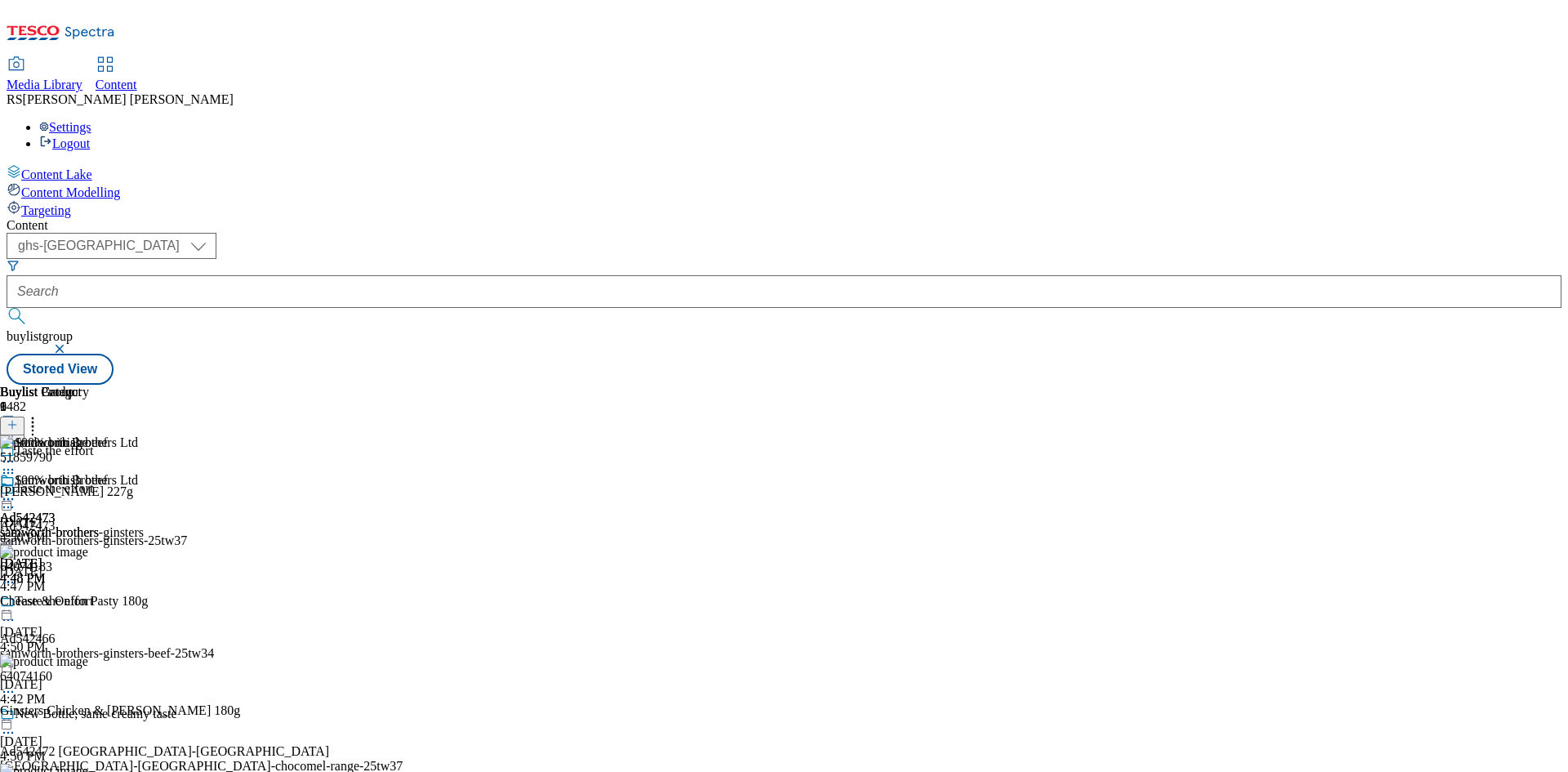
click at [1464, 385] on div "Buylist Group 6482 Taste the effort Taste the effort Ad542473 samworth-brothers…" at bounding box center [784, 385] width 1555 height 0
click at [16, 491] on icon at bounding box center [8, 499] width 16 height 16
click at [70, 528] on span "Edit" at bounding box center [60, 534] width 19 height 13
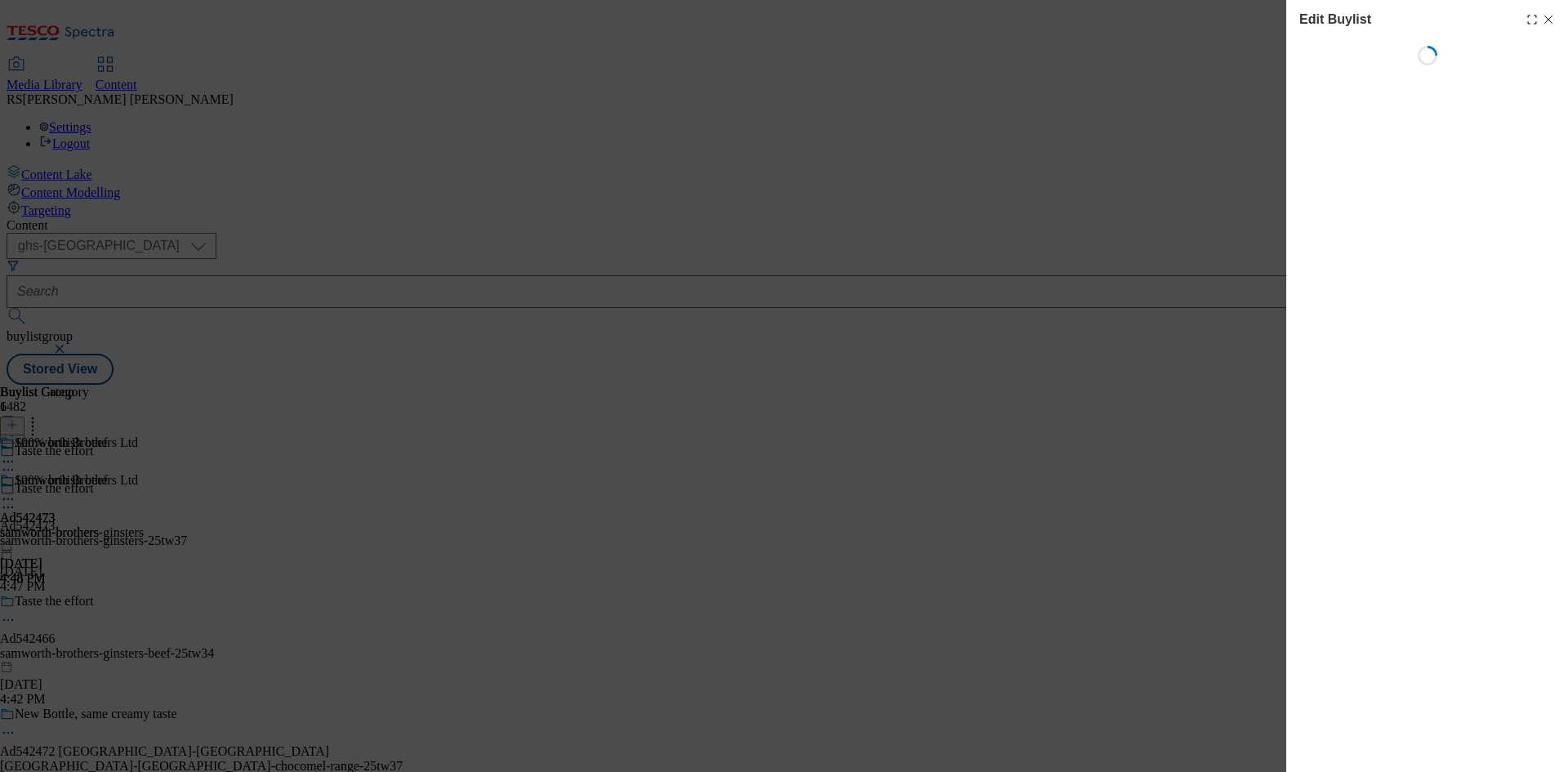
select select "tactical"
select select "supplier funded short term 1-3 weeks"
select select "dunnhumby"
select select "Banner"
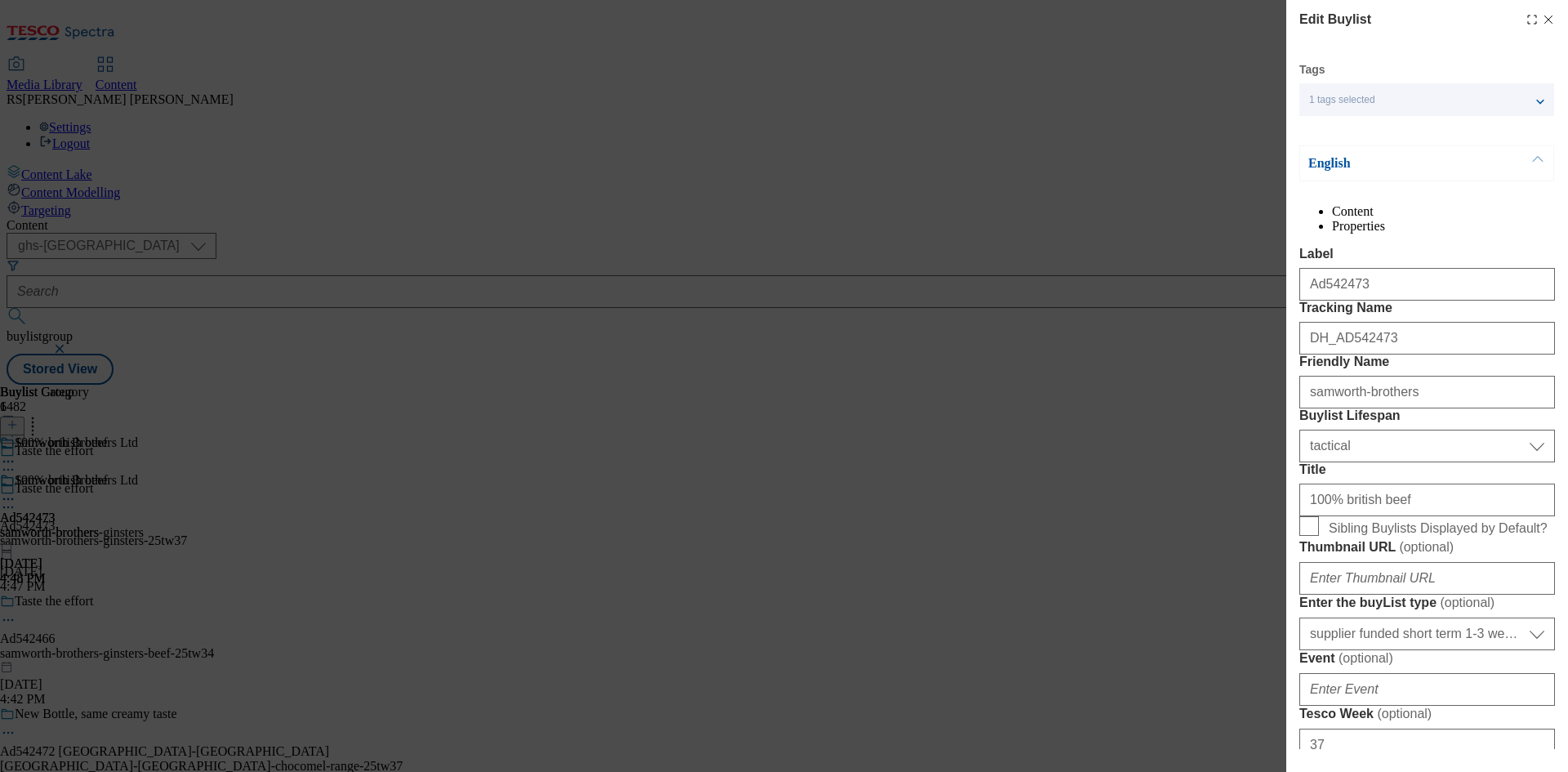
click at [1541, 20] on icon "Modal" at bounding box center [1547, 20] width 13 height 13
select select "tactical"
select select "supplier funded short term 1-3 weeks"
select select "dunnhumby"
select select "Banner"
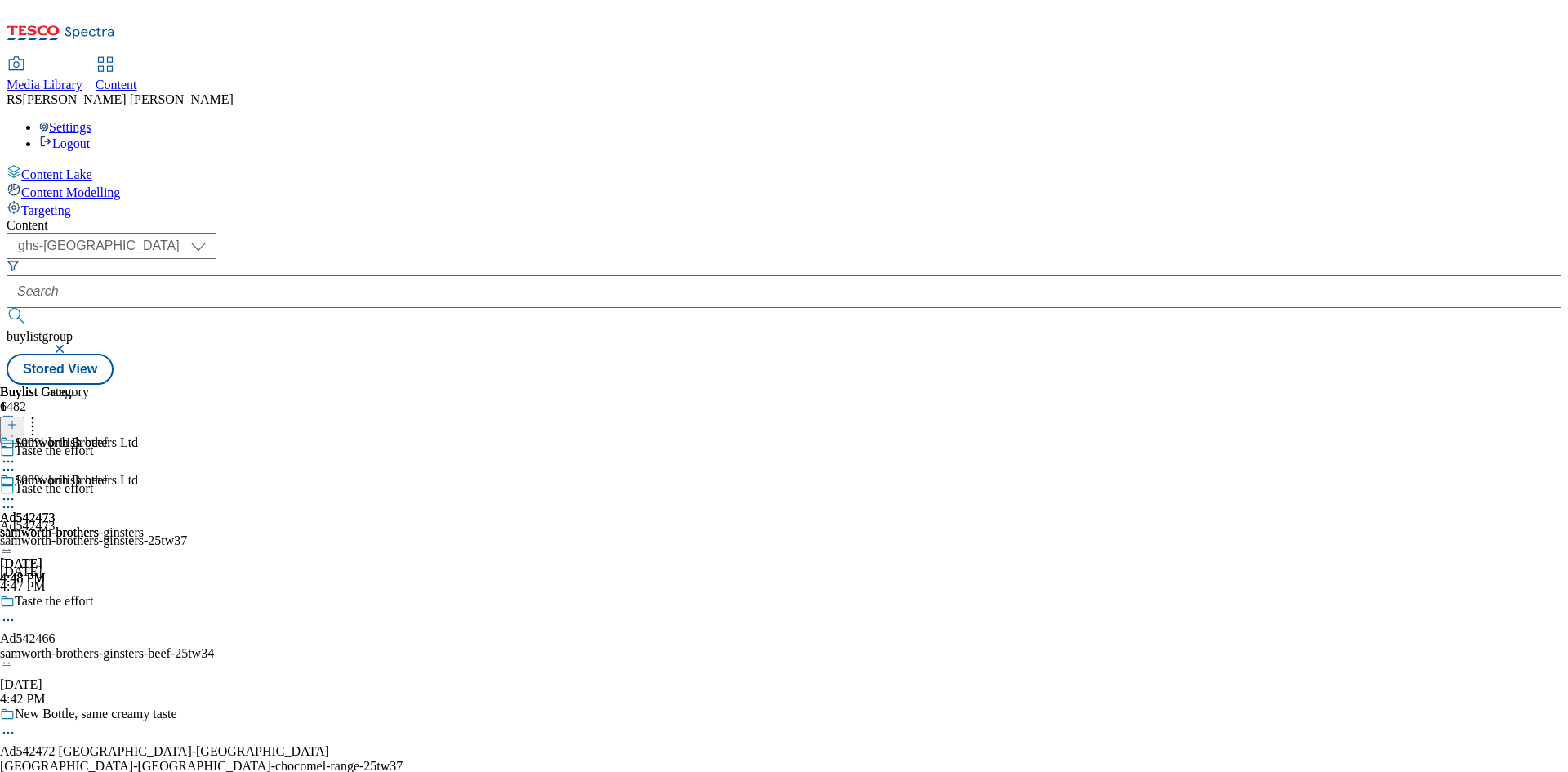
click at [144, 525] on div "samworth-brothers-ginsters" at bounding box center [72, 532] width 144 height 14
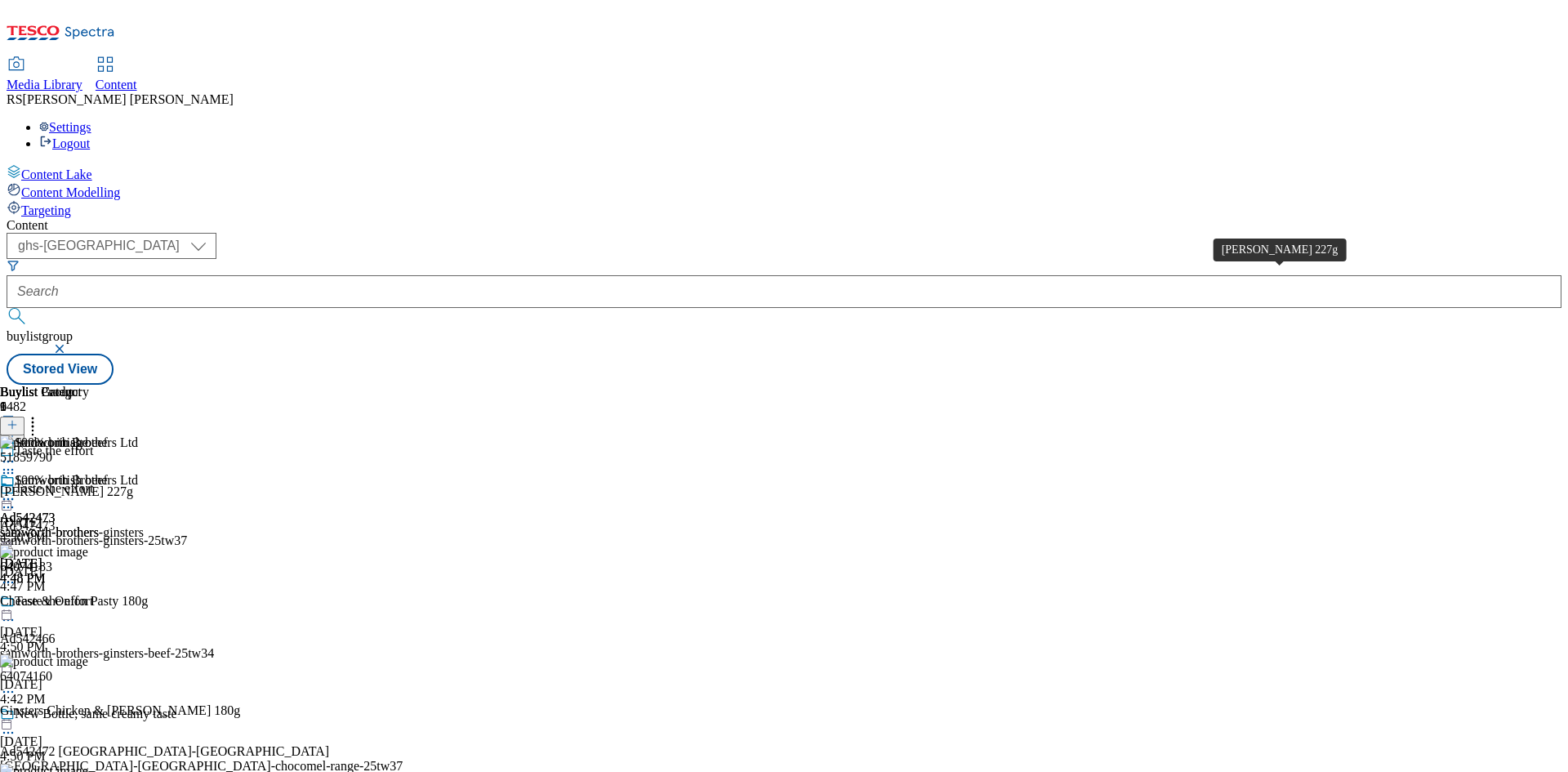
click at [133, 484] on div "Cornish Pasty 227g" at bounding box center [66, 491] width 133 height 14
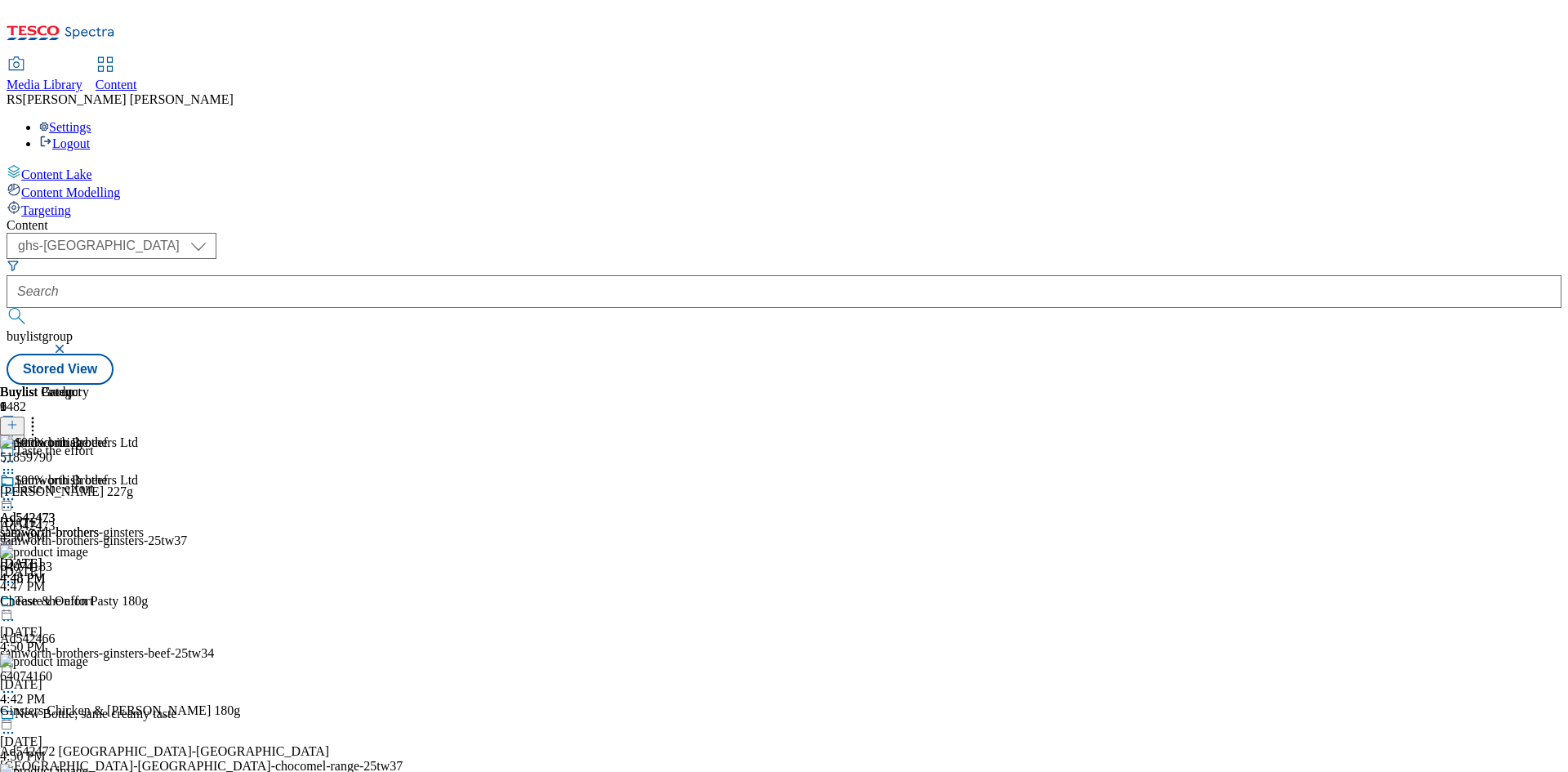
click at [16, 499] on icon at bounding box center [8, 507] width 16 height 16
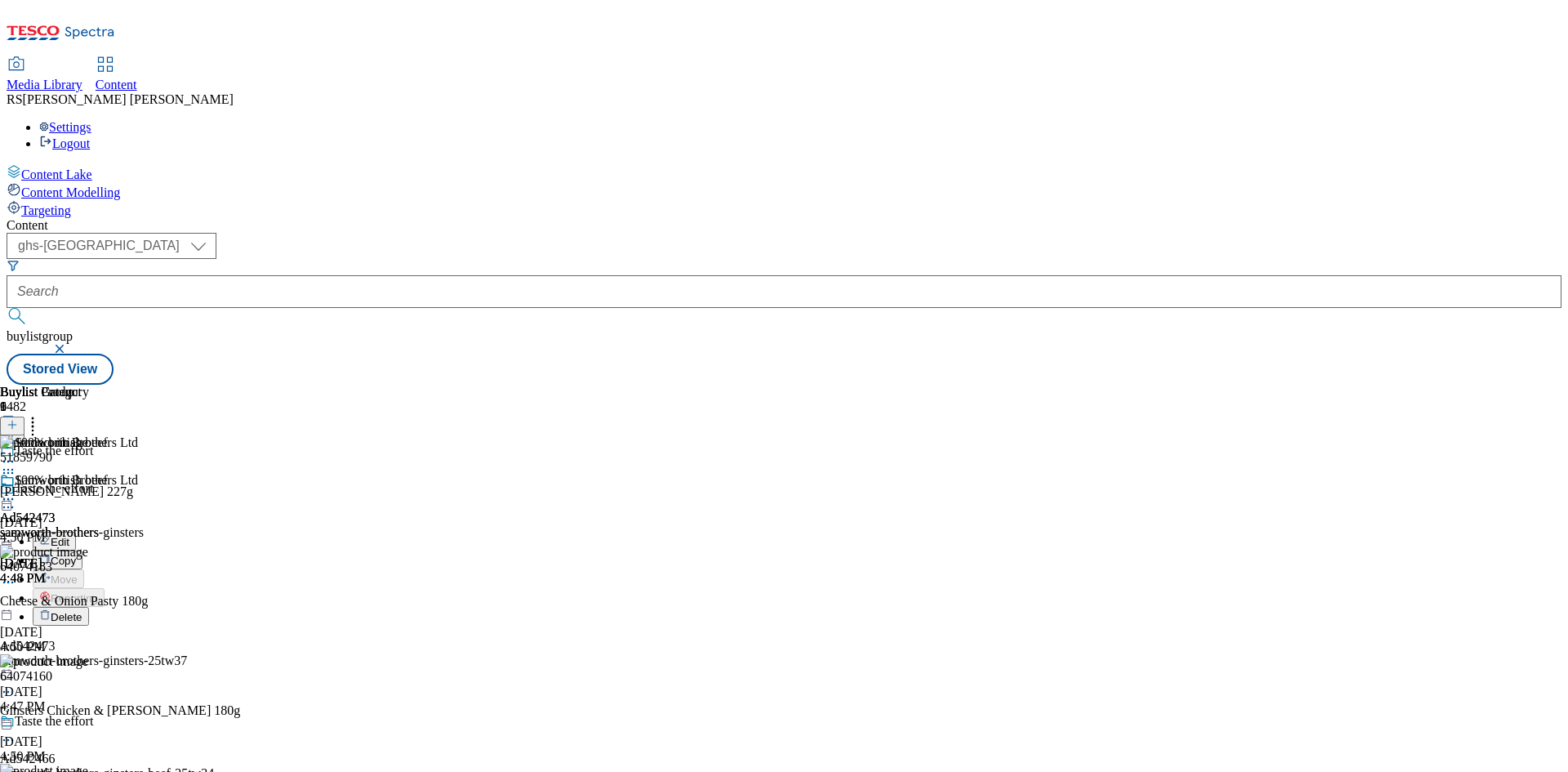
click at [70, 536] on span "Edit" at bounding box center [60, 542] width 19 height 13
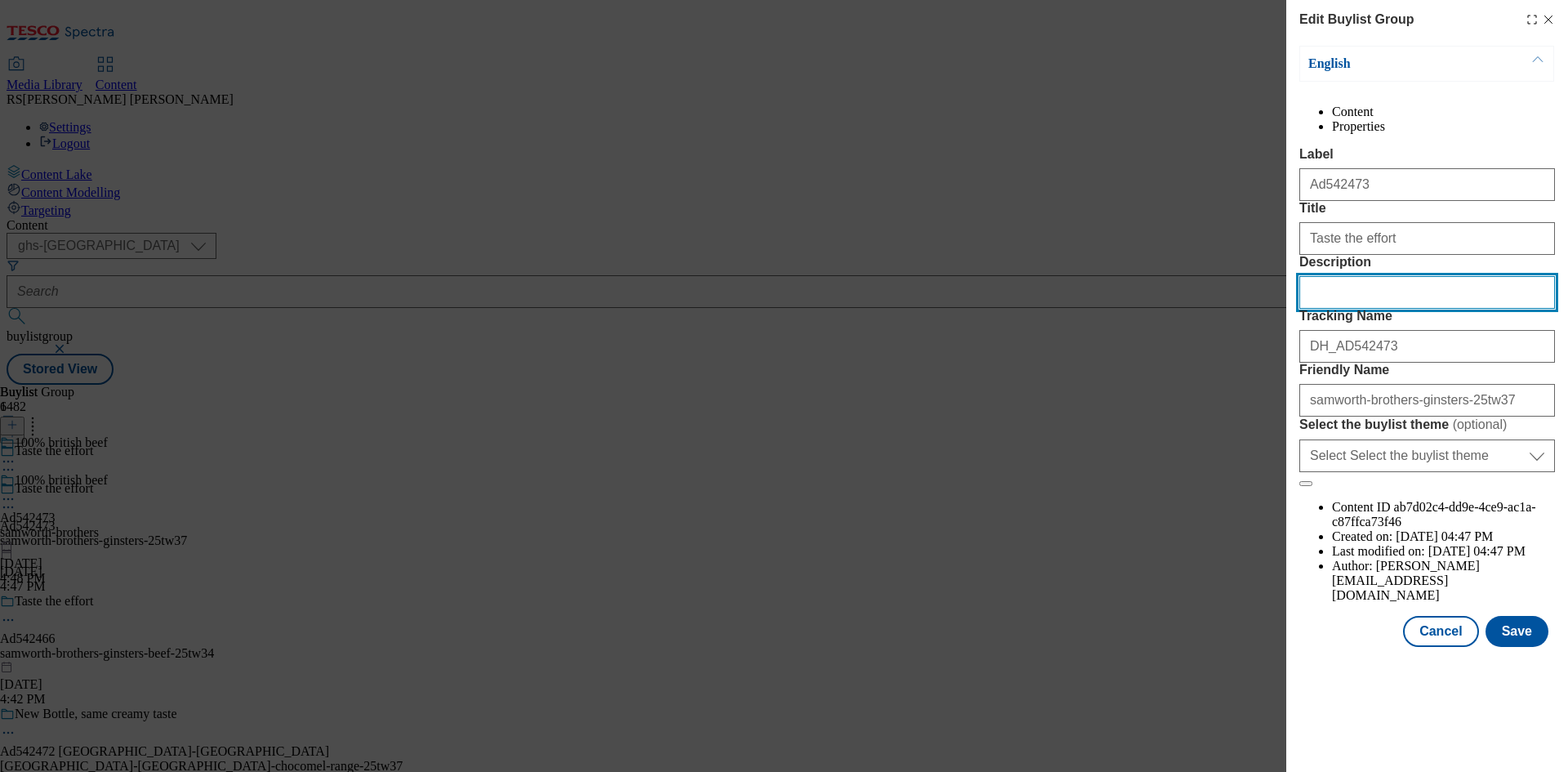
click at [1401, 309] on input "Description" at bounding box center [1427, 293] width 256 height 33
paste input "Cornish Pasty 227g"
type input "Cornish Pasty 227g"
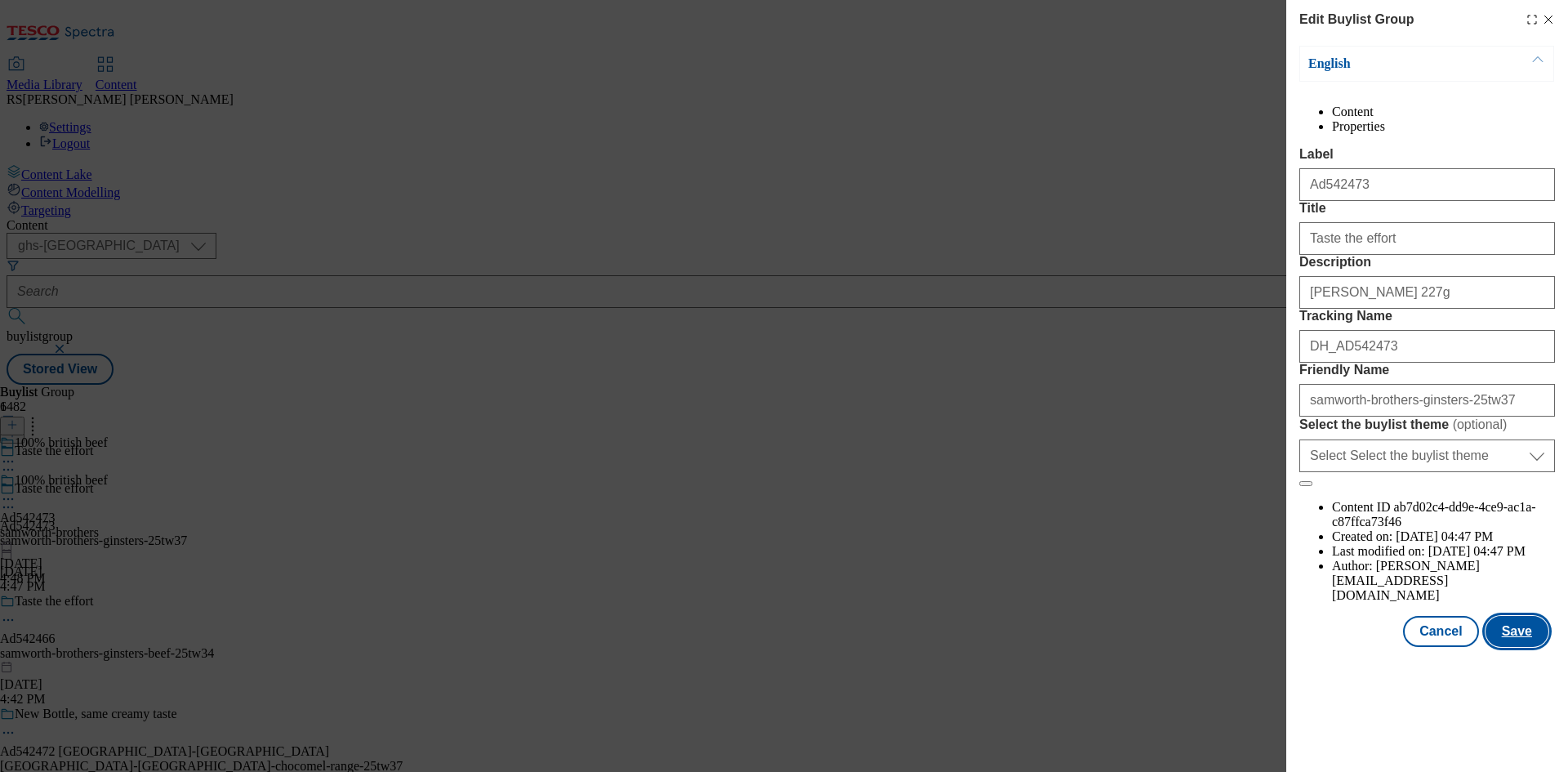
click at [1528, 647] on button "Save" at bounding box center [1516, 631] width 63 height 31
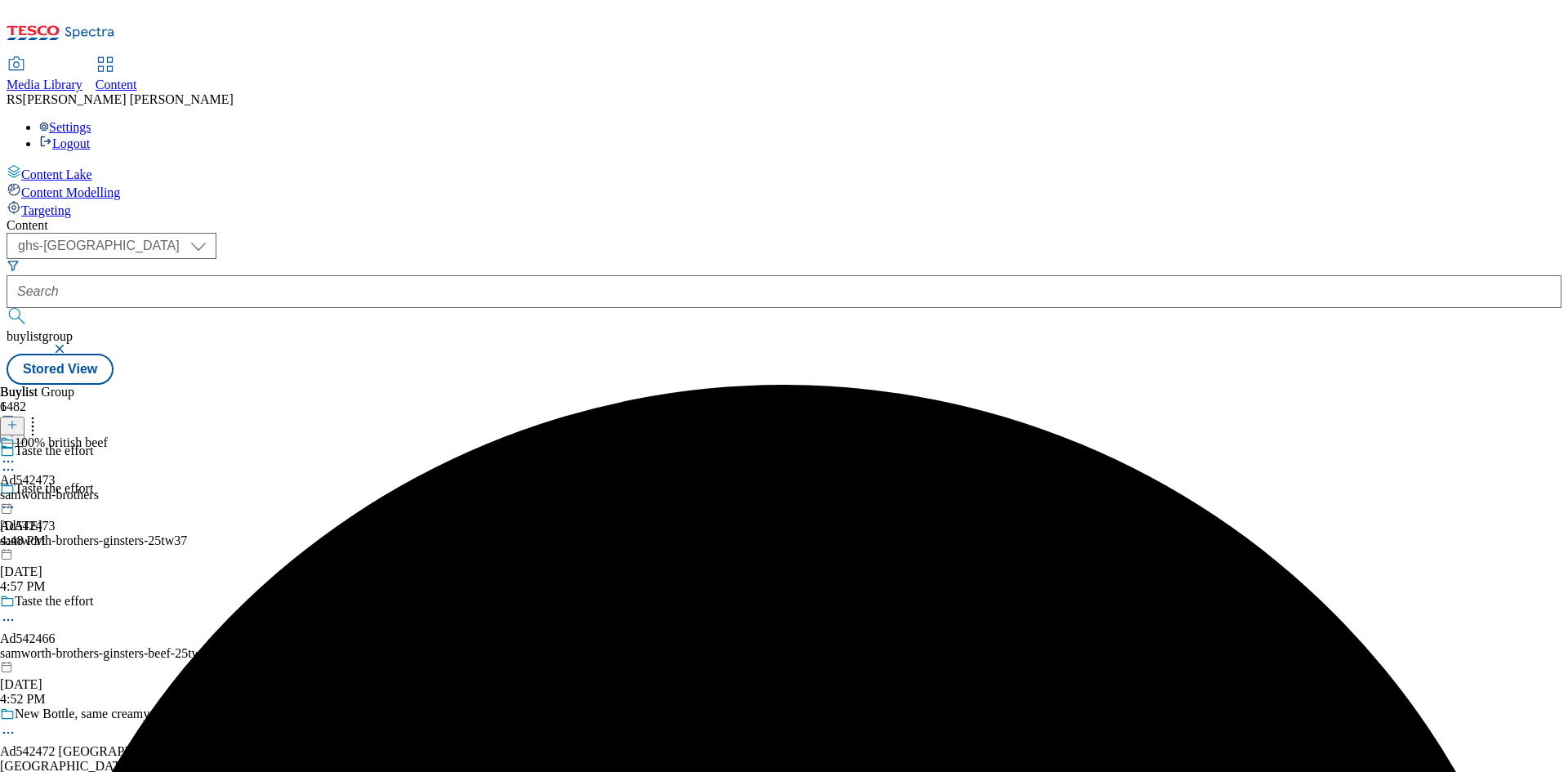
click at [16, 454] on icon at bounding box center [8, 462] width 16 height 16
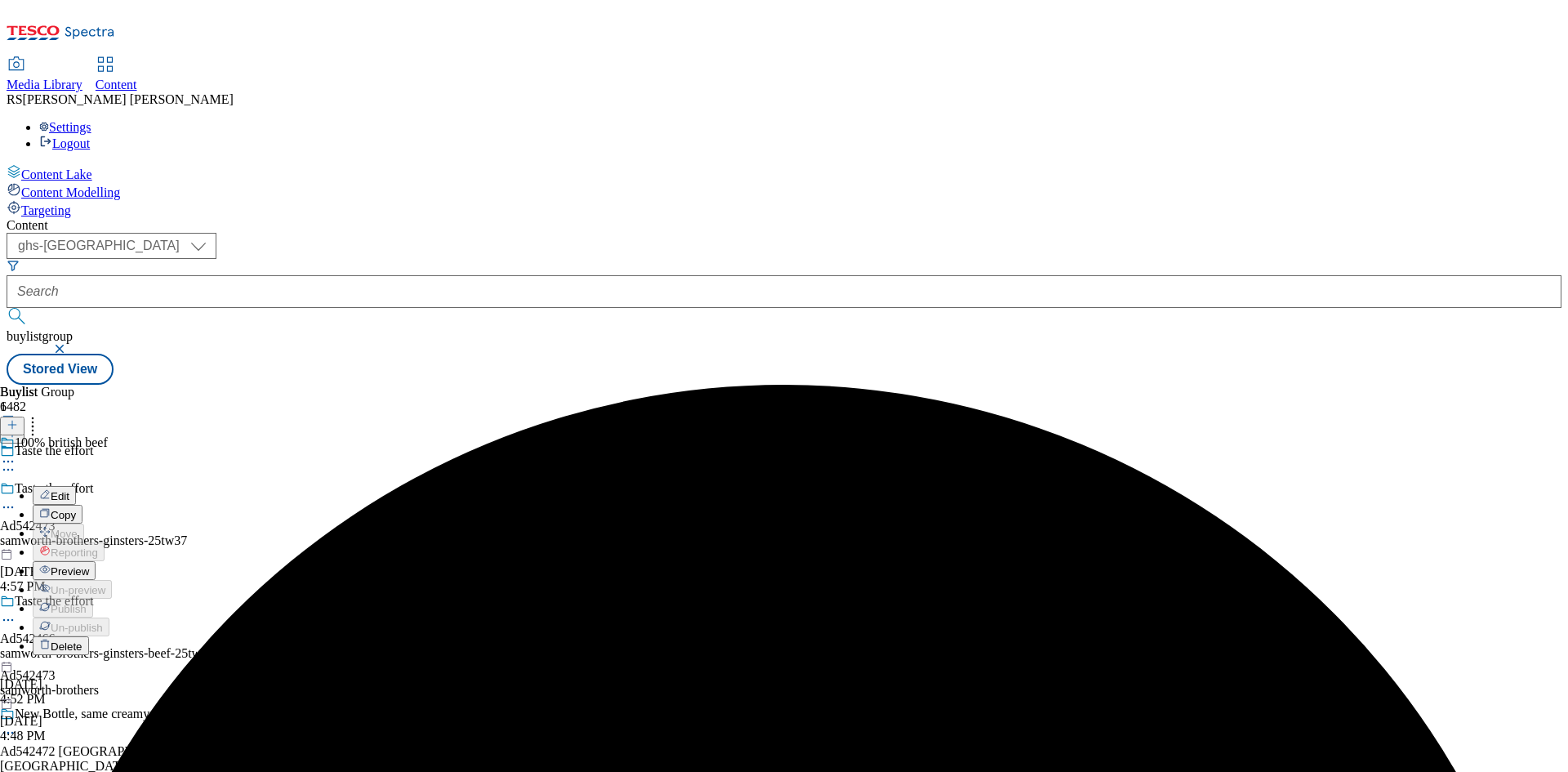
click at [76, 486] on button "Edit" at bounding box center [55, 495] width 43 height 19
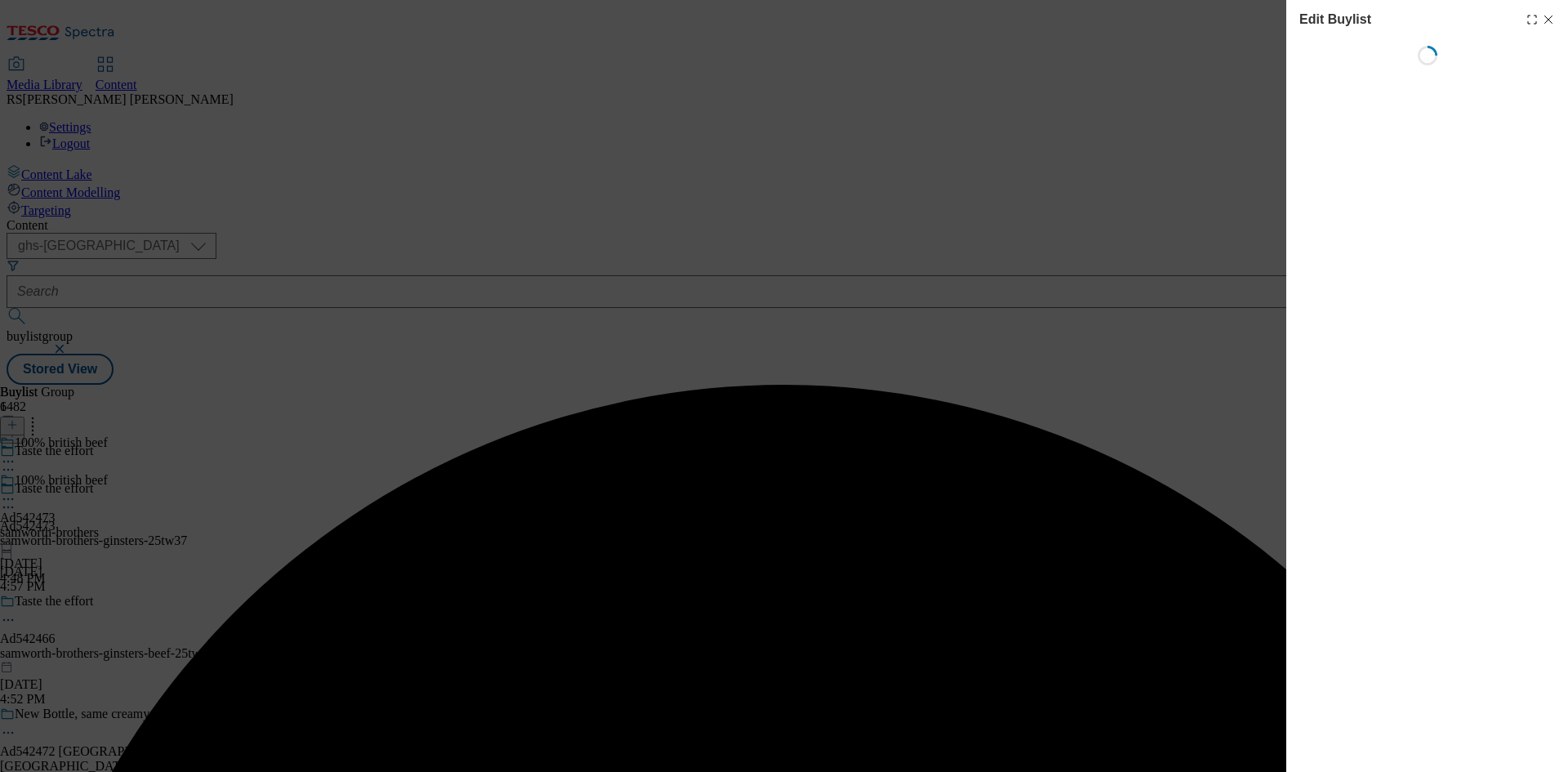
select select "tactical"
select select "supplier funded short term 1-3 weeks"
select select "dunnhumby"
select select "Banner"
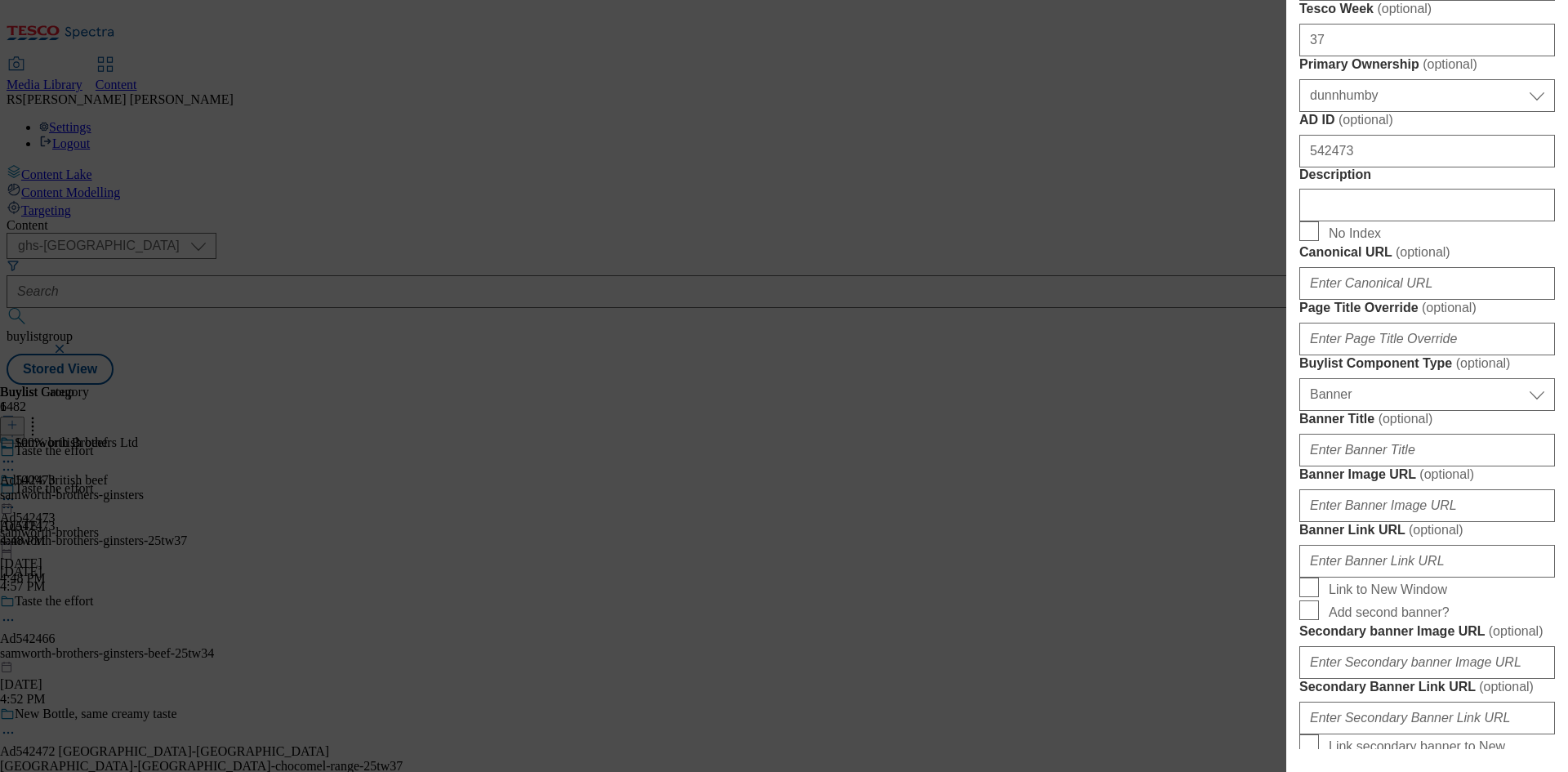
scroll to position [735, 0]
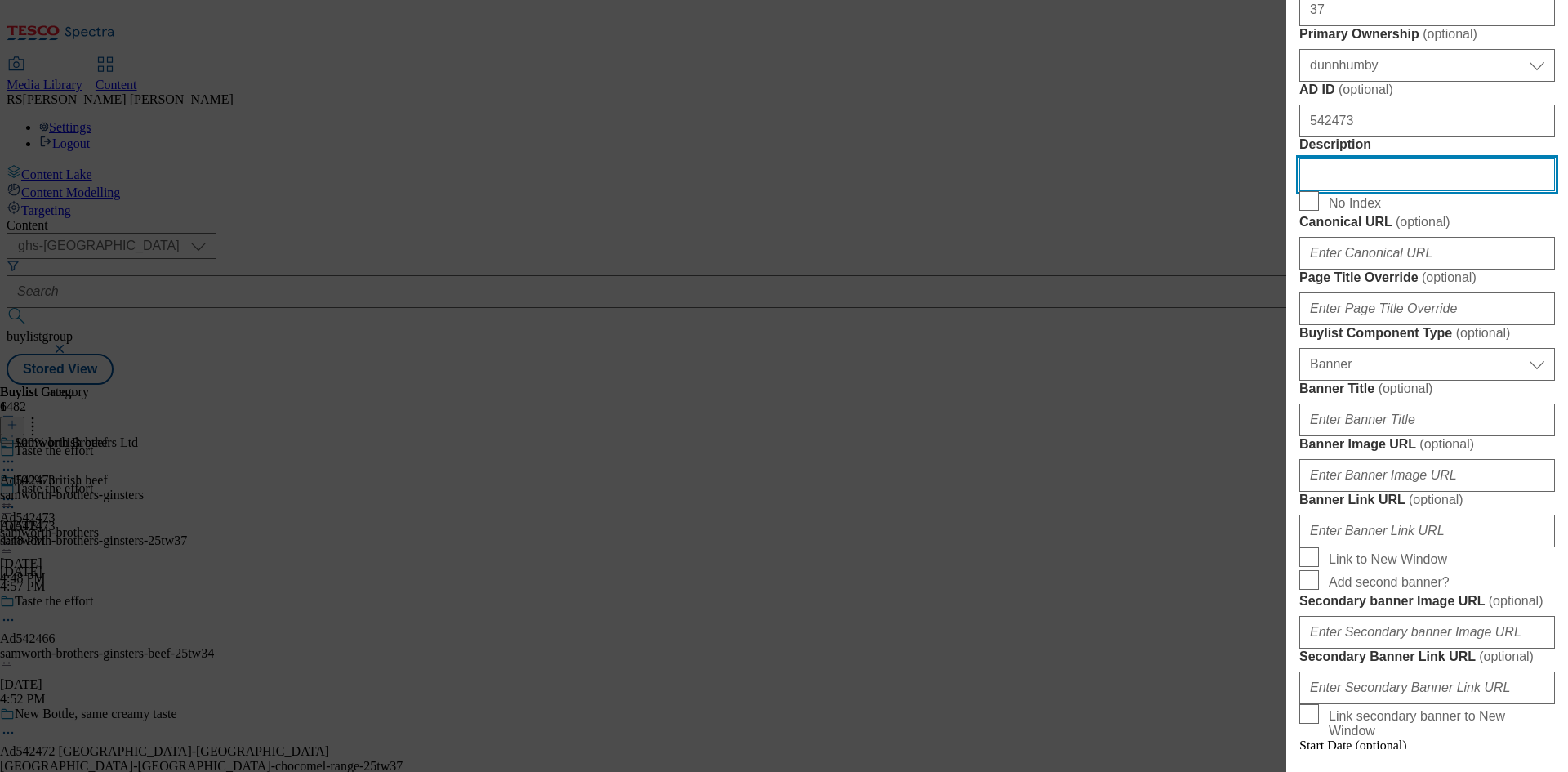
click at [1413, 191] on input "Description" at bounding box center [1427, 174] width 256 height 33
paste input "Cornish Pasty 227g"
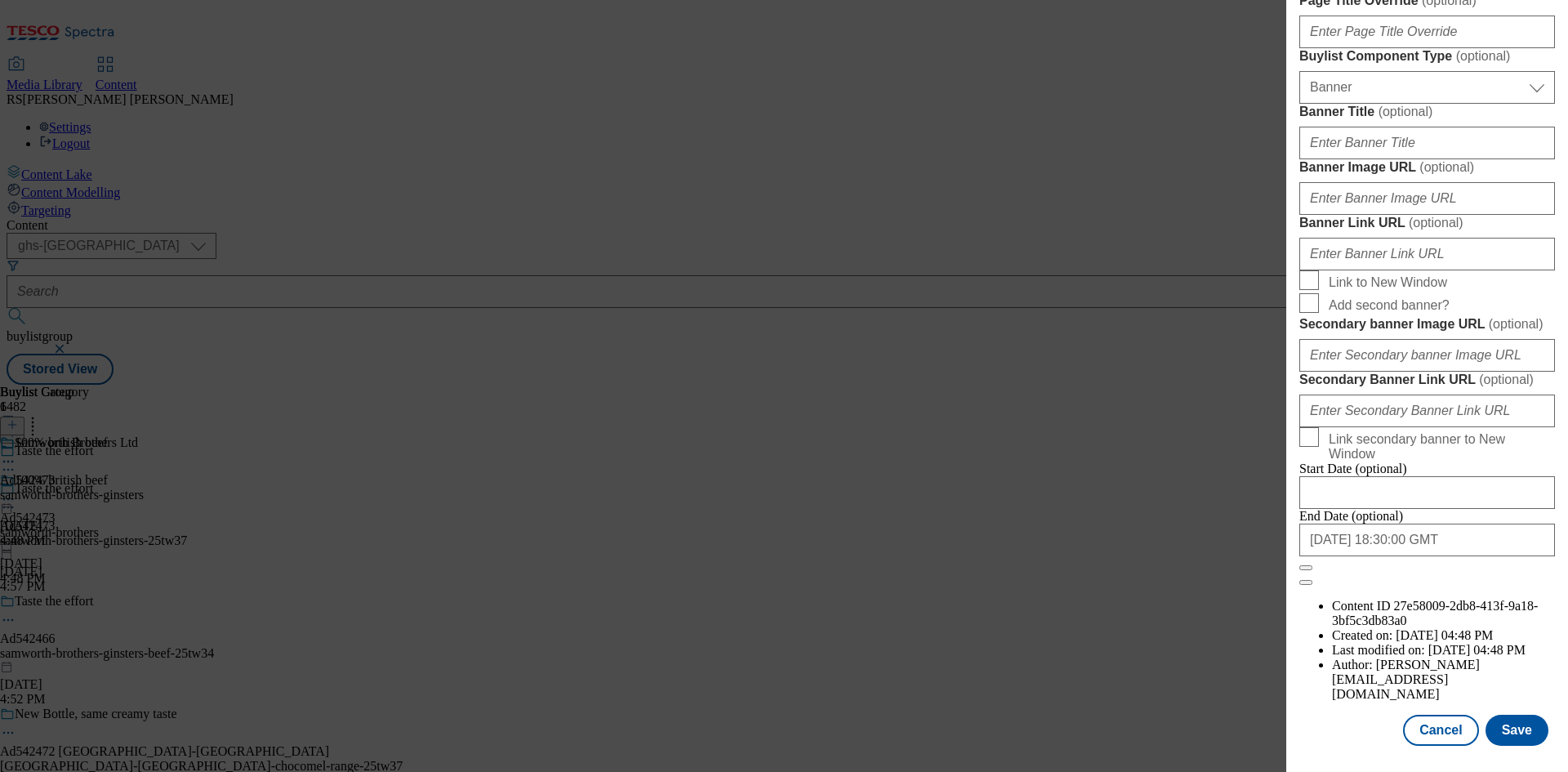
scroll to position [1604, 0]
type input "Cornish Pasty 227g"
click at [1514, 741] on button "Save" at bounding box center [1516, 730] width 63 height 31
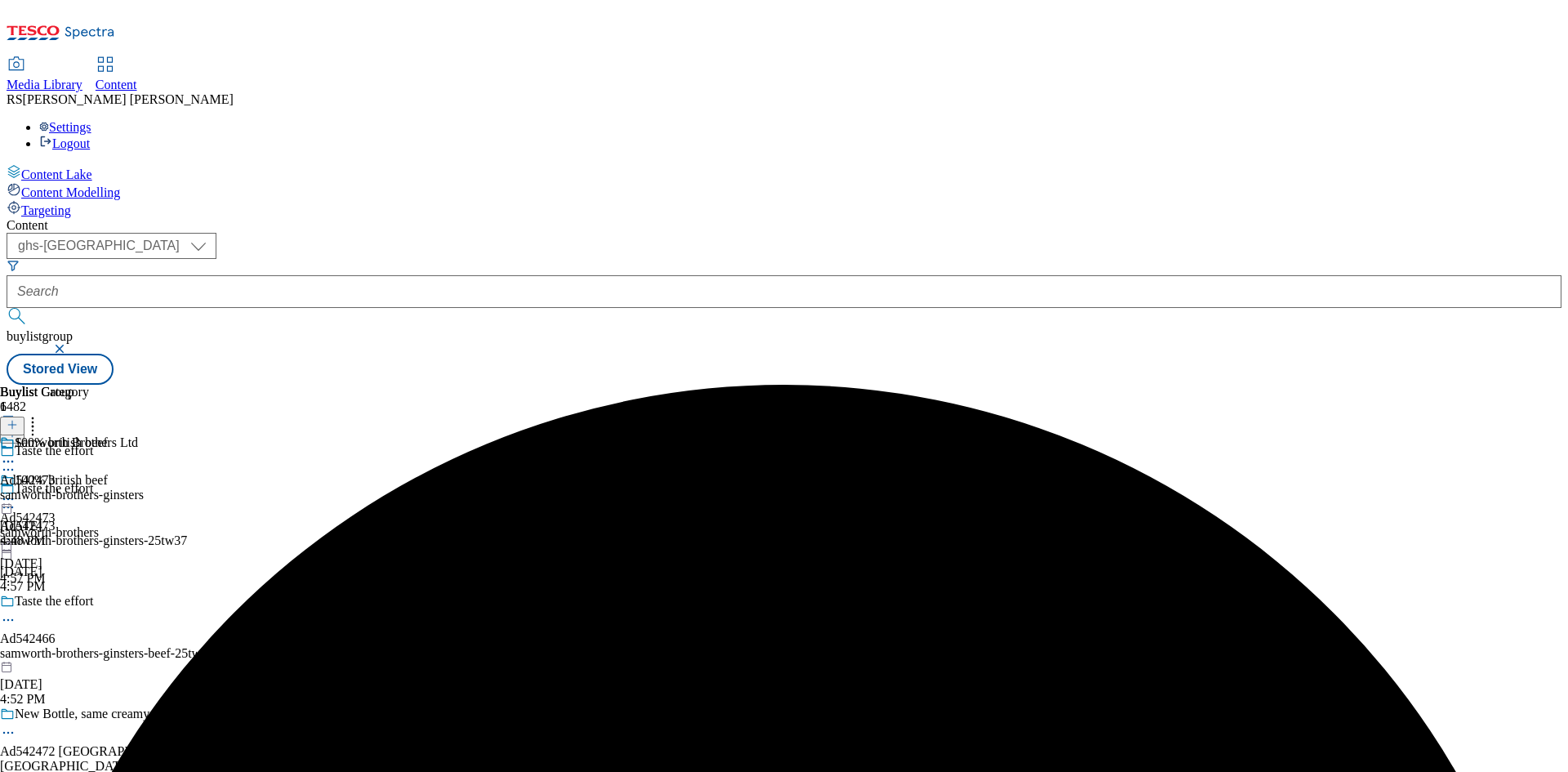
click at [16, 454] on icon at bounding box center [8, 462] width 16 height 16
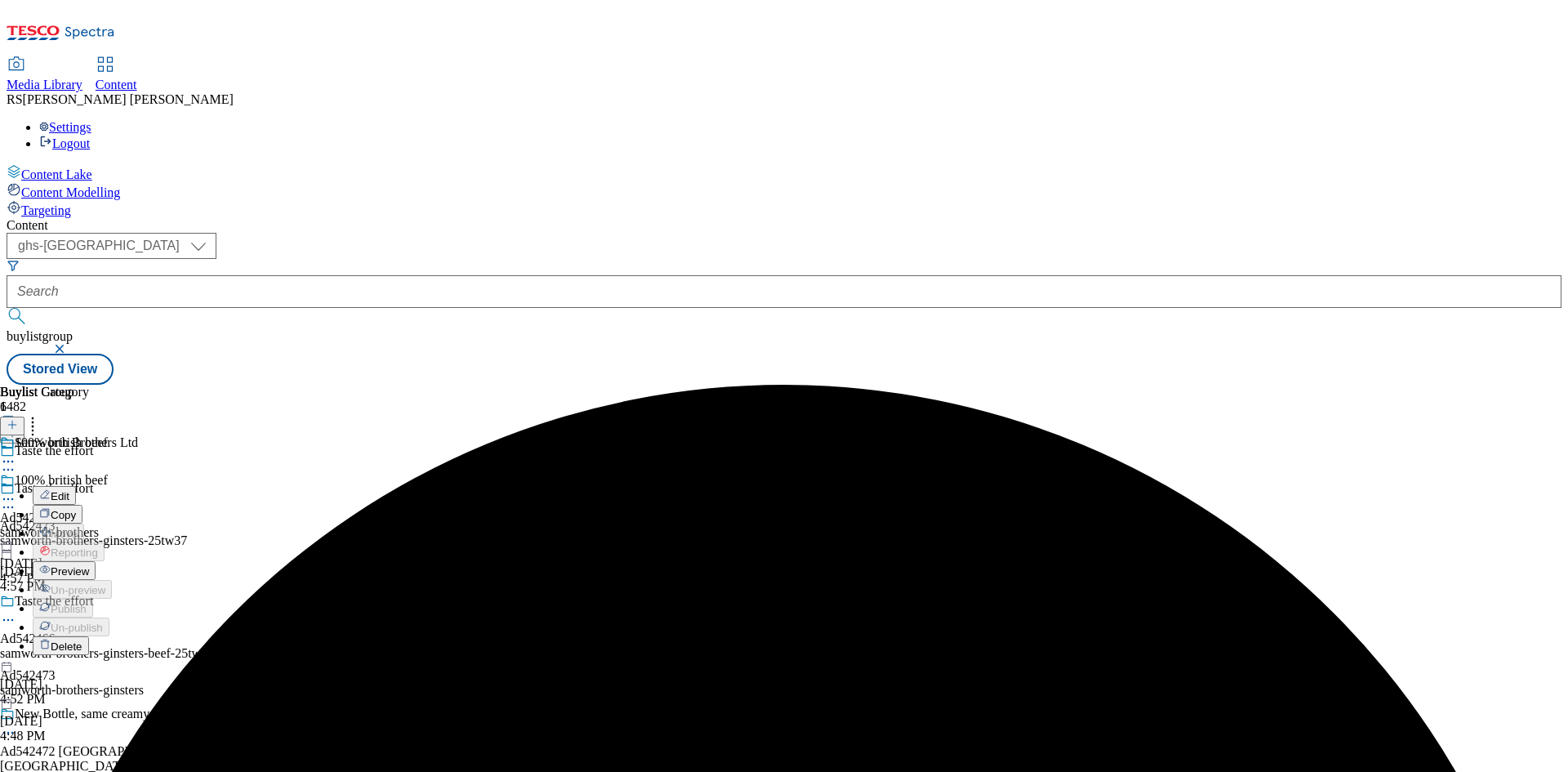
click at [70, 490] on span "Edit" at bounding box center [60, 496] width 19 height 13
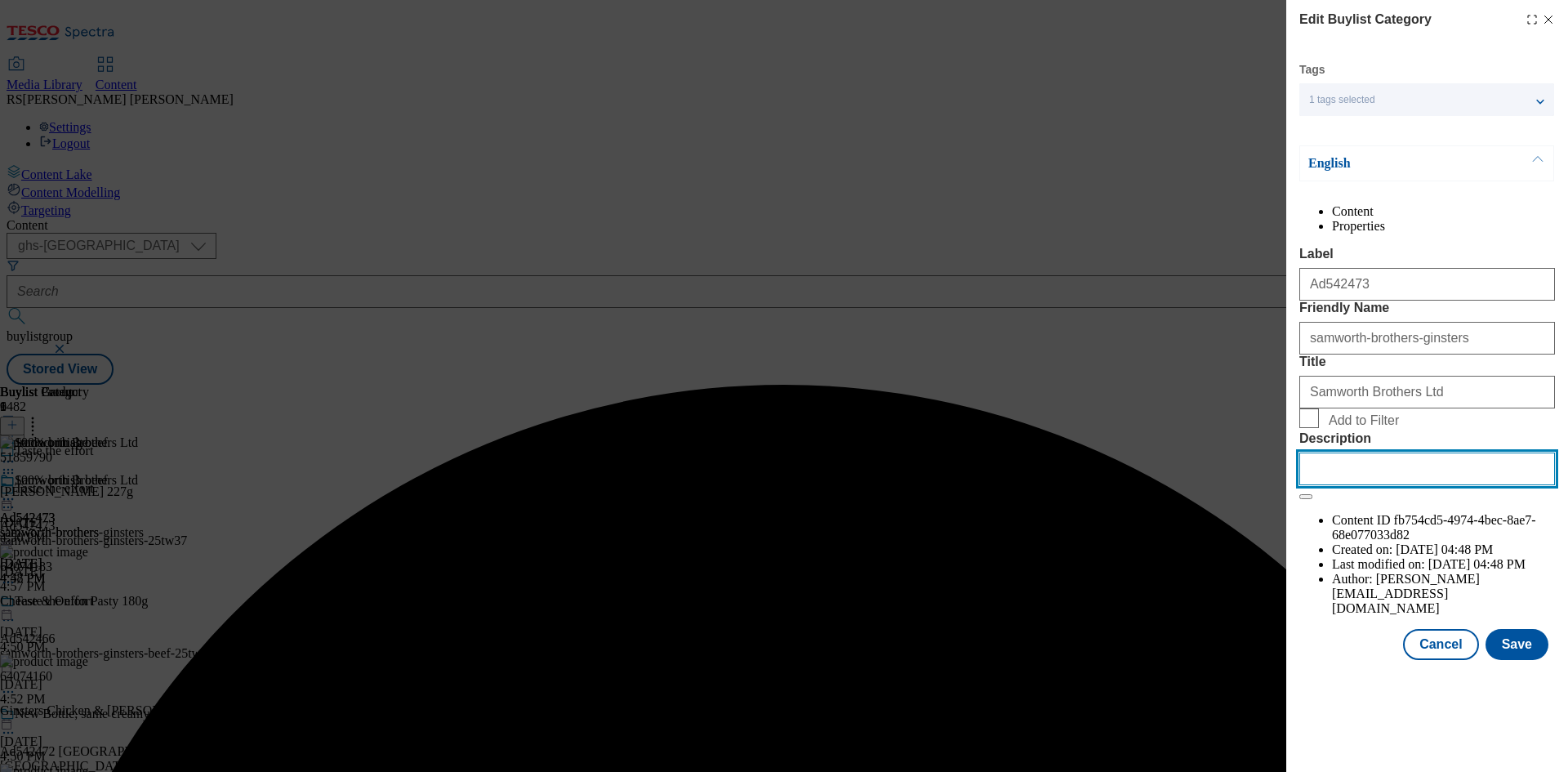
click at [1387, 485] on input "Description" at bounding box center [1427, 469] width 256 height 33
paste input "Cornish Pasty 227g"
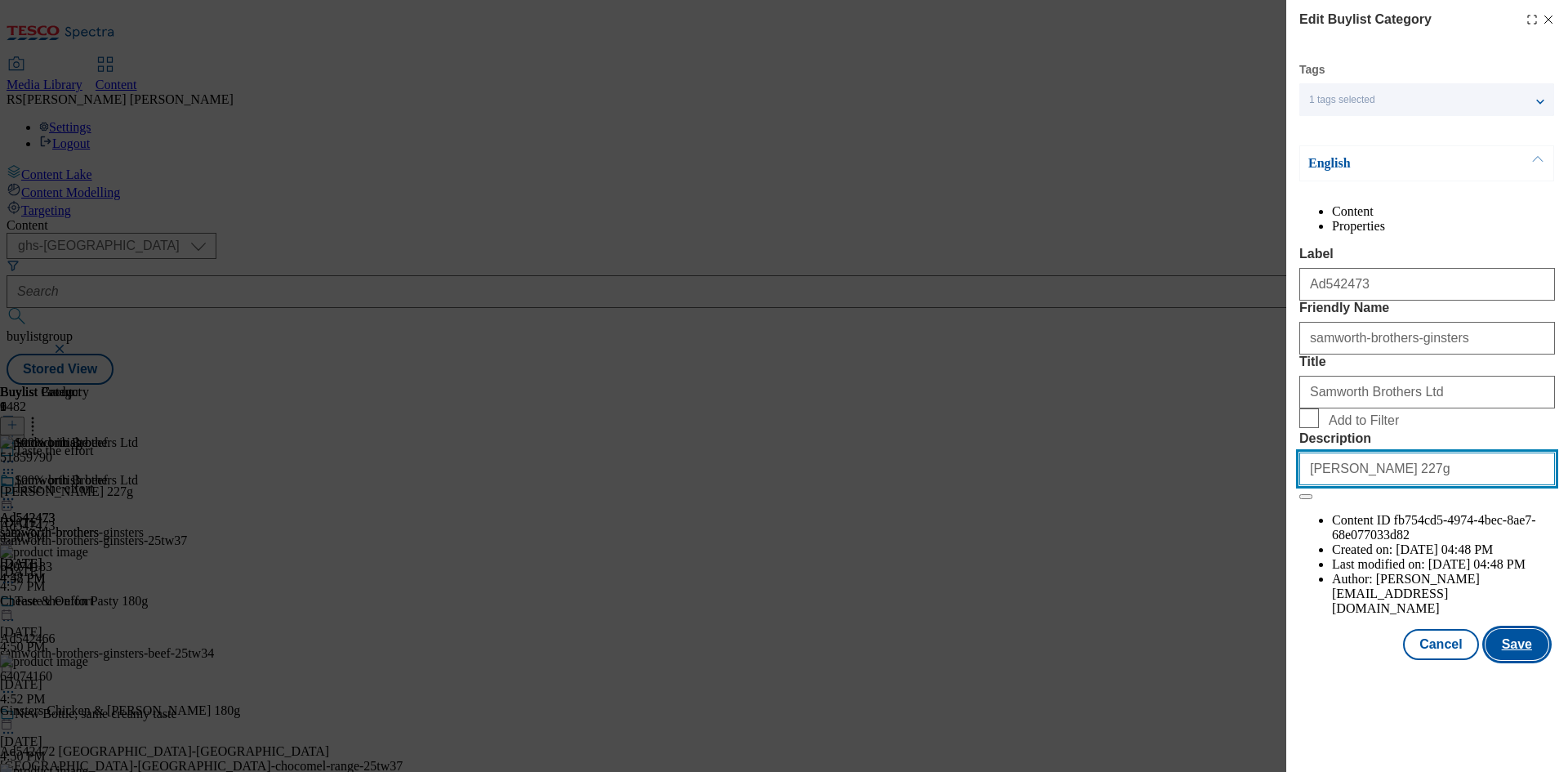
type input "Cornish Pasty 227g"
click at [1511, 660] on button "Save" at bounding box center [1516, 644] width 63 height 31
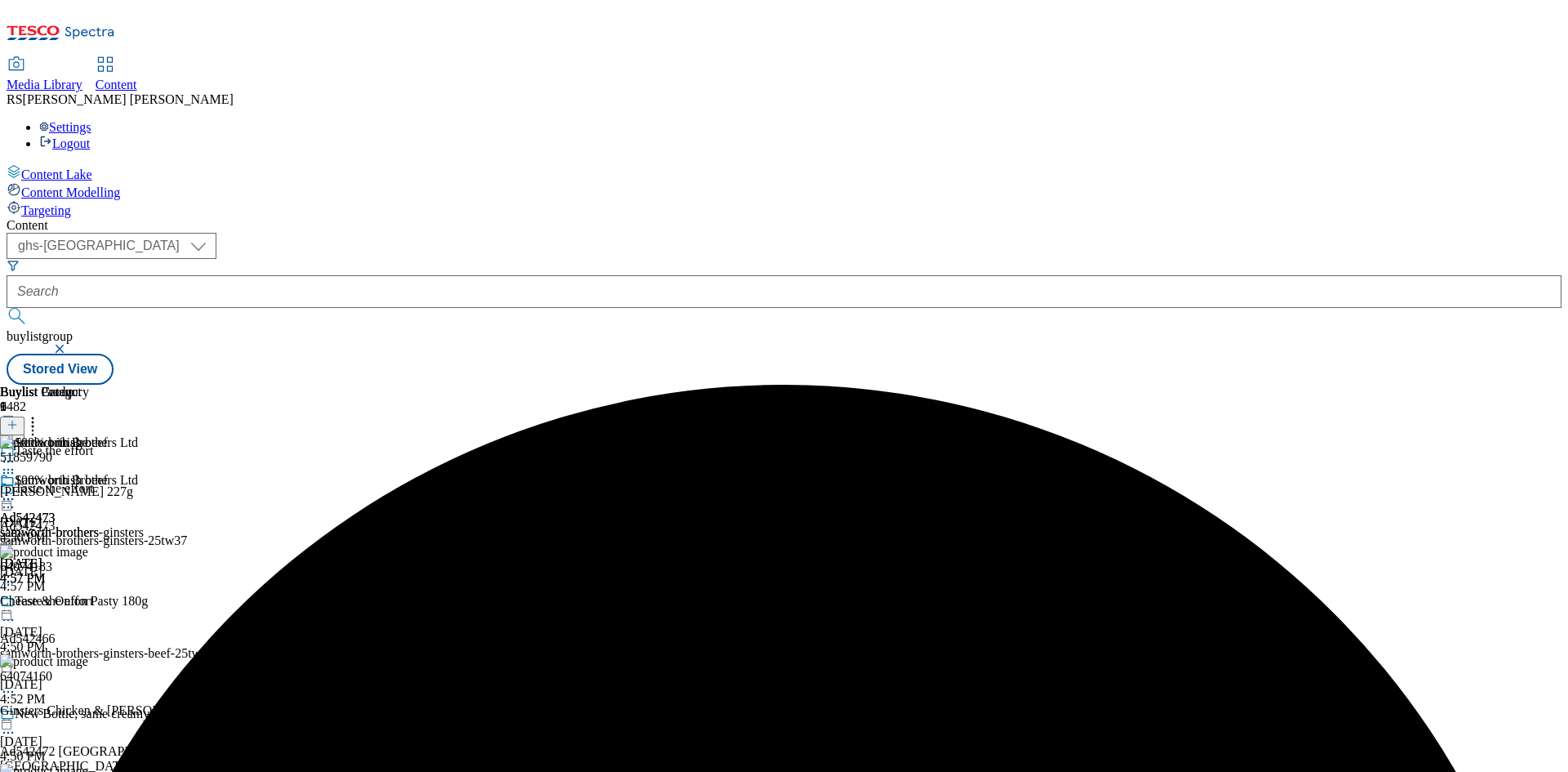
click at [16, 491] on icon at bounding box center [8, 499] width 16 height 16
click at [89, 603] on span "Preview" at bounding box center [70, 609] width 38 height 13
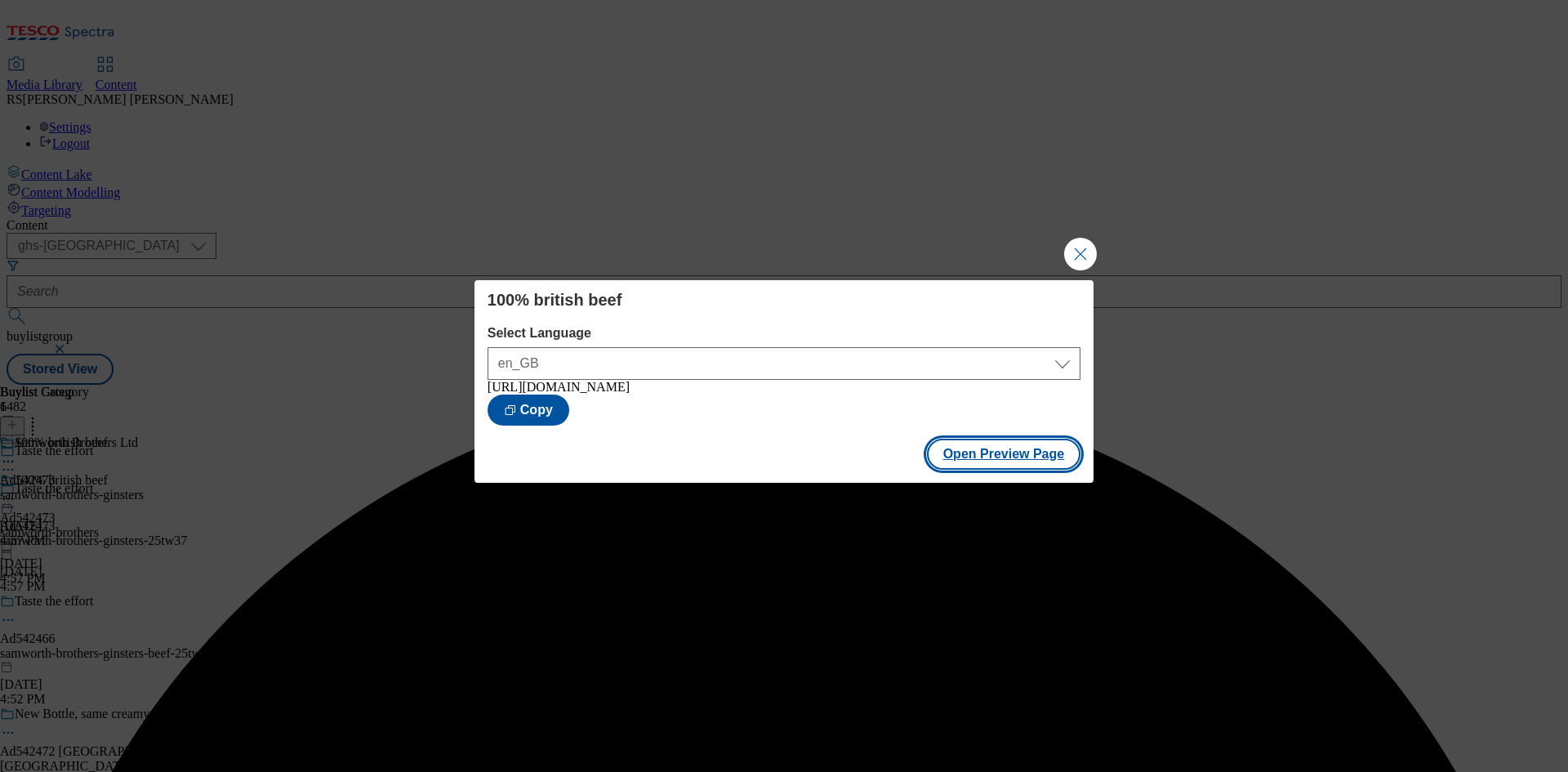
click at [1015, 457] on button "Open Preview Page" at bounding box center [1004, 454] width 155 height 31
click at [1082, 250] on button "Close Modal" at bounding box center [1080, 254] width 33 height 33
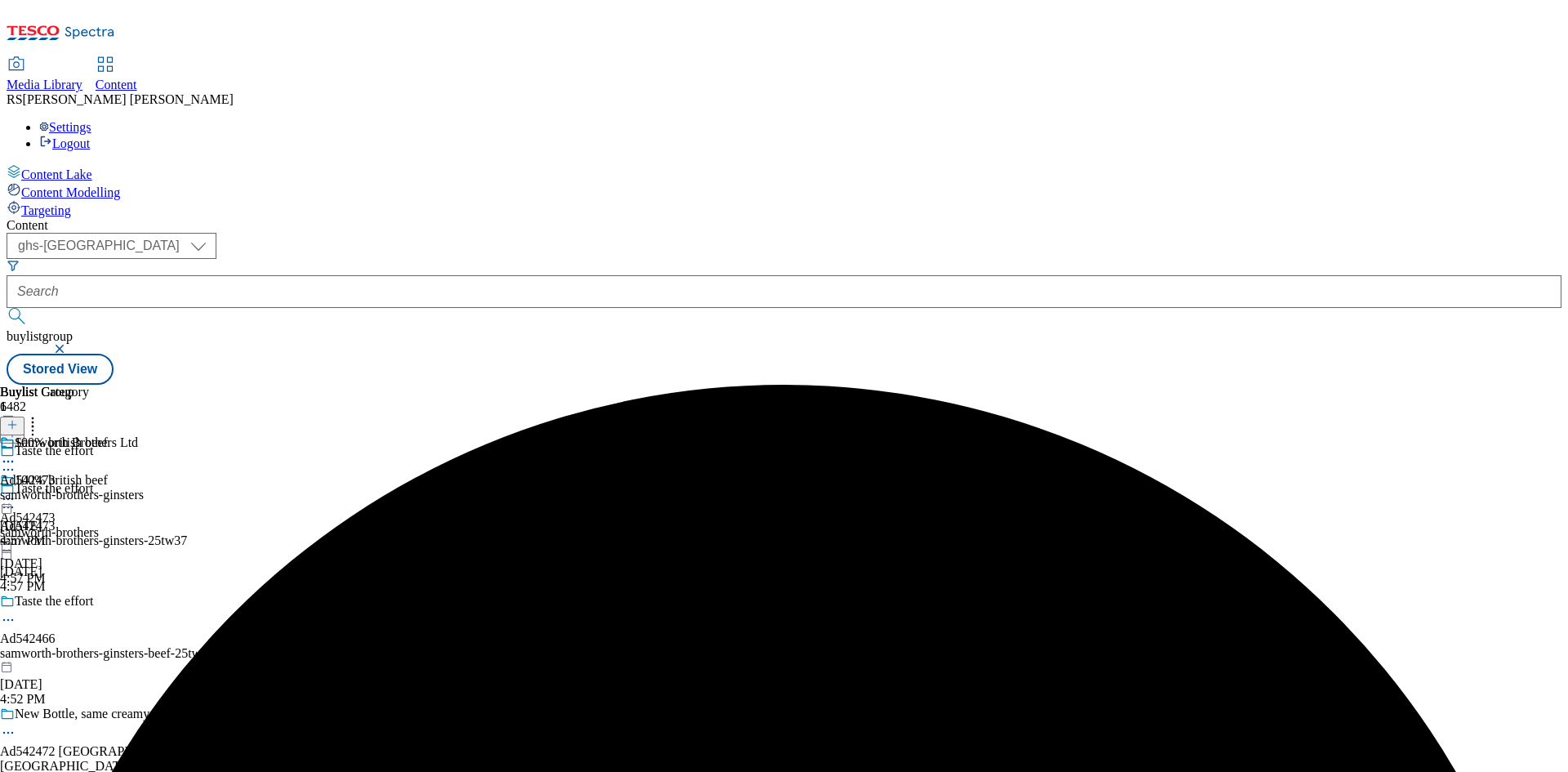
click at [16, 491] on icon at bounding box center [8, 499] width 16 height 16
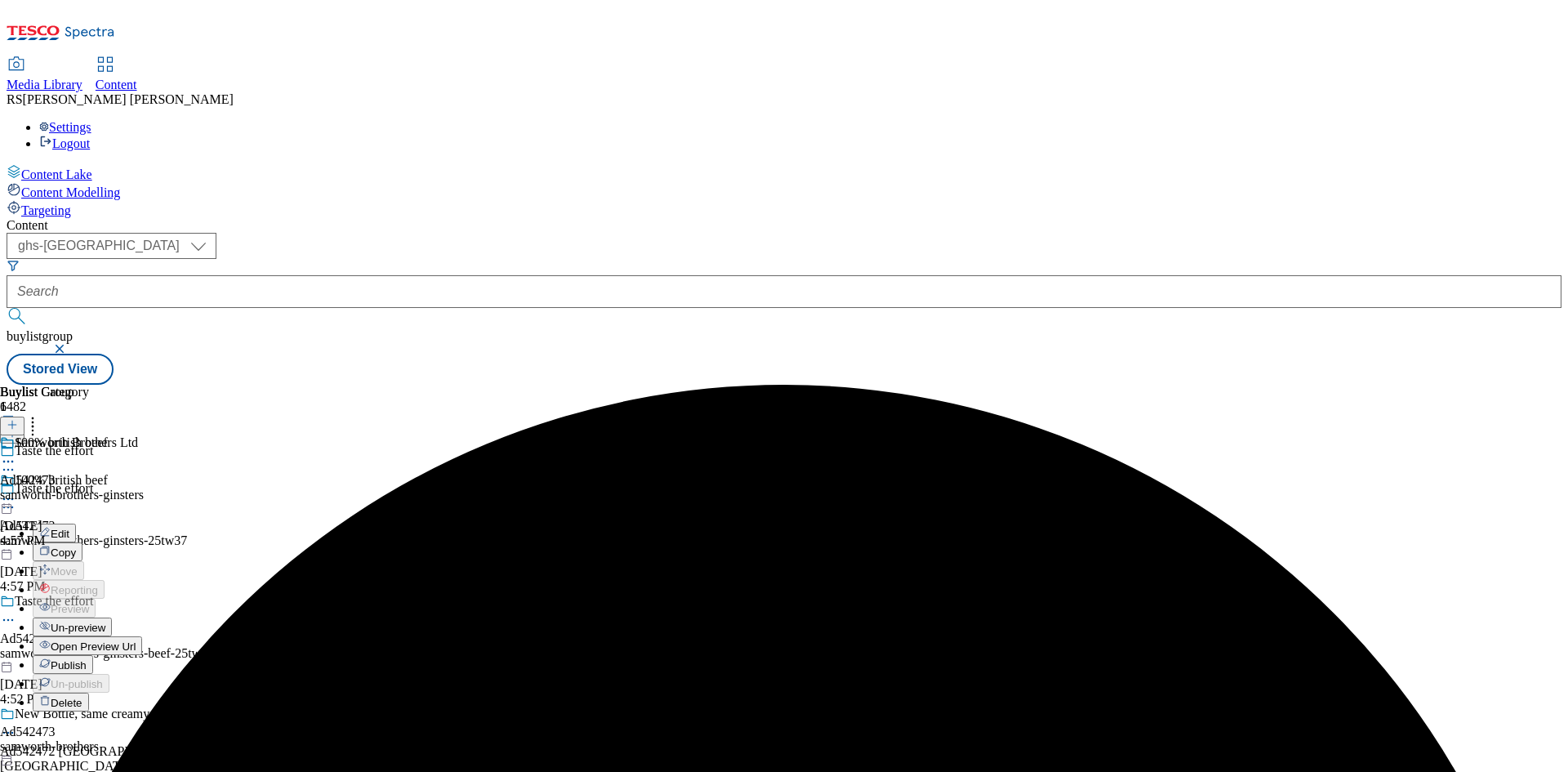
click at [87, 659] on span "Publish" at bounding box center [69, 666] width 36 height 13
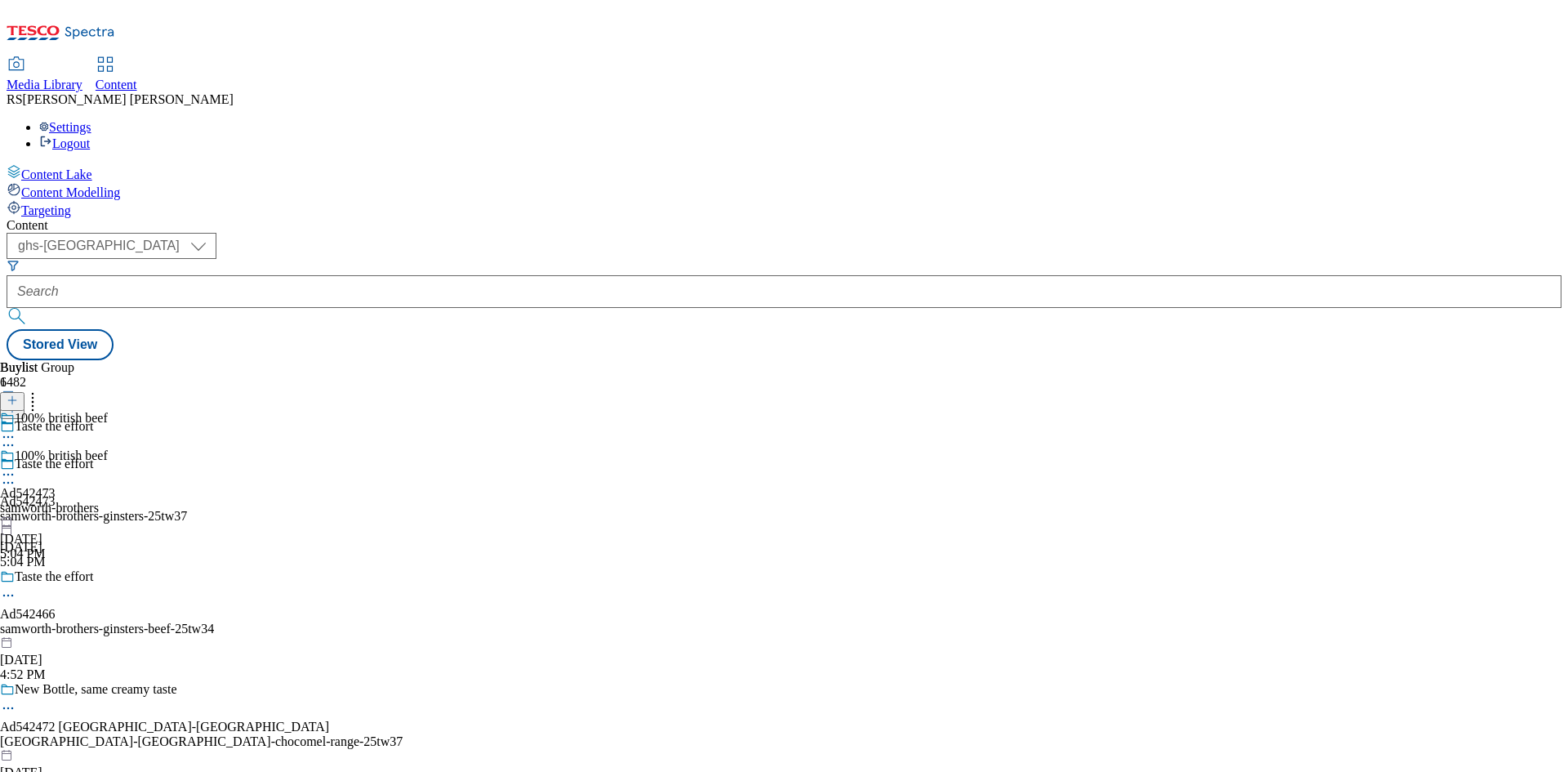
select select "ghs-[GEOGRAPHIC_DATA]"
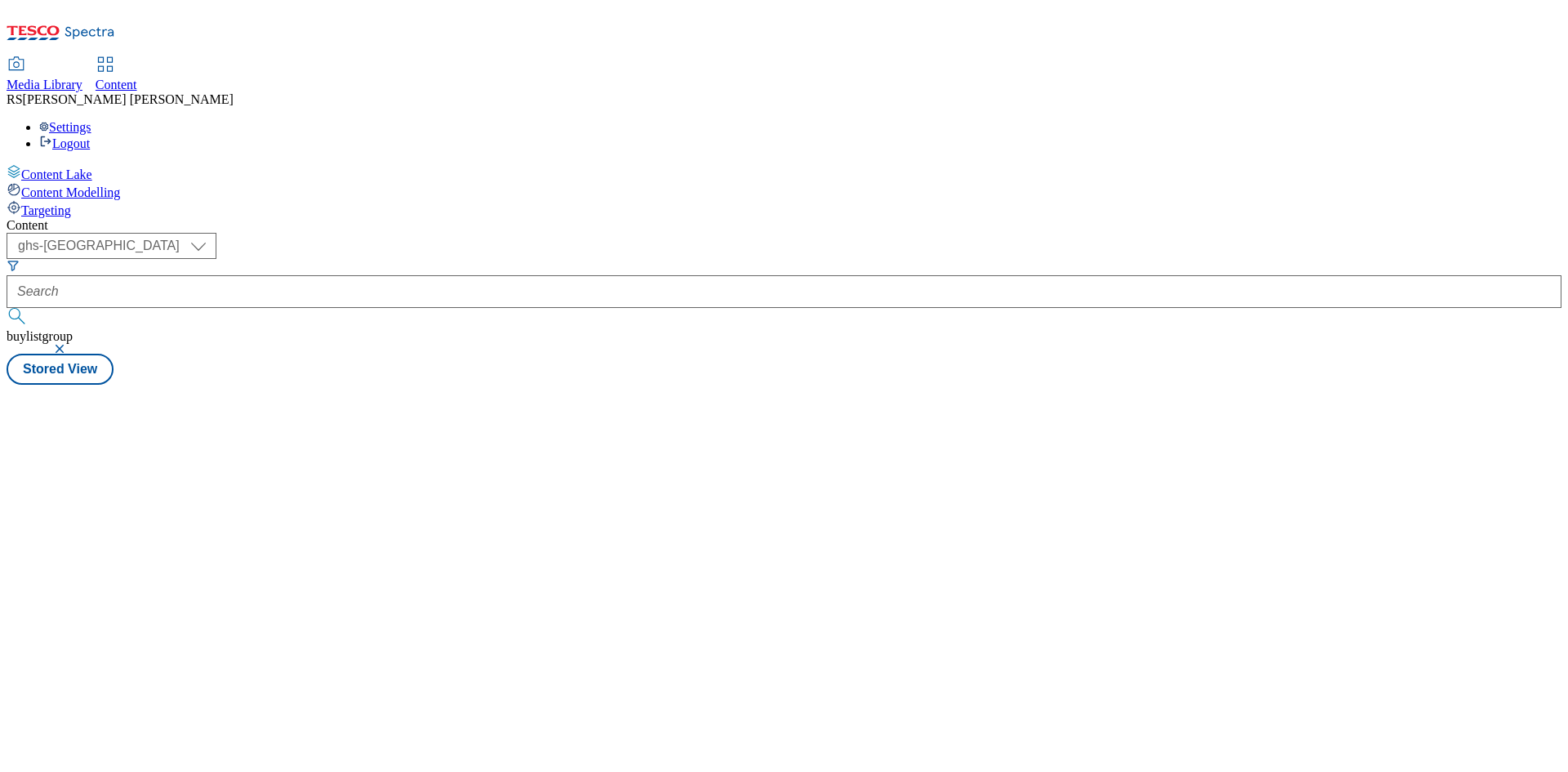
select select "ghs-uk"
